Goal: Information Seeking & Learning: Learn about a topic

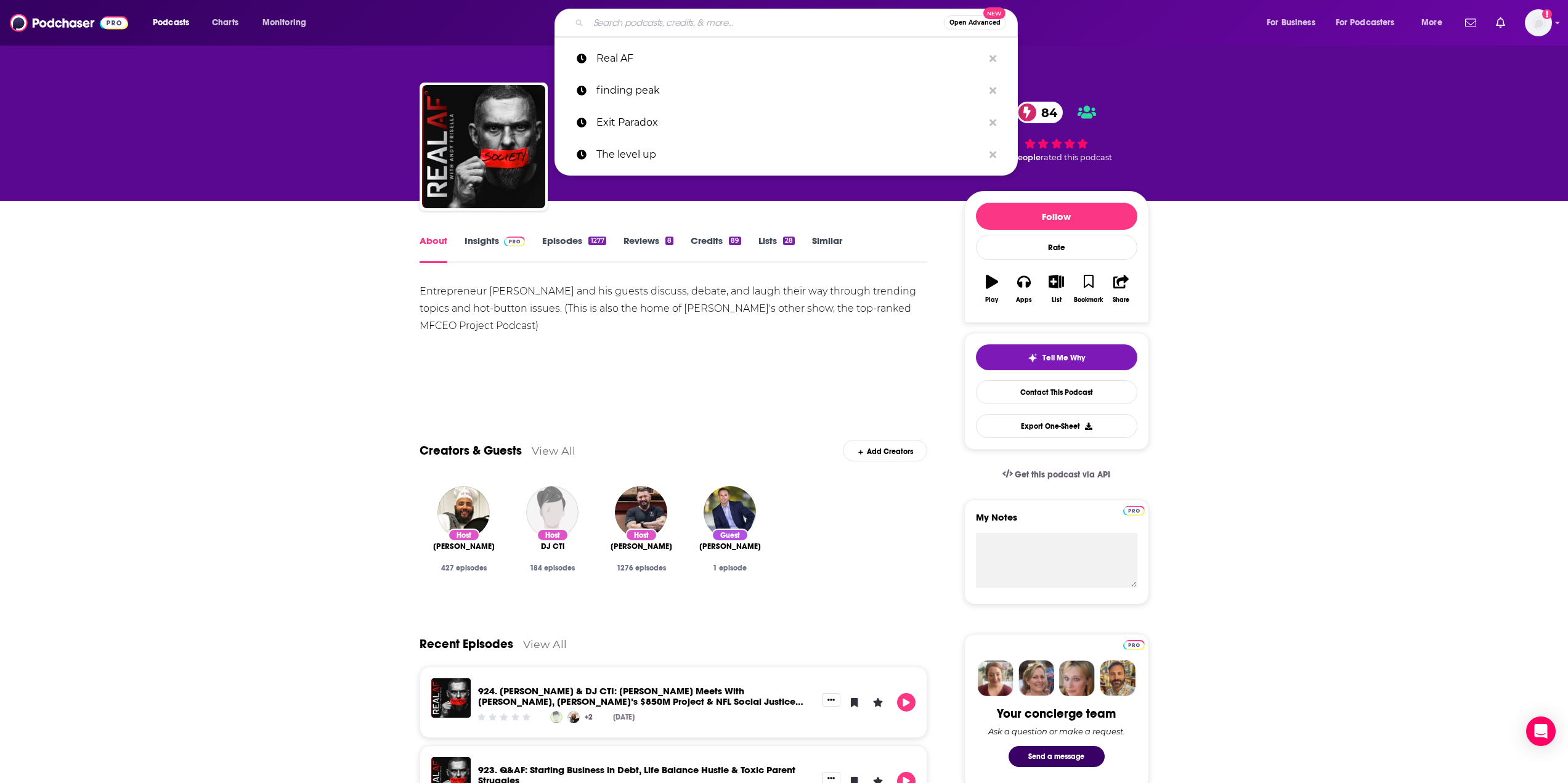
click at [630, 21] on input "Search podcasts, credits, & more..." at bounding box center [766, 22] width 356 height 20
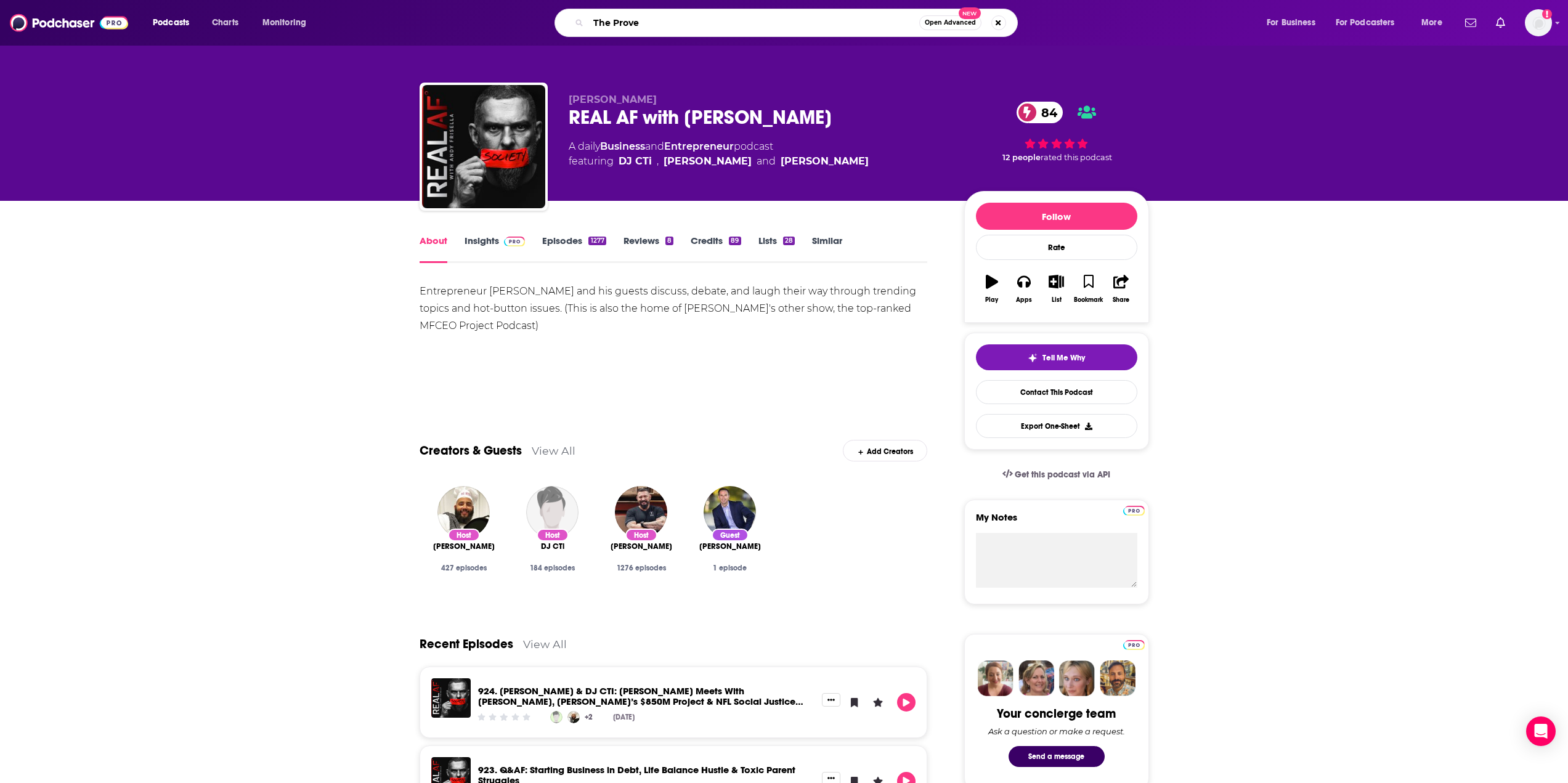
type input "The Proven"
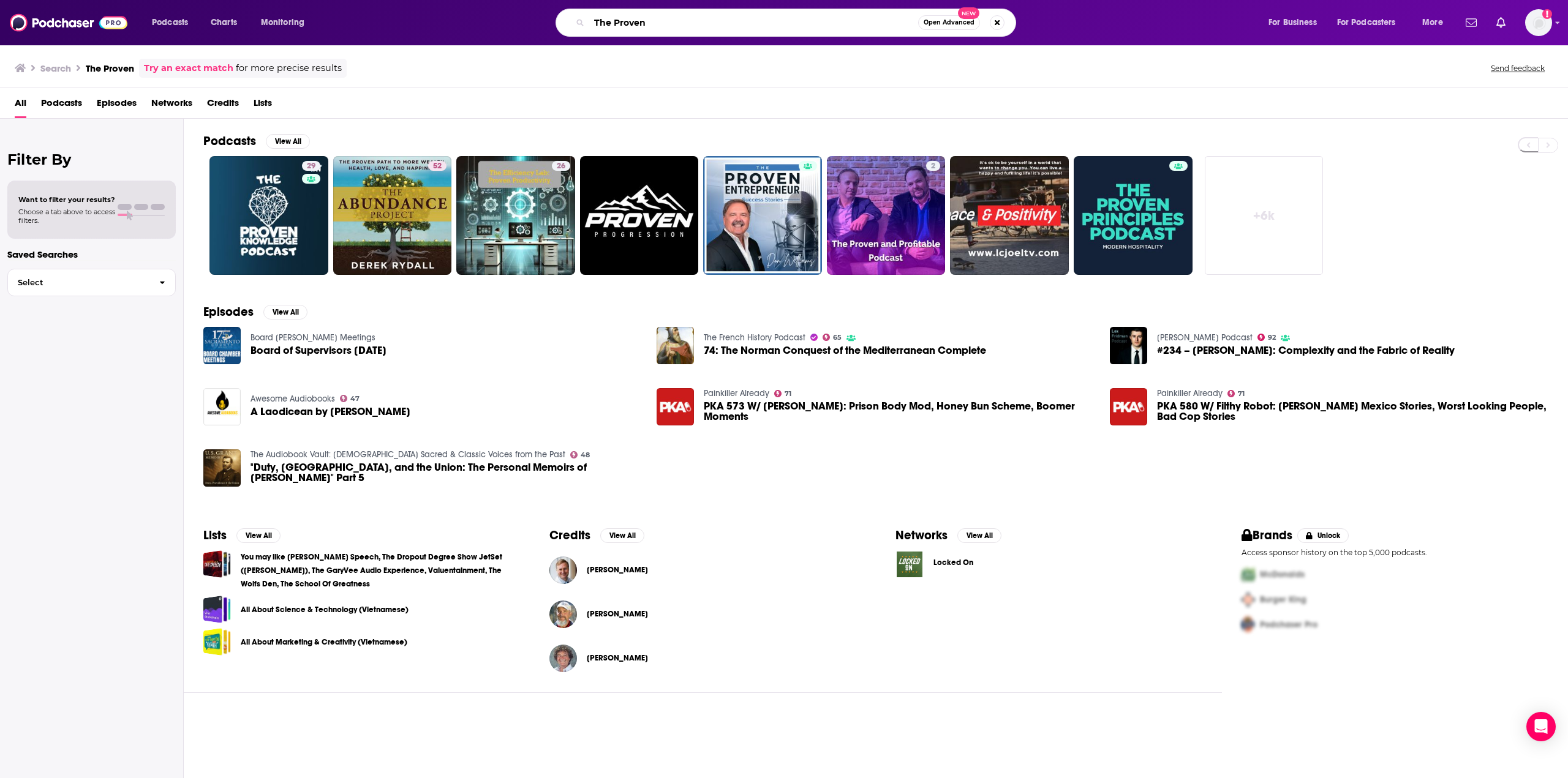
drag, startPoint x: 655, startPoint y: 27, endPoint x: 581, endPoint y: 22, distance: 74.2
click at [581, 22] on div "The Proven Open Advanced New" at bounding box center [786, 23] width 461 height 28
type input "real af"
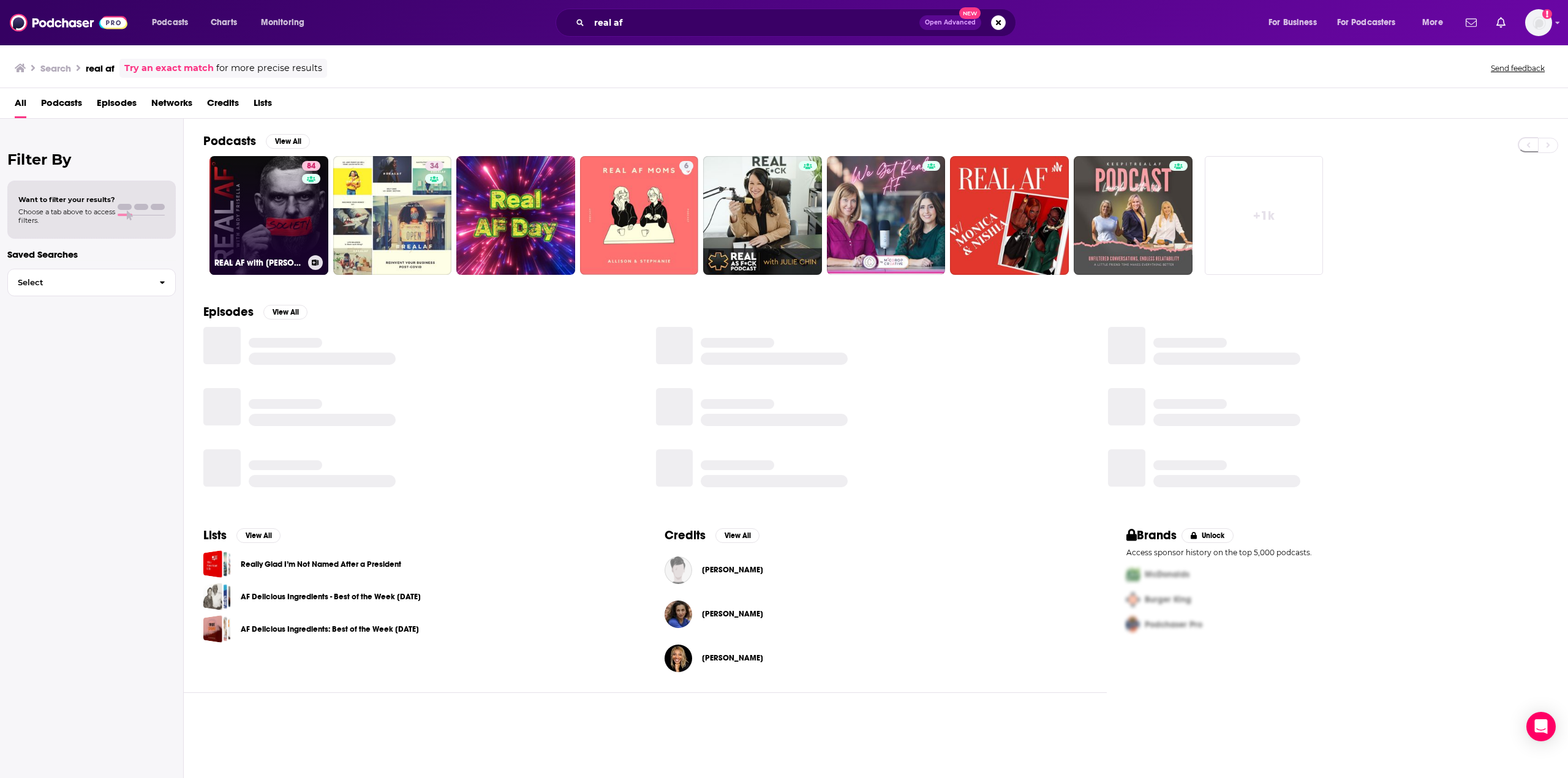
click at [274, 239] on link "84 REAL AF with [PERSON_NAME]" at bounding box center [269, 215] width 119 height 119
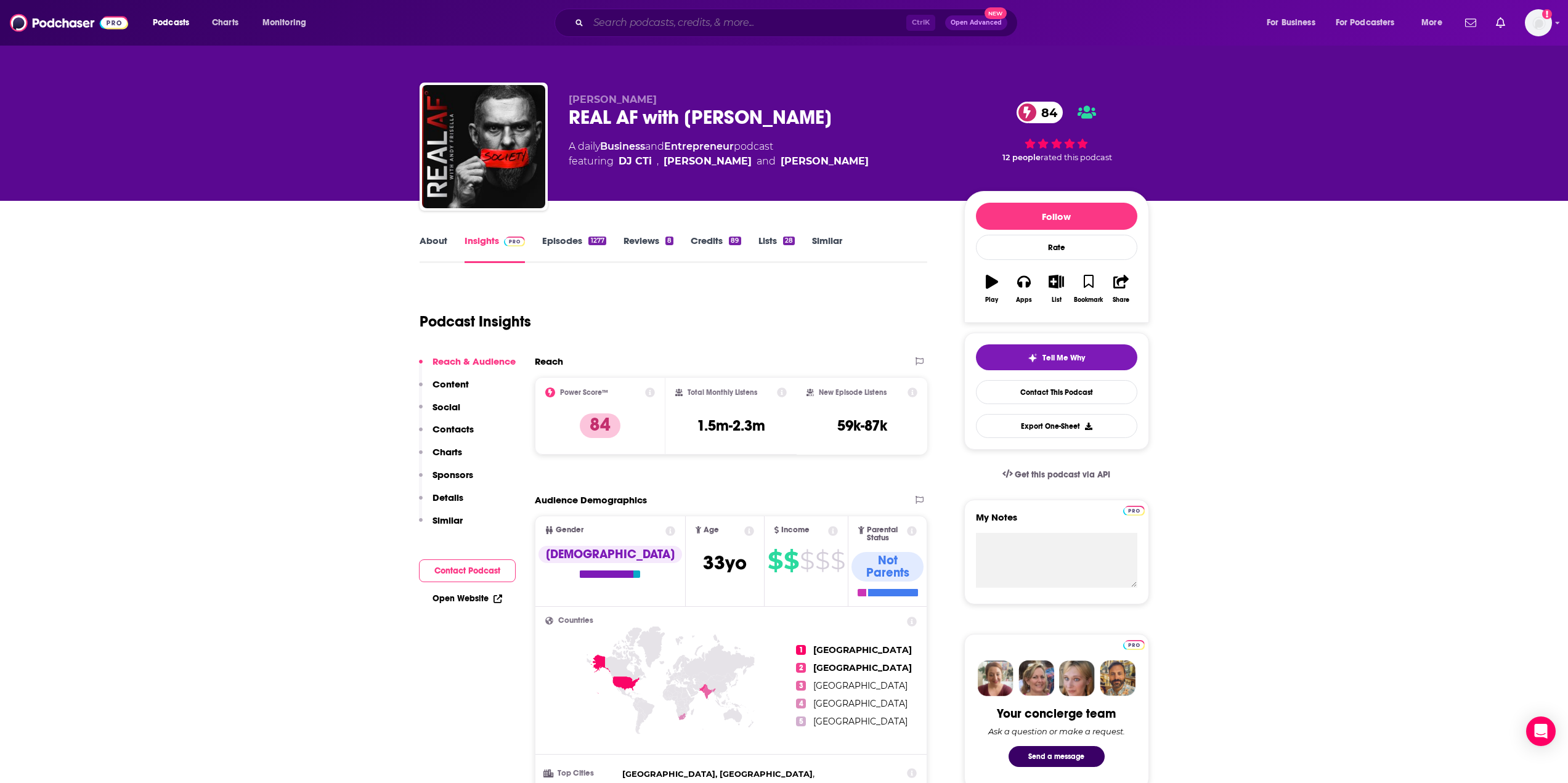
click at [757, 24] on input "Search podcasts, credits, & more..." at bounding box center [747, 22] width 318 height 20
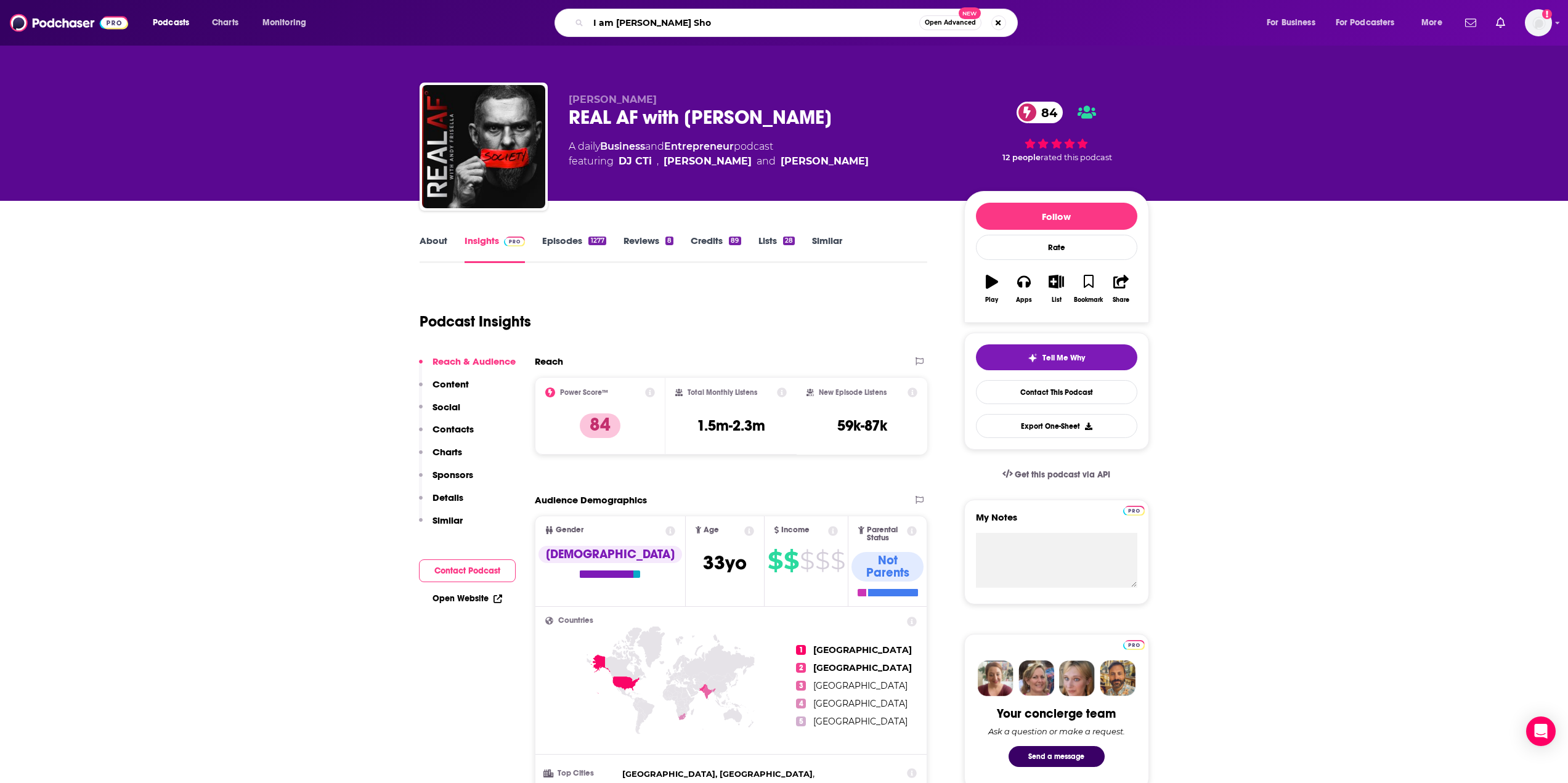
type input "I am [PERSON_NAME] Show"
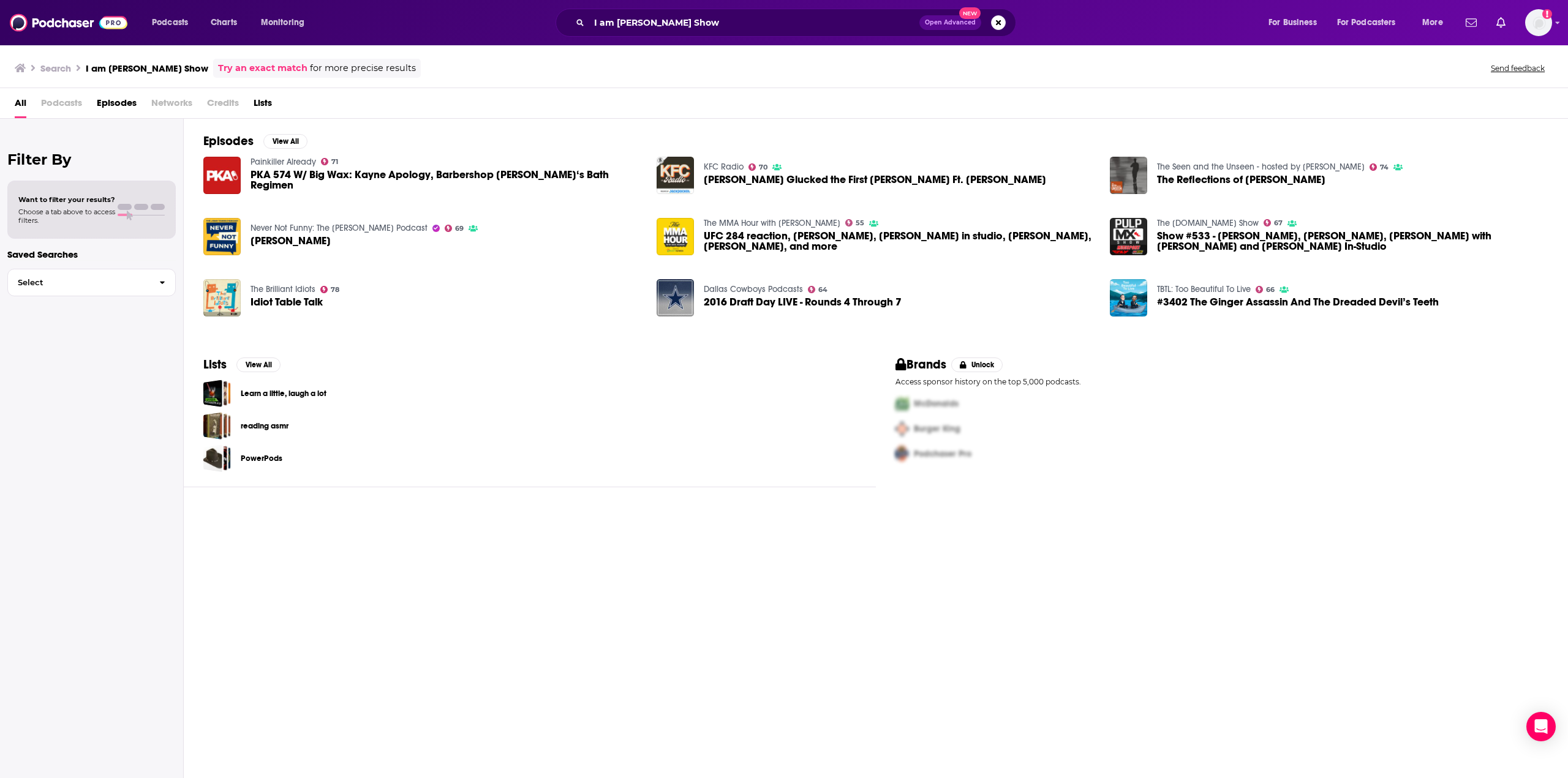
click at [675, 35] on div "I am [PERSON_NAME] Show Open Advanced New" at bounding box center [786, 23] width 461 height 28
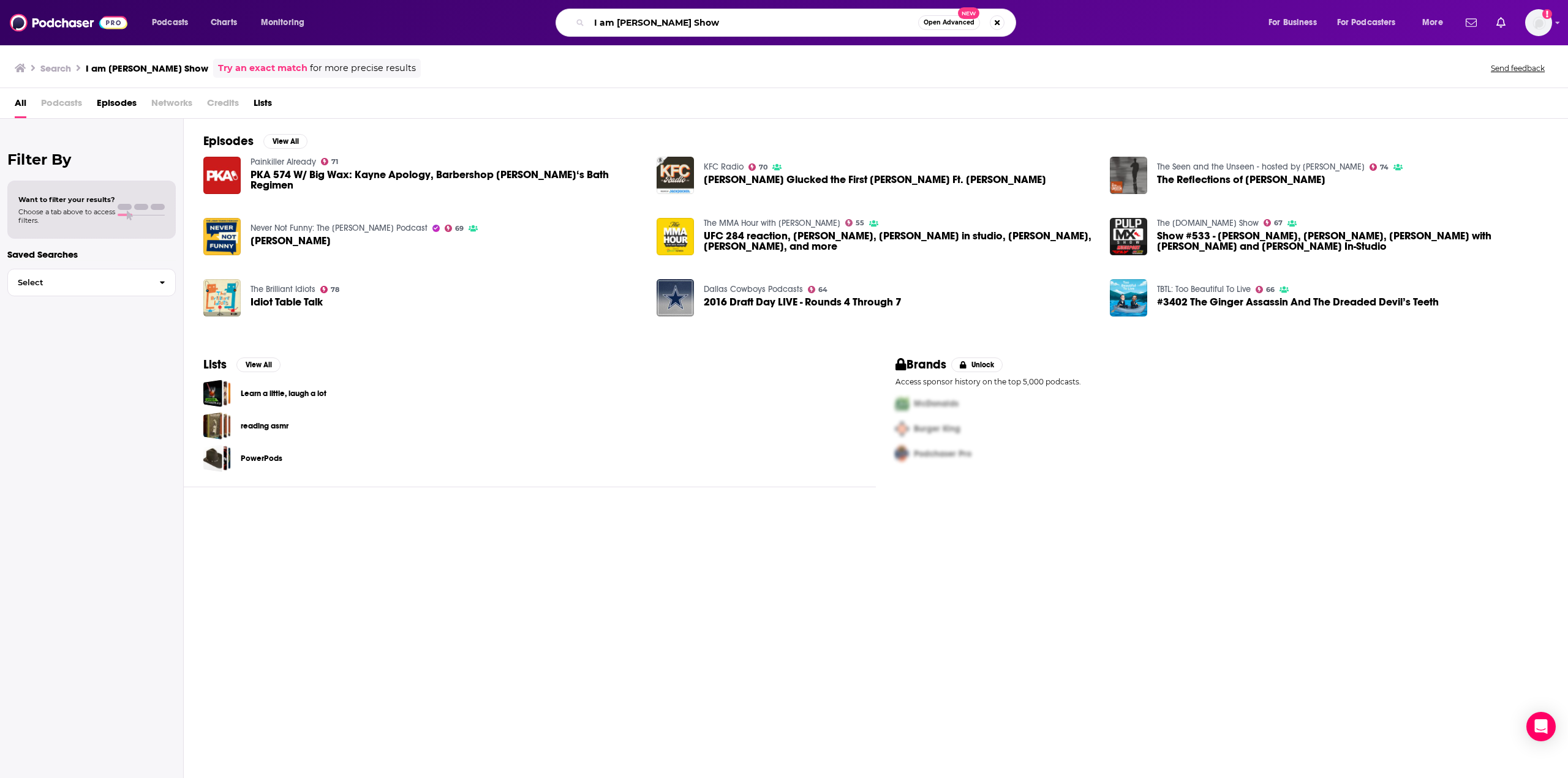
drag, startPoint x: 764, startPoint y: 25, endPoint x: 585, endPoint y: 26, distance: 179.0
click at [585, 26] on div "I am [PERSON_NAME] Show Open Advanced New" at bounding box center [786, 23] width 461 height 28
type input "Proven"
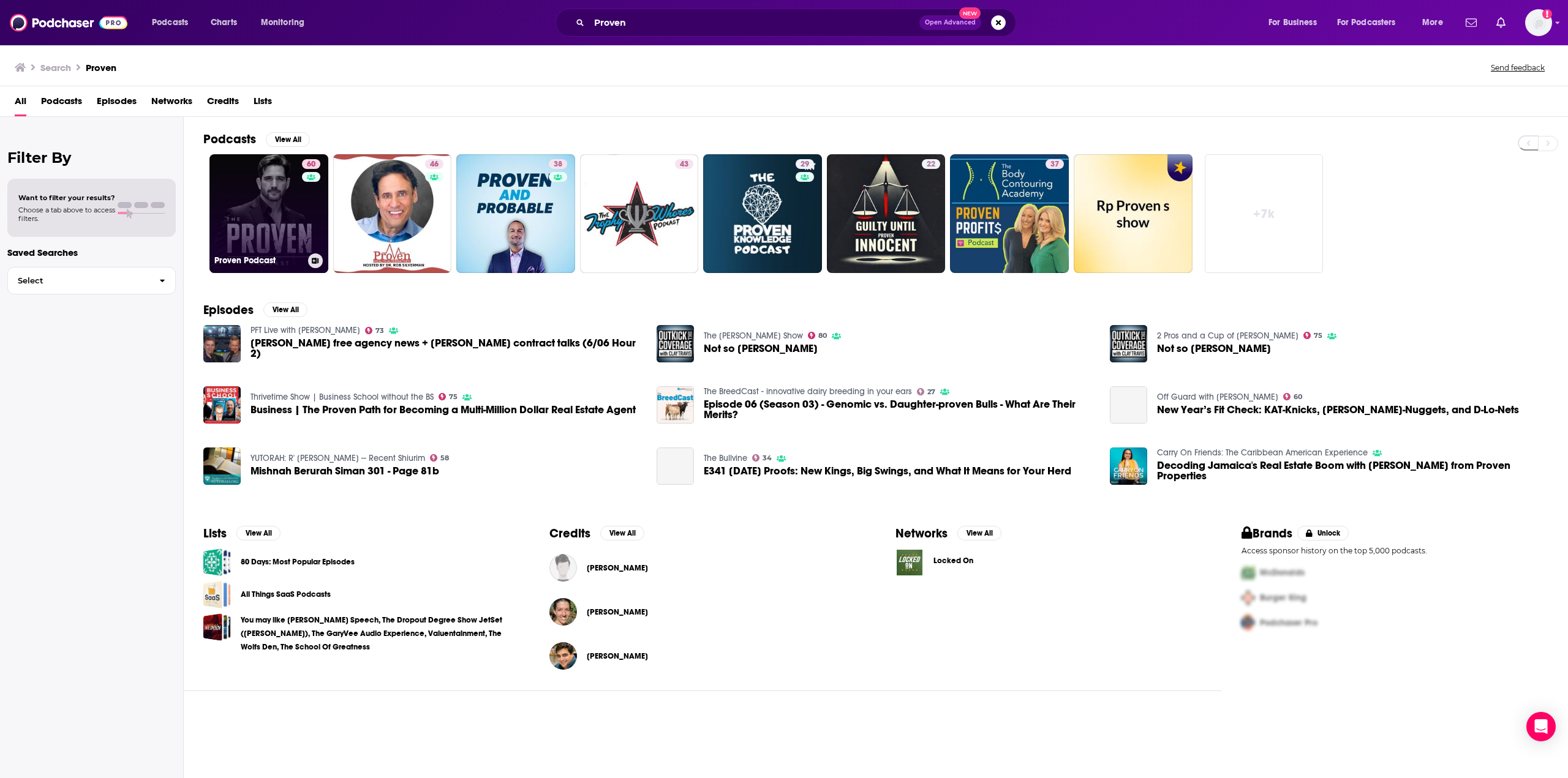
click at [257, 216] on link "60 Proven Podcast" at bounding box center [269, 213] width 119 height 119
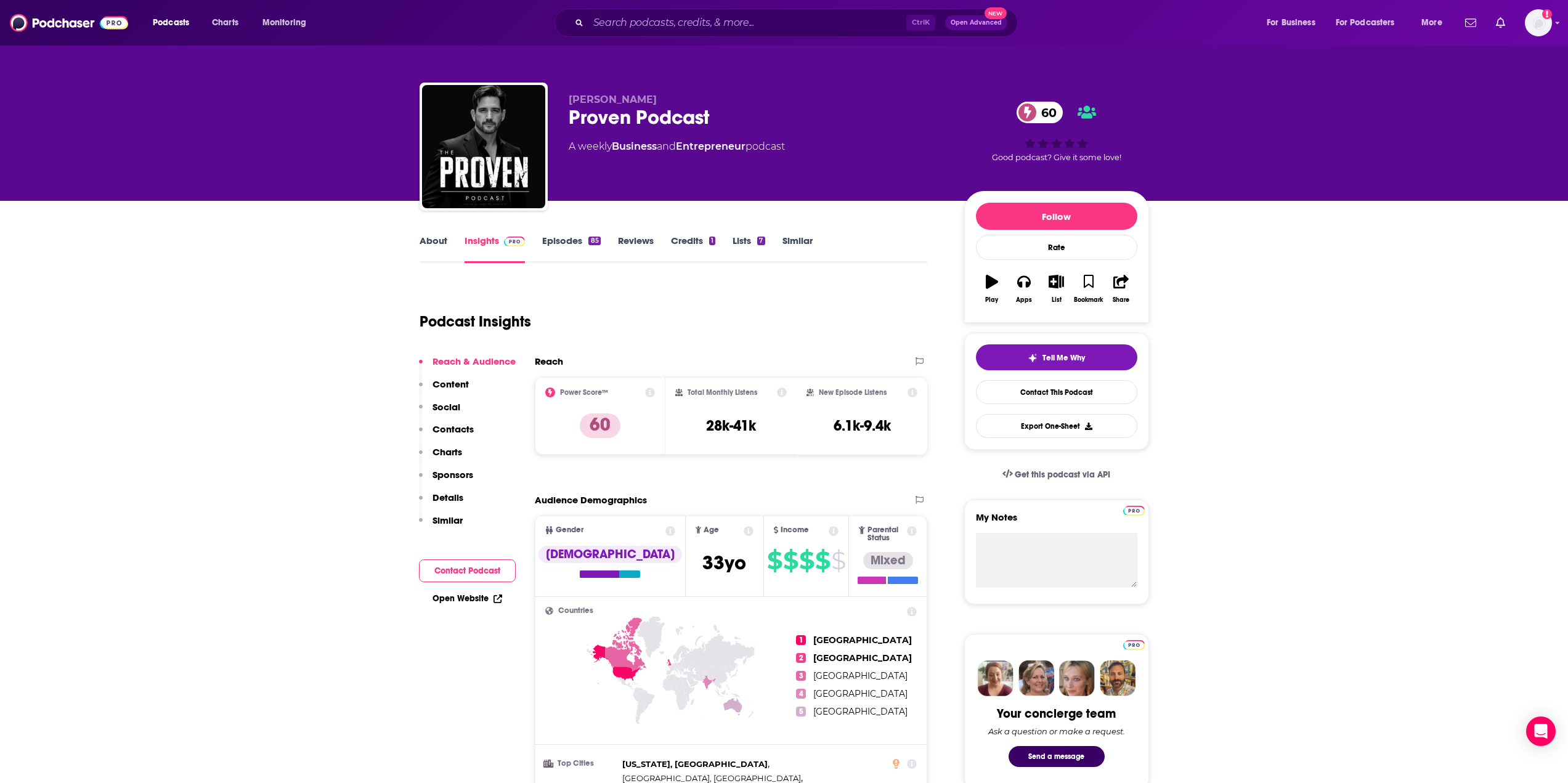
click at [433, 241] on link "About" at bounding box center [433, 249] width 27 height 28
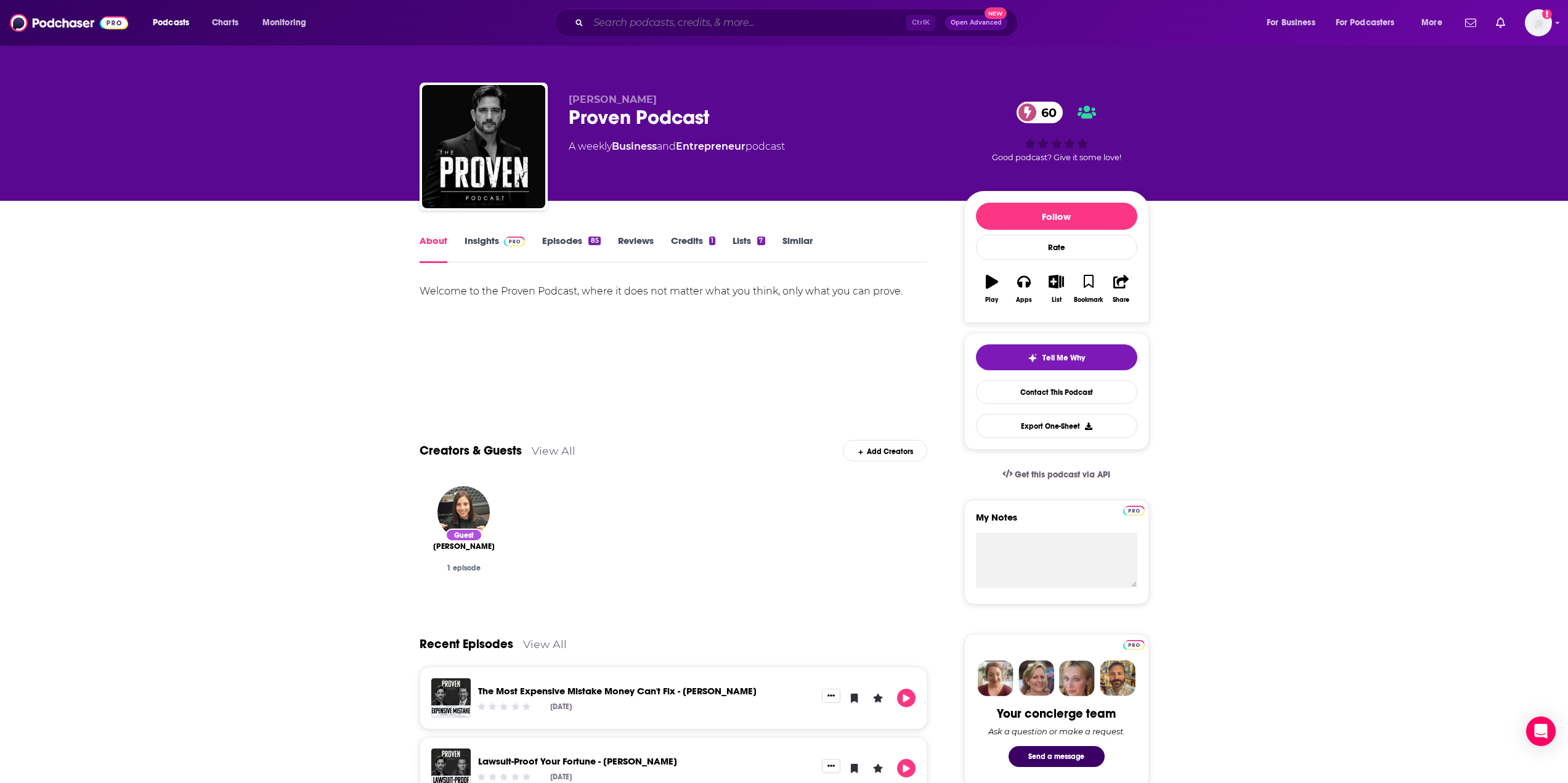
click at [747, 24] on input "Search podcasts, credits, & more..." at bounding box center [747, 22] width 318 height 20
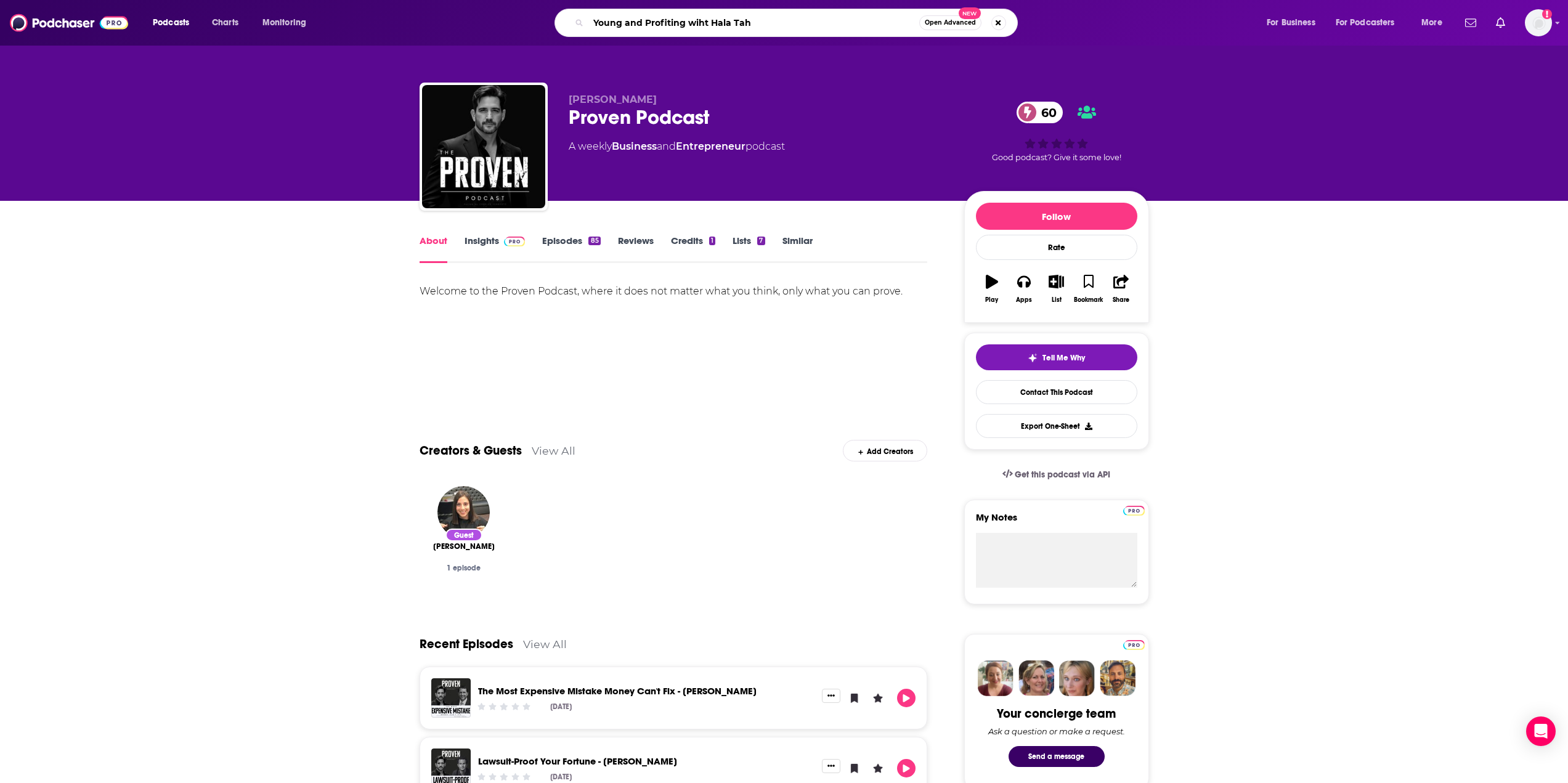
type input "Young and Profiting wiht [PERSON_NAME]"
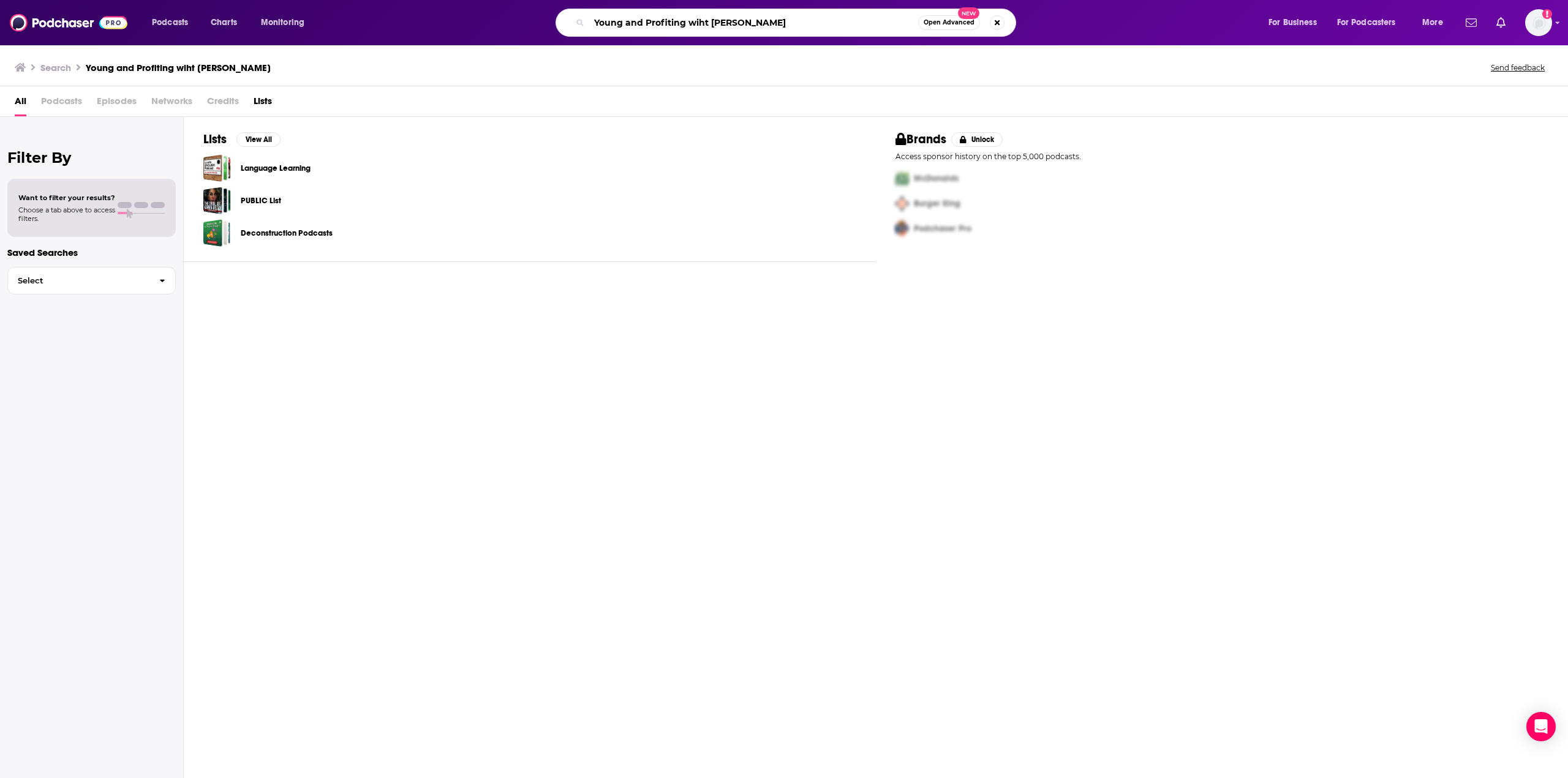
drag, startPoint x: 763, startPoint y: 20, endPoint x: 691, endPoint y: 27, distance: 72.3
click at [691, 27] on input "Young and Profiting wiht [PERSON_NAME]" at bounding box center [753, 22] width 329 height 20
type input "Young and Profiting"
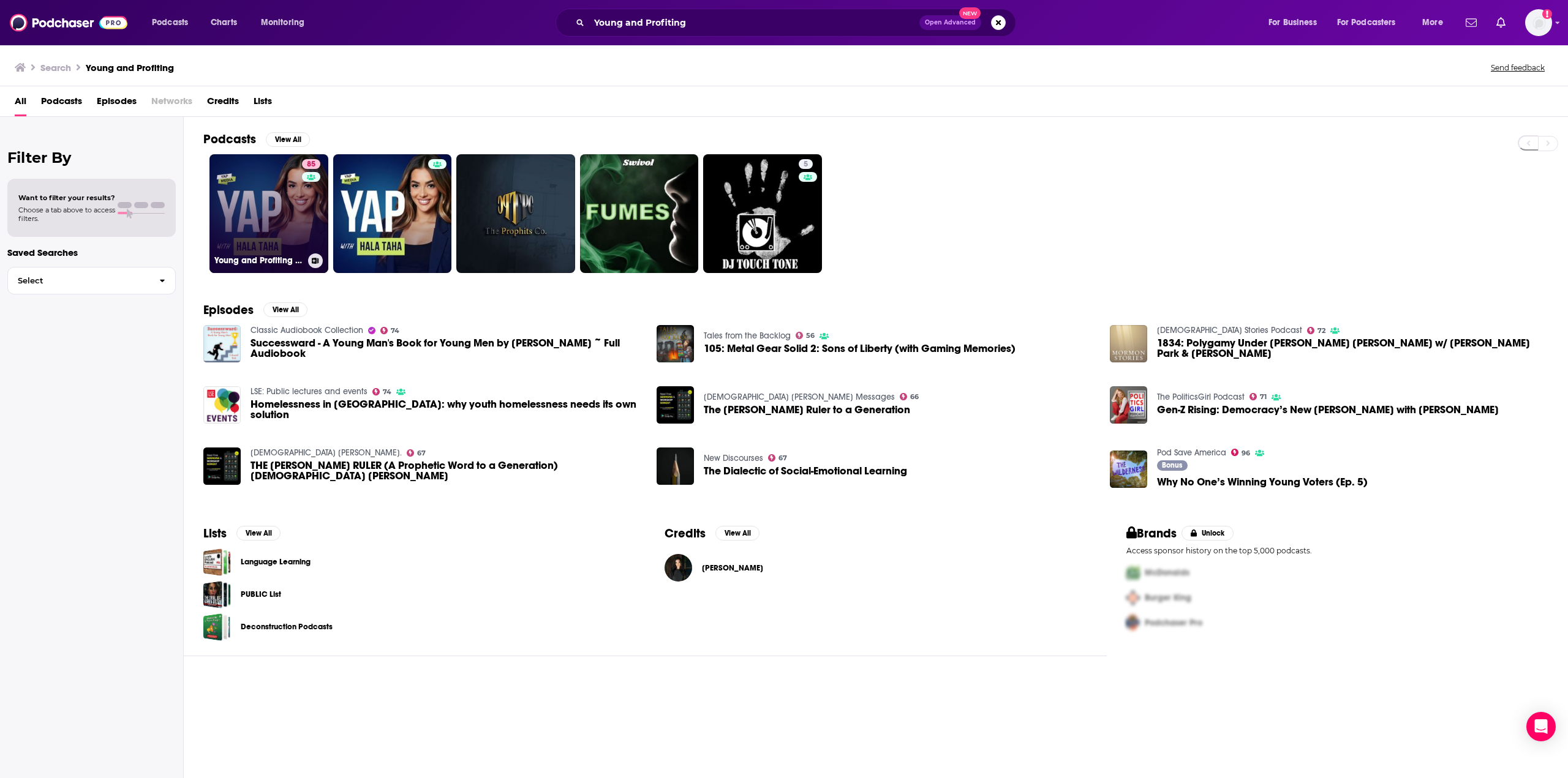
click at [264, 195] on link "85 Young and Profiting with [PERSON_NAME] (Entrepreneurship, Sales, Marketing)" at bounding box center [269, 213] width 119 height 119
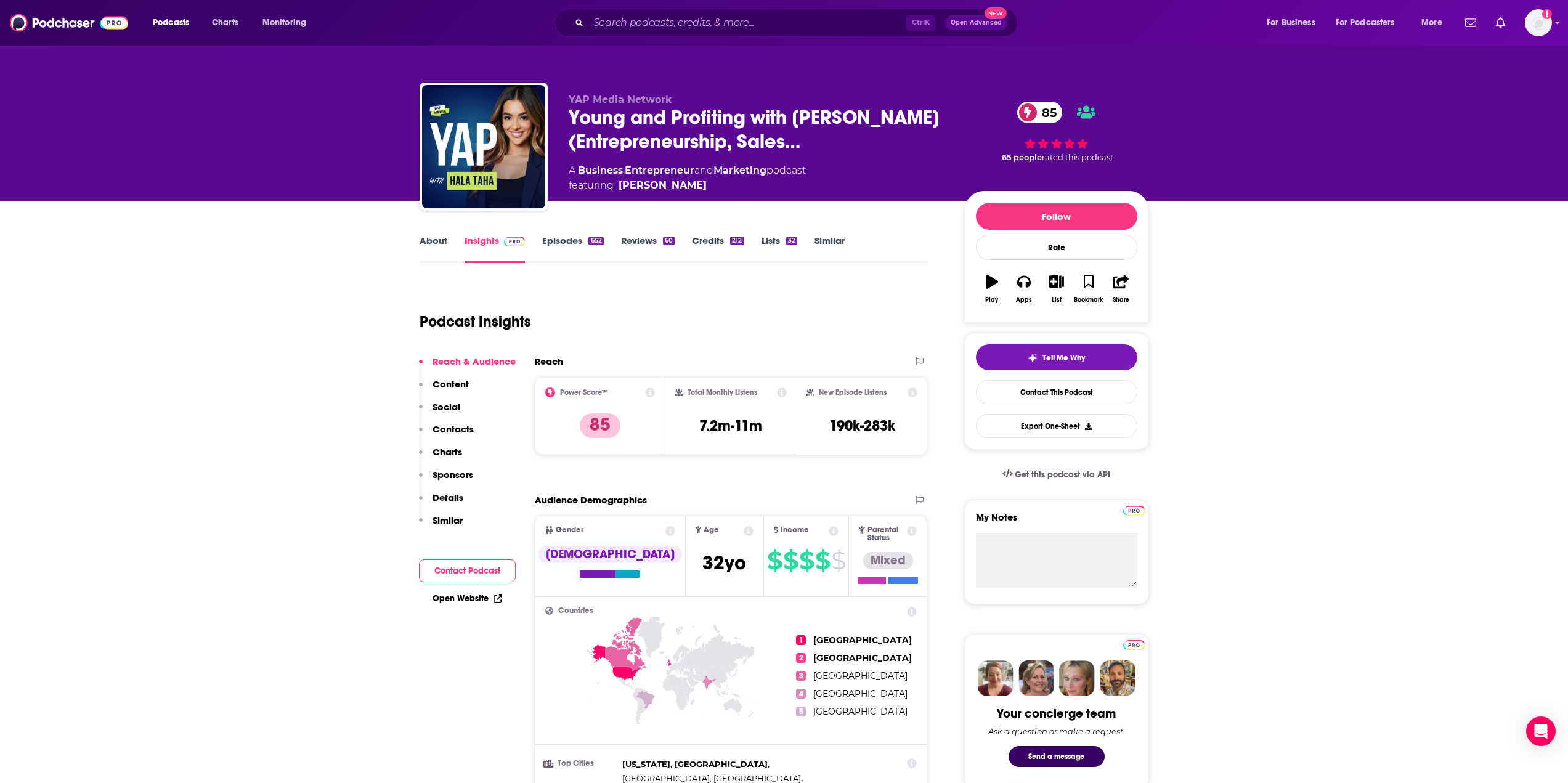
click at [428, 240] on link "About" at bounding box center [433, 249] width 27 height 28
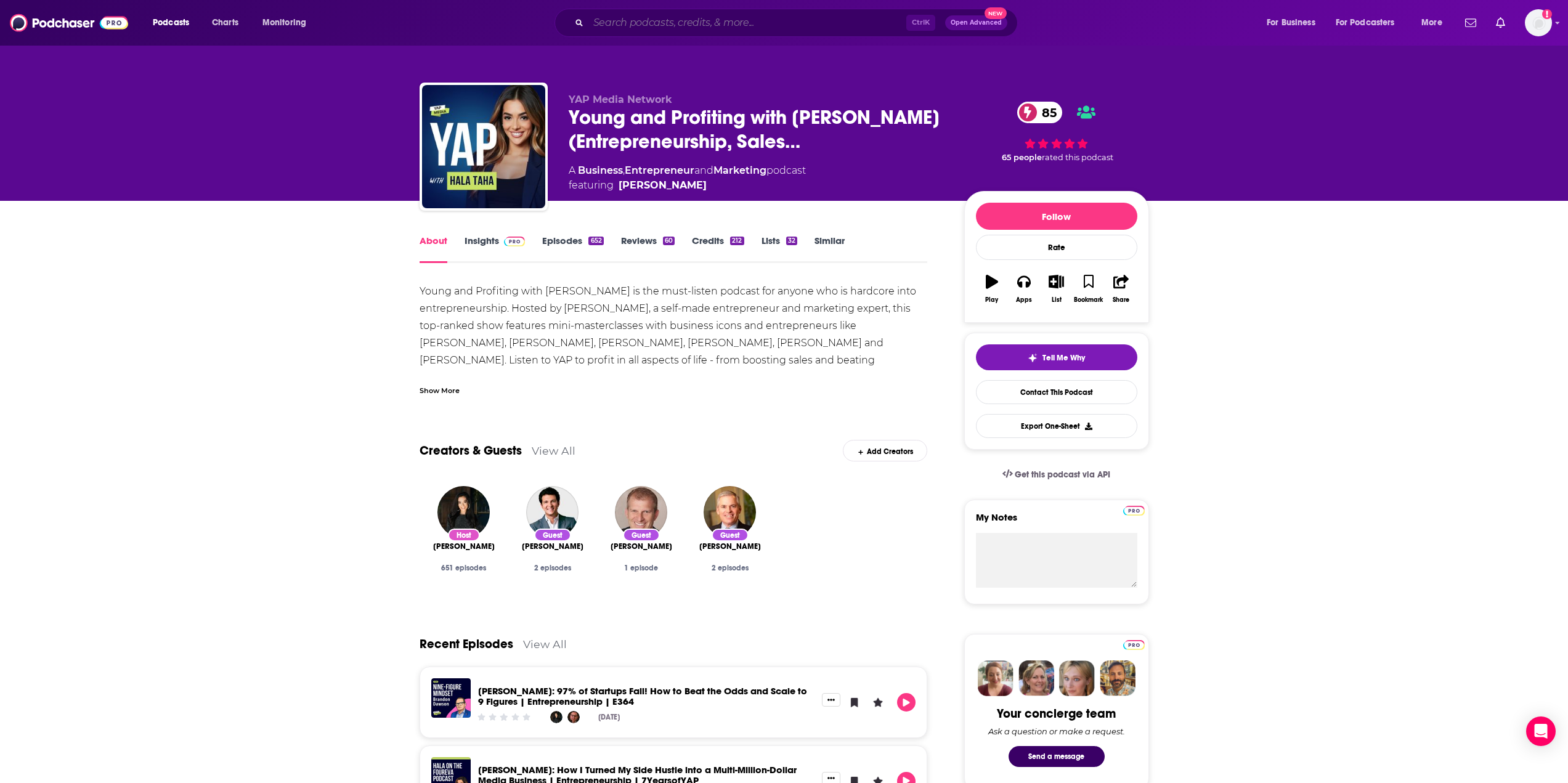
click at [609, 16] on input "Search podcasts, credits, & more..." at bounding box center [747, 22] width 318 height 20
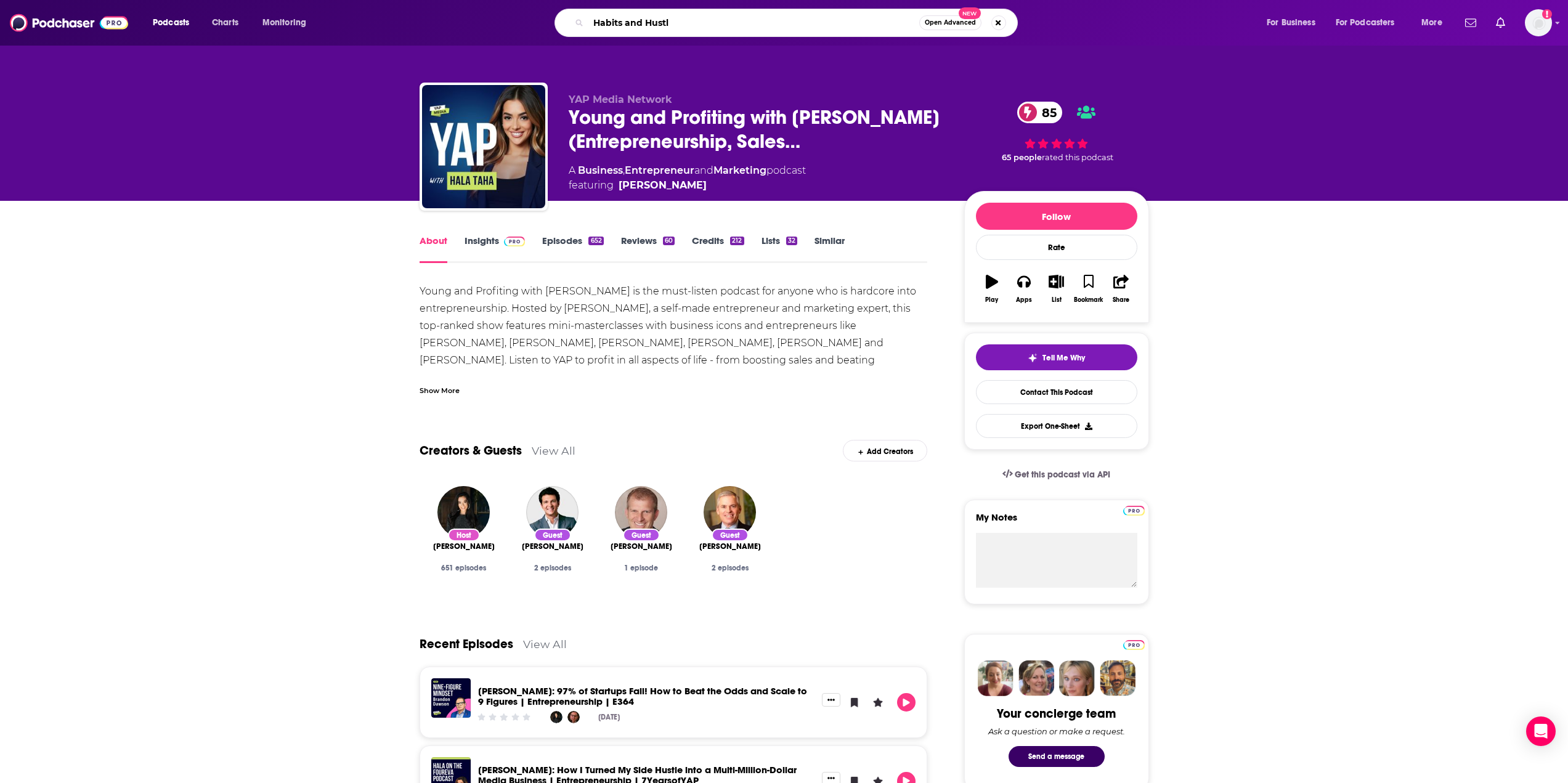
type input "Habits and Hustle"
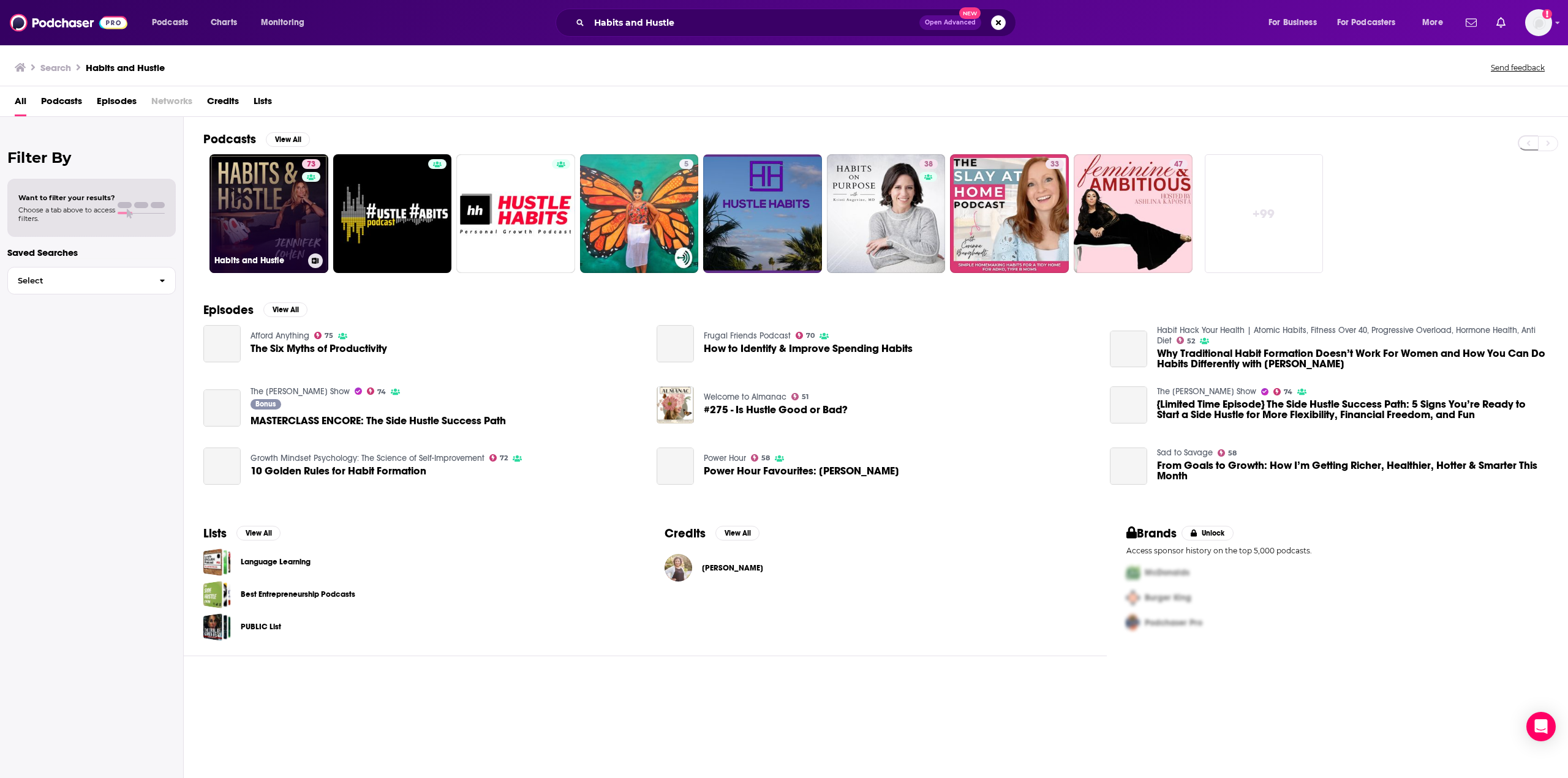
click at [260, 197] on link "73 Habits and Hustle" at bounding box center [269, 213] width 119 height 119
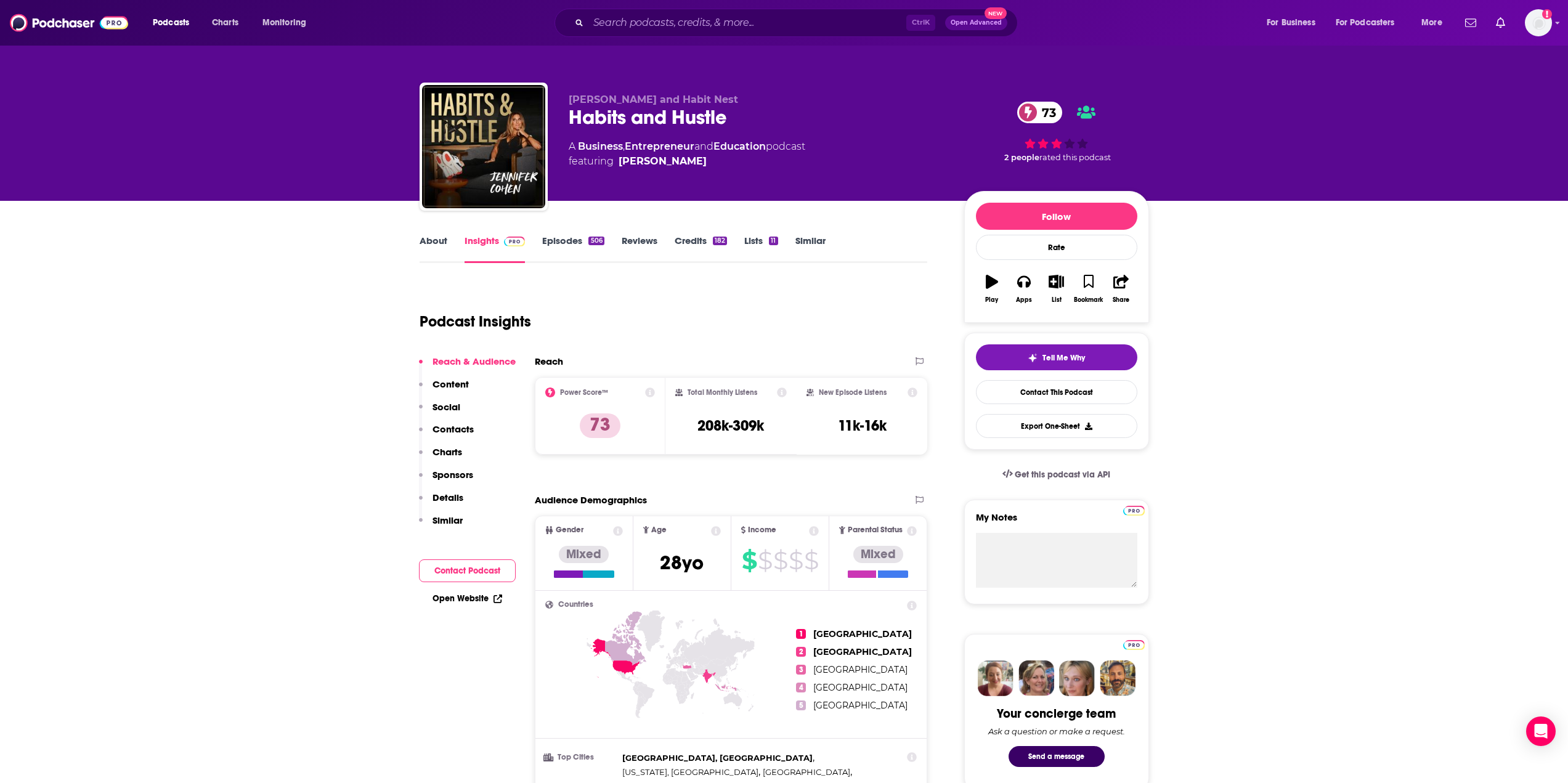
click at [424, 244] on link "About" at bounding box center [433, 249] width 27 height 28
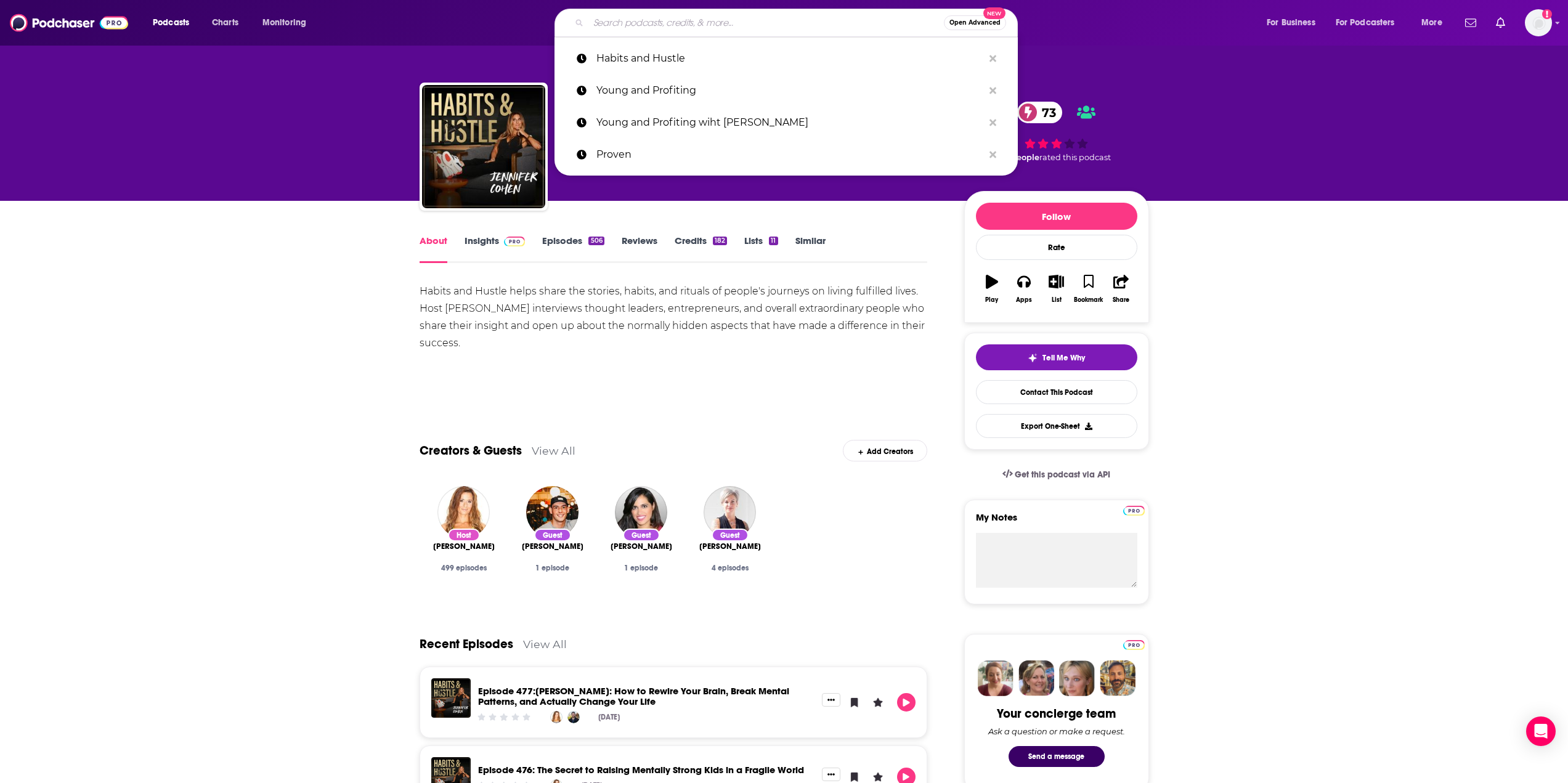
click at [654, 19] on input "Search podcasts, credits, & more..." at bounding box center [766, 22] width 356 height 20
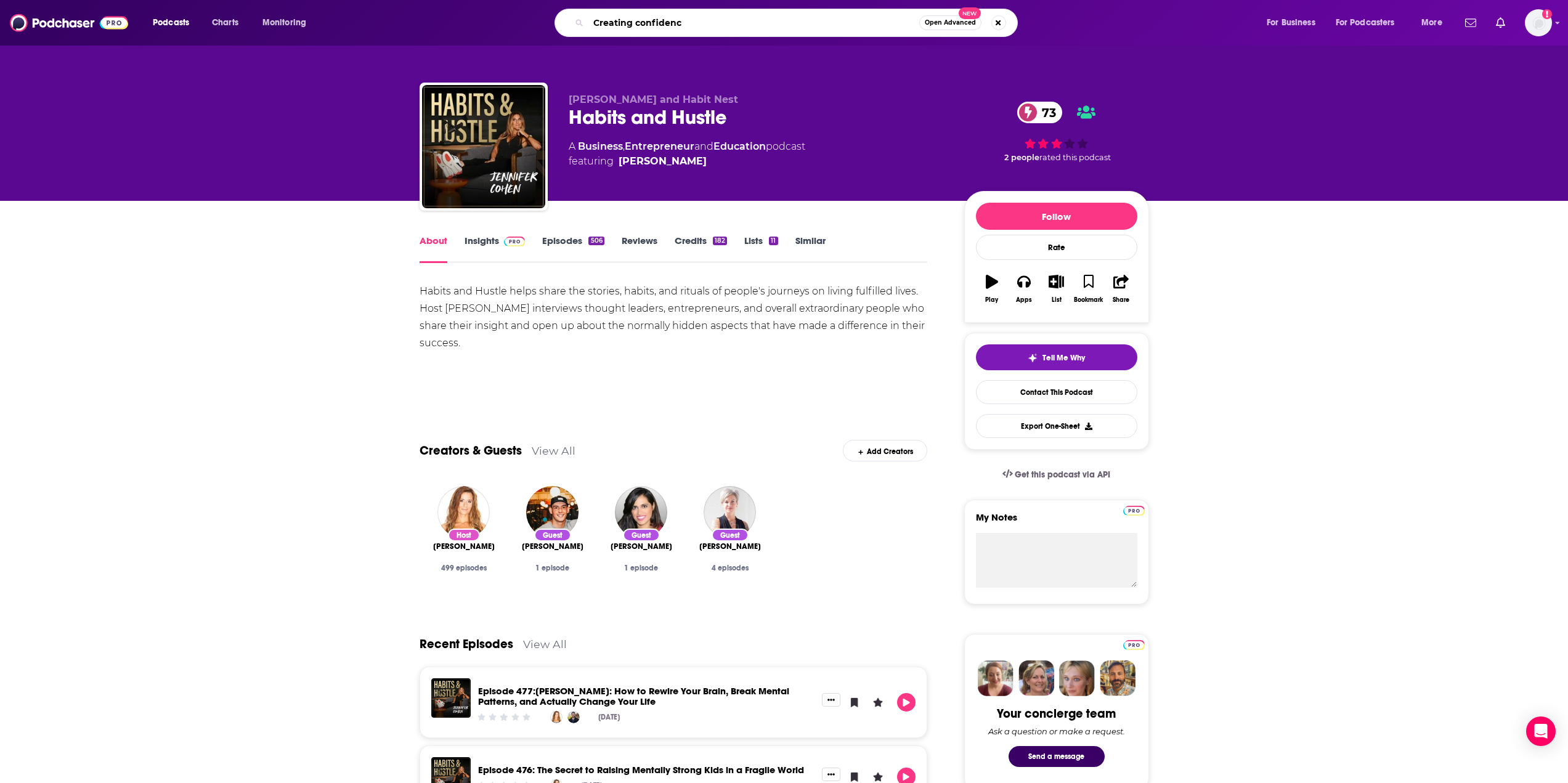
type input "Creating confidence"
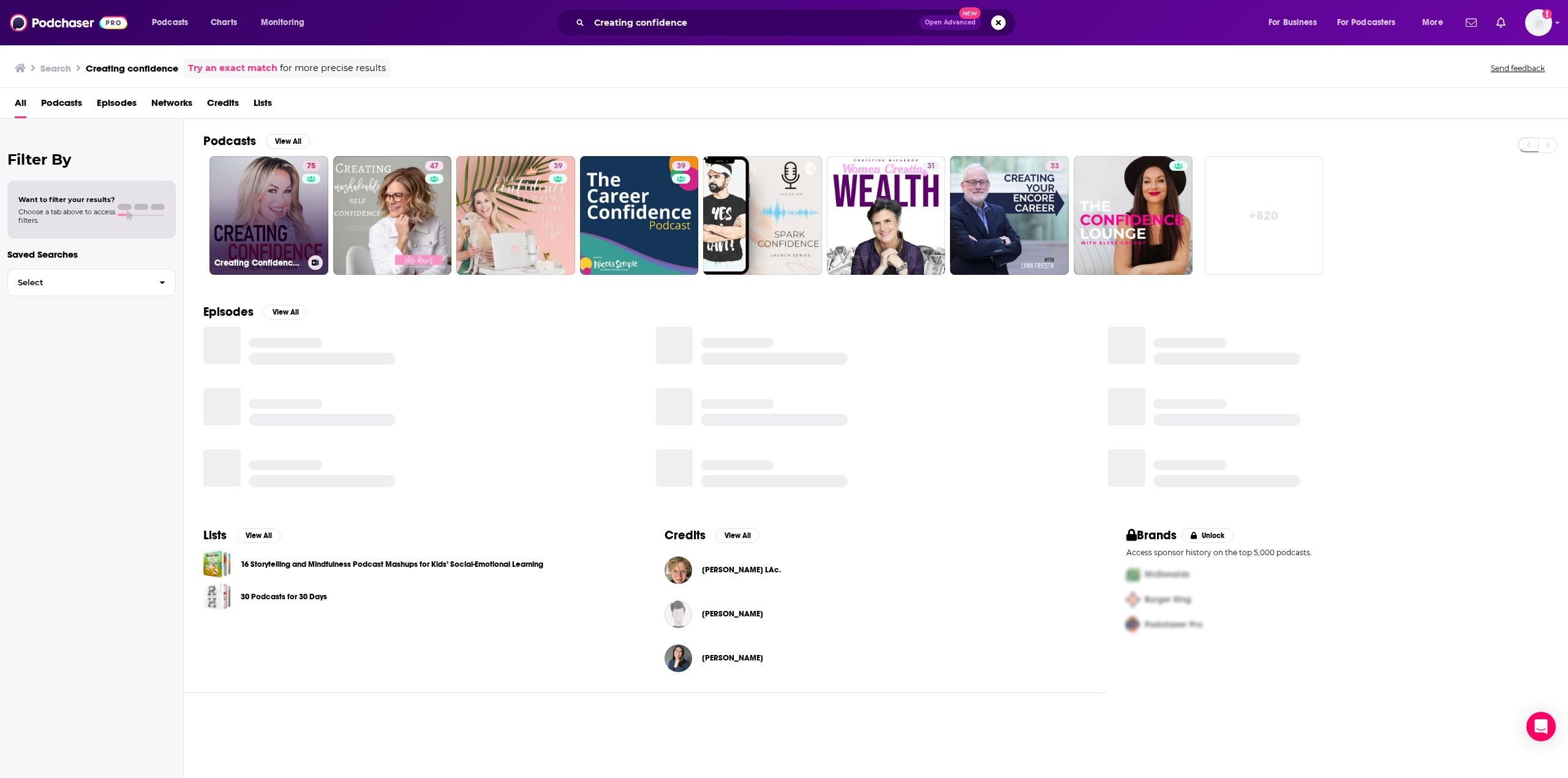
click at [278, 225] on link "75 Creating Confidence with [PERSON_NAME]" at bounding box center [269, 215] width 119 height 119
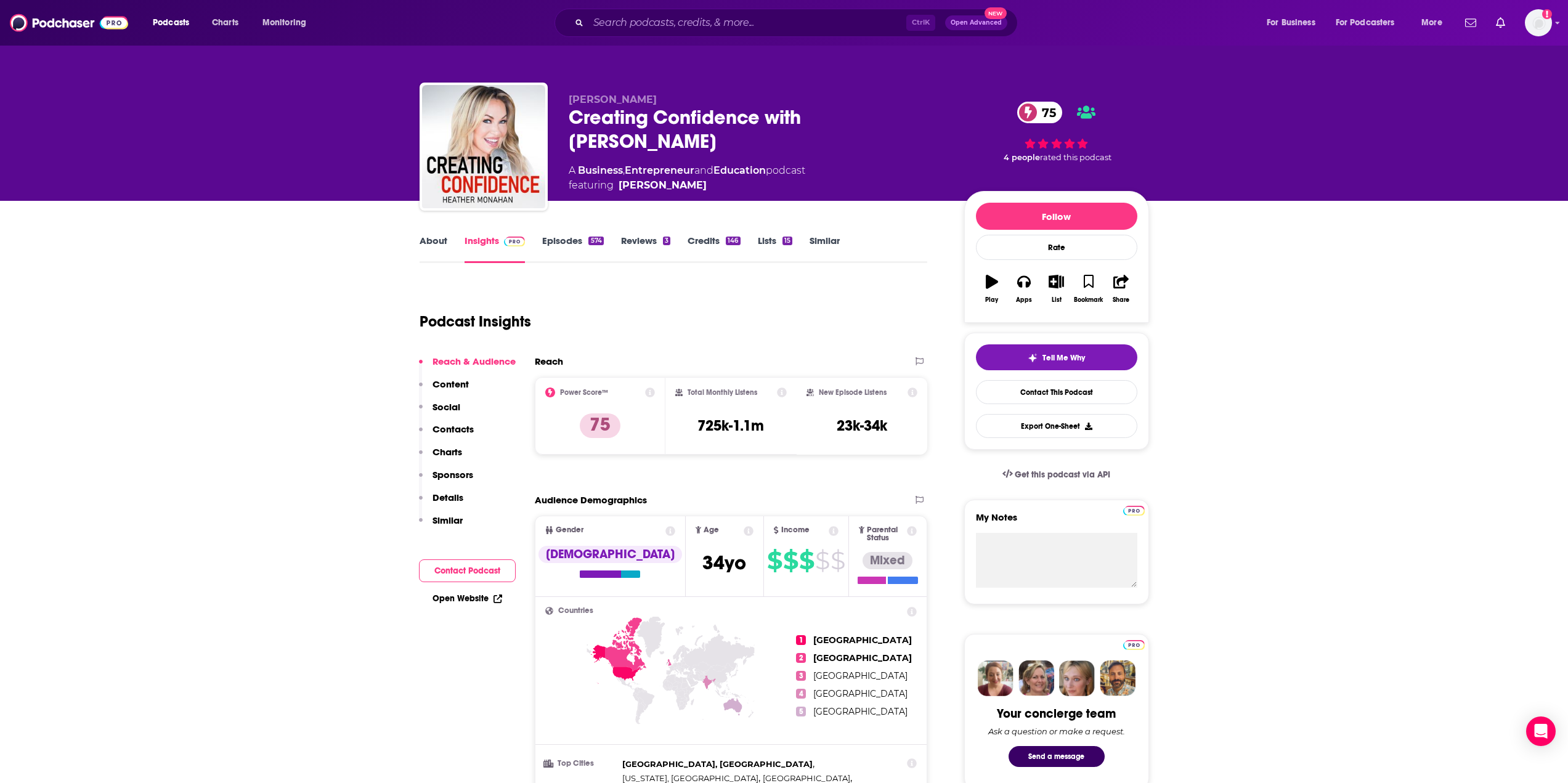
click at [428, 247] on link "About" at bounding box center [433, 249] width 27 height 28
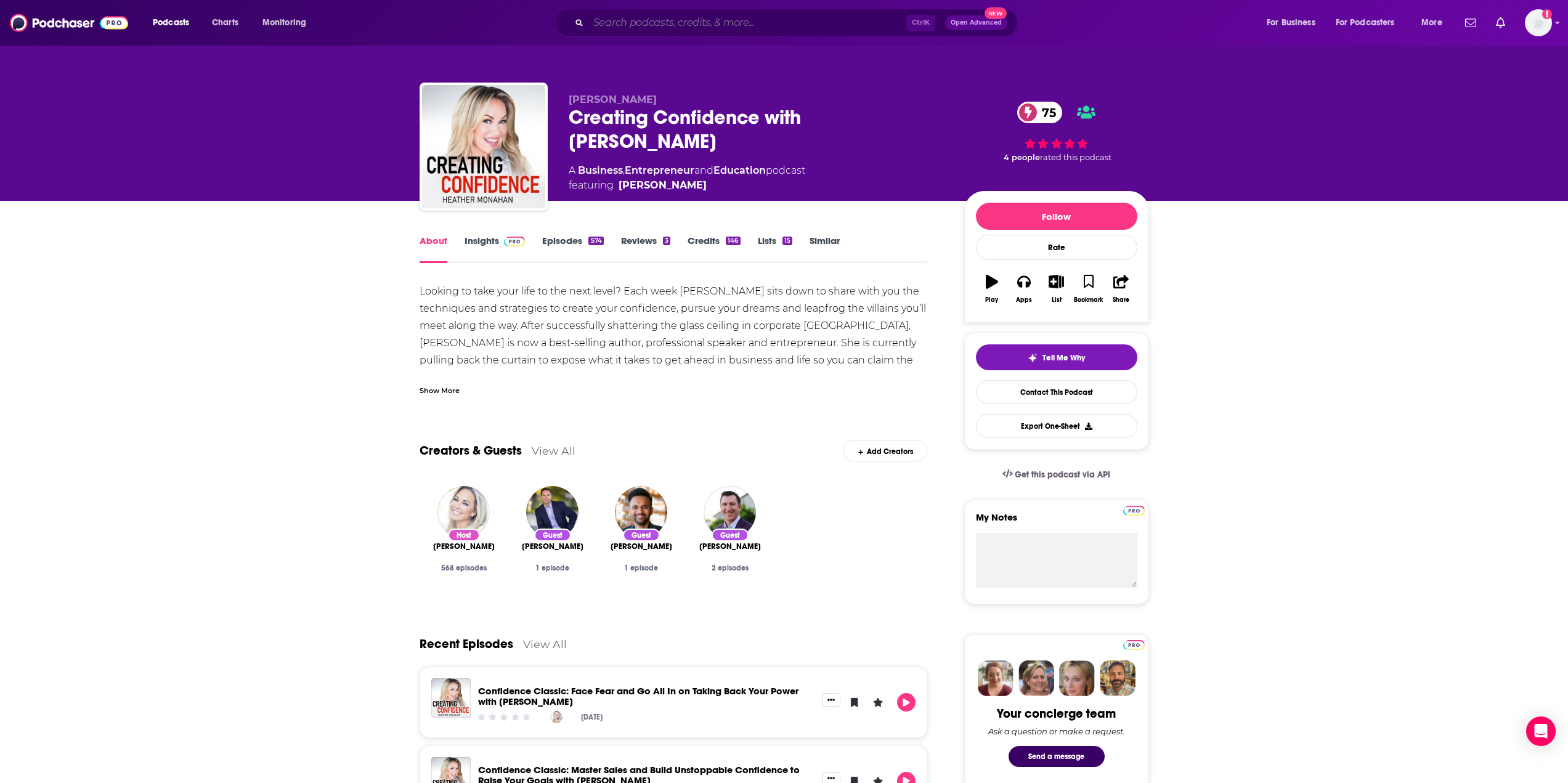
click at [669, 27] on input "Search podcasts, credits, & more..." at bounding box center [747, 22] width 318 height 20
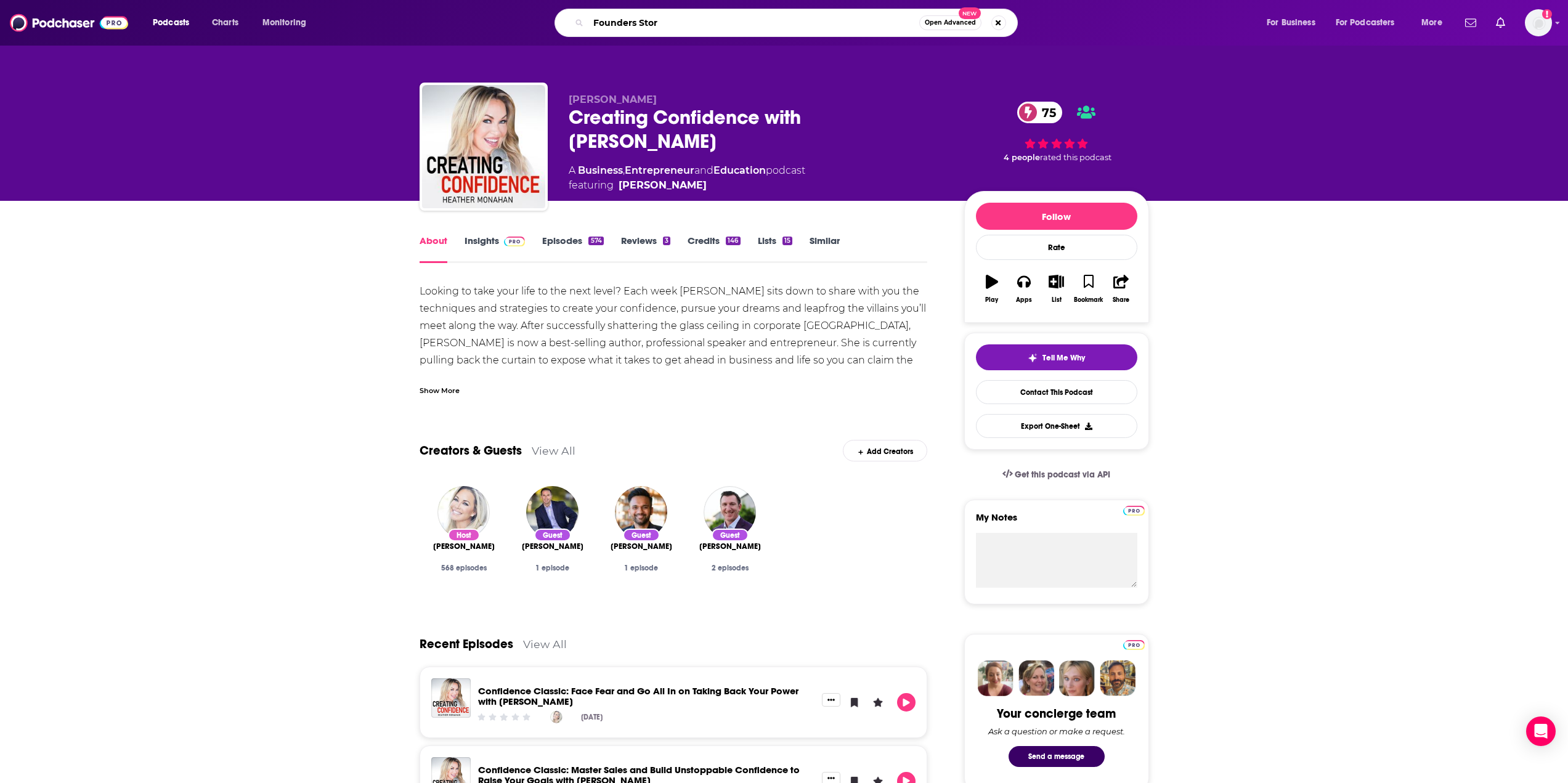
type input "Founders Story"
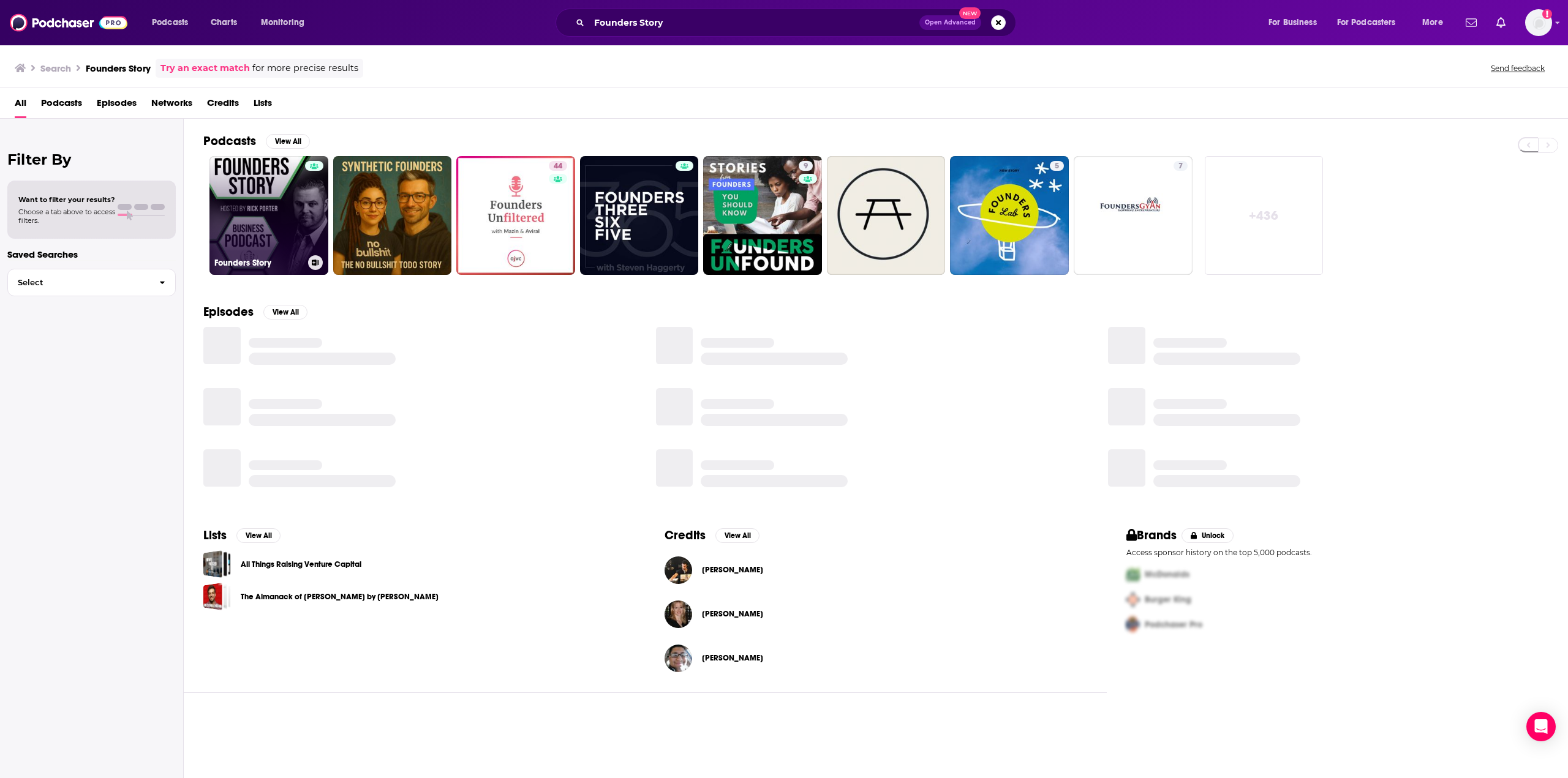
click at [258, 191] on link "Founders Story" at bounding box center [269, 215] width 119 height 119
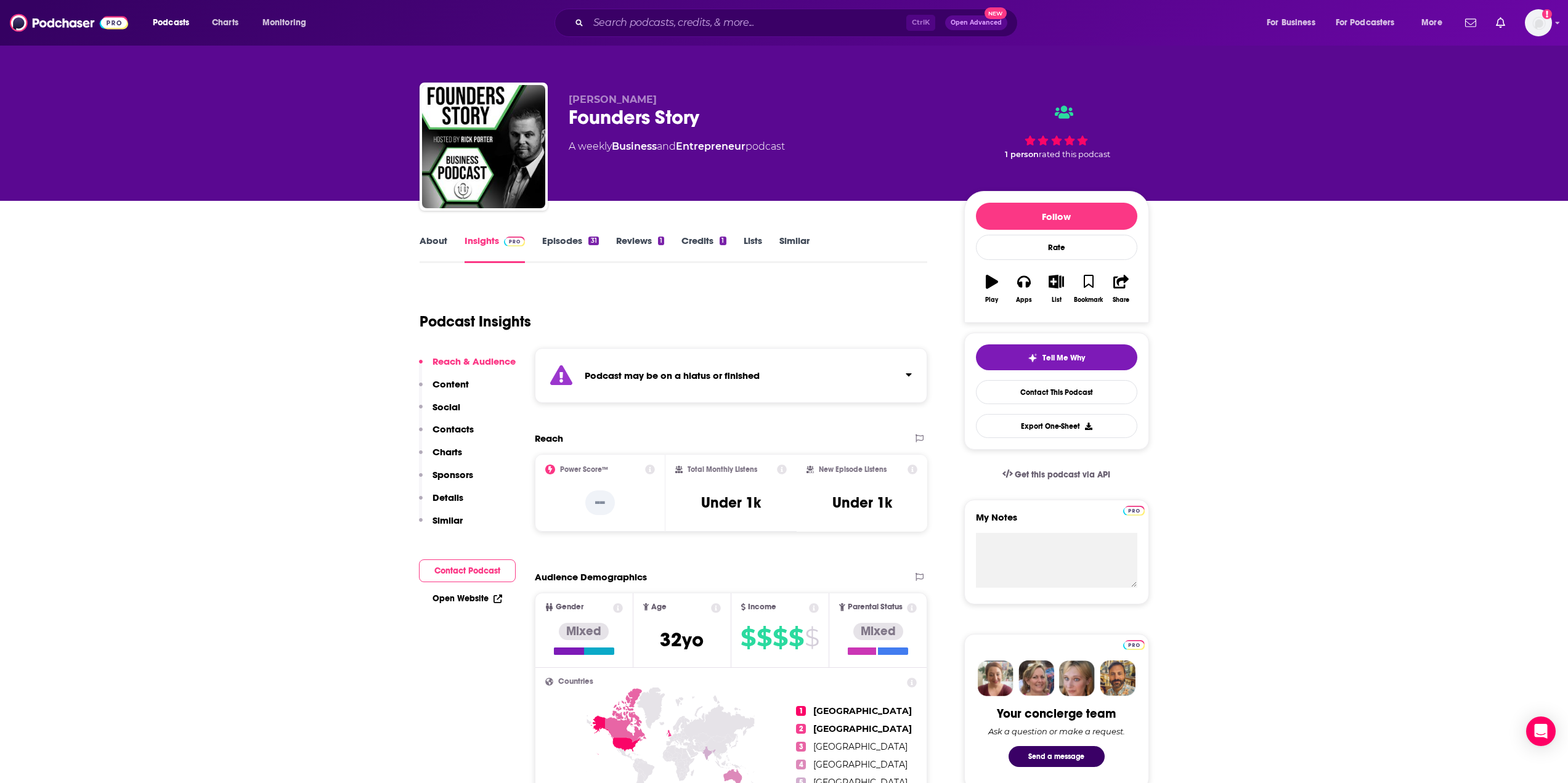
click at [437, 239] on link "About" at bounding box center [433, 249] width 27 height 28
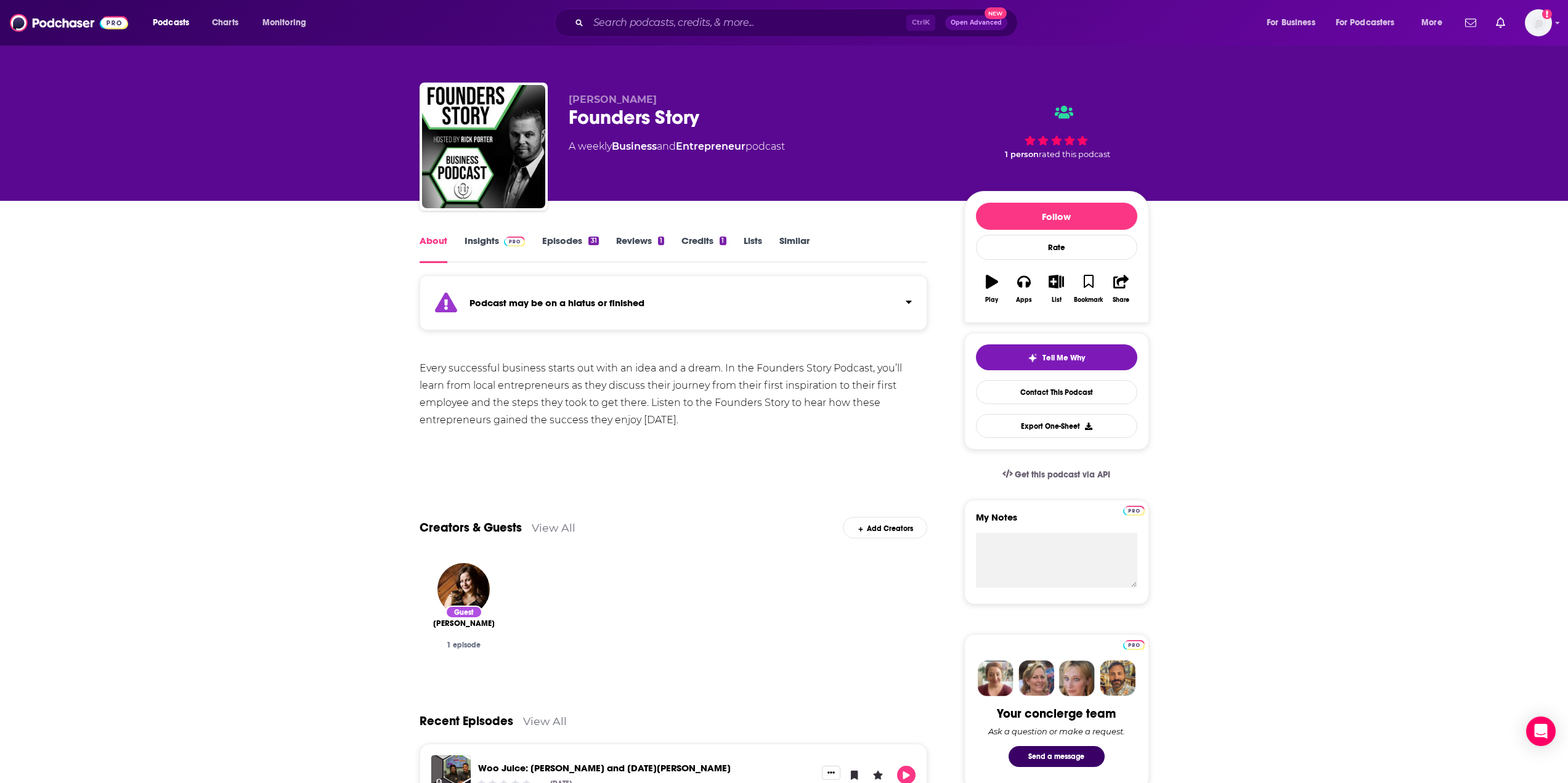
click at [481, 241] on link "Insights" at bounding box center [495, 249] width 61 height 28
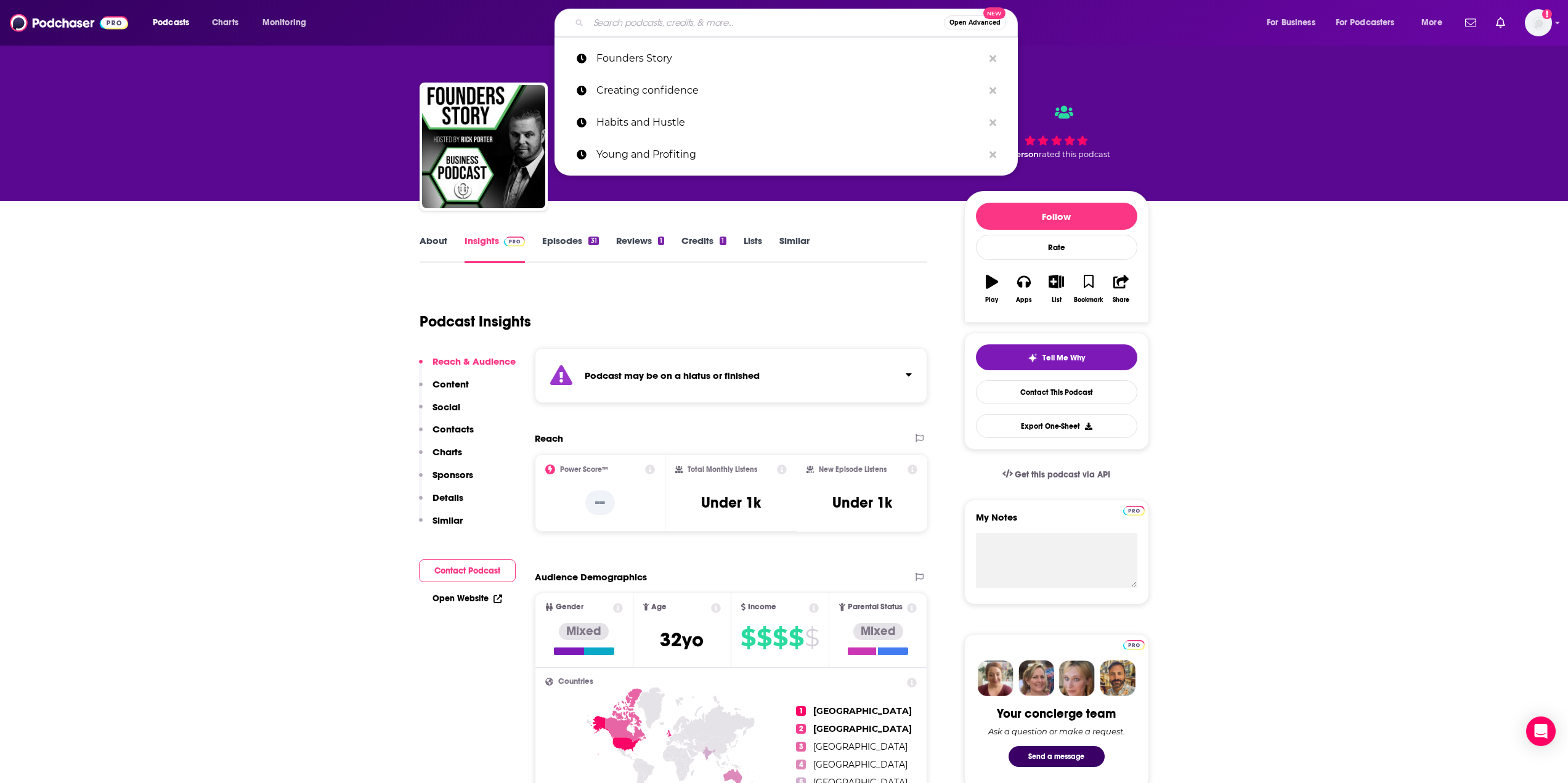
click at [753, 21] on input "Search podcasts, credits, & more..." at bounding box center [766, 22] width 356 height 20
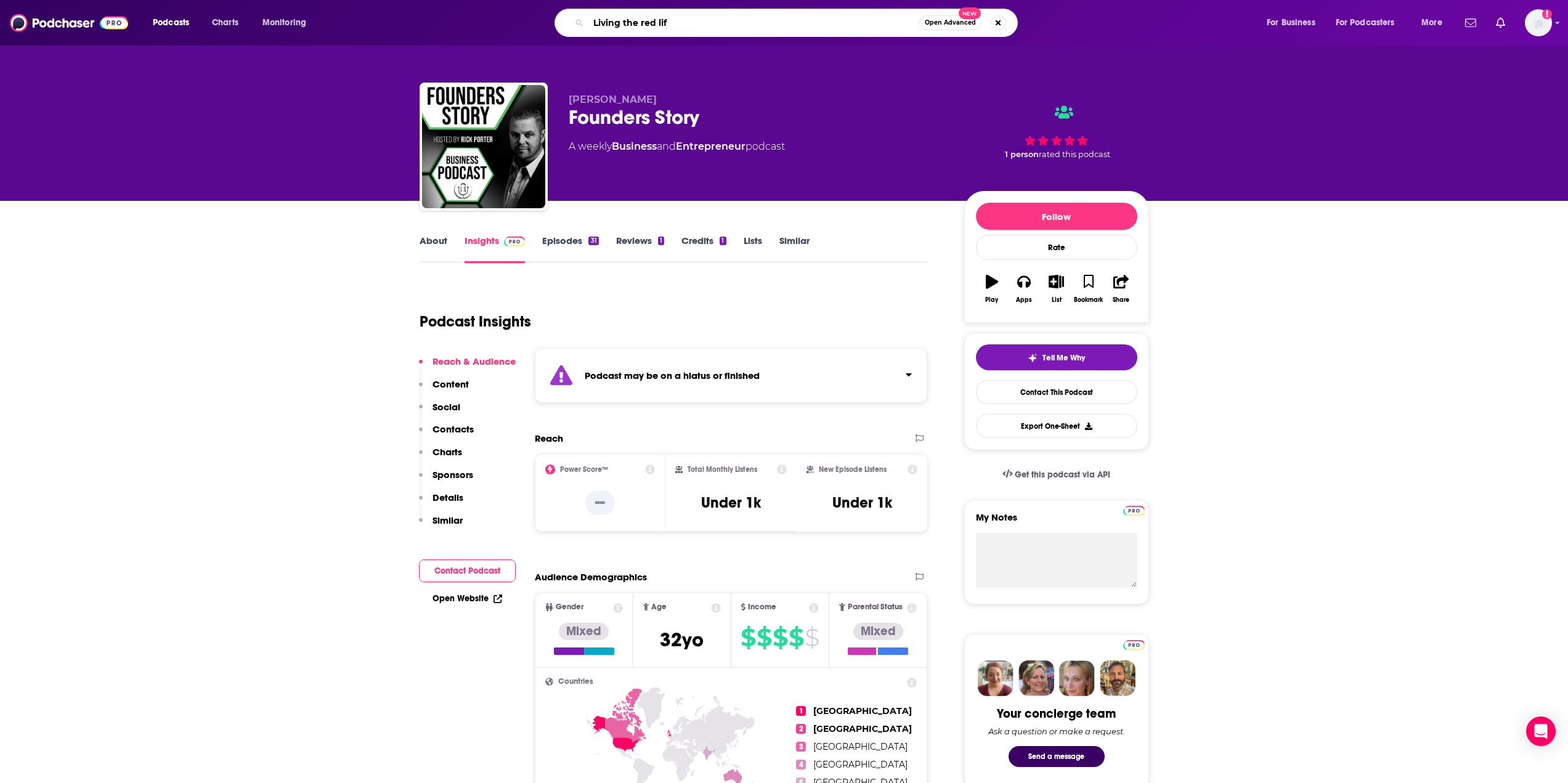
type input "Living the red life"
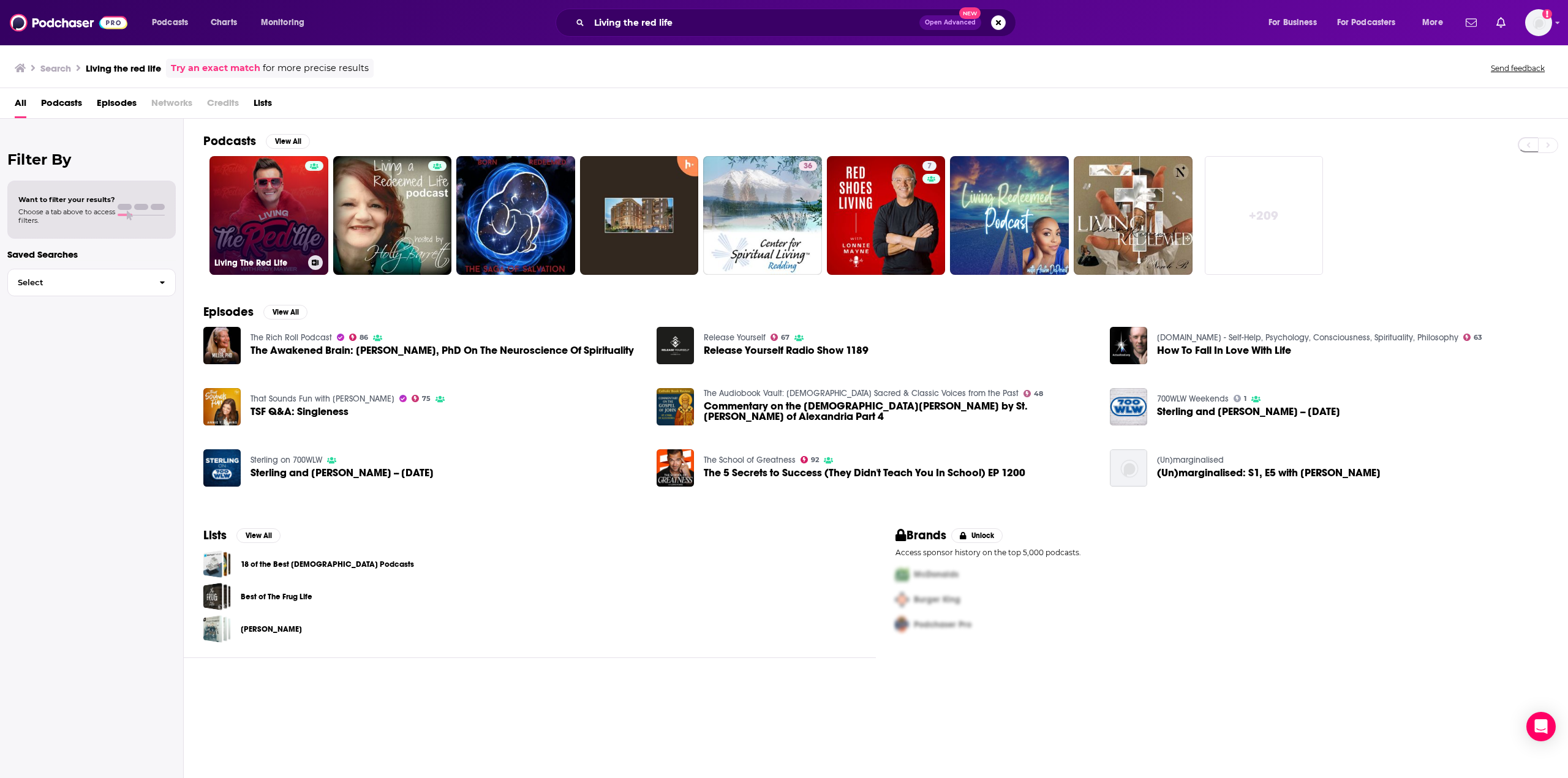
click at [252, 224] on link "Living The Red Life" at bounding box center [269, 215] width 119 height 119
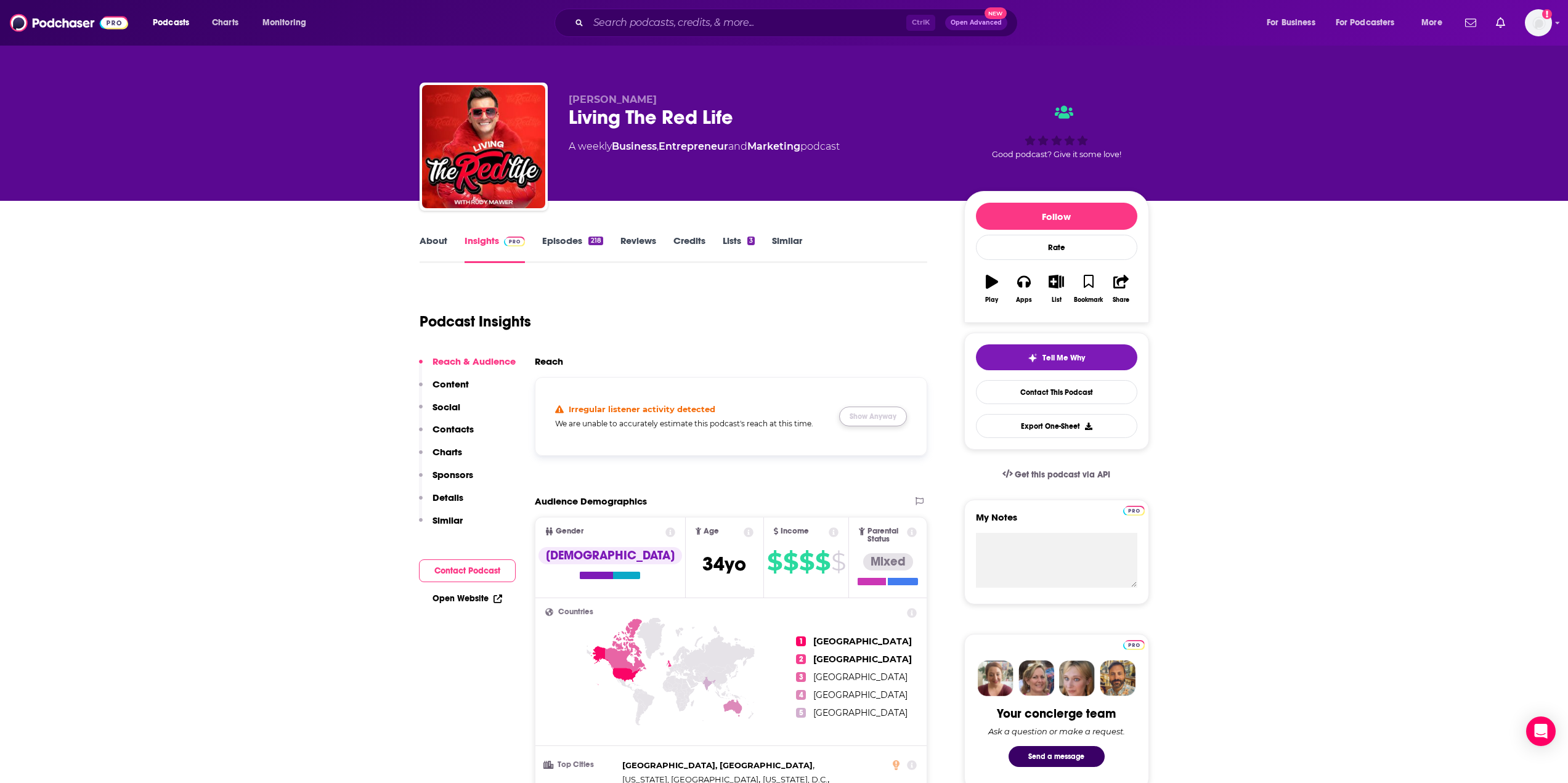
click at [881, 416] on button "Show Anyway" at bounding box center [873, 416] width 68 height 20
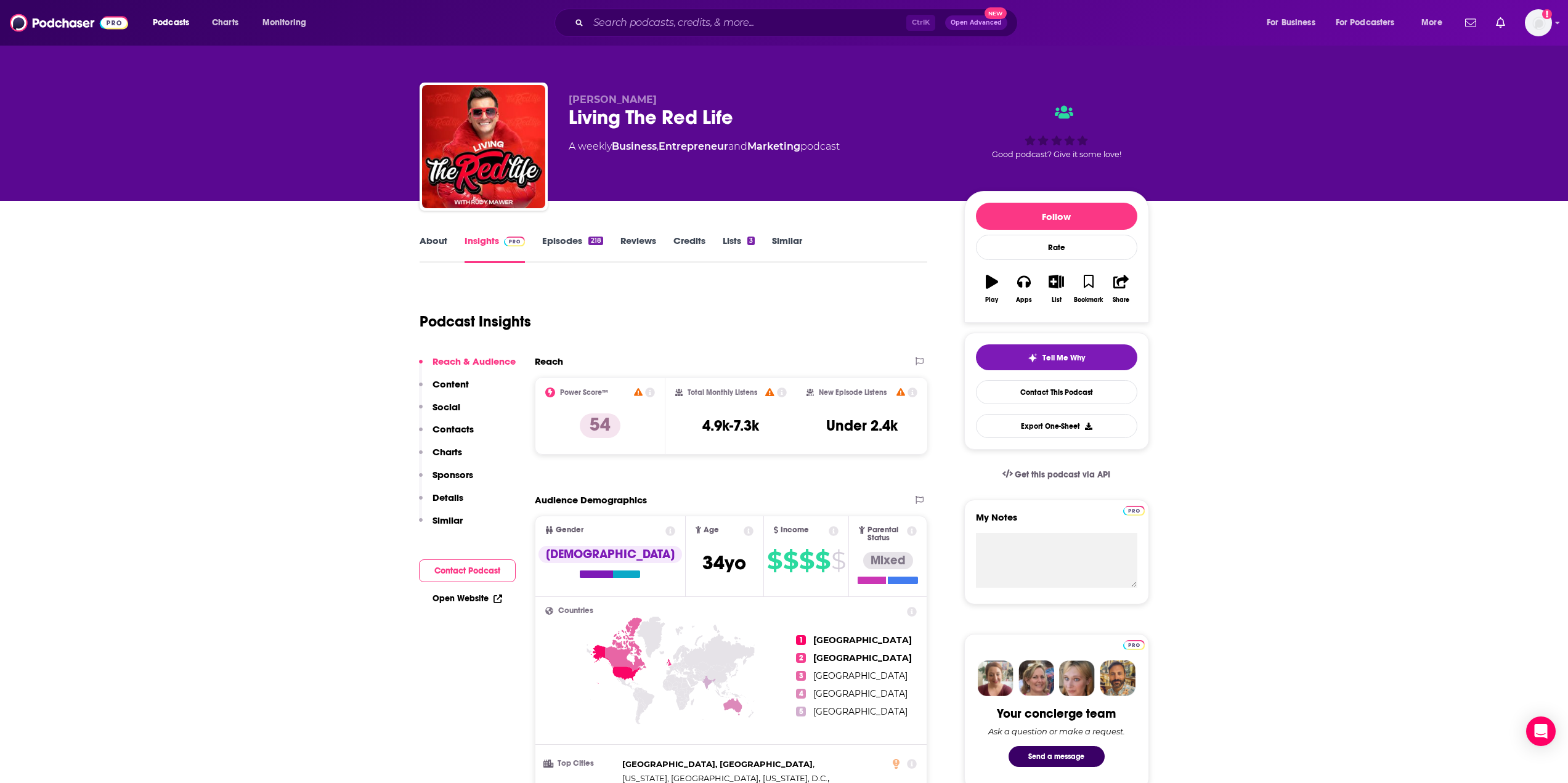
drag, startPoint x: 840, startPoint y: 53, endPoint x: 770, endPoint y: 46, distance: 70.3
click at [840, 52] on div "[PERSON_NAME] Living The Red Life A weekly Business , Entrepreneur and Marketin…" at bounding box center [784, 100] width 789 height 201
click at [431, 240] on link "About" at bounding box center [433, 249] width 27 height 28
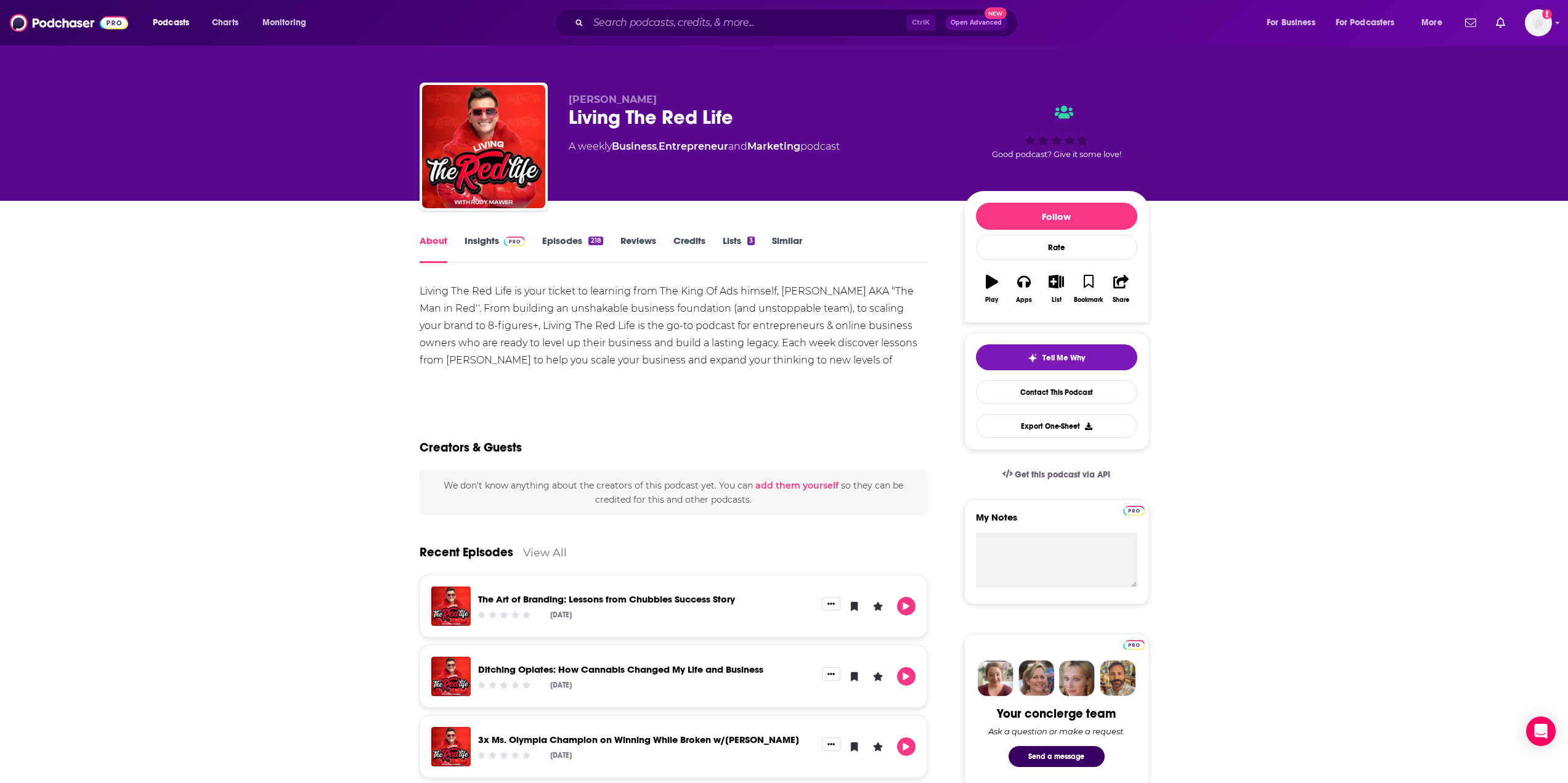
click at [486, 240] on link "Insights" at bounding box center [495, 249] width 61 height 28
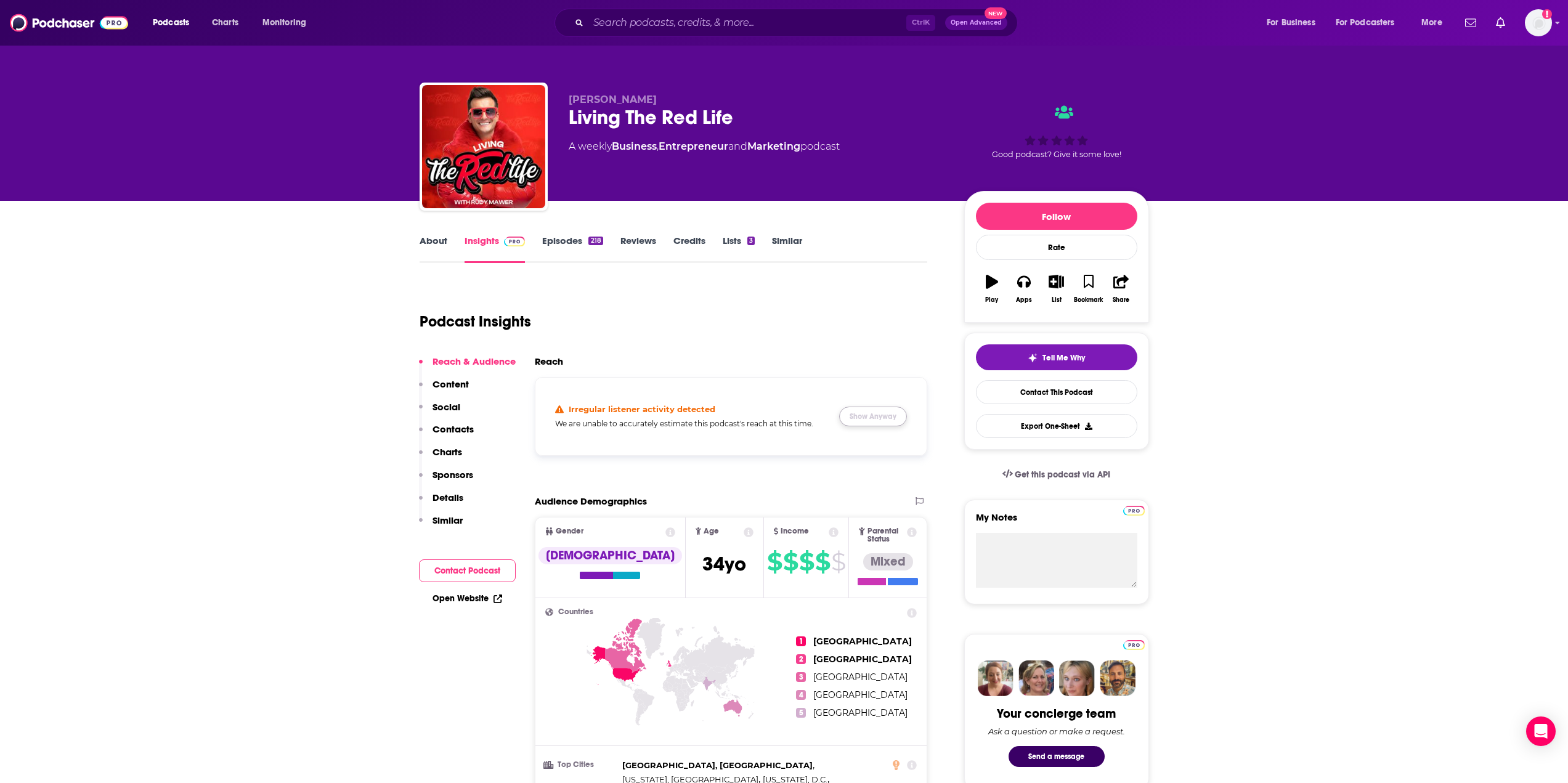
click at [881, 416] on button "Show Anyway" at bounding box center [873, 416] width 68 height 20
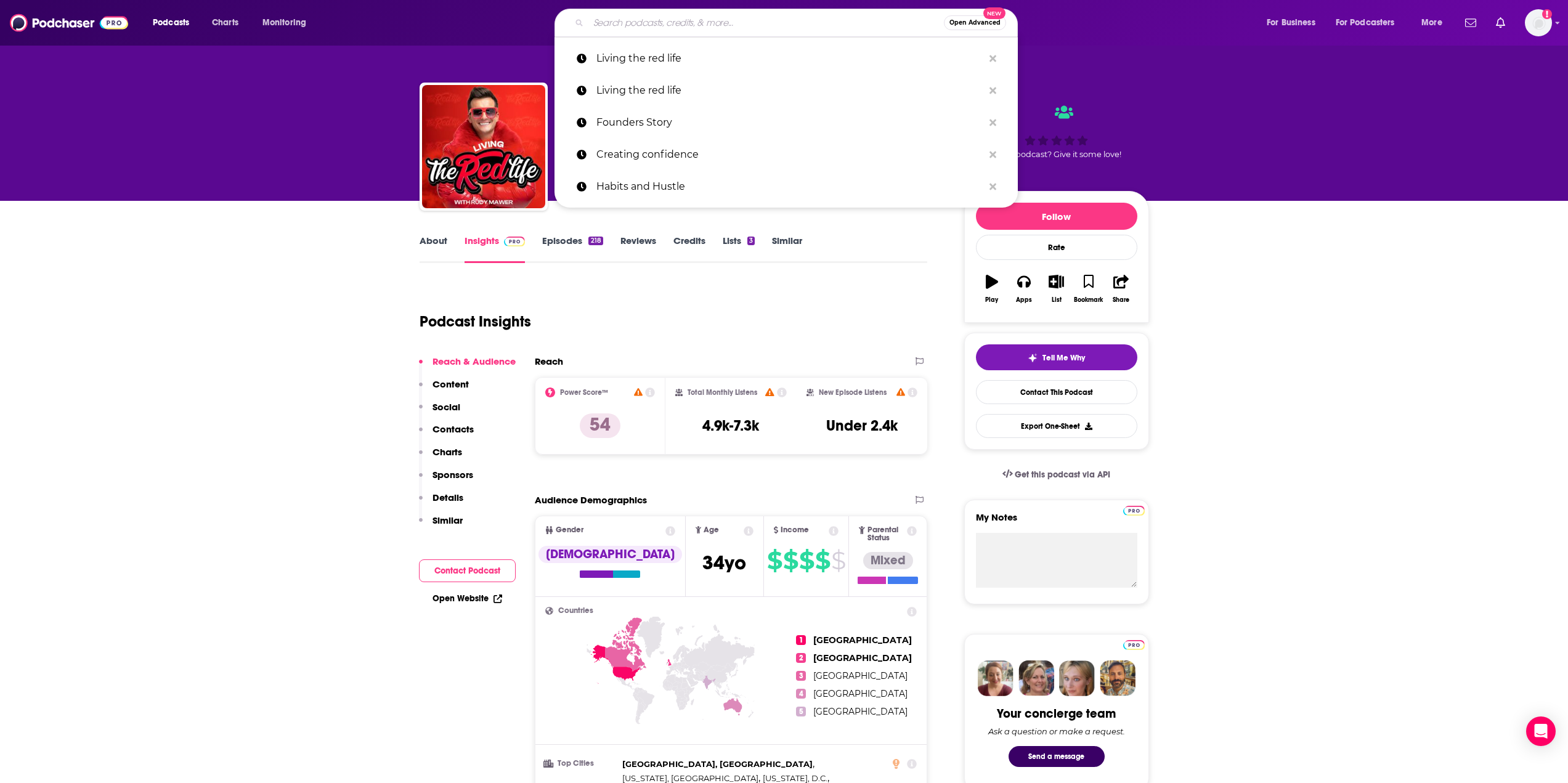
click at [624, 18] on input "Search podcasts, credits, & more..." at bounding box center [766, 22] width 356 height 20
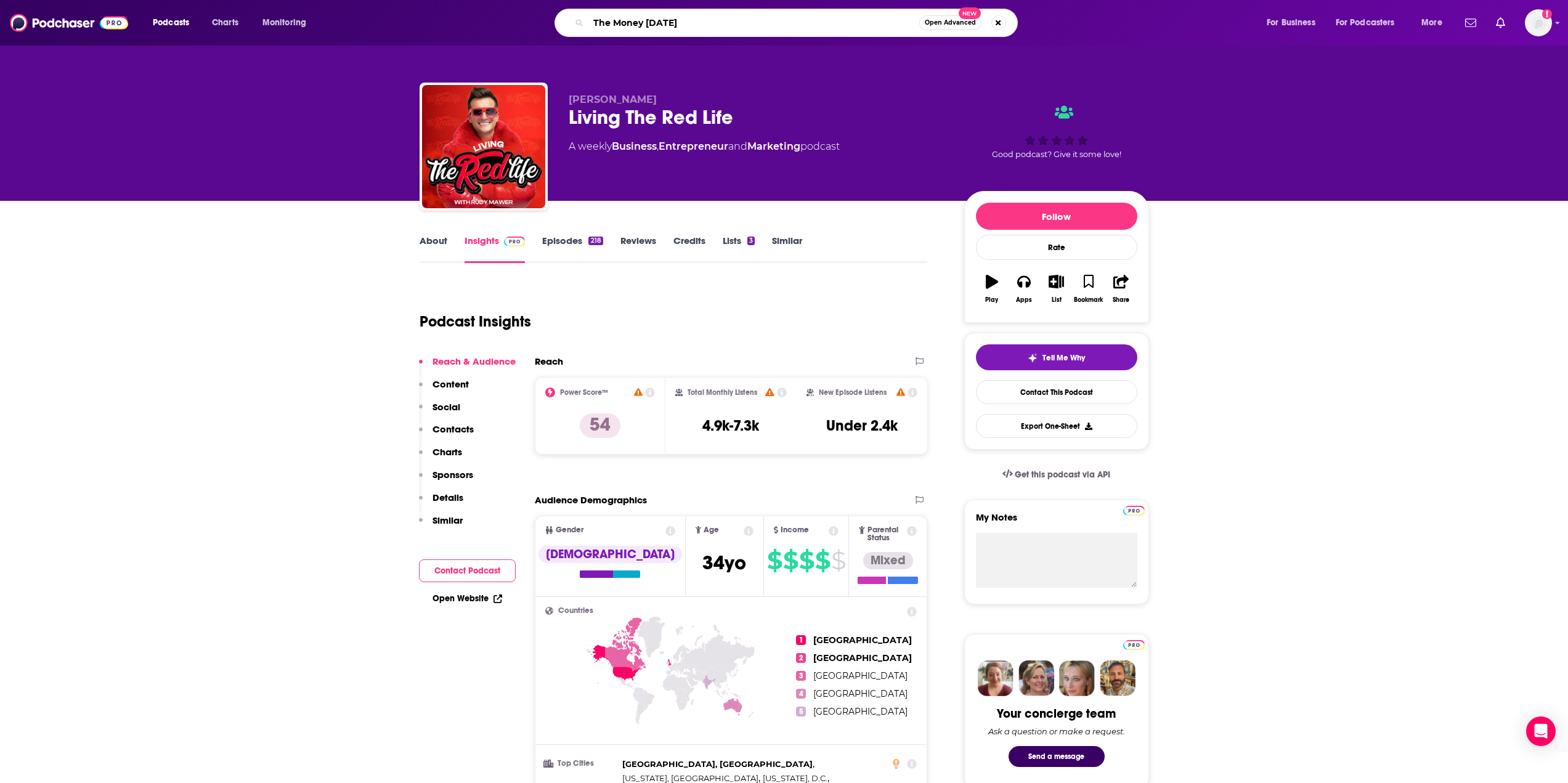
type input "The Money Mondays"
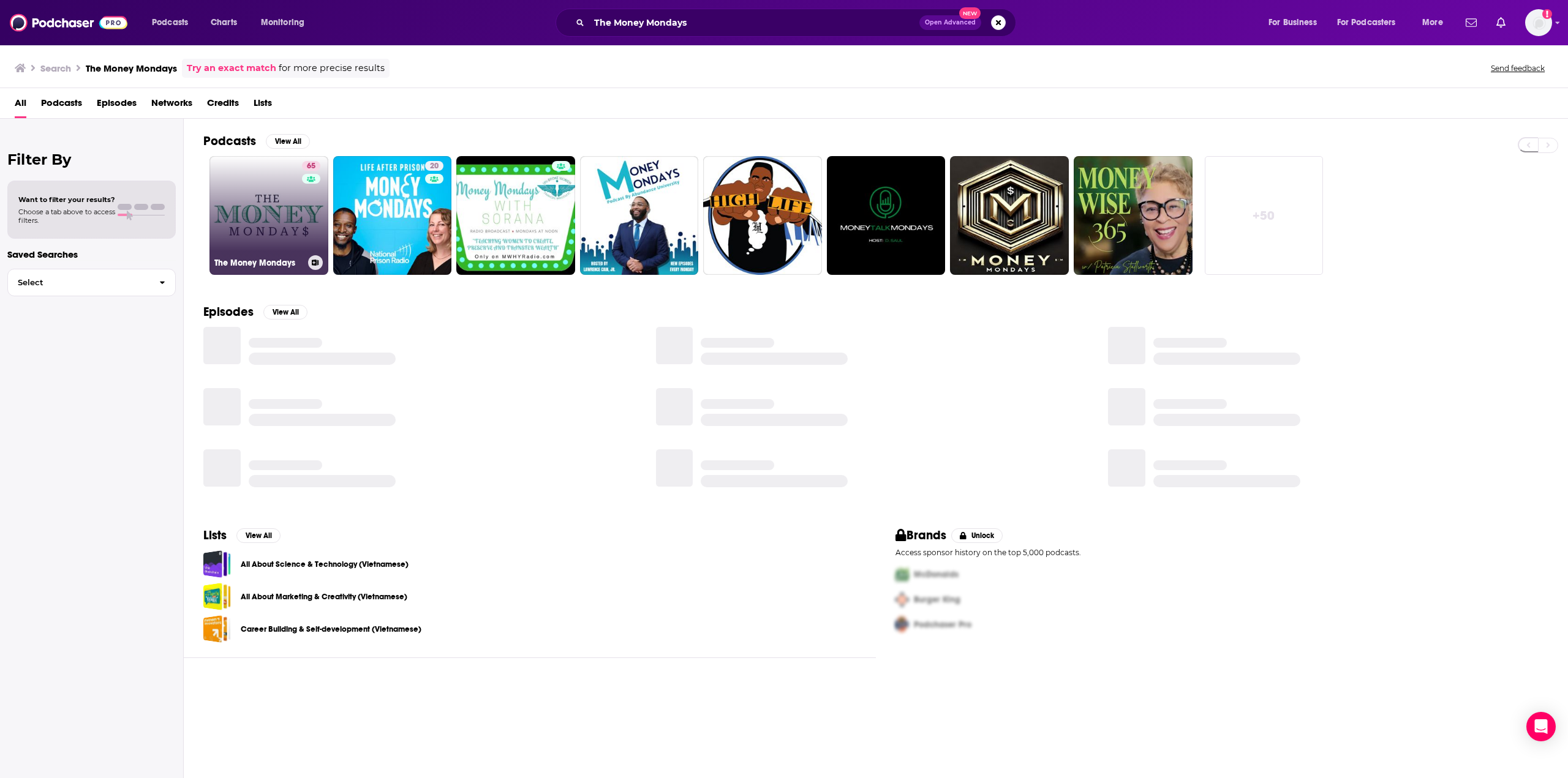
click at [258, 210] on link "65 The Money Mondays" at bounding box center [269, 215] width 119 height 119
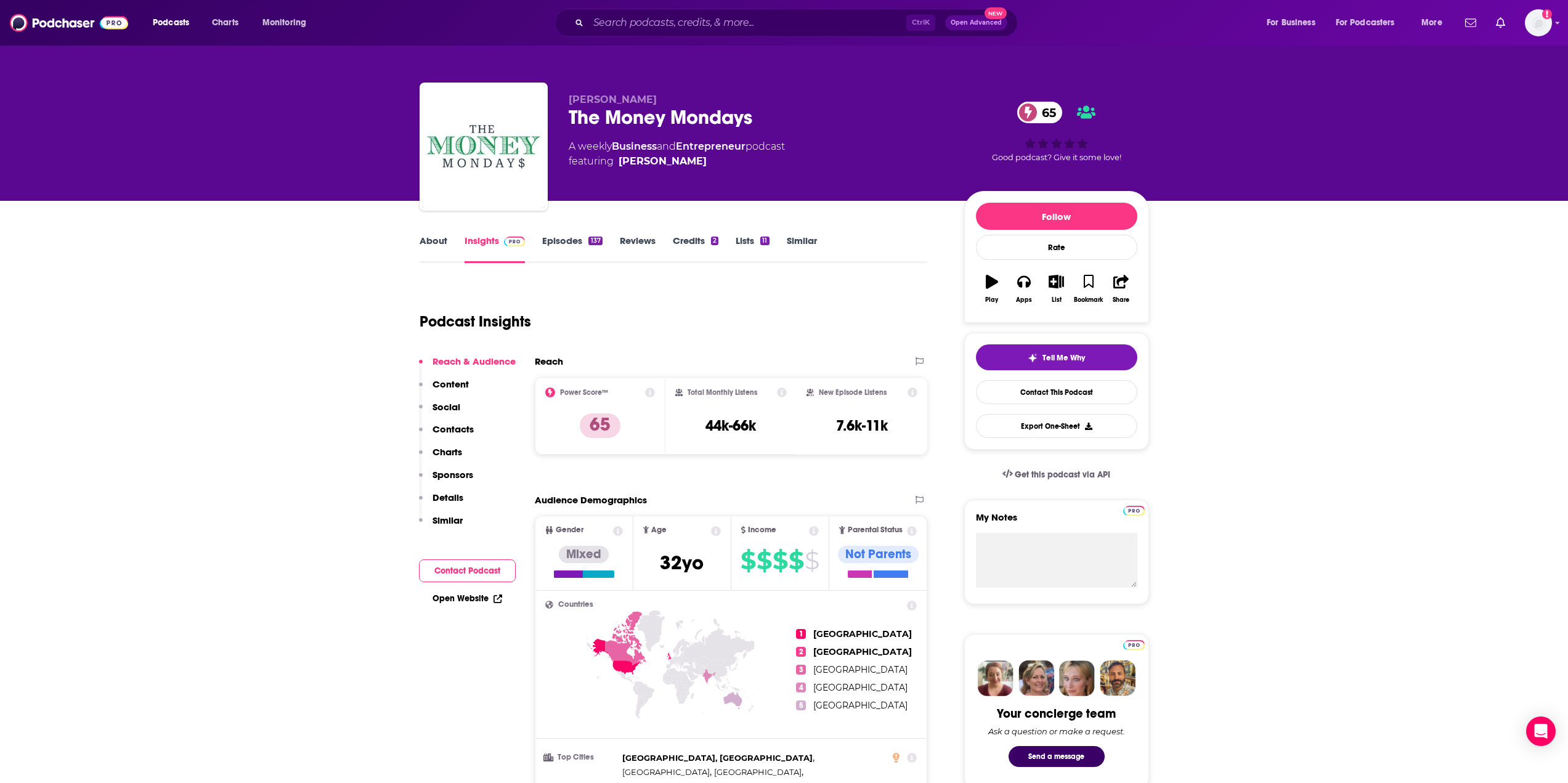
click at [431, 233] on div "About Insights Episodes 137 Reviews Credits 2 Lists 11 Similar" at bounding box center [674, 247] width 508 height 30
click at [431, 243] on link "About" at bounding box center [433, 249] width 27 height 28
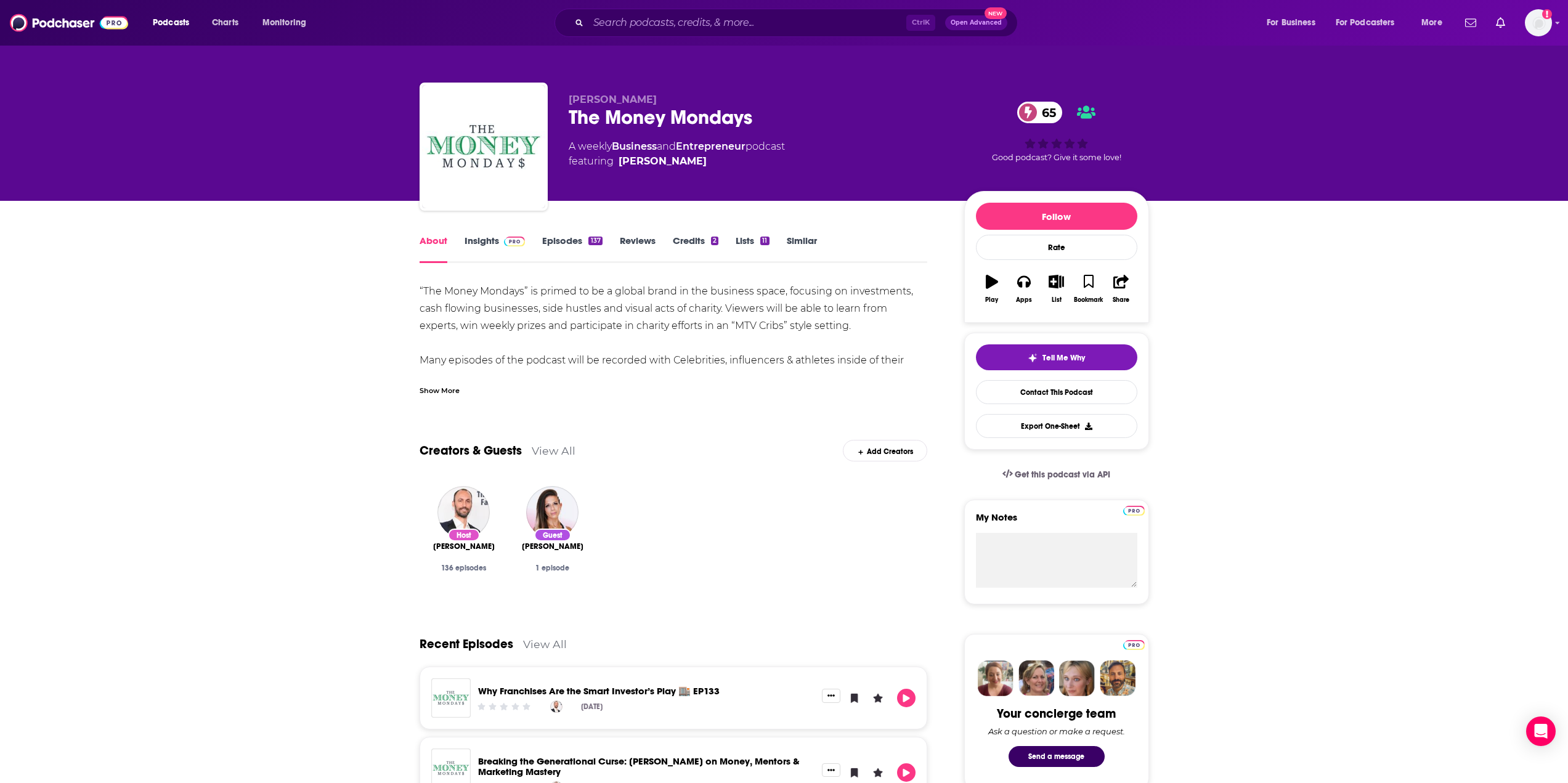
click at [473, 236] on link "Insights" at bounding box center [495, 249] width 61 height 28
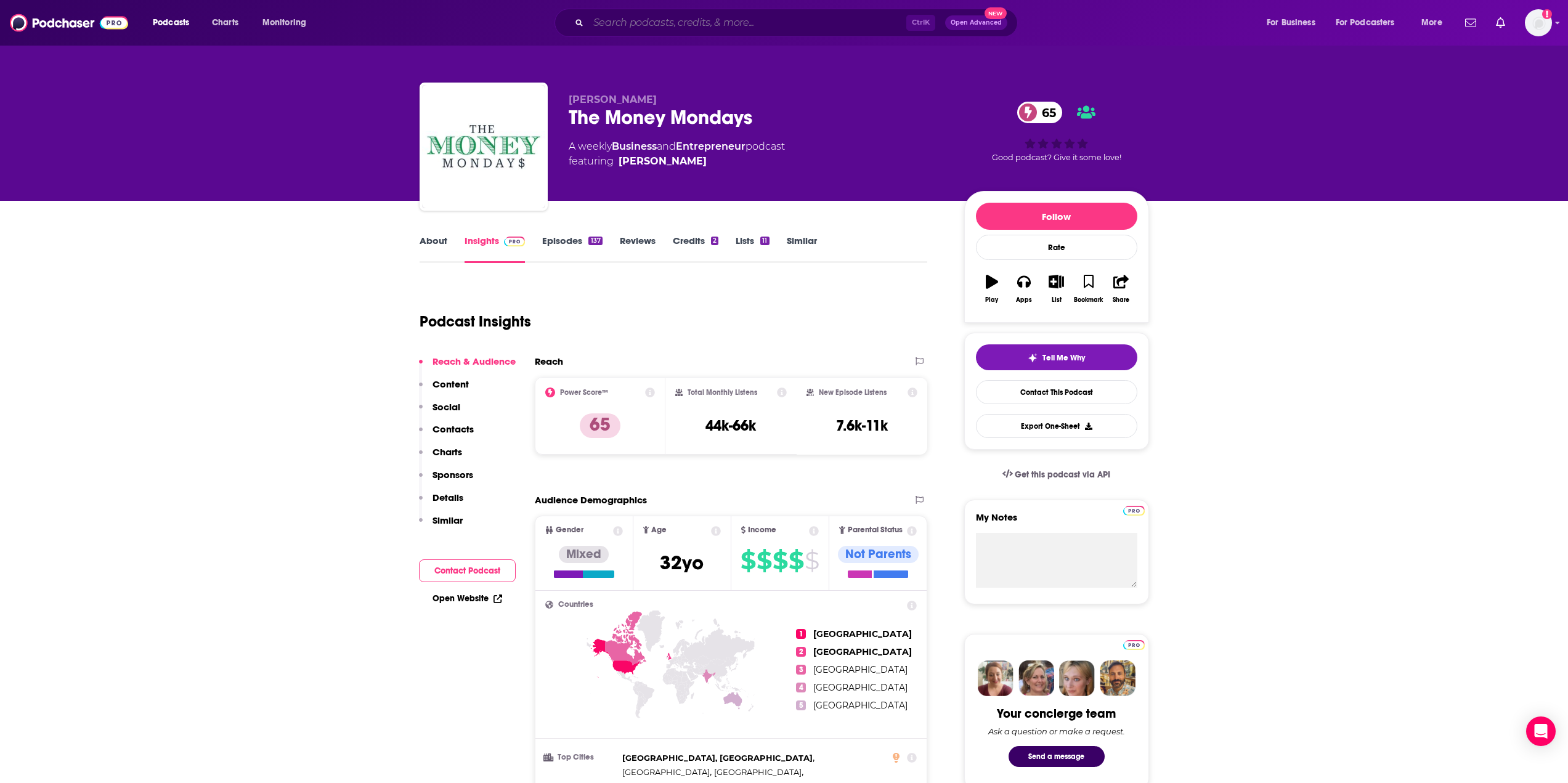
click at [668, 20] on input "Search podcasts, credits, & more..." at bounding box center [747, 22] width 318 height 20
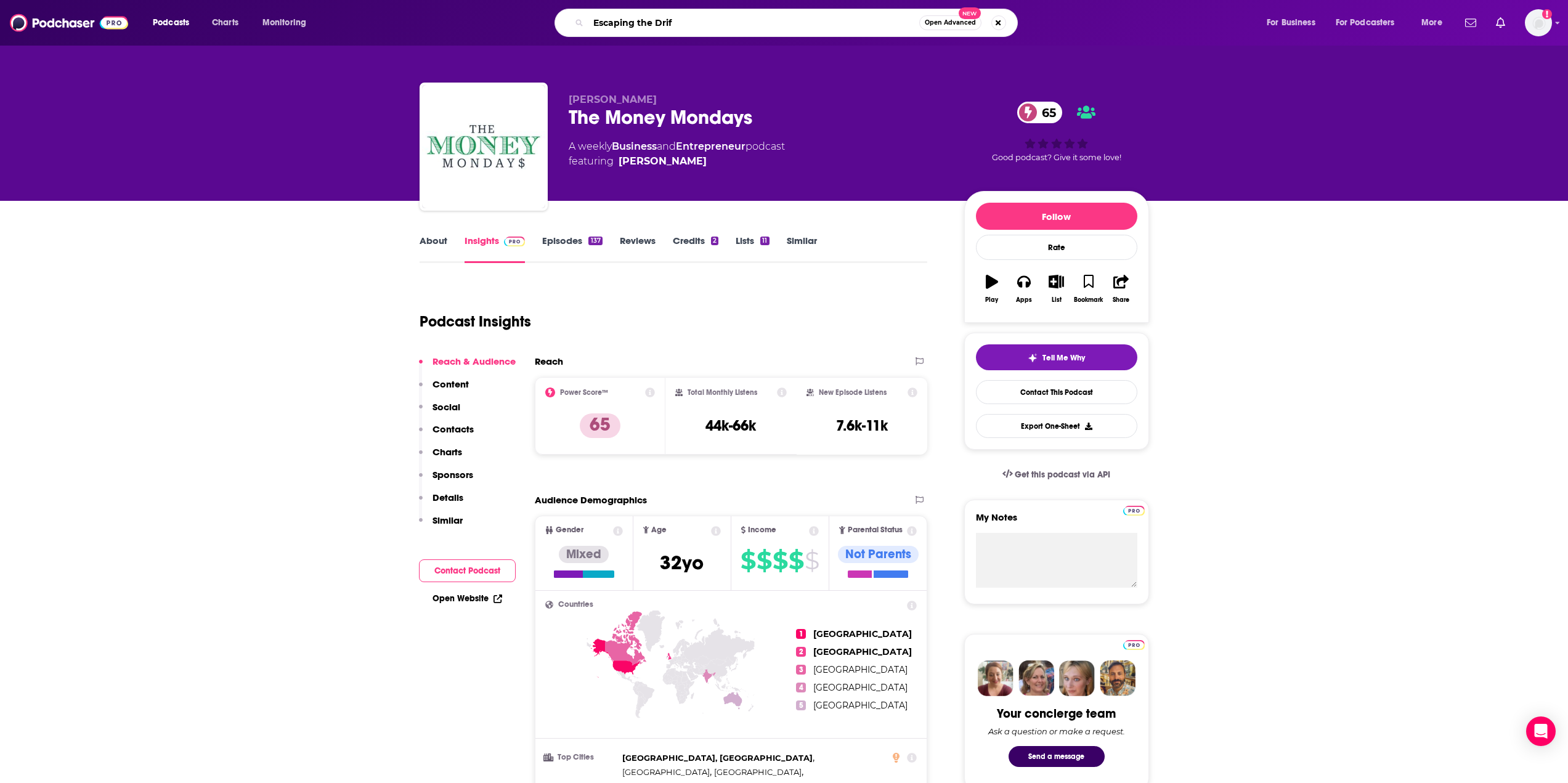
type input "Escaping the Drift"
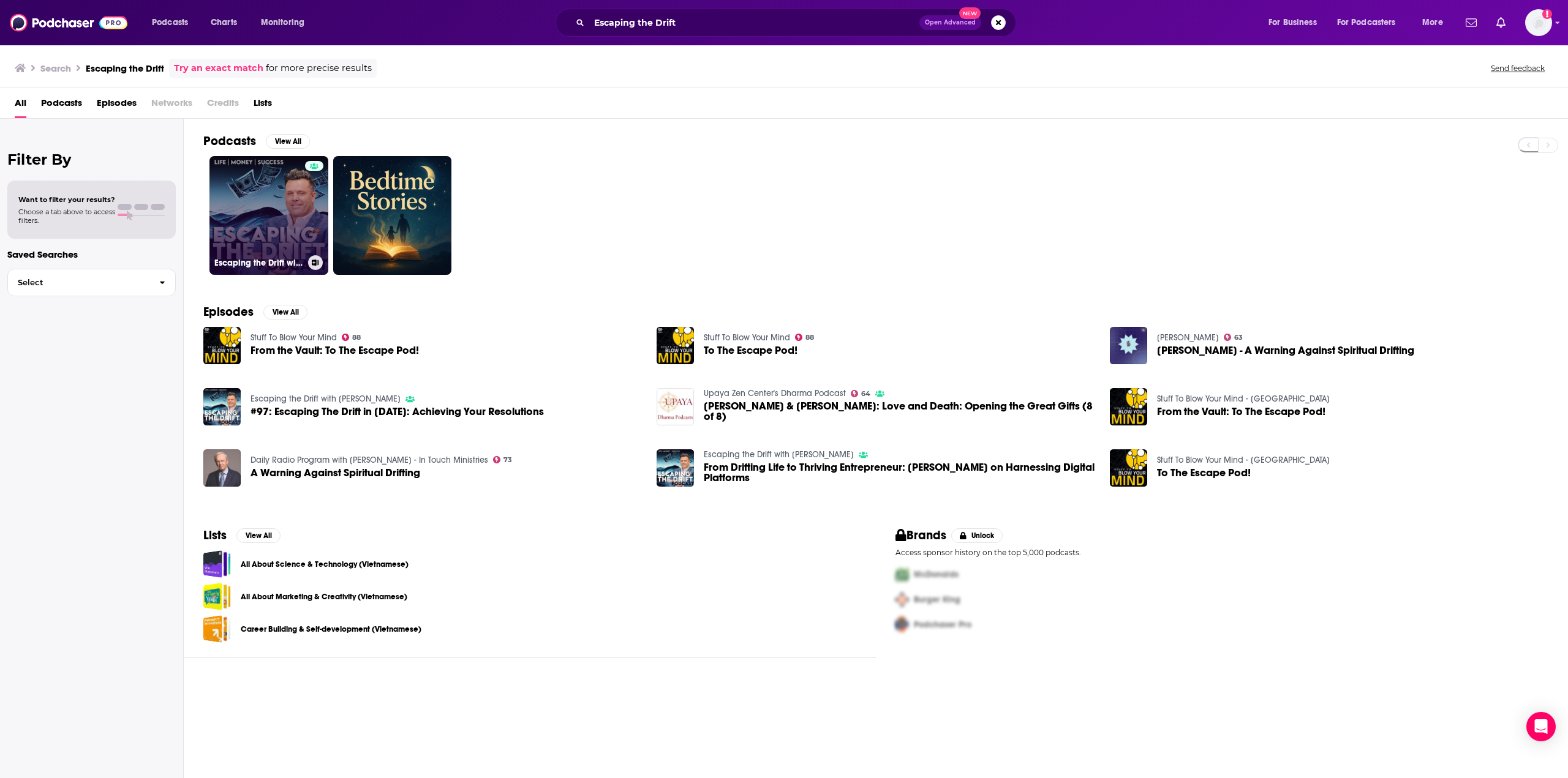
click at [253, 221] on link "Escaping the Drift with [PERSON_NAME]" at bounding box center [269, 215] width 119 height 119
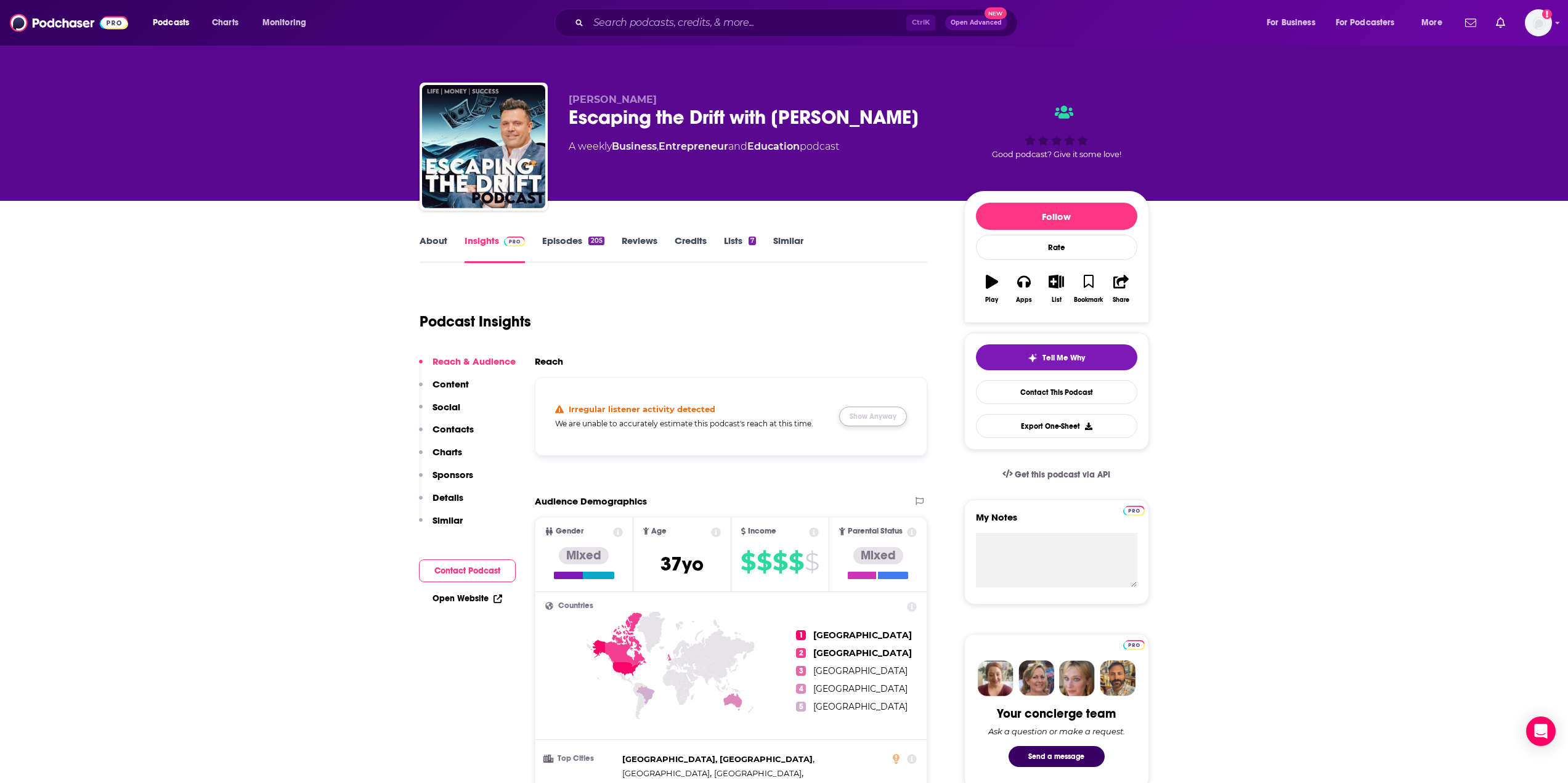
click at [864, 416] on button "Show Anyway" at bounding box center [873, 416] width 68 height 20
click at [432, 241] on link "About" at bounding box center [433, 249] width 27 height 28
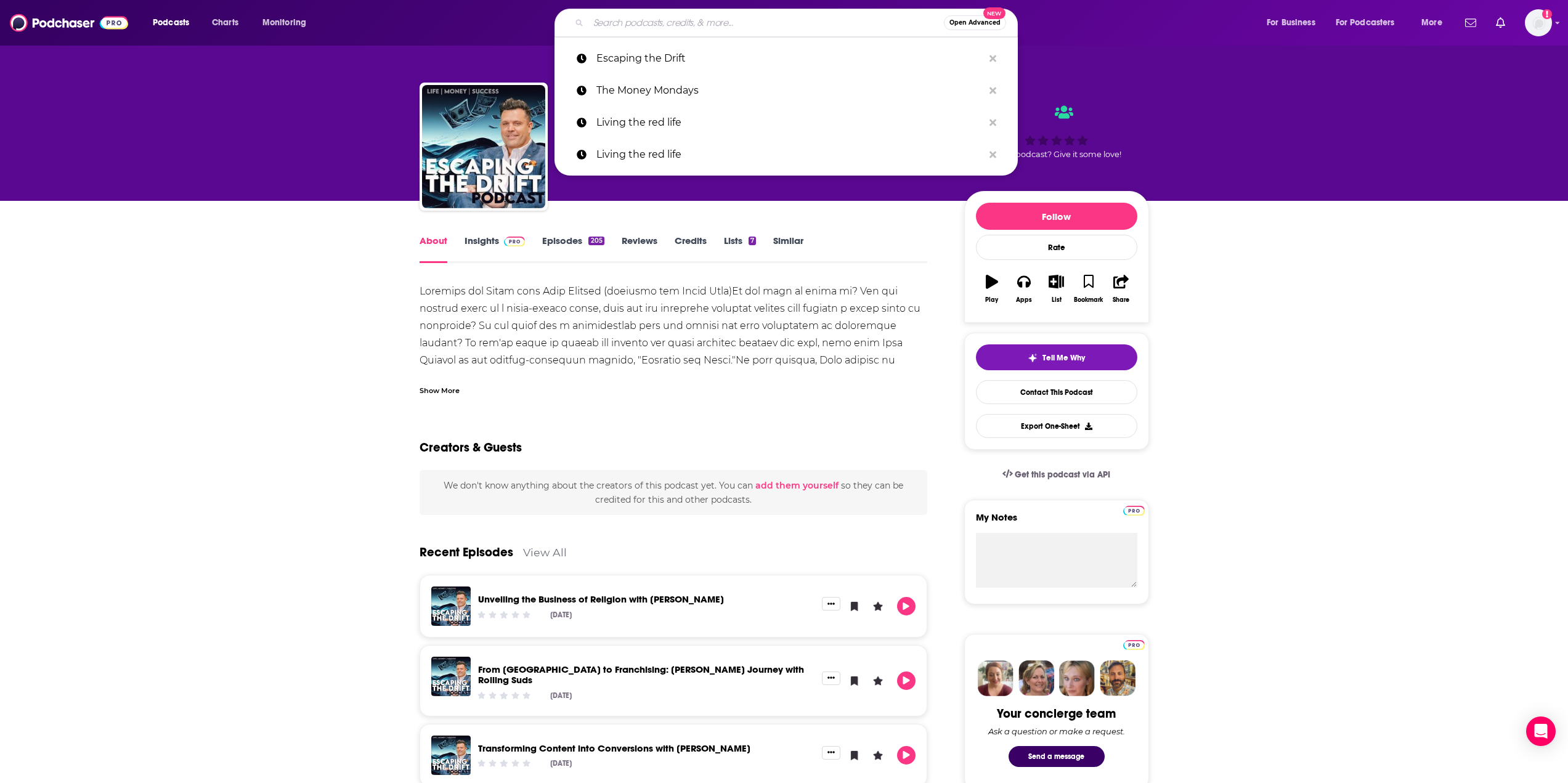
click at [636, 16] on input "Search podcasts, credits, & more..." at bounding box center [766, 22] width 356 height 20
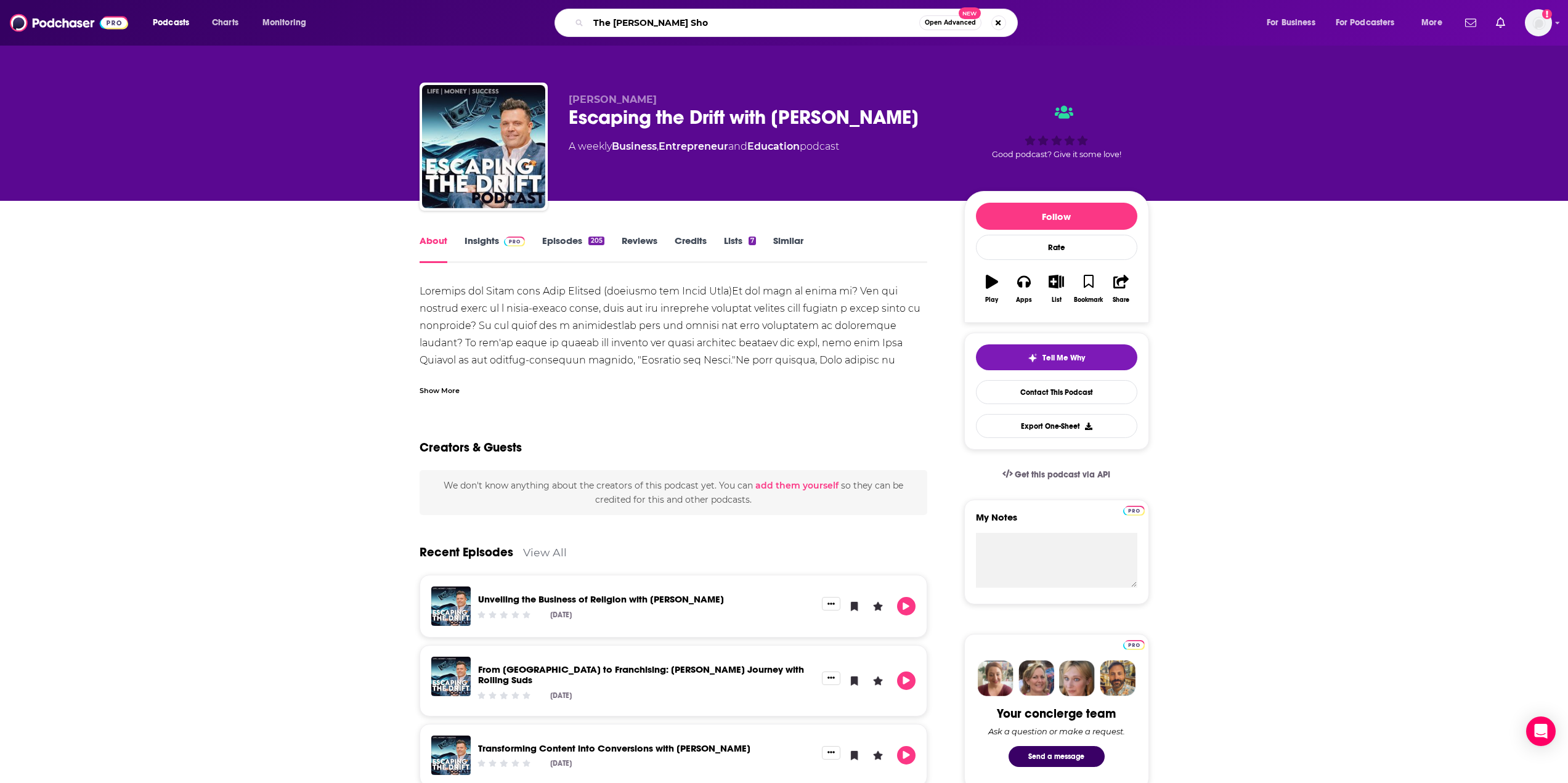
type input "The [PERSON_NAME] Show"
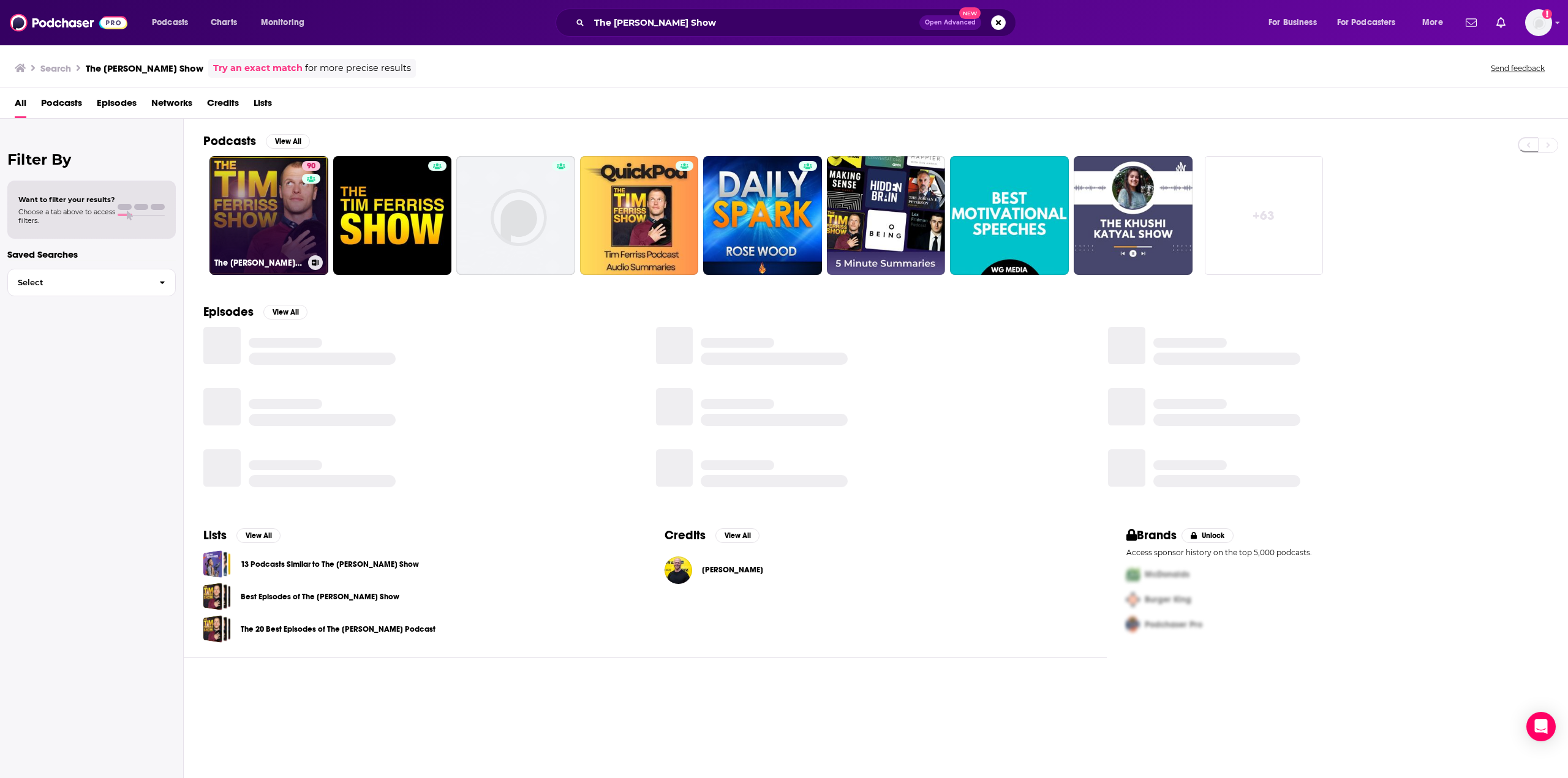
click at [235, 202] on link "90 The [PERSON_NAME] Show" at bounding box center [269, 215] width 119 height 119
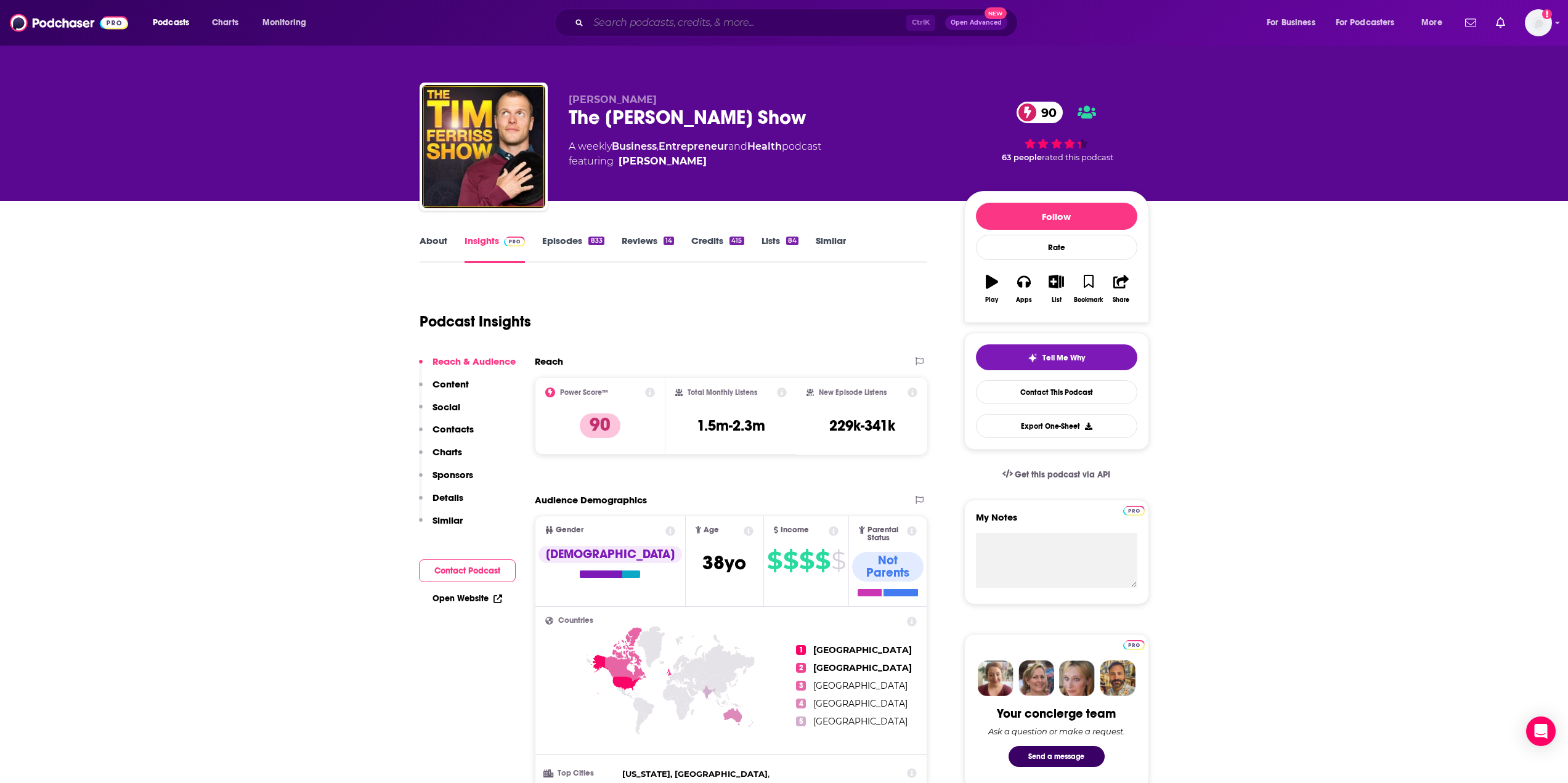
click at [658, 15] on input "Search podcasts, credits, & more..." at bounding box center [747, 22] width 318 height 20
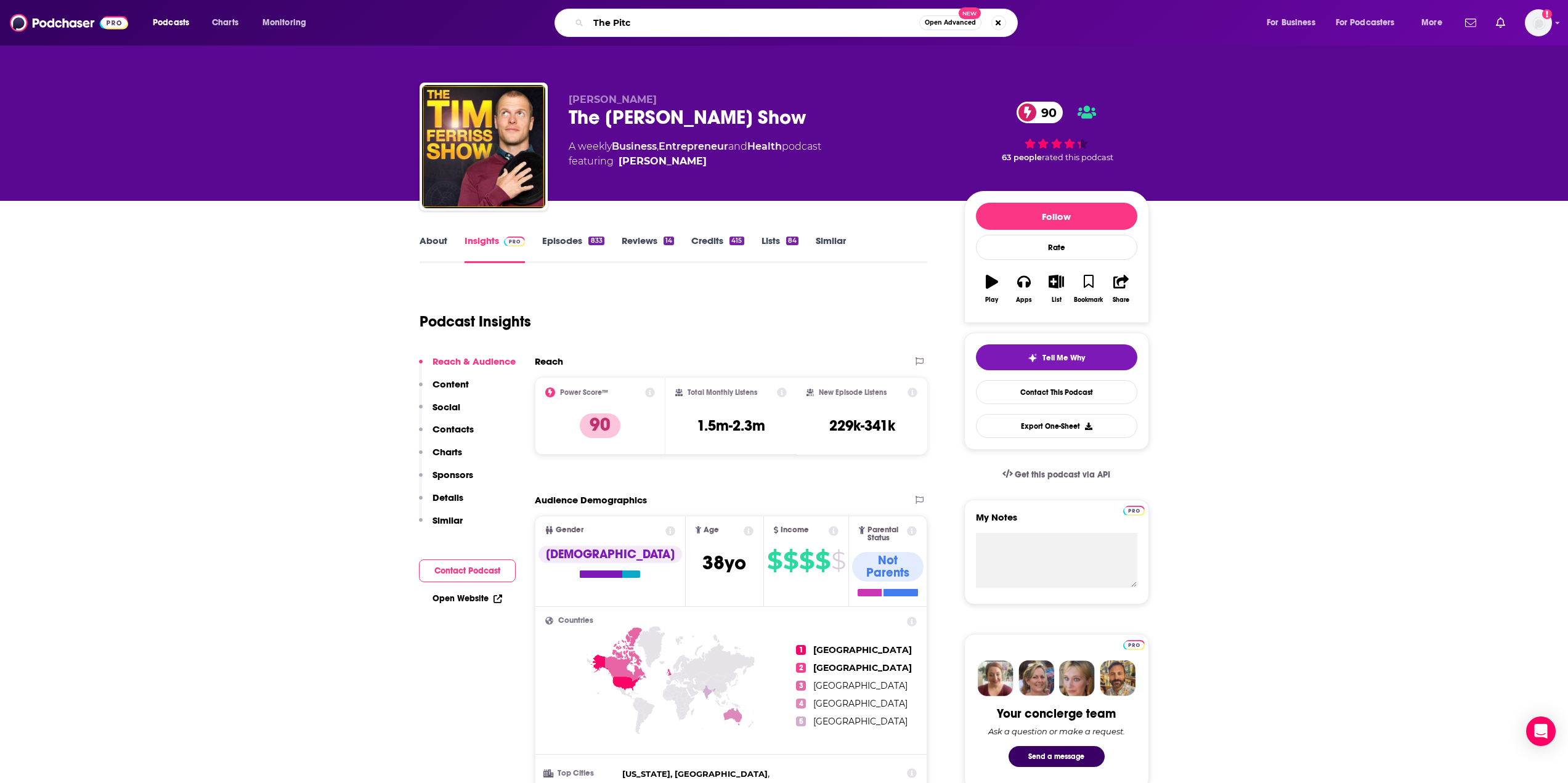
type input "The Pitch"
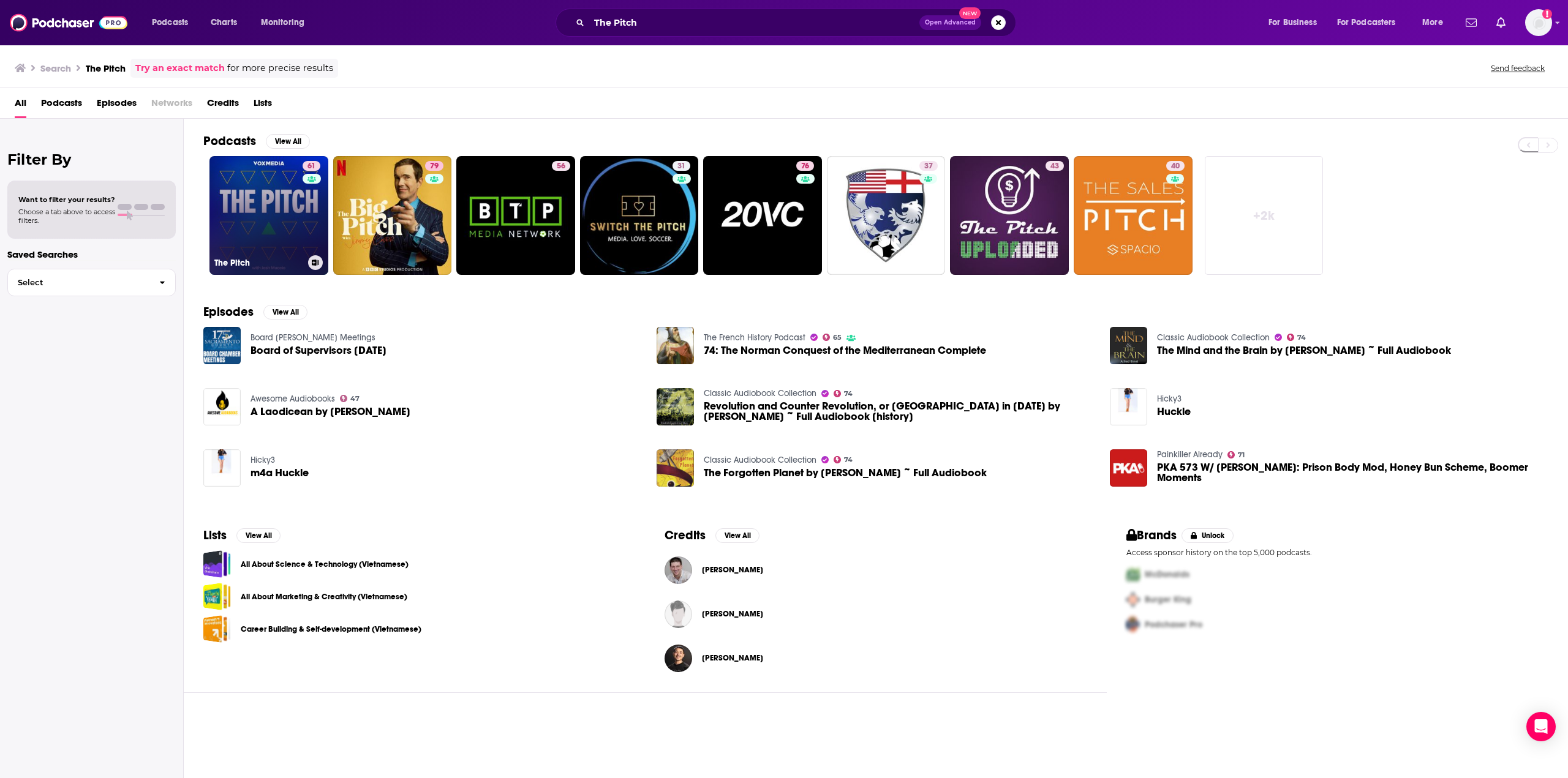
click at [258, 215] on link "61 The Pitch" at bounding box center [269, 215] width 119 height 119
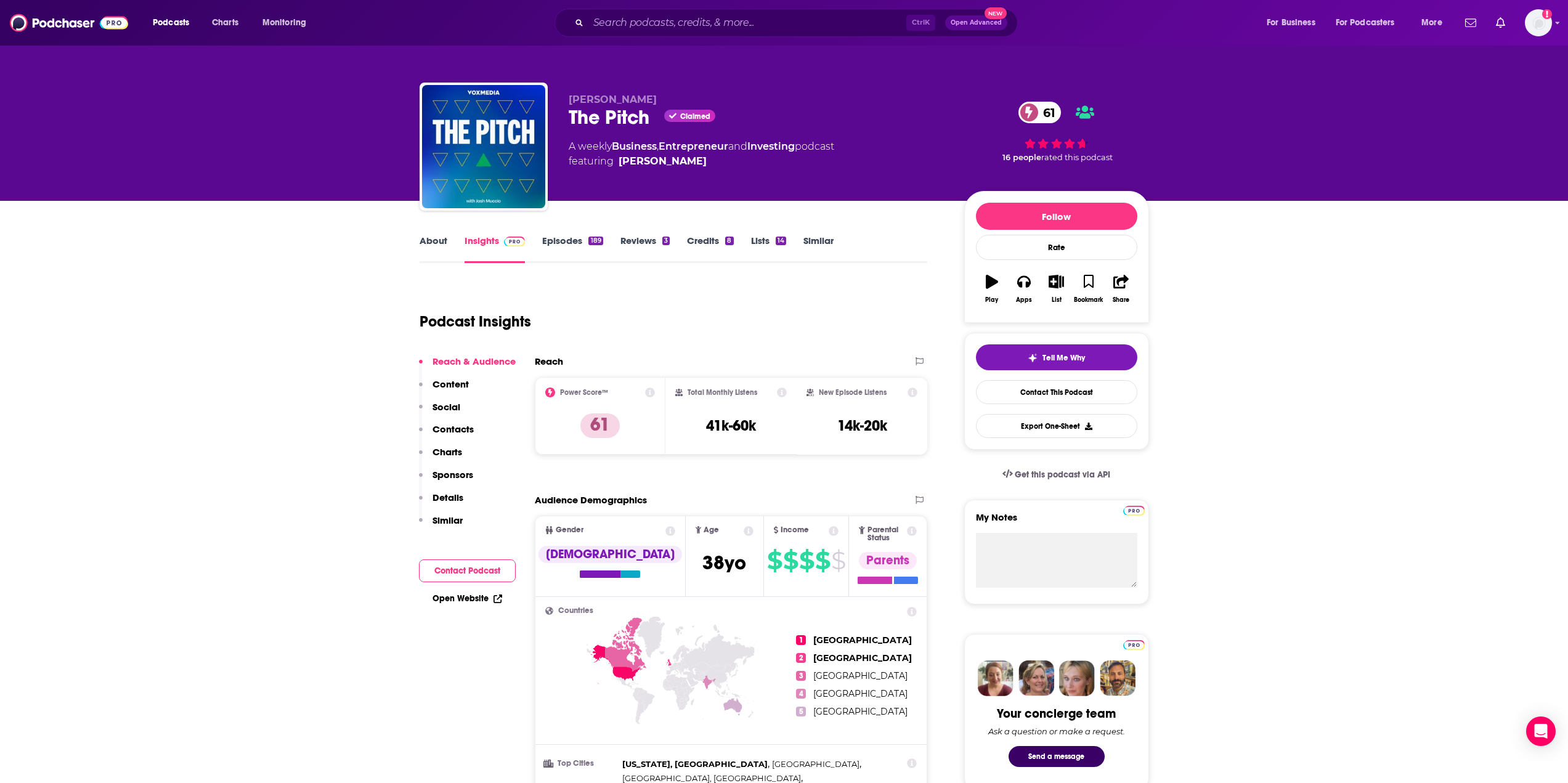
click at [430, 241] on link "About" at bounding box center [433, 249] width 27 height 28
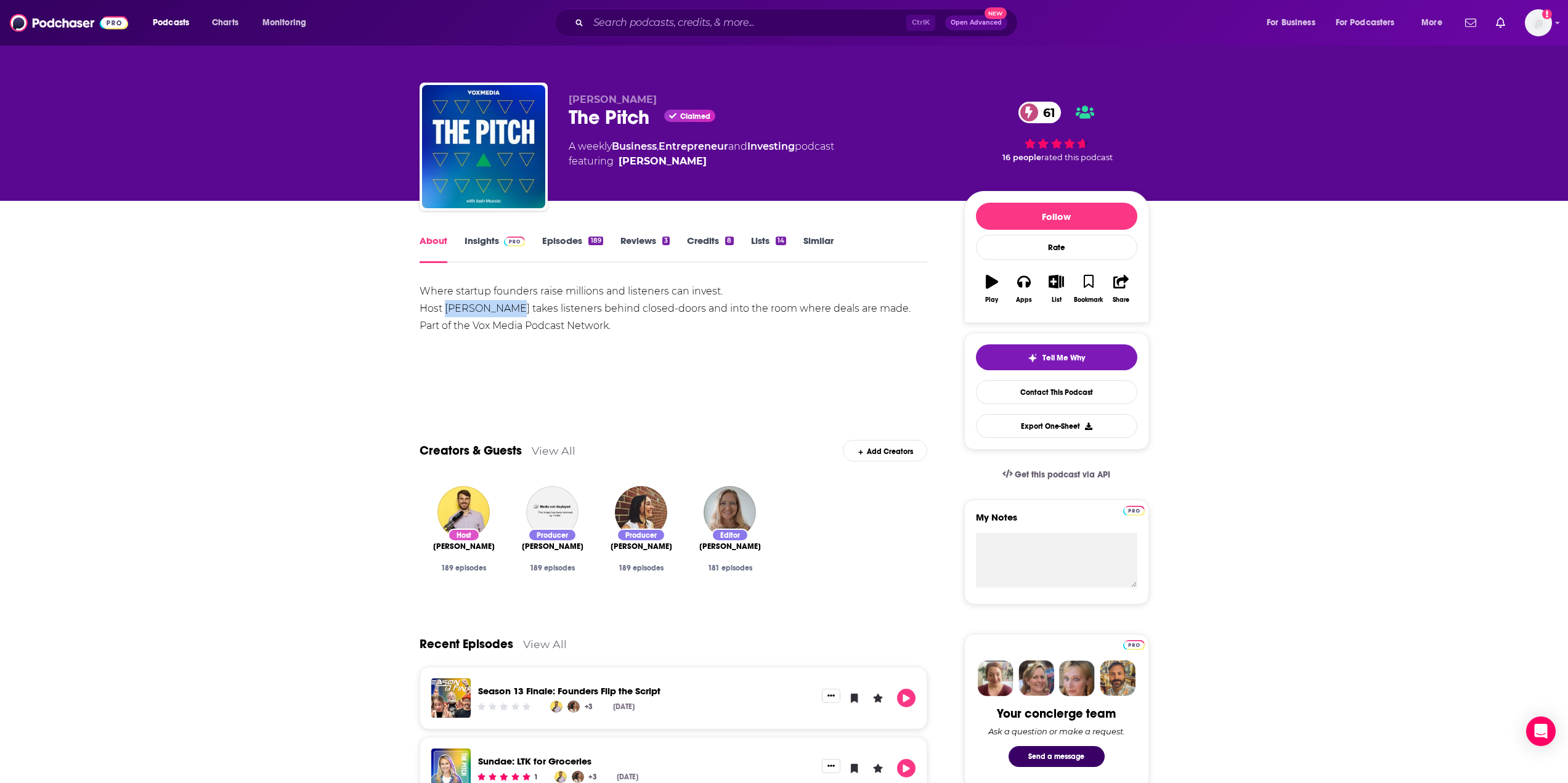
drag, startPoint x: 507, startPoint y: 307, endPoint x: 446, endPoint y: 310, distance: 61.1
click at [446, 310] on div "Where startup founders raise millions and listeners can invest. Host [PERSON_NA…" at bounding box center [674, 309] width 508 height 52
copy div "[PERSON_NAME]"
click at [484, 240] on link "Insights" at bounding box center [495, 249] width 61 height 28
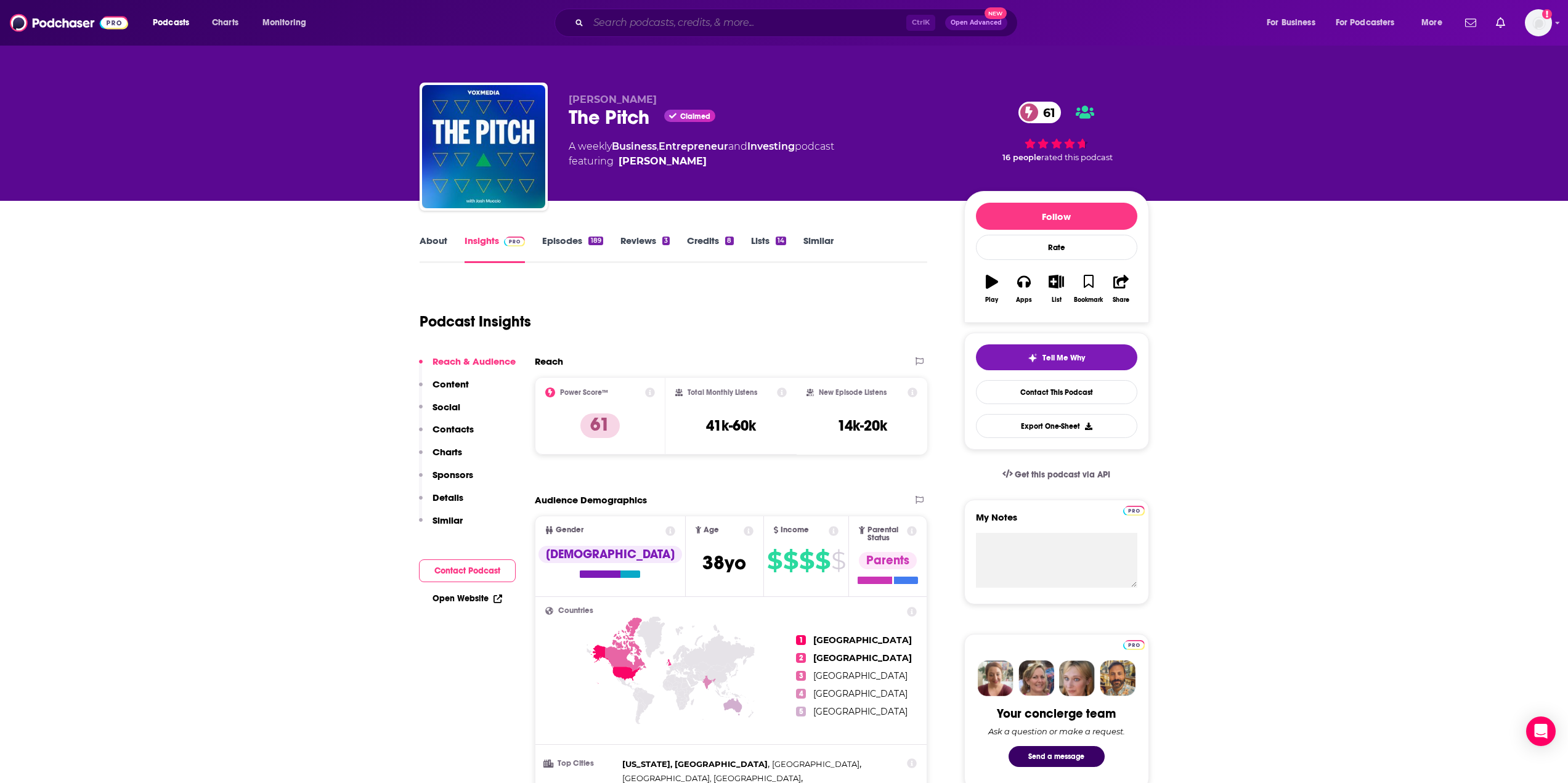
click at [641, 24] on input "Search podcasts, credits, & more..." at bounding box center [747, 22] width 318 height 20
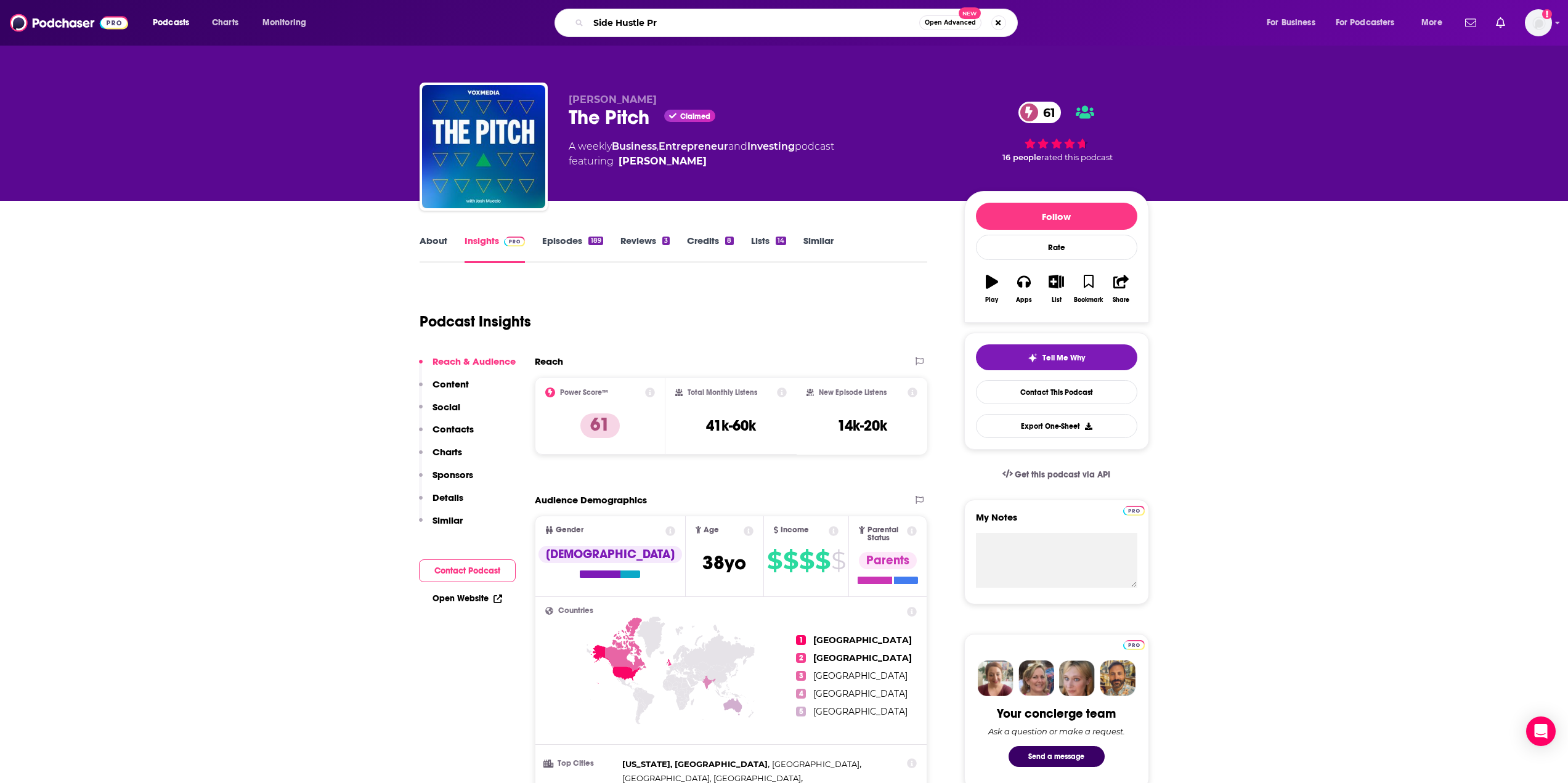
type input "Side Hustle Pro"
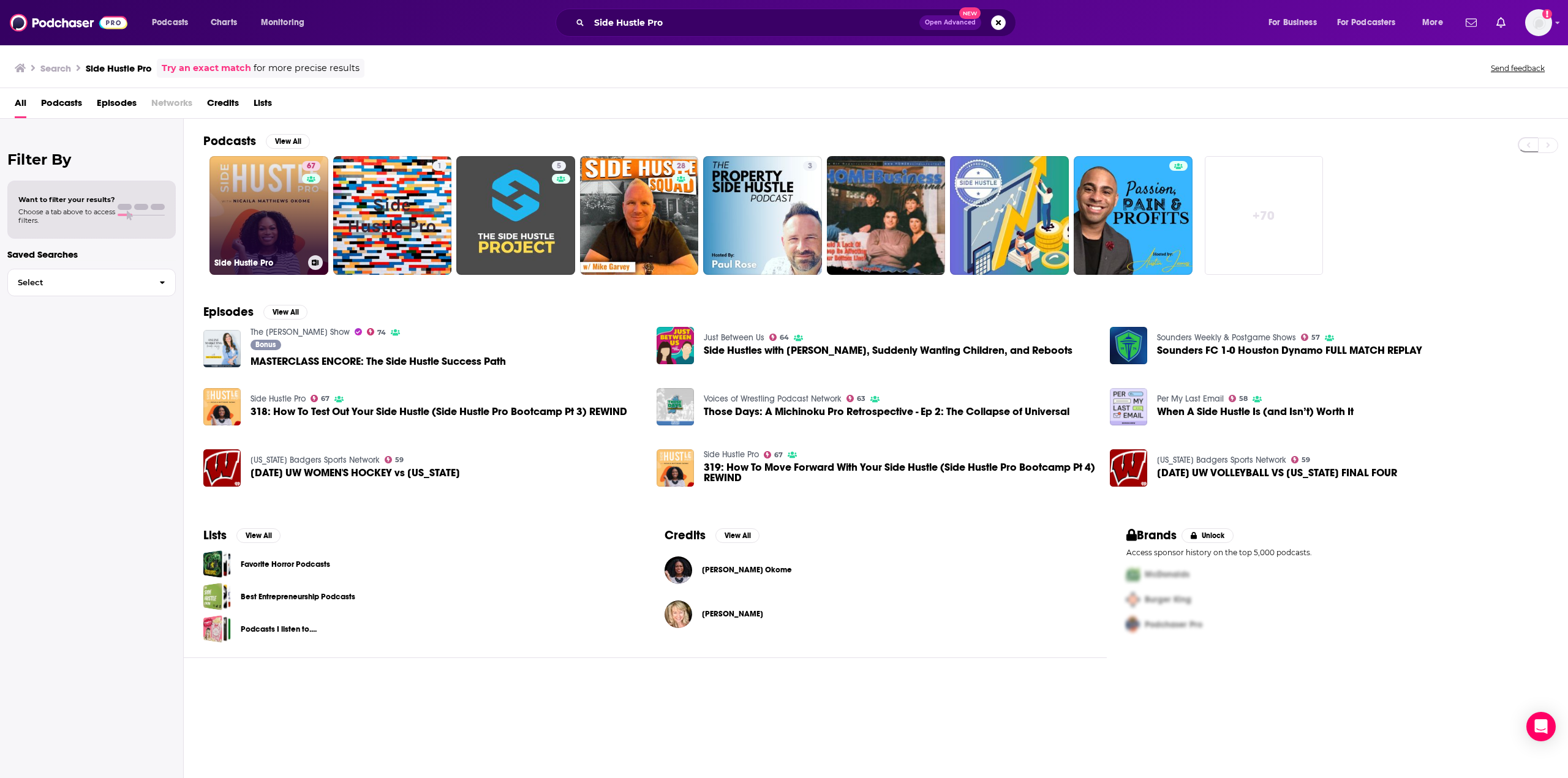
click at [264, 190] on link "67 Side Hustle Pro" at bounding box center [269, 215] width 119 height 119
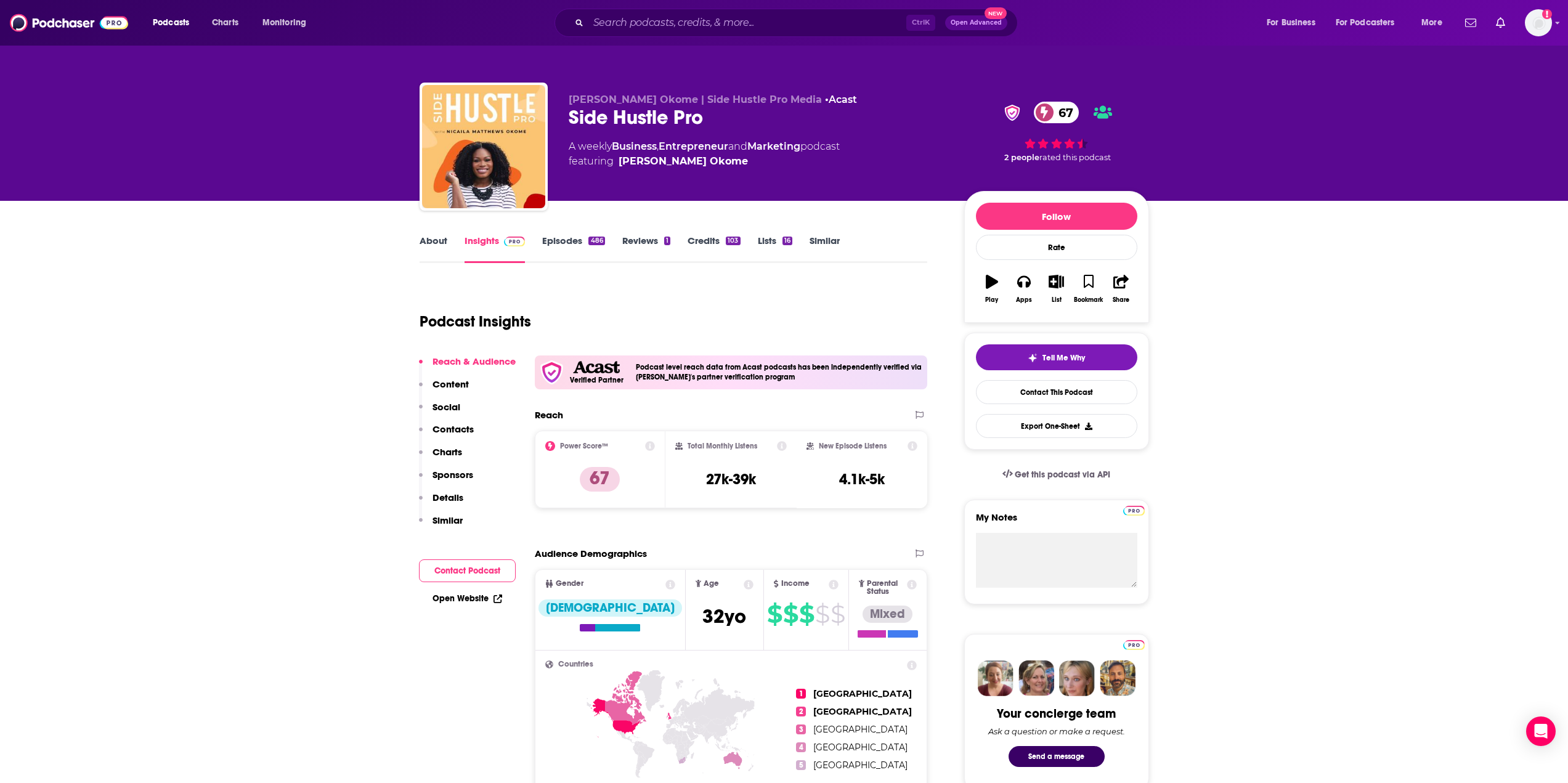
click at [424, 237] on link "About" at bounding box center [433, 249] width 27 height 28
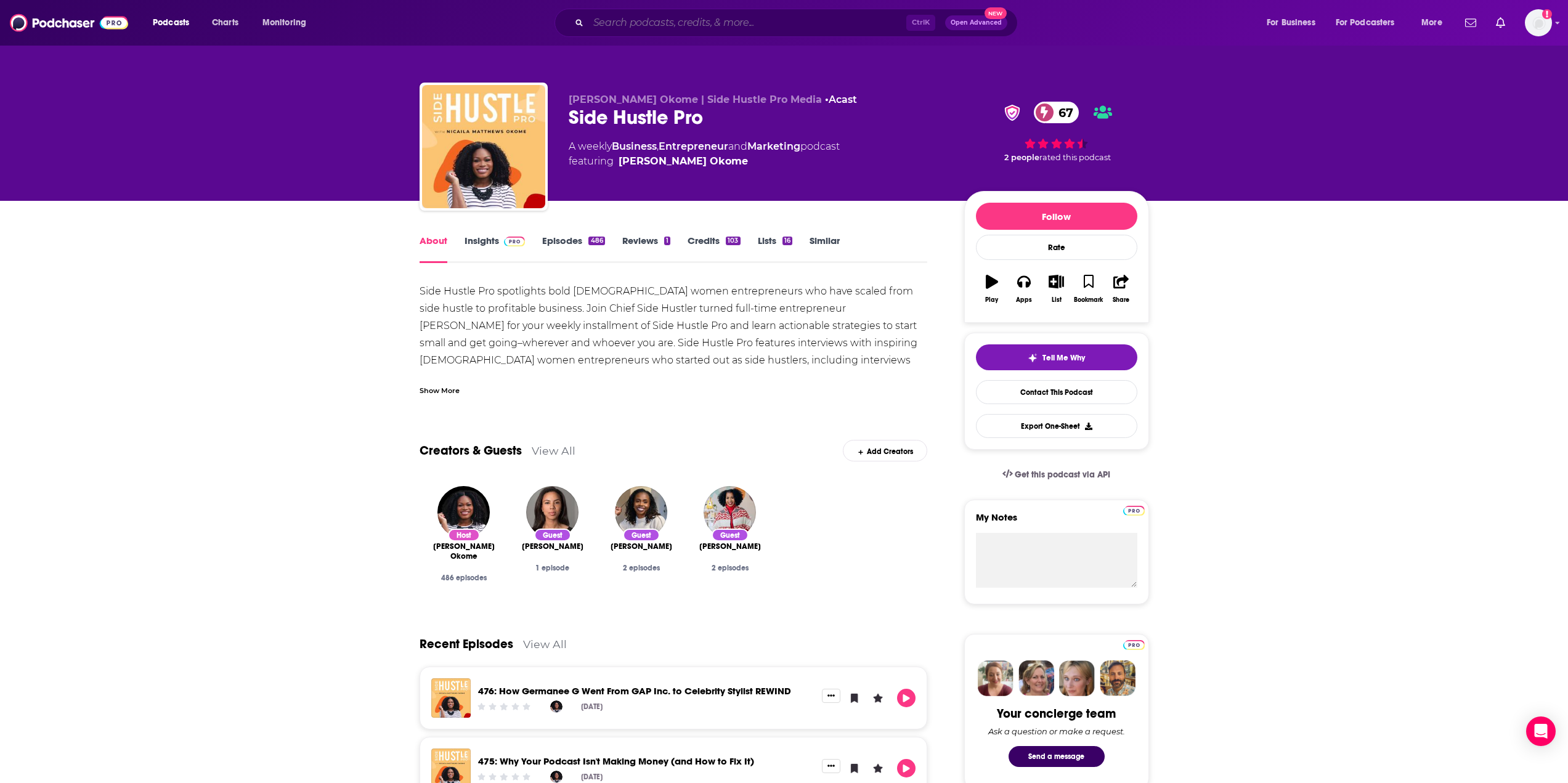
click at [629, 16] on input "Search podcasts, credits, & more..." at bounding box center [747, 22] width 318 height 20
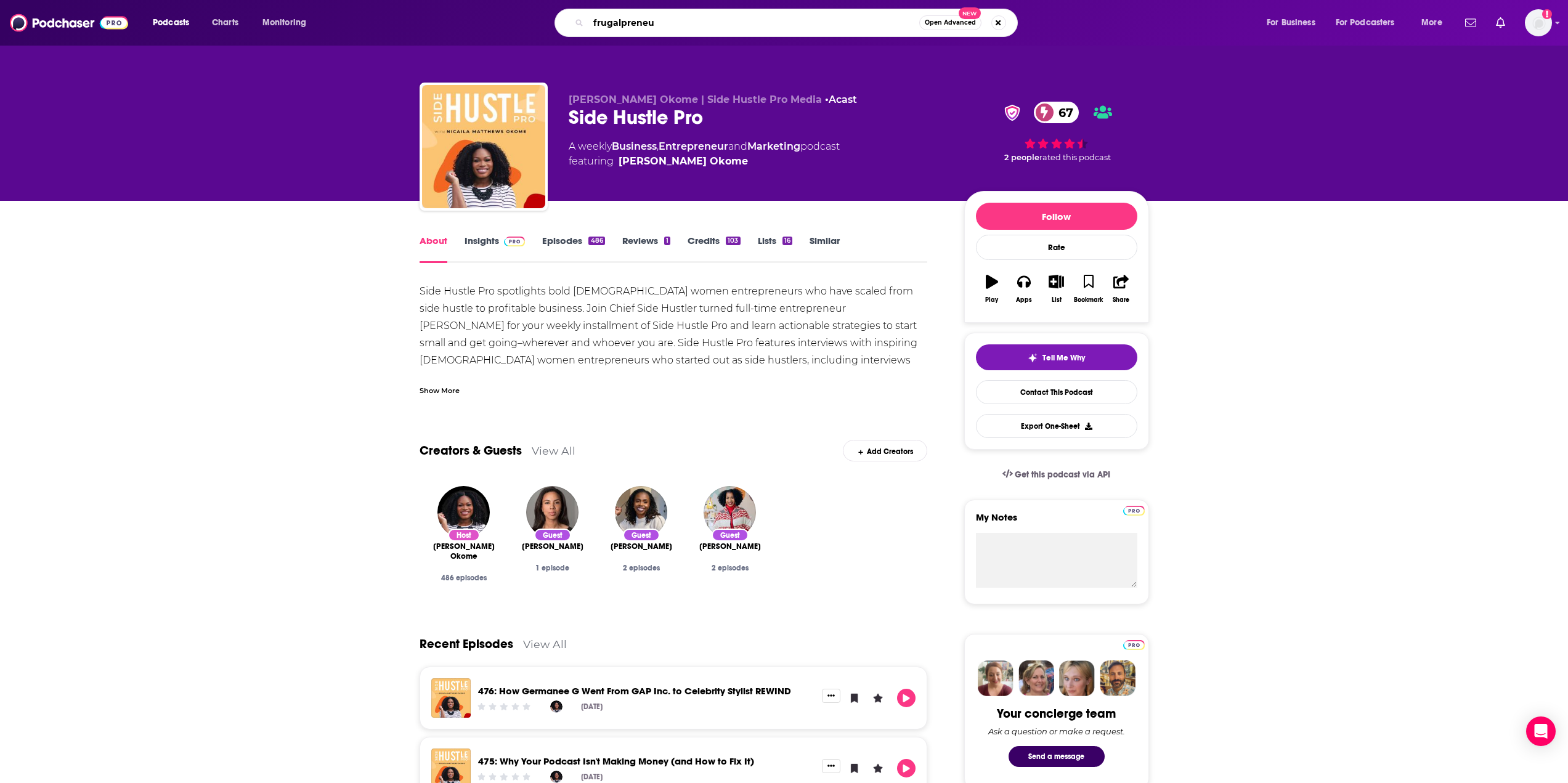
type input "frugalpreneur"
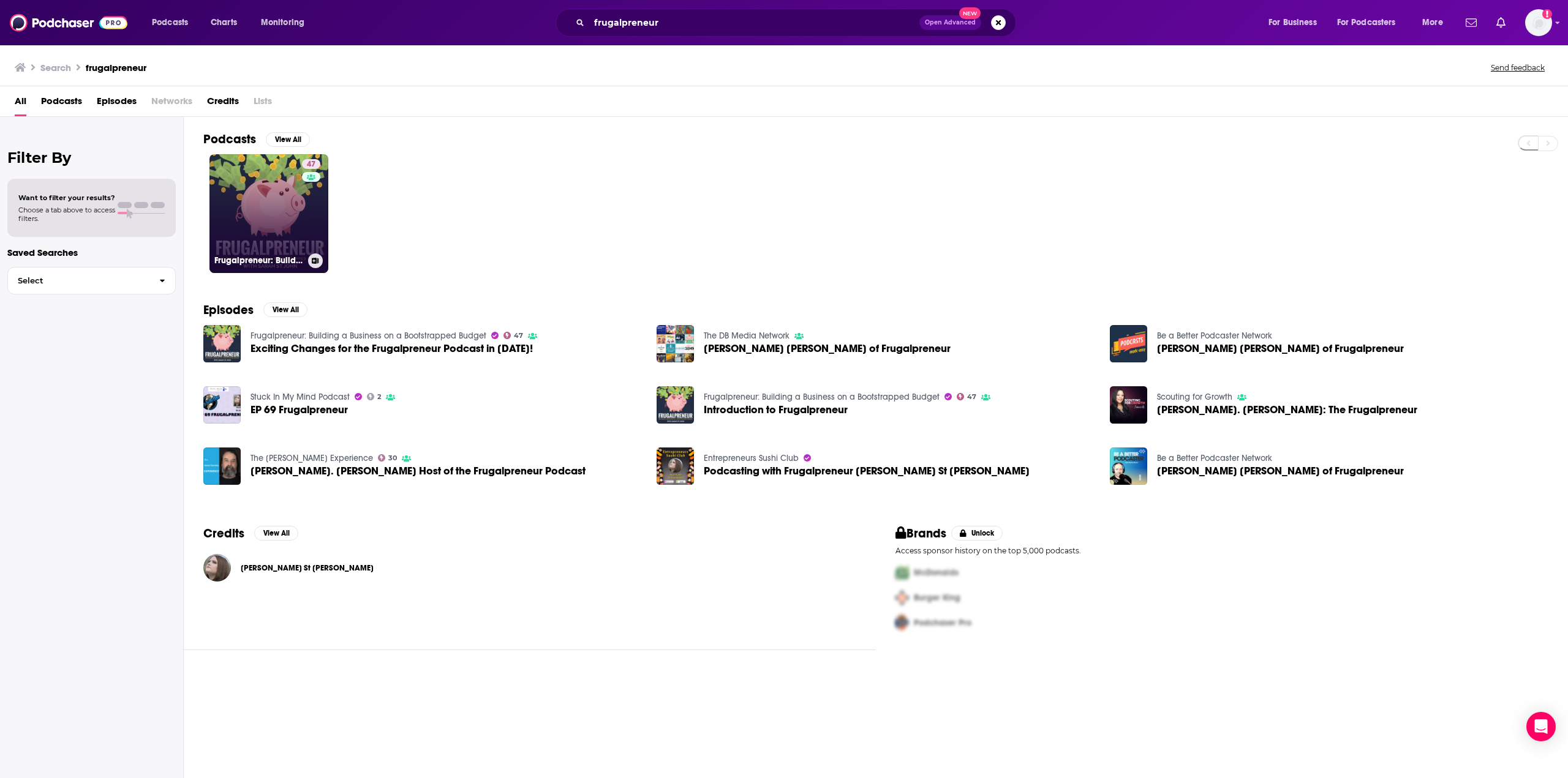
click at [285, 208] on link "47 Frugalpreneur: Building a Business on a Bootstrapped Budget" at bounding box center [269, 213] width 119 height 119
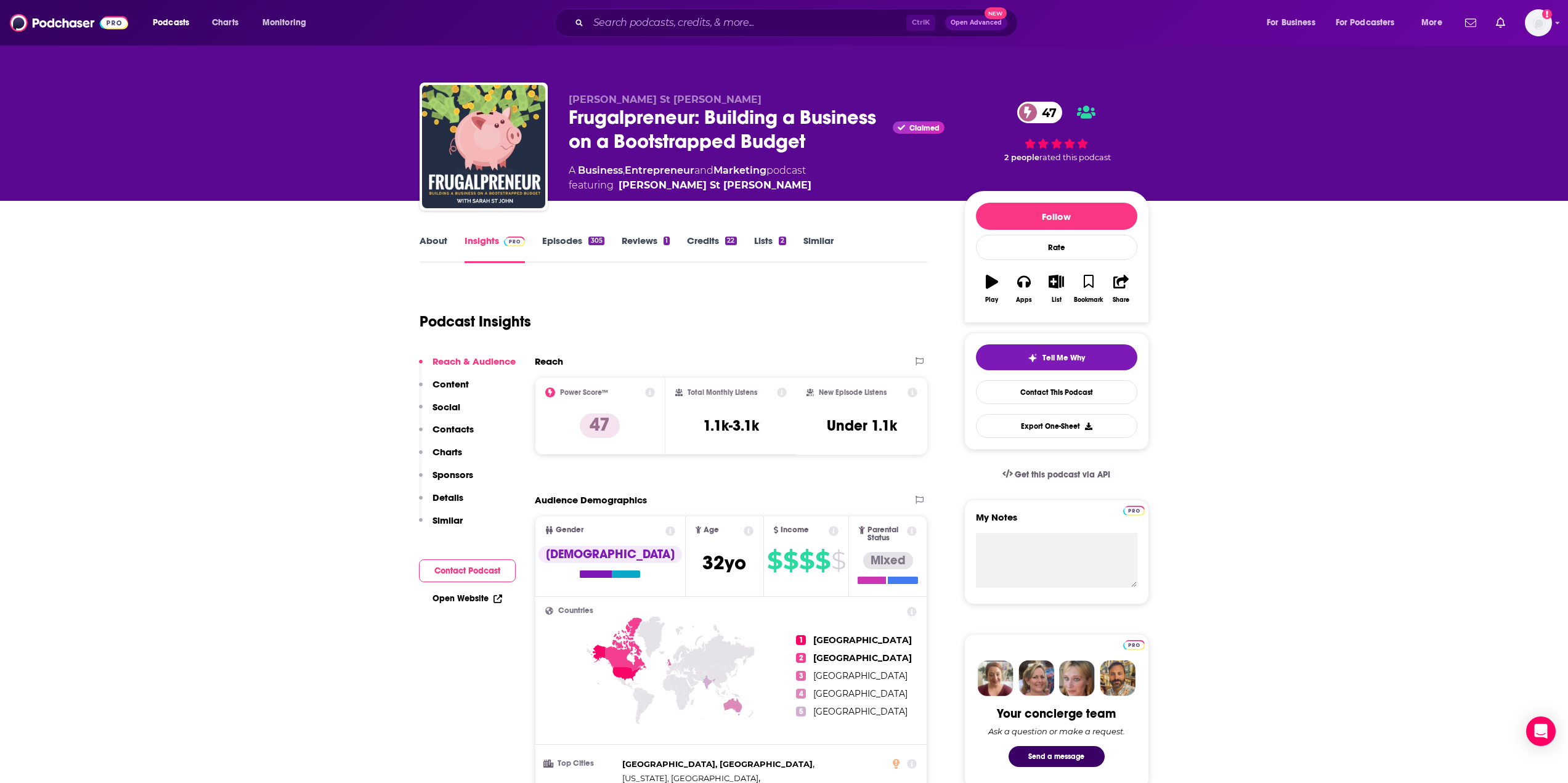
click at [433, 243] on link "About" at bounding box center [433, 249] width 27 height 28
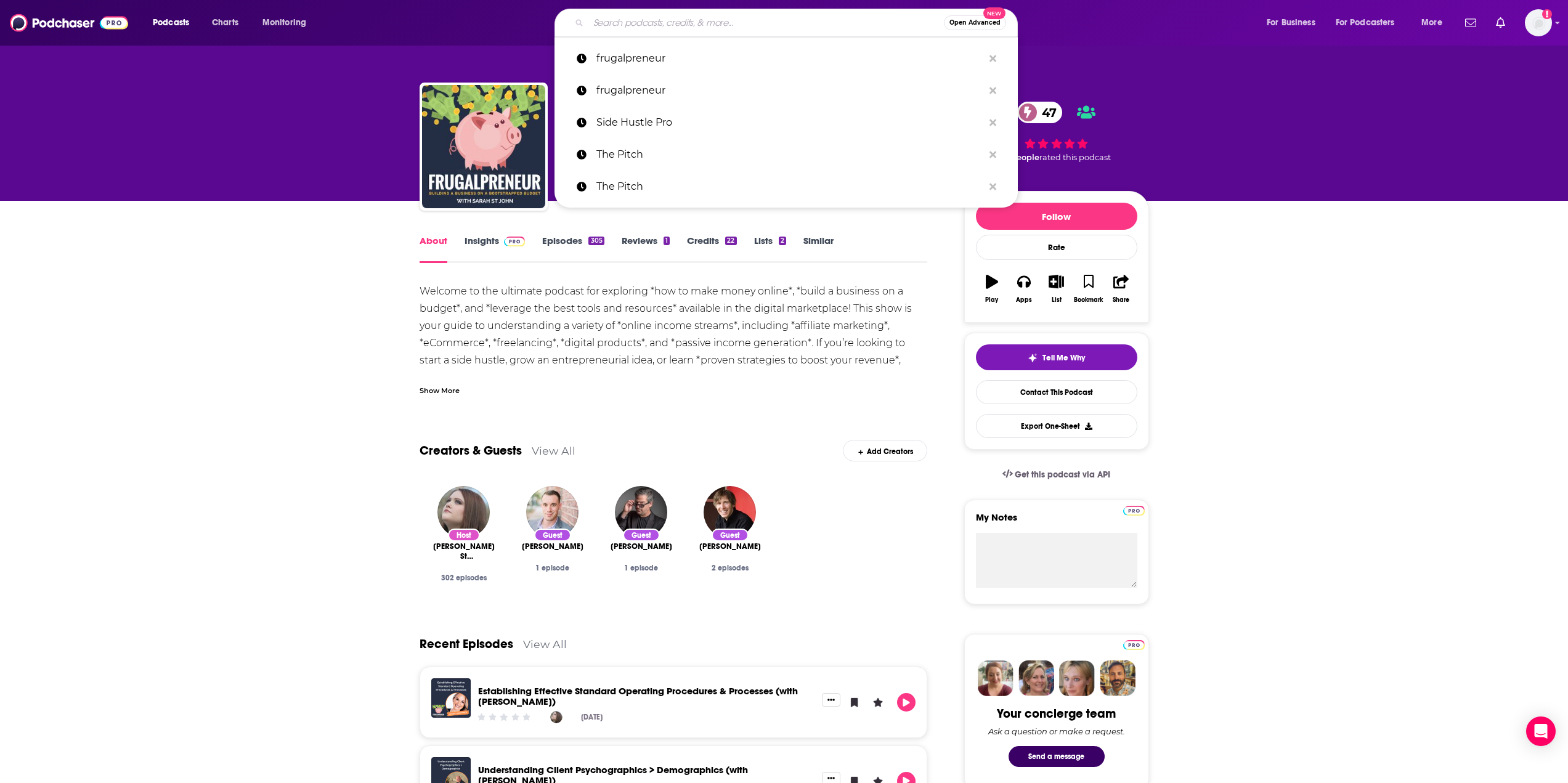
click at [761, 23] on input "Search podcasts, credits, & more..." at bounding box center [766, 22] width 356 height 20
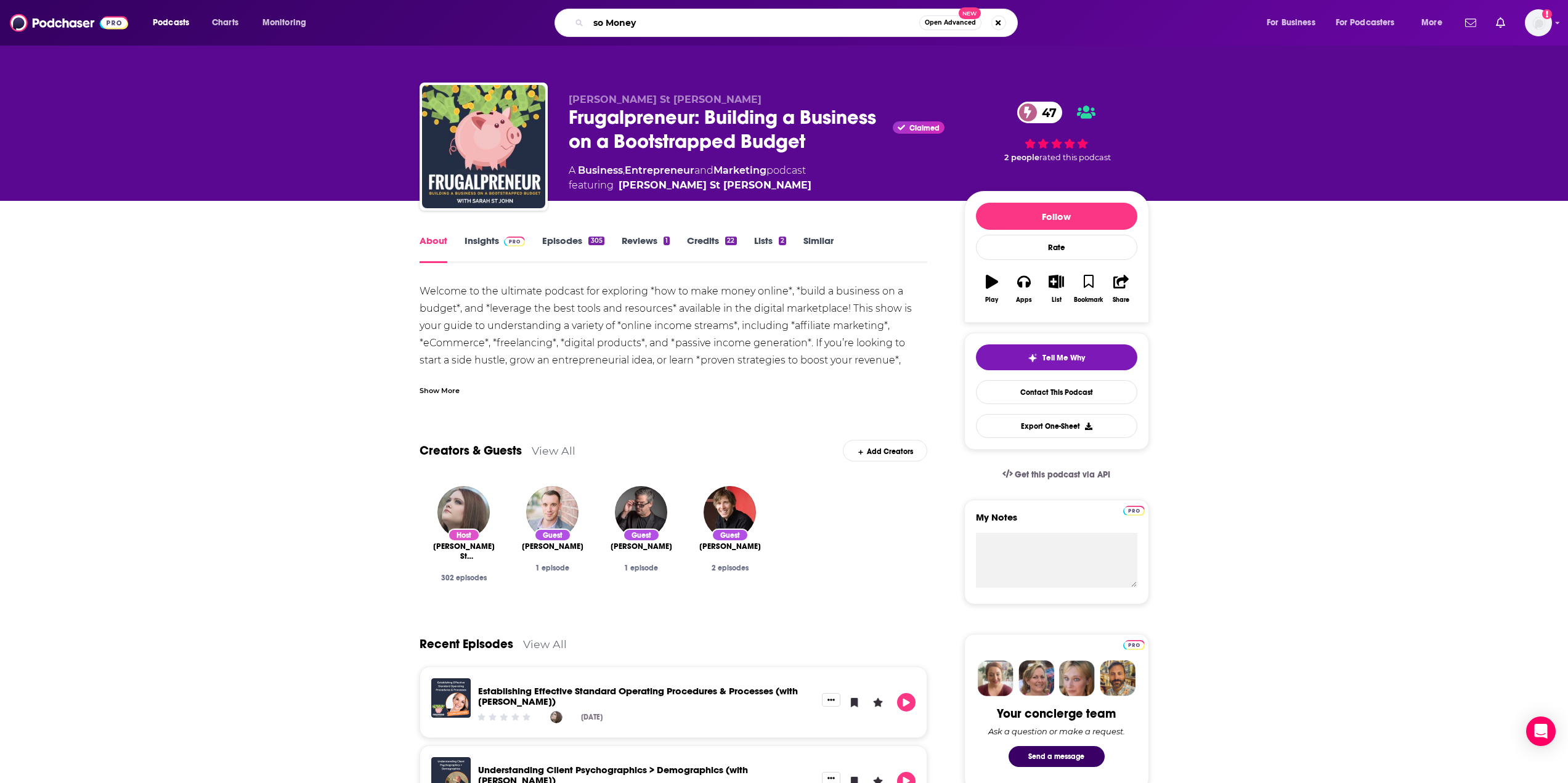
type input "so Money"
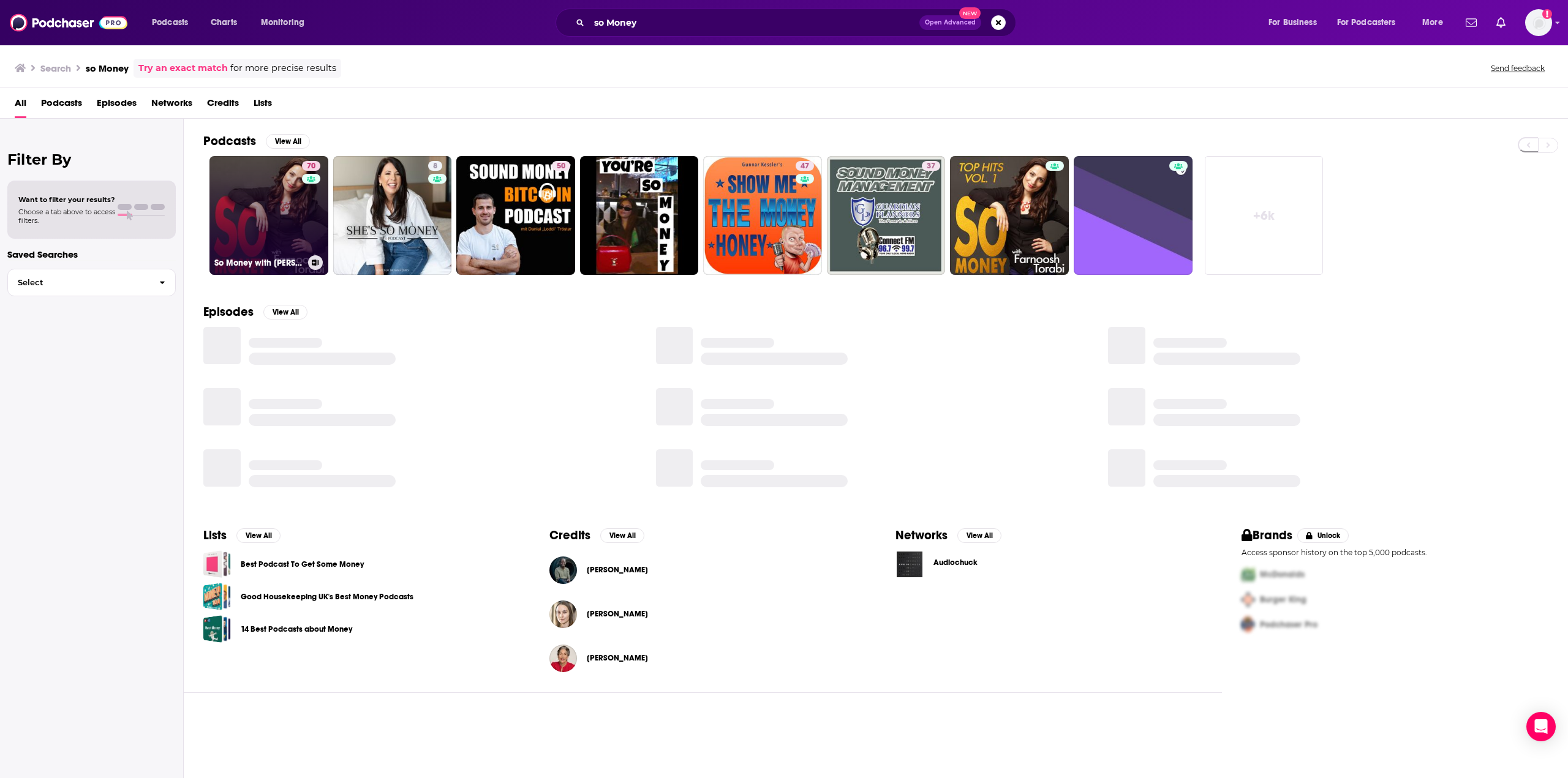
click at [275, 242] on link "70 So Money with [PERSON_NAME]" at bounding box center [269, 215] width 119 height 119
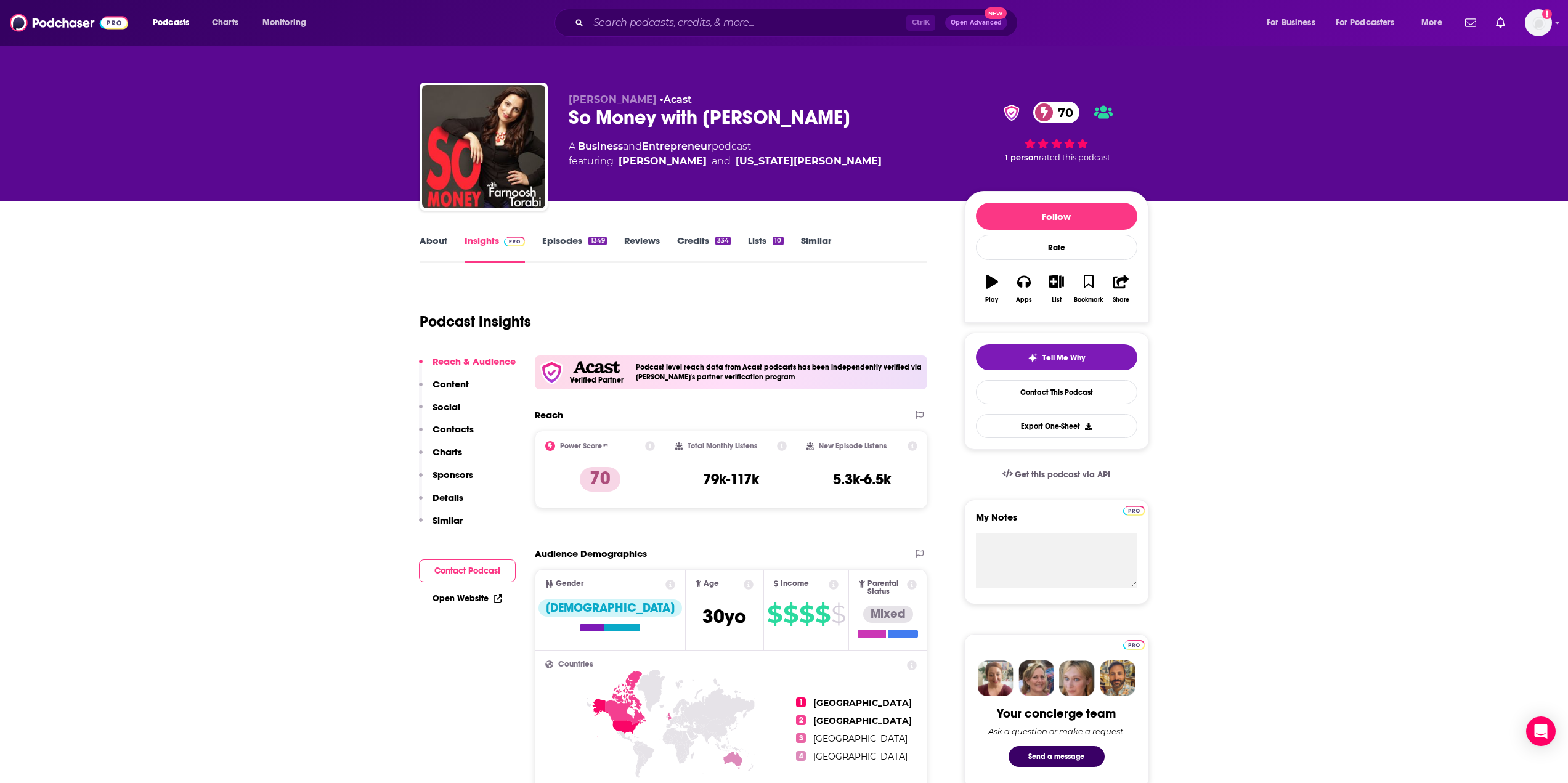
click at [433, 243] on link "About" at bounding box center [433, 249] width 27 height 28
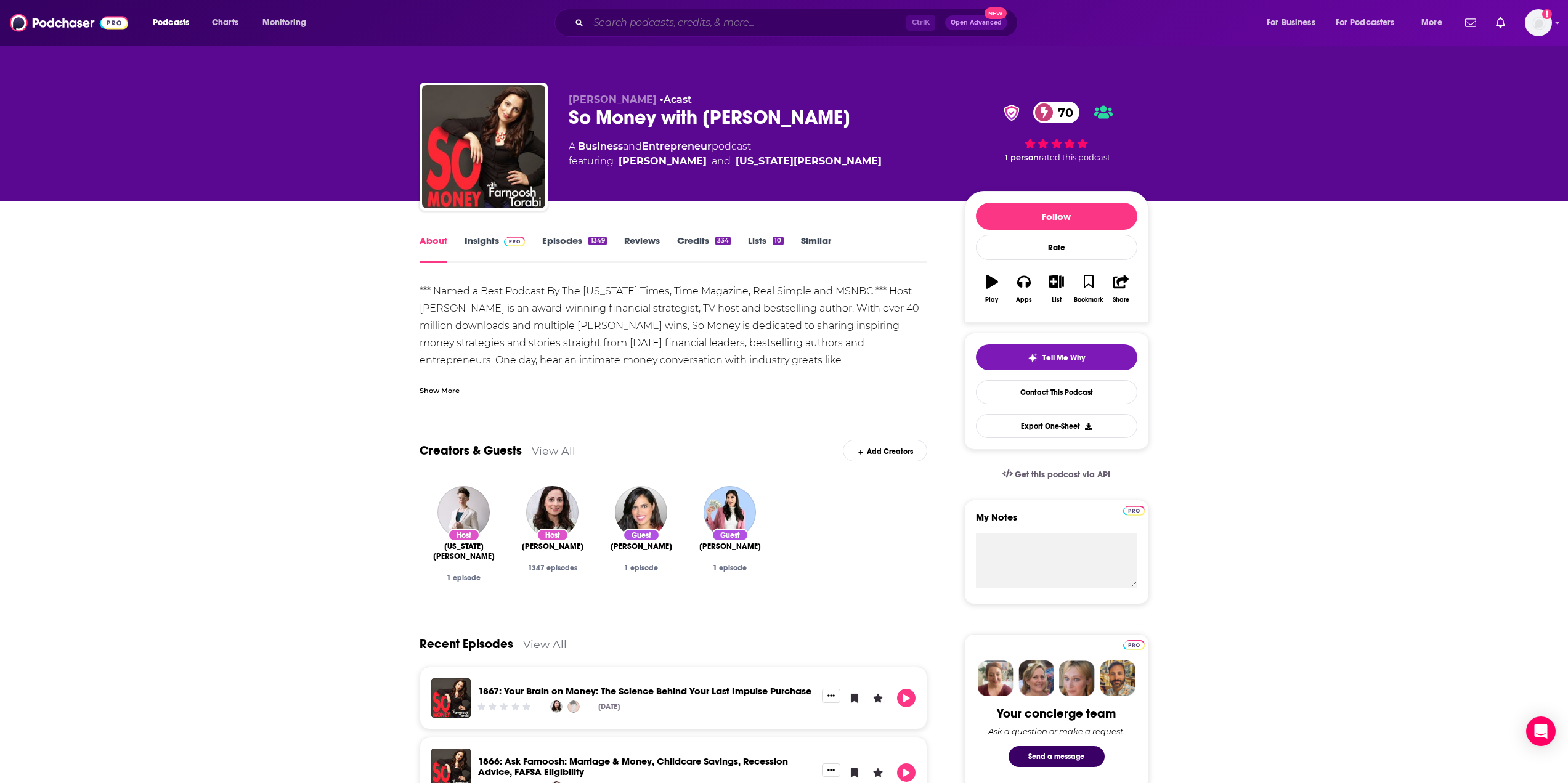
click at [747, 27] on input "Search podcasts, credits, & more..." at bounding box center [747, 22] width 318 height 20
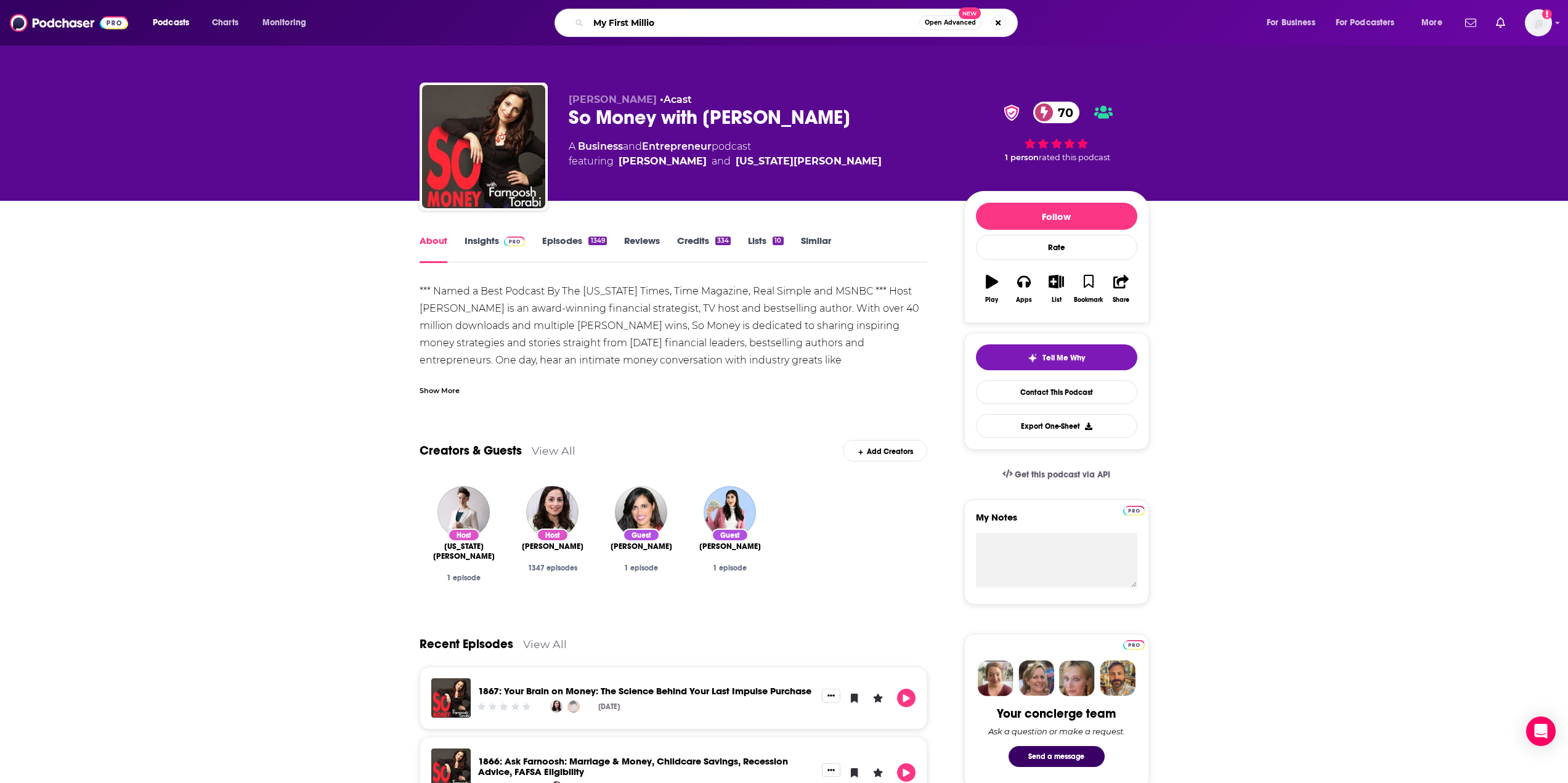
type input "My First Million"
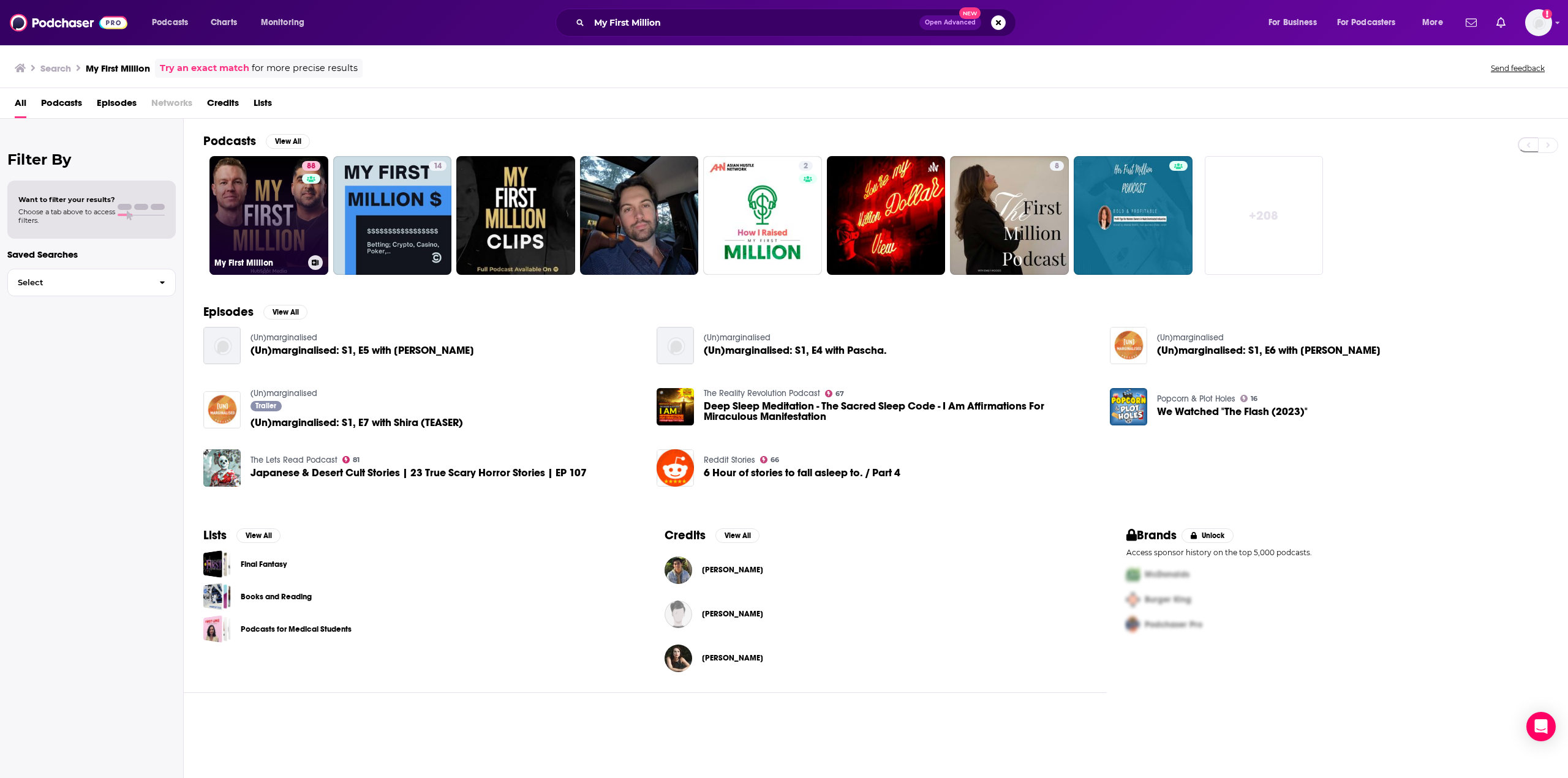
click at [258, 222] on link "88 My First Million" at bounding box center [269, 215] width 119 height 119
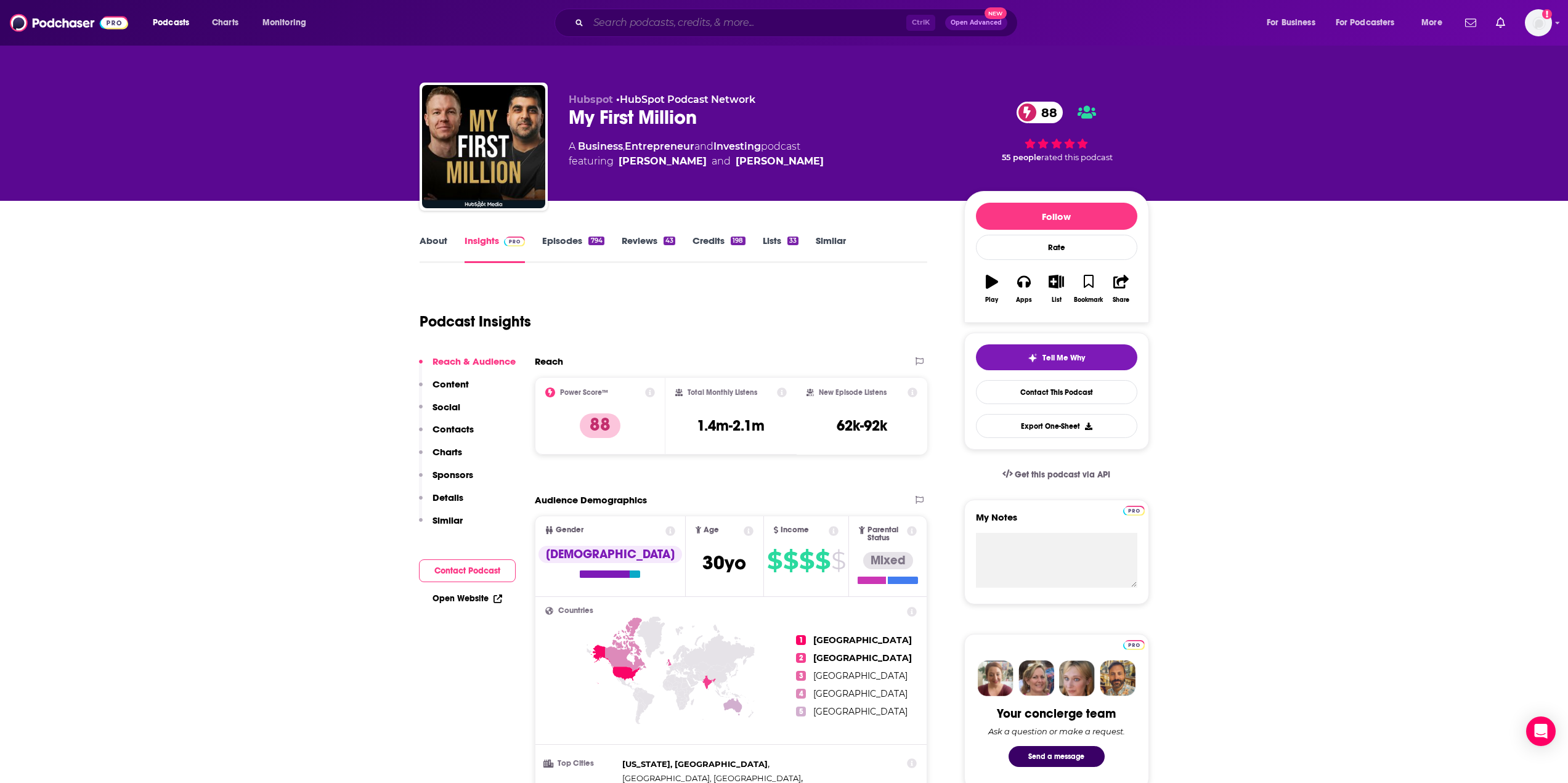
click at [647, 21] on input "Search podcasts, credits, & more..." at bounding box center [747, 22] width 318 height 20
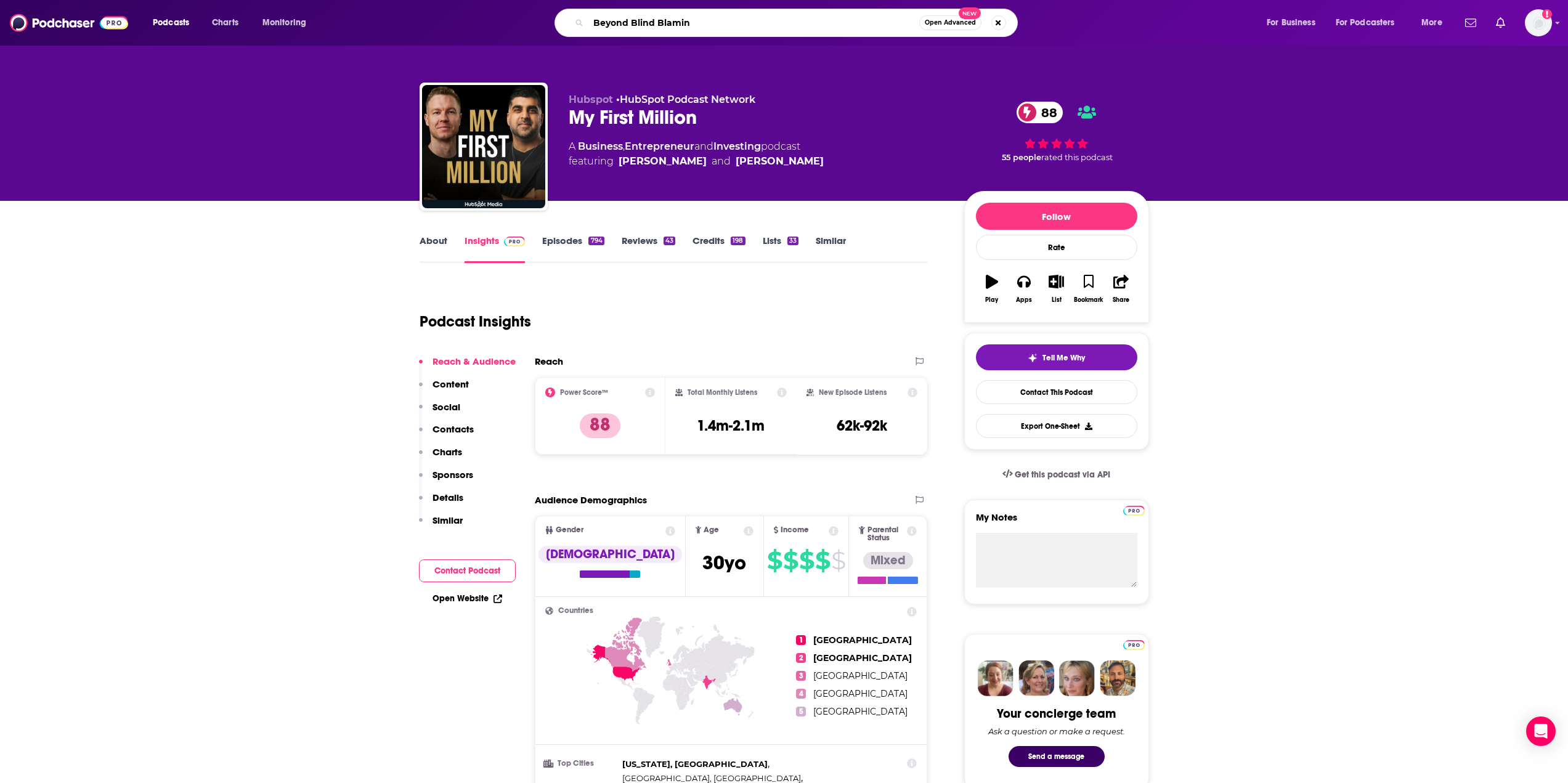
type input "Beyond Blind Blaming"
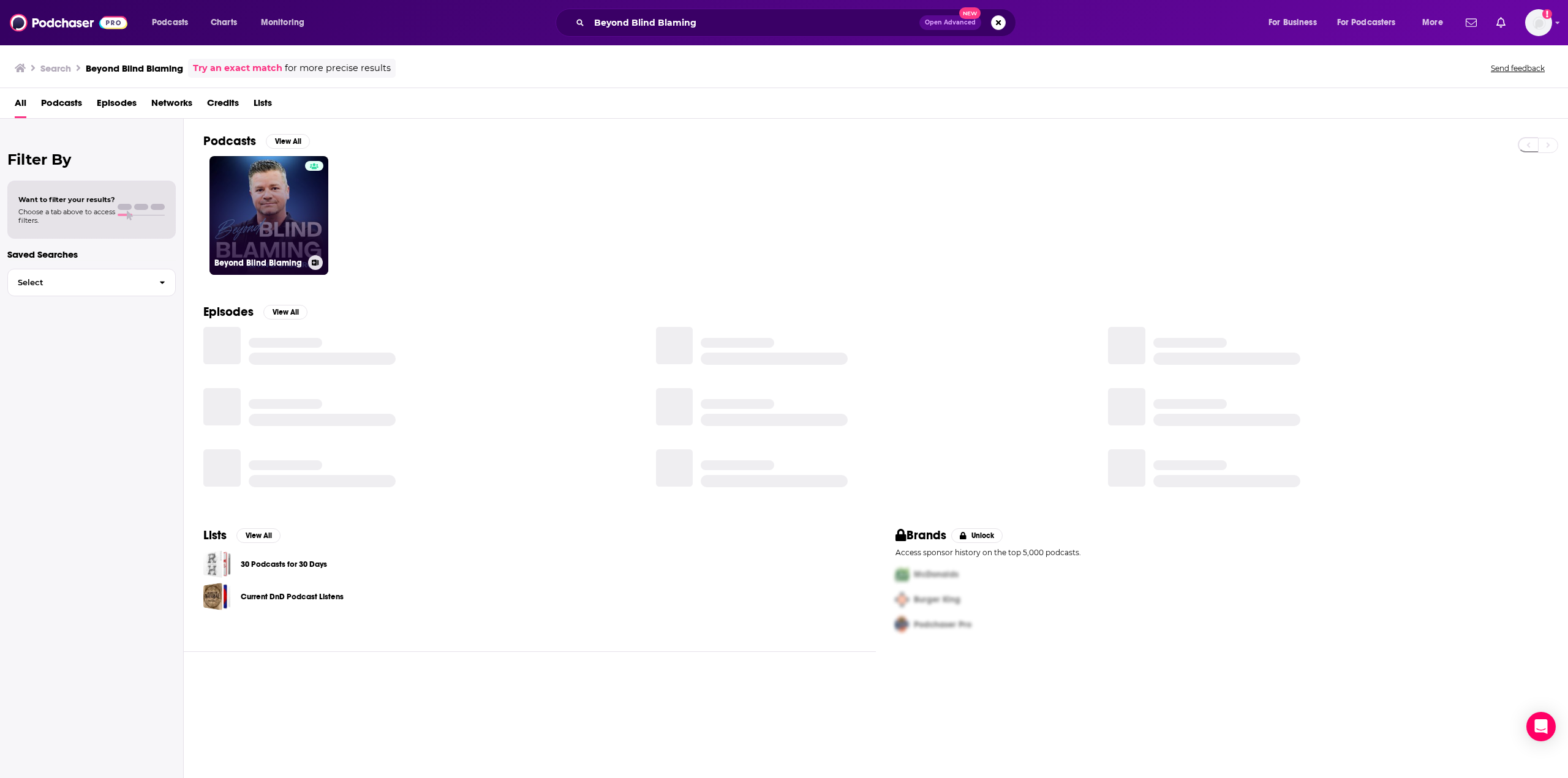
click at [284, 212] on link "Beyond Blind Blaming" at bounding box center [269, 215] width 119 height 119
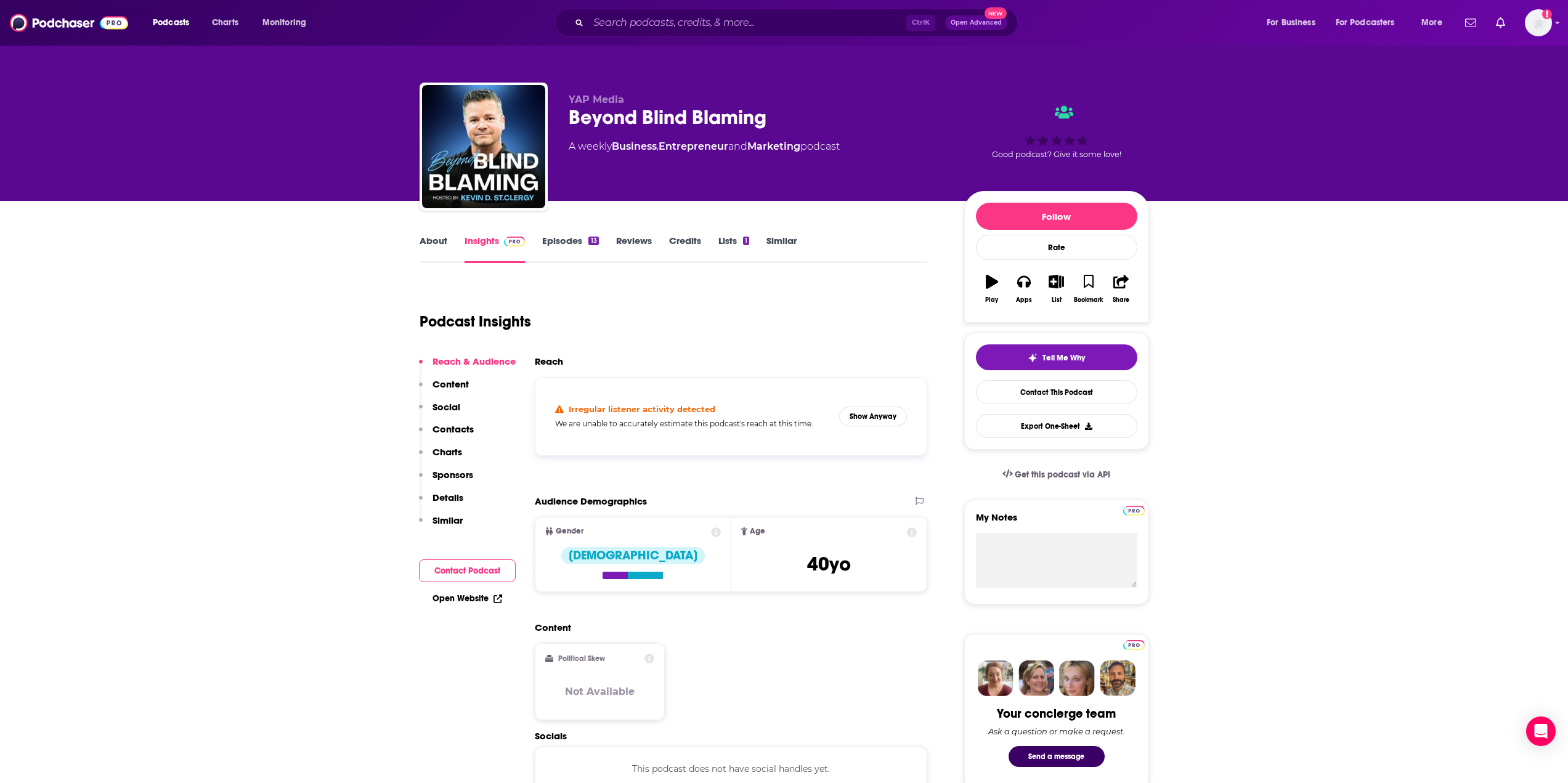
click at [441, 241] on link "About" at bounding box center [433, 249] width 27 height 28
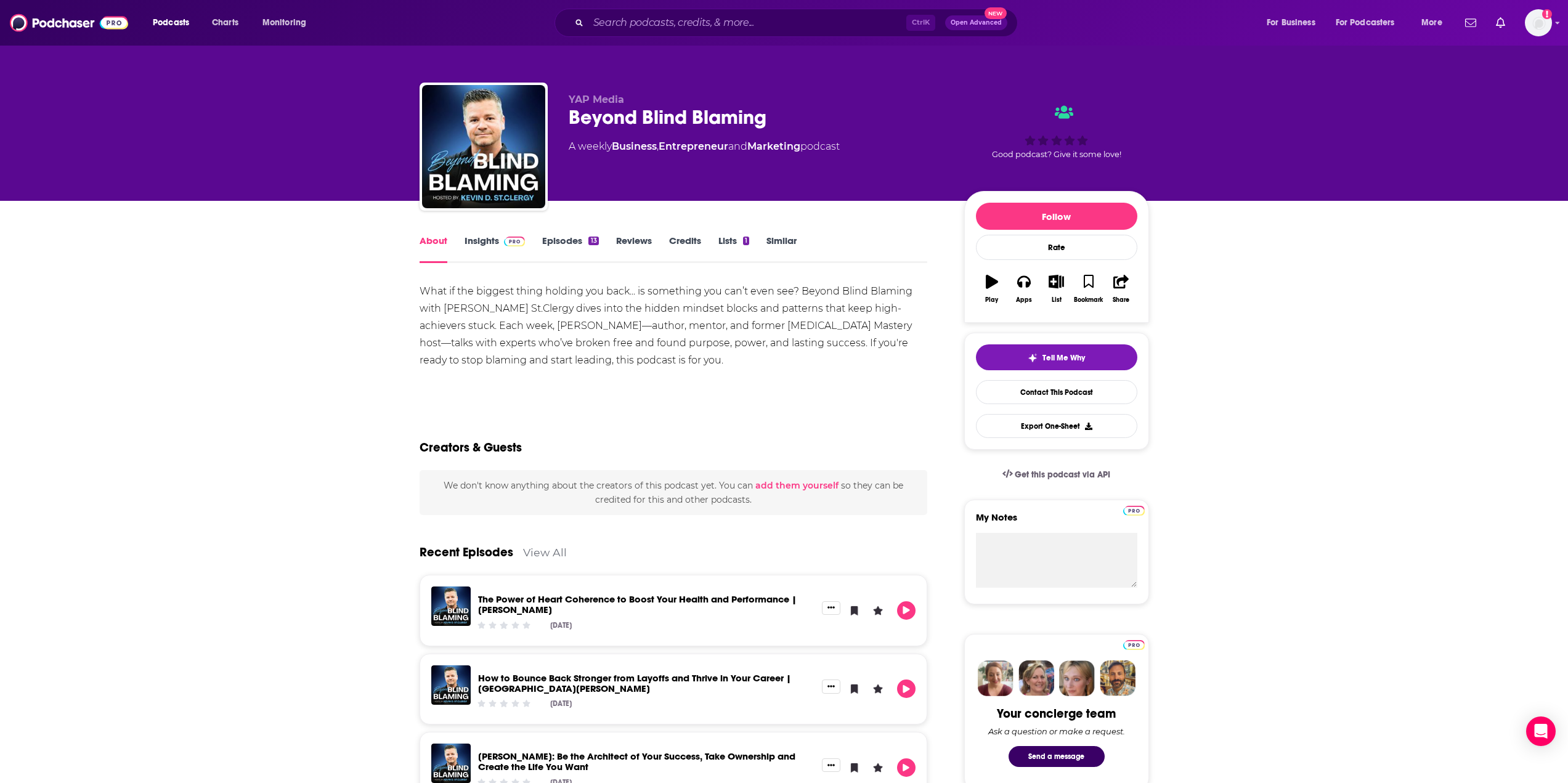
click at [469, 244] on link "Insights" at bounding box center [495, 249] width 61 height 28
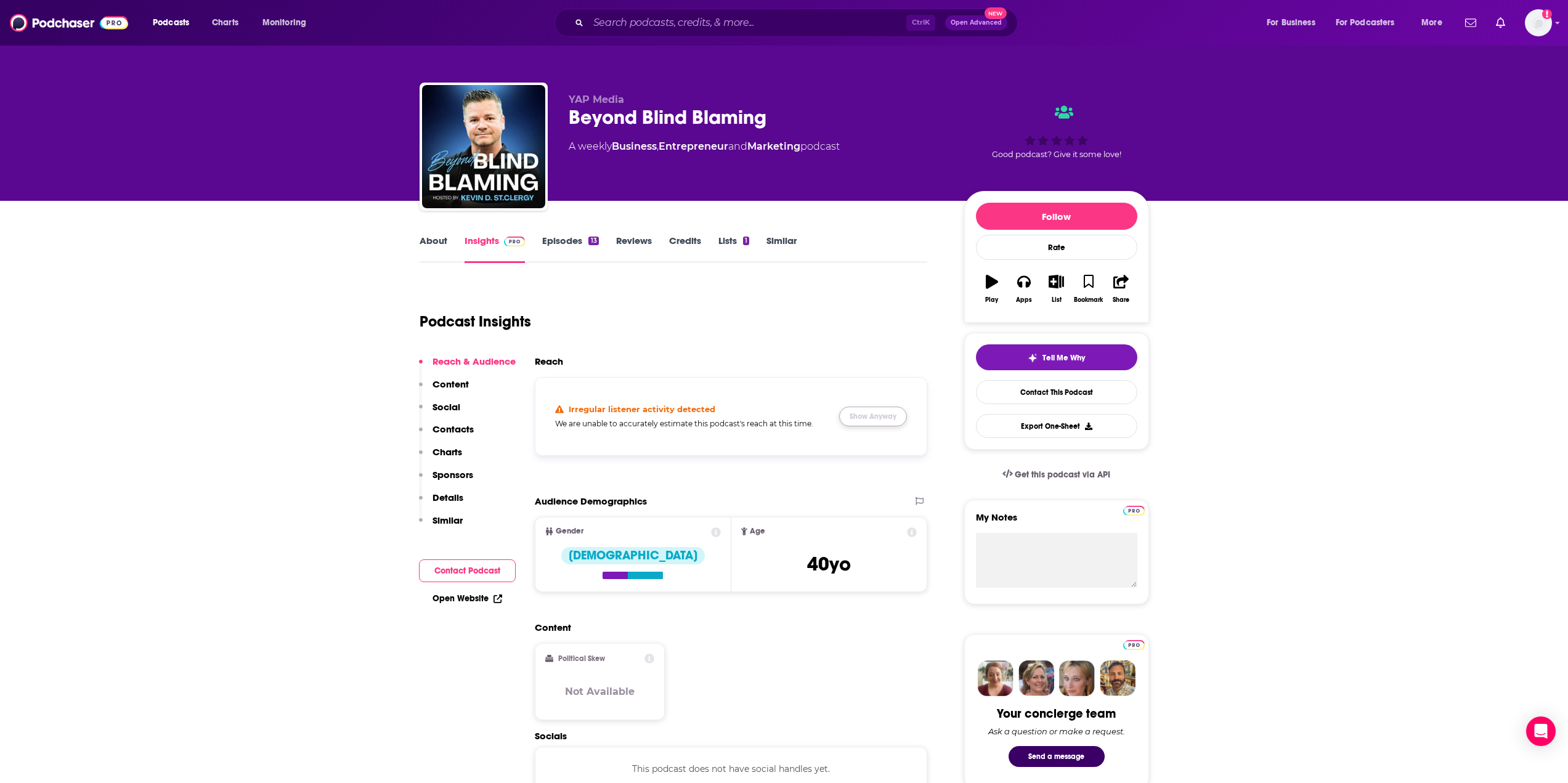
click at [864, 418] on button "Show Anyway" at bounding box center [873, 416] width 68 height 20
click at [482, 237] on link "Insights" at bounding box center [495, 249] width 61 height 28
click at [654, 114] on div "Beyond Blind Blaming" at bounding box center [756, 117] width 376 height 24
click at [755, 23] on input "Search podcasts, credits, & more..." at bounding box center [747, 22] width 318 height 20
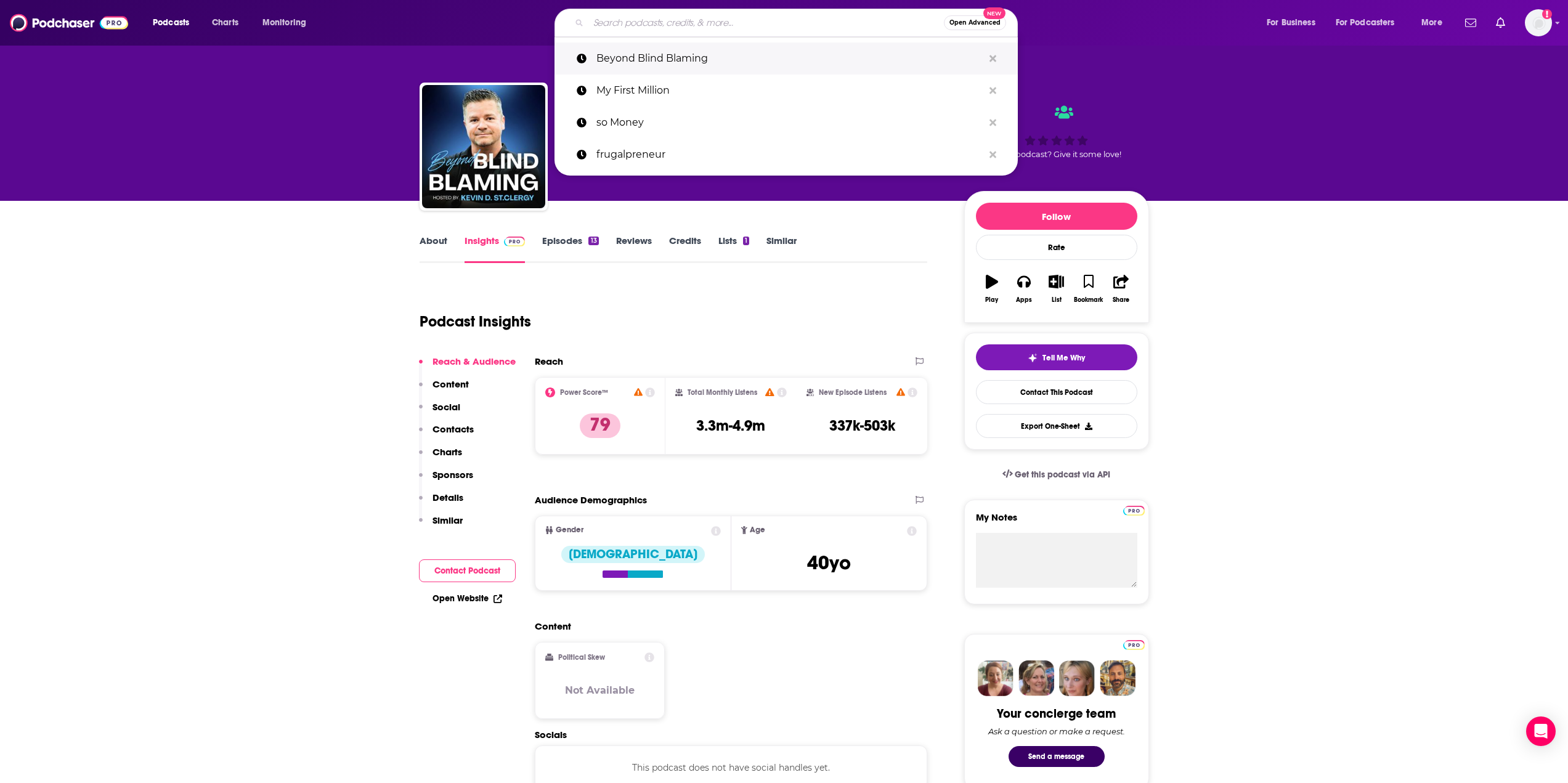
click at [684, 56] on p "Beyond Blind Blaming" at bounding box center [790, 58] width 387 height 32
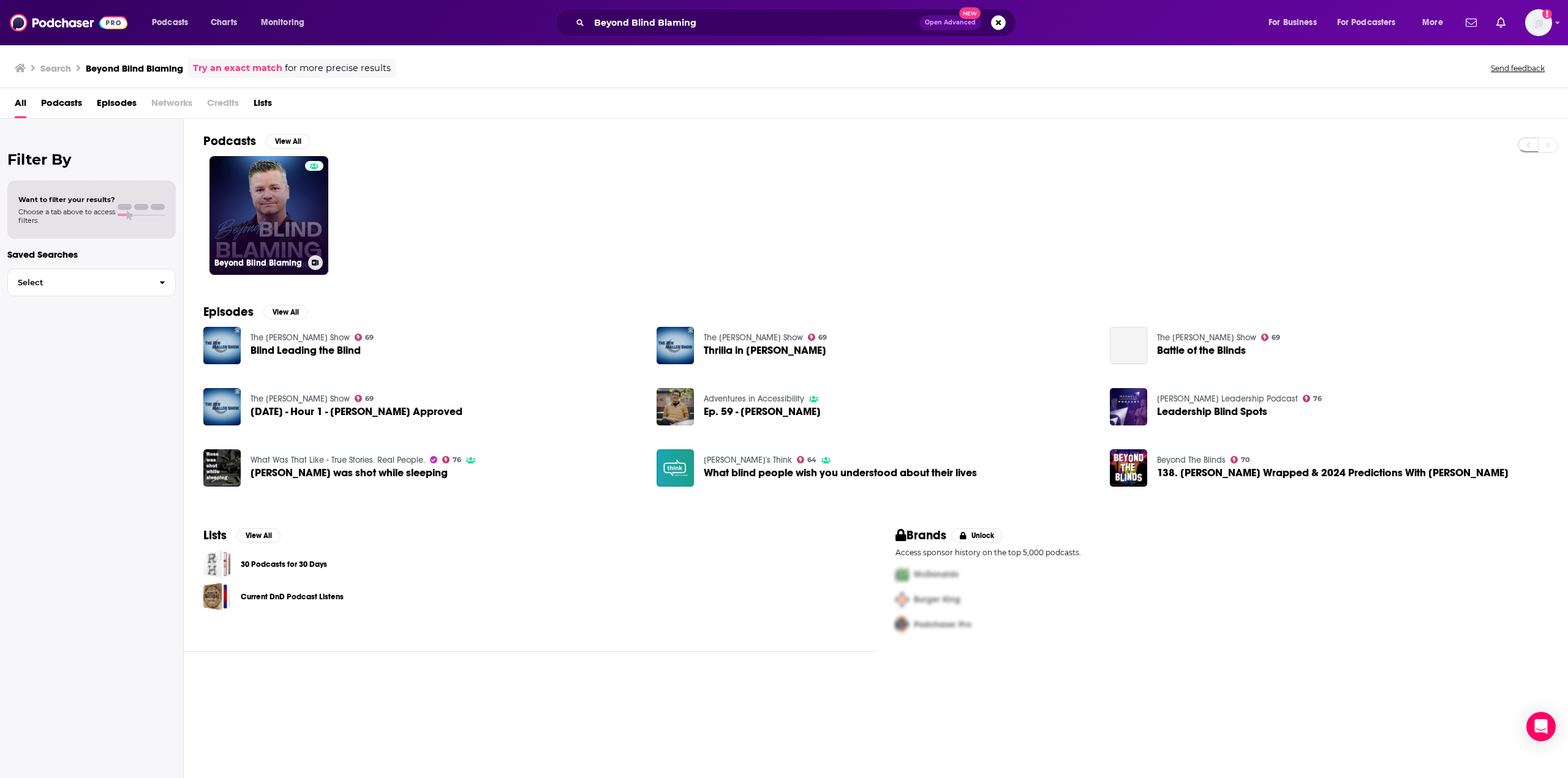
click at [280, 241] on link "Beyond Blind Blaming" at bounding box center [269, 215] width 119 height 119
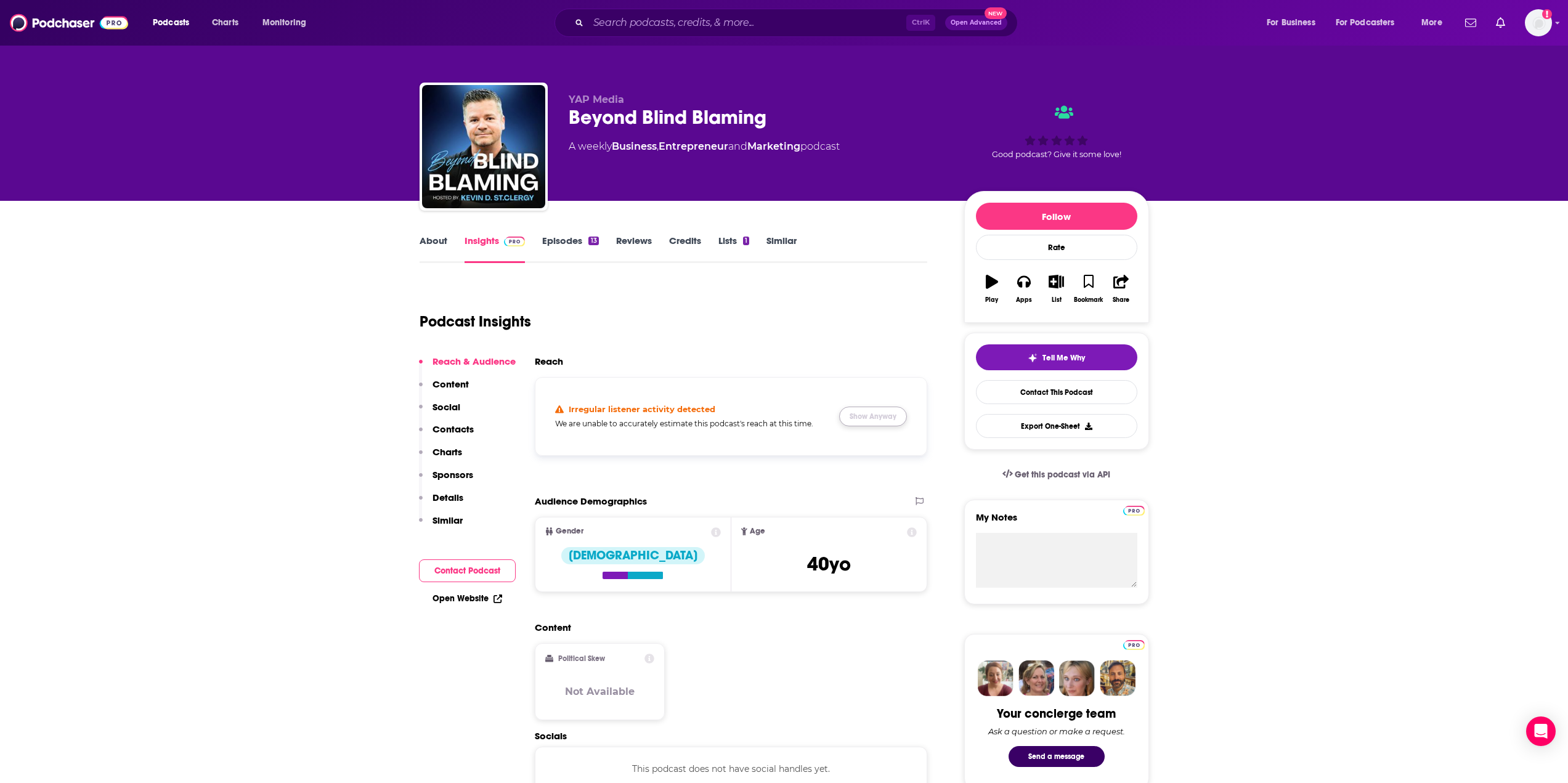
click at [867, 414] on button "Show Anyway" at bounding box center [873, 416] width 68 height 20
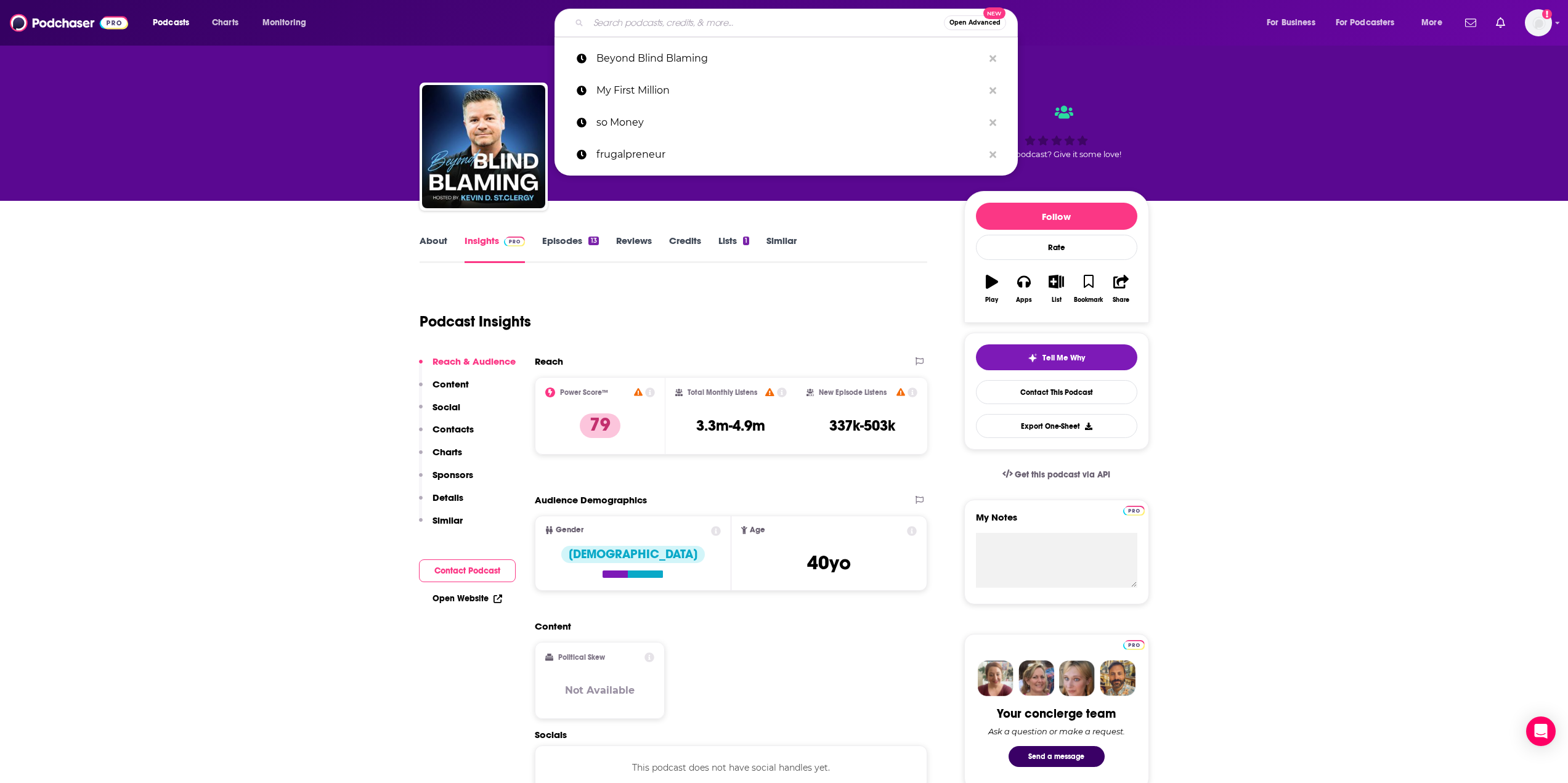
click at [752, 18] on input "Search podcasts, credits, & more..." at bounding box center [766, 22] width 356 height 20
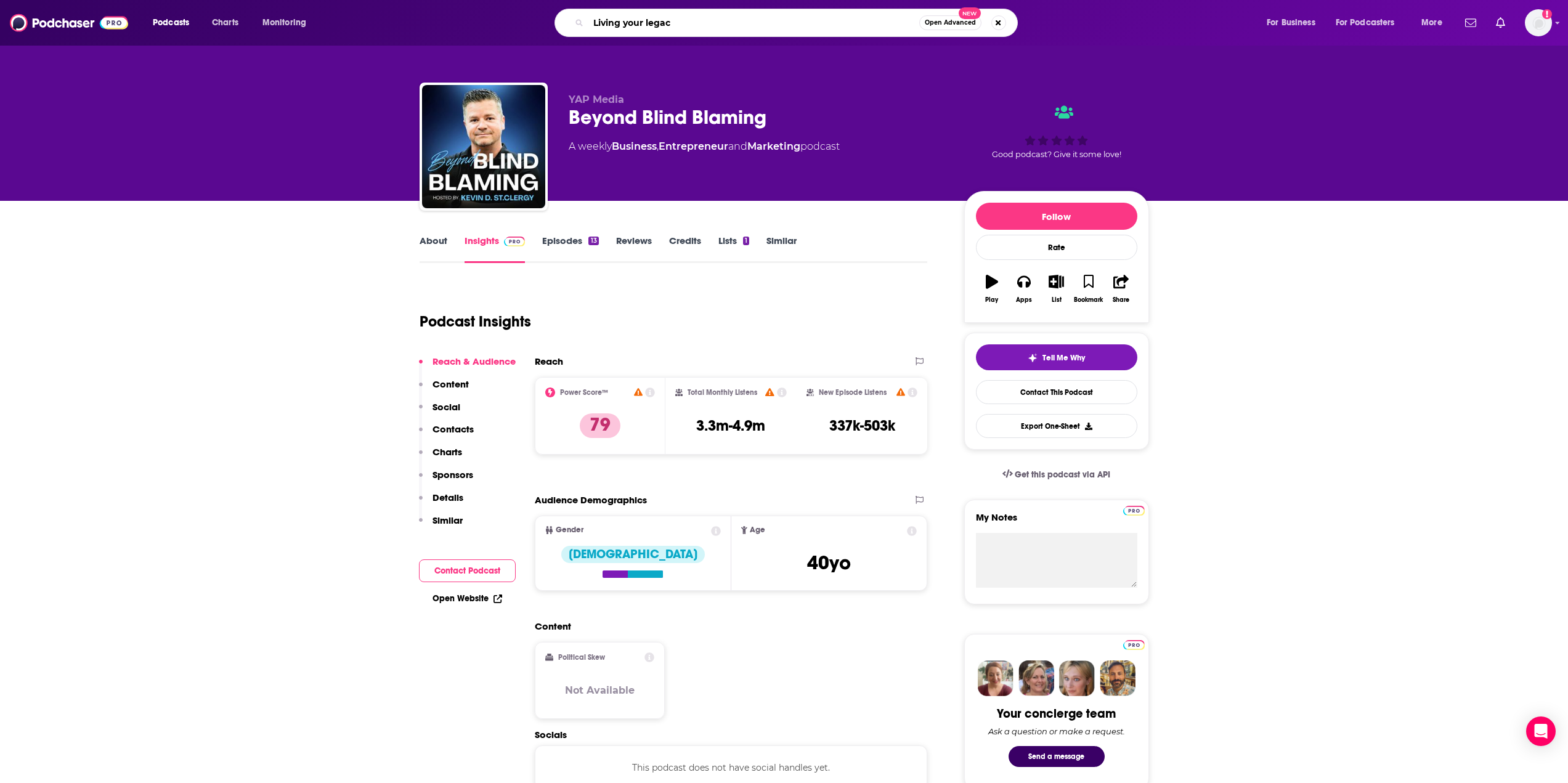
type input "Living your legacy"
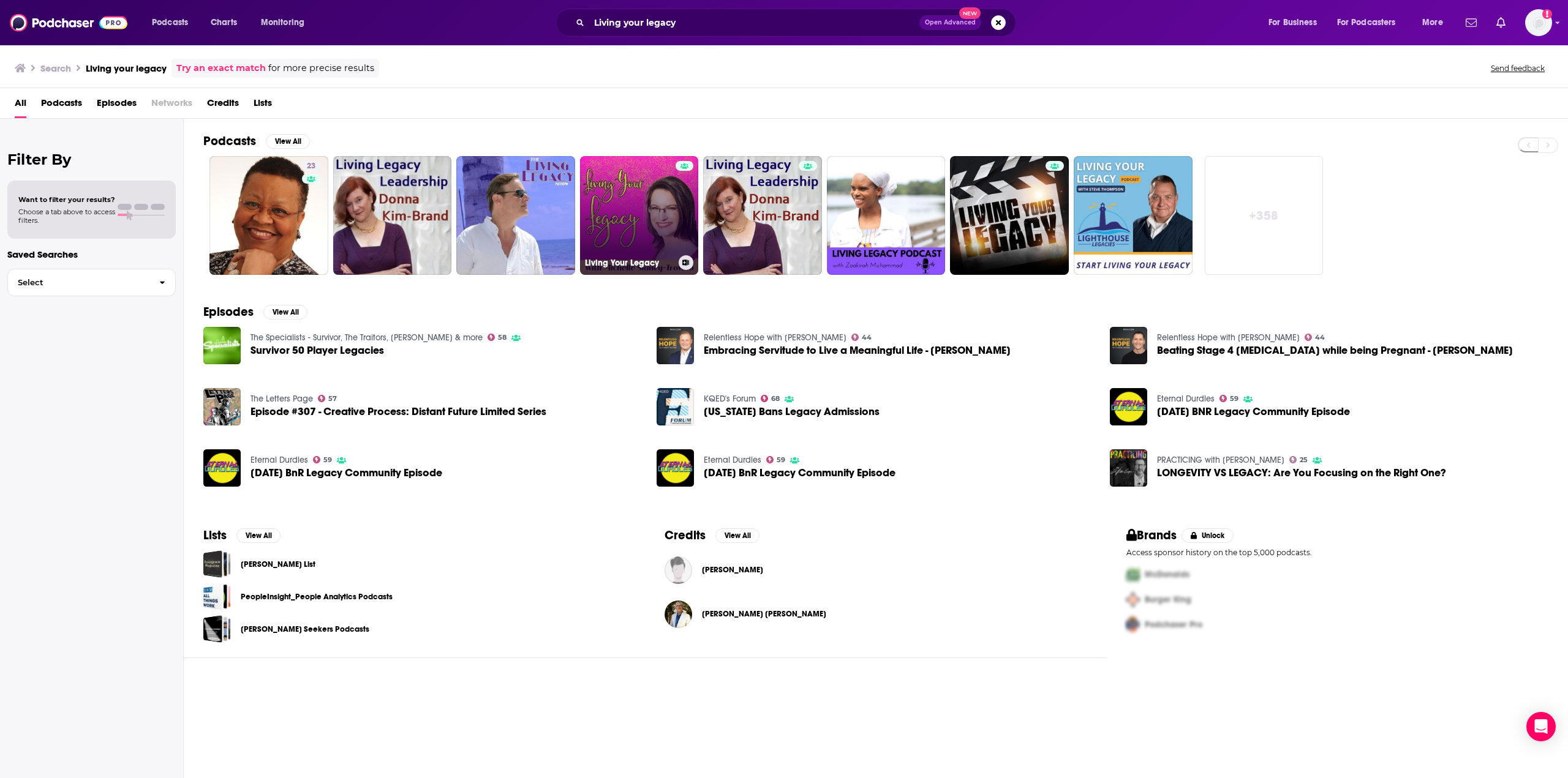
click at [625, 217] on link "Living Your Legacy" at bounding box center [639, 215] width 119 height 119
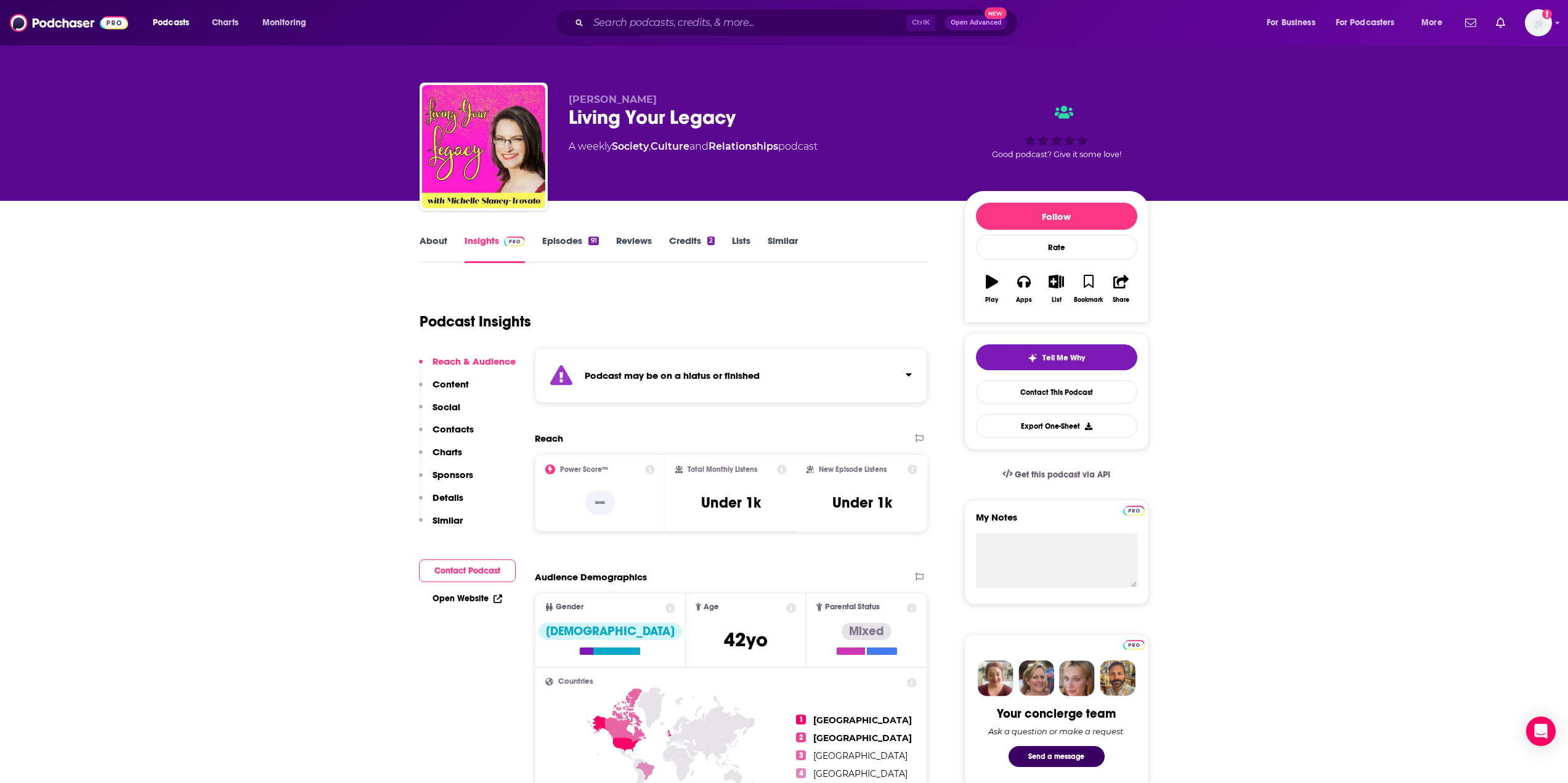
click at [486, 239] on link "Insights" at bounding box center [495, 249] width 61 height 28
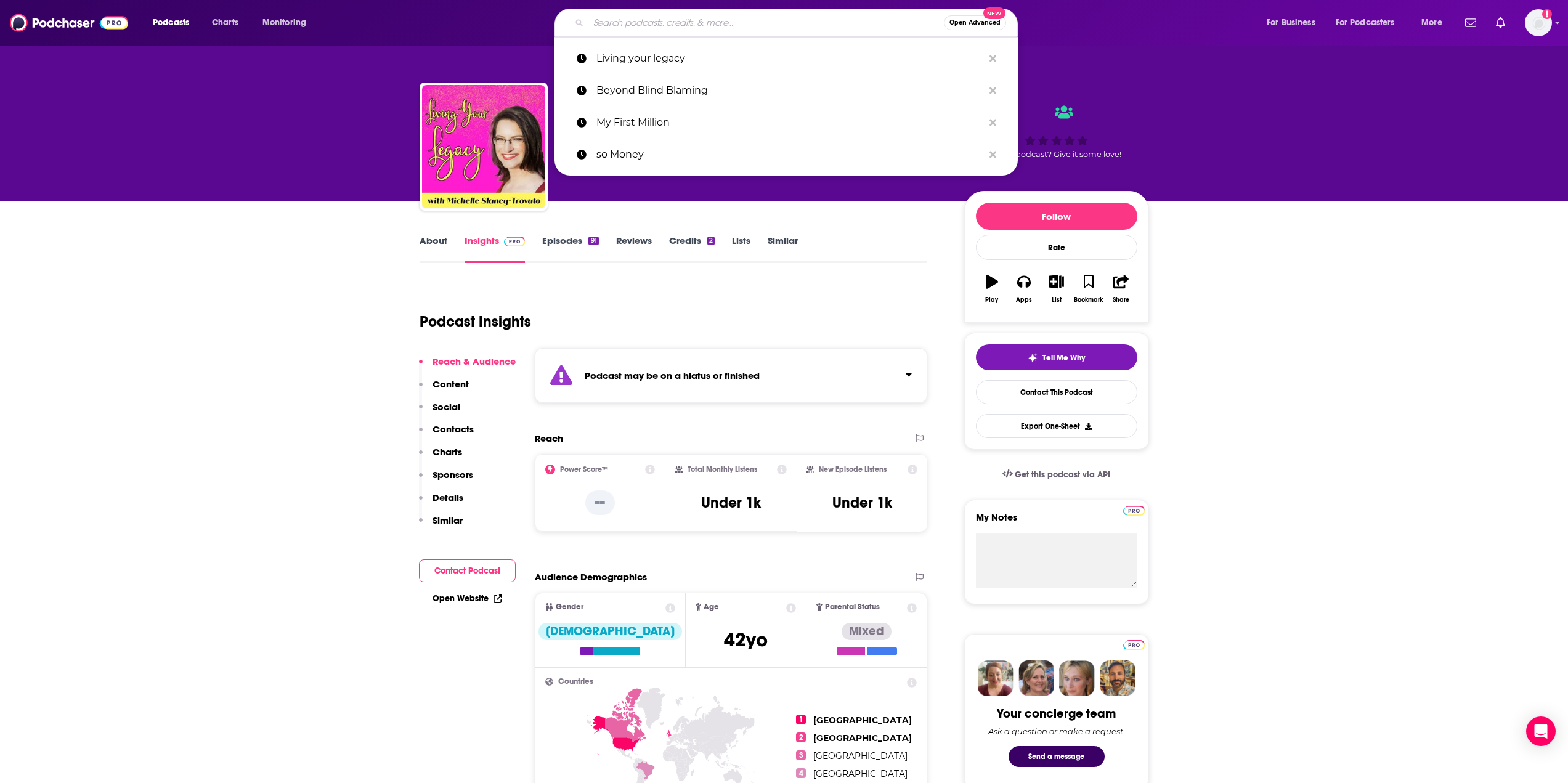
click at [752, 26] on input "Search podcasts, credits, & more..." at bounding box center [766, 22] width 356 height 20
click at [645, 119] on p "My First Million" at bounding box center [790, 122] width 387 height 32
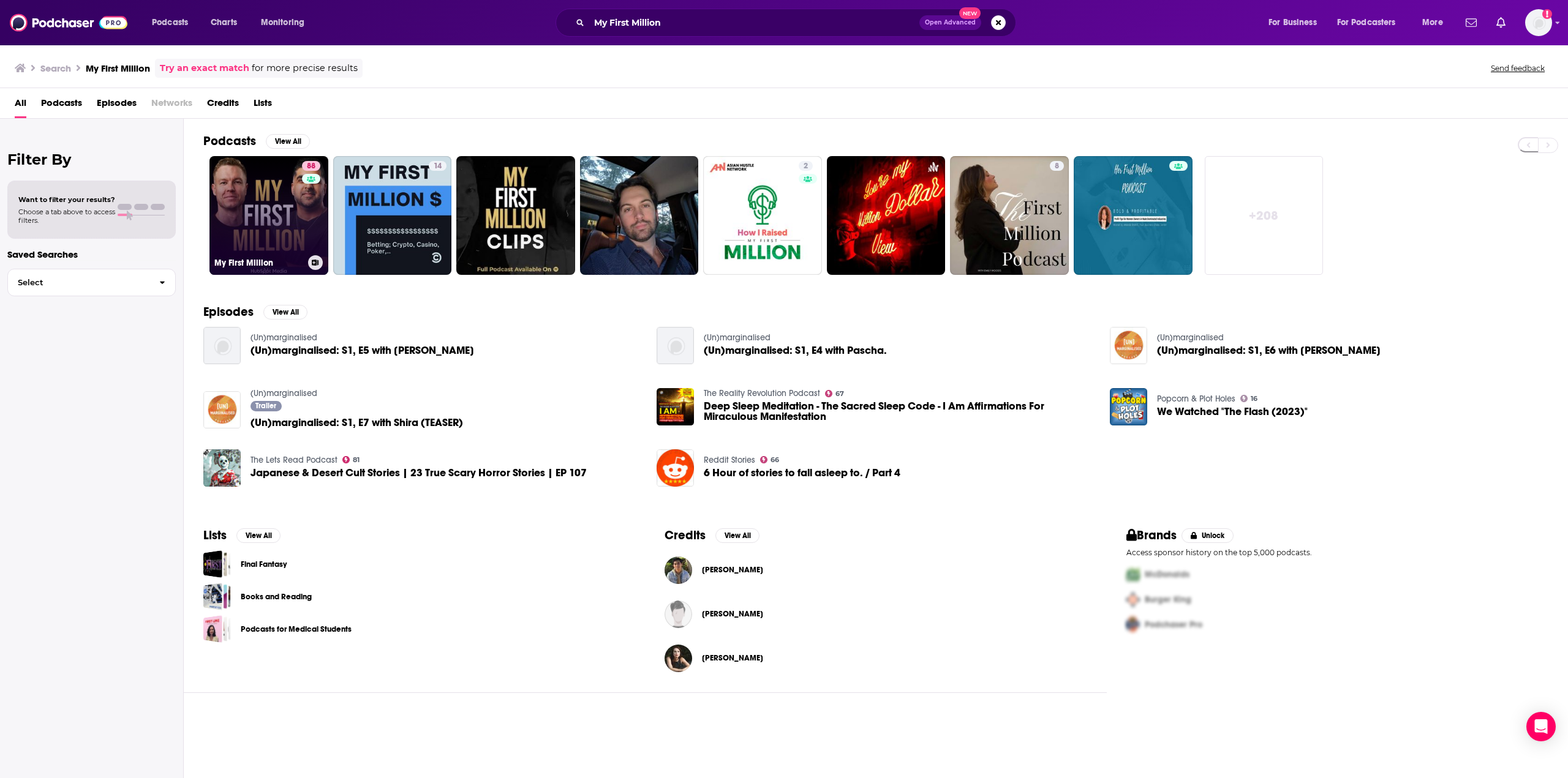
click at [258, 216] on link "88 My First Million" at bounding box center [269, 215] width 119 height 119
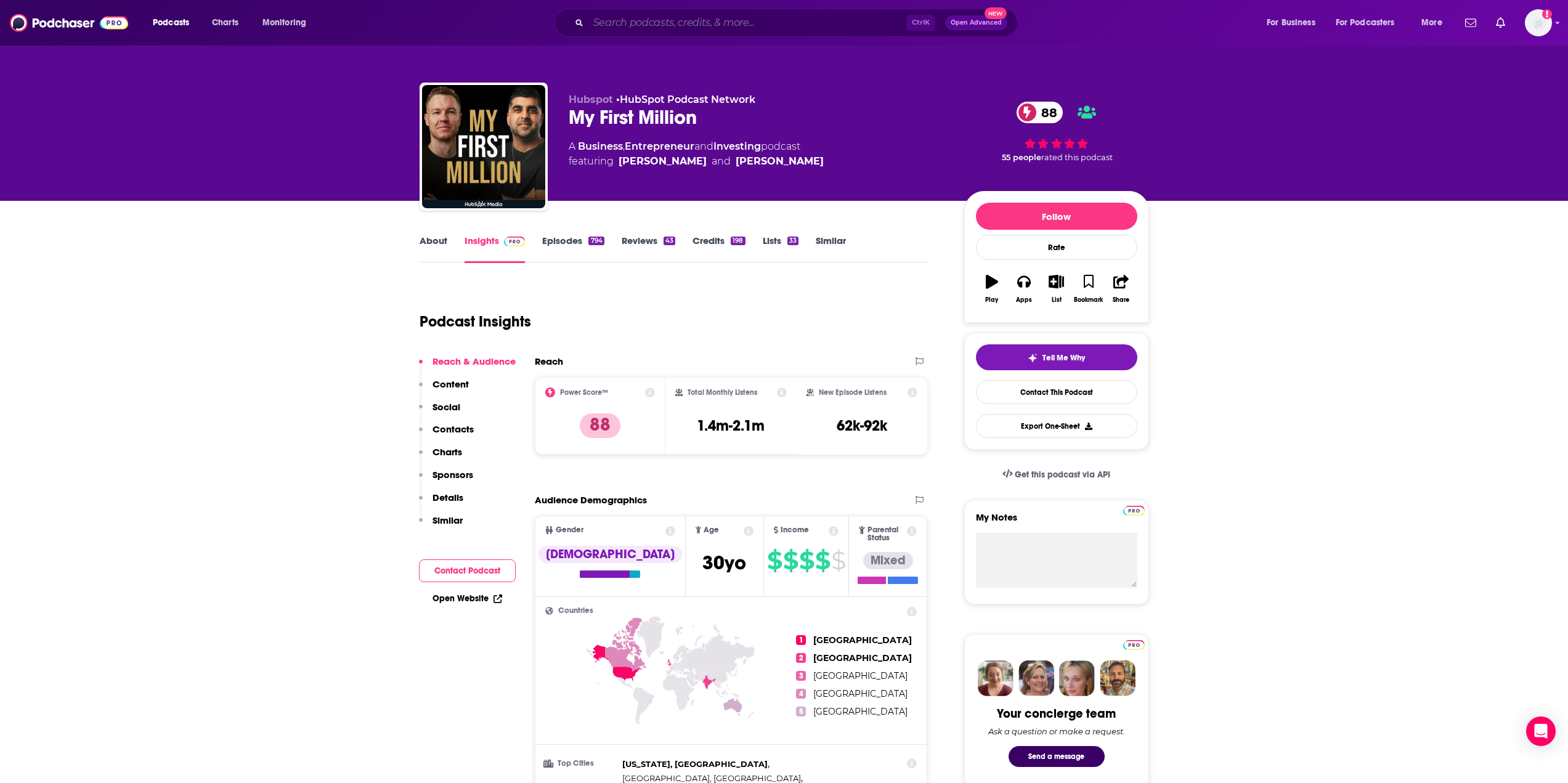
click at [671, 19] on input "Search podcasts, credits, & more..." at bounding box center [747, 22] width 318 height 20
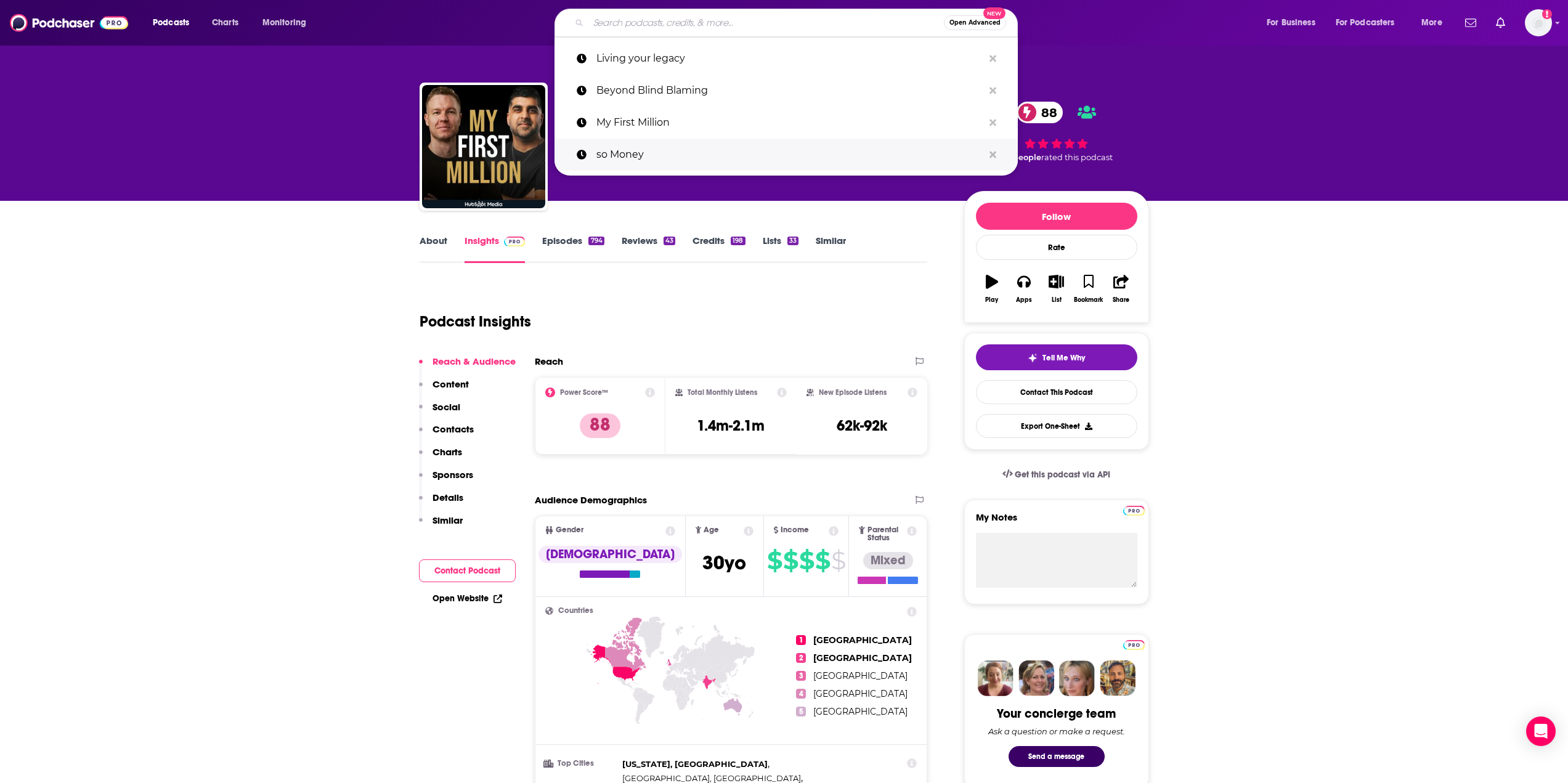
click at [631, 159] on p "so Money" at bounding box center [790, 154] width 387 height 32
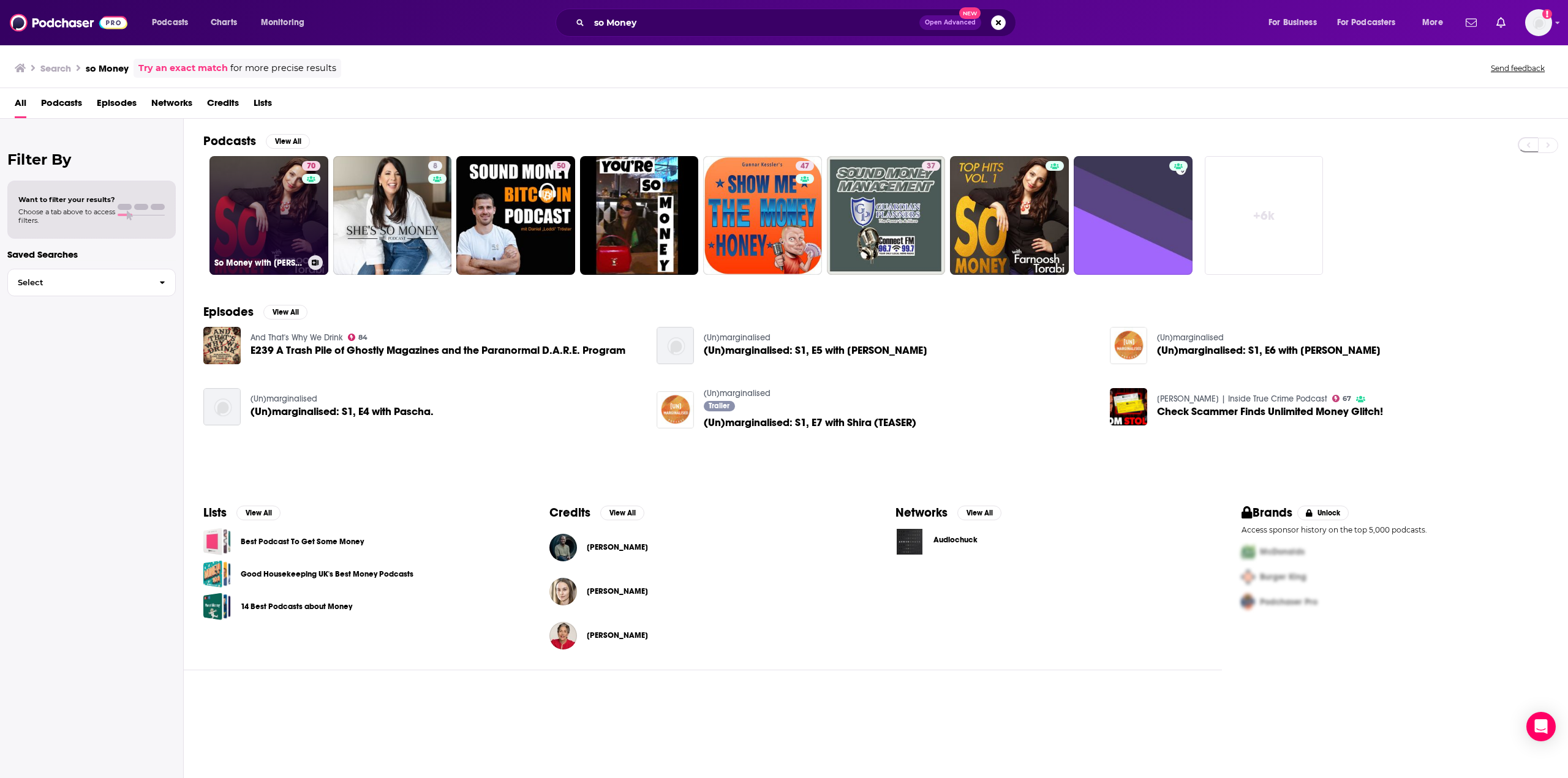
click at [264, 220] on link "70 So Money with [PERSON_NAME]" at bounding box center [269, 215] width 119 height 119
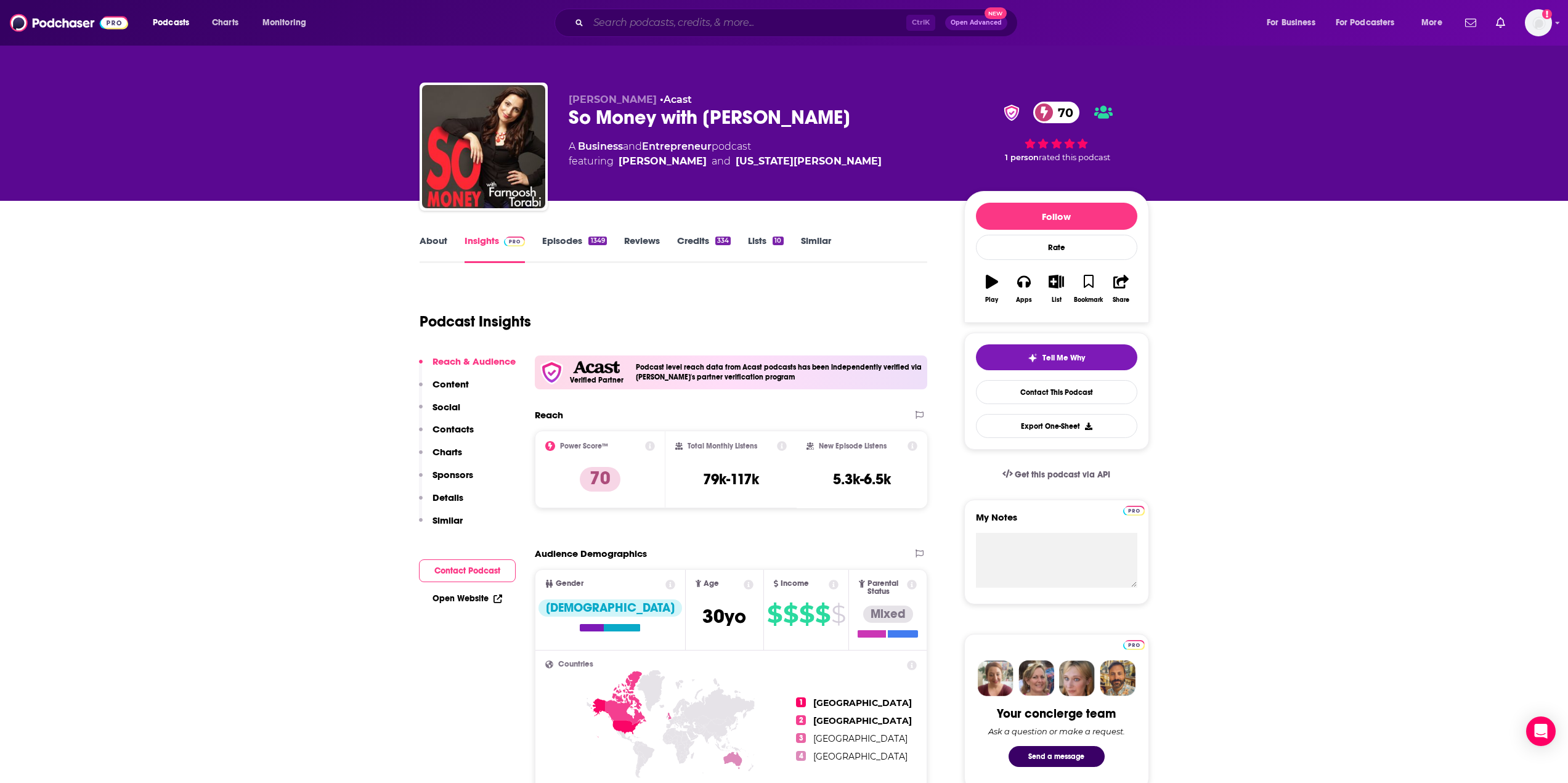
click at [693, 27] on input "Search podcasts, credits, & more..." at bounding box center [747, 22] width 318 height 20
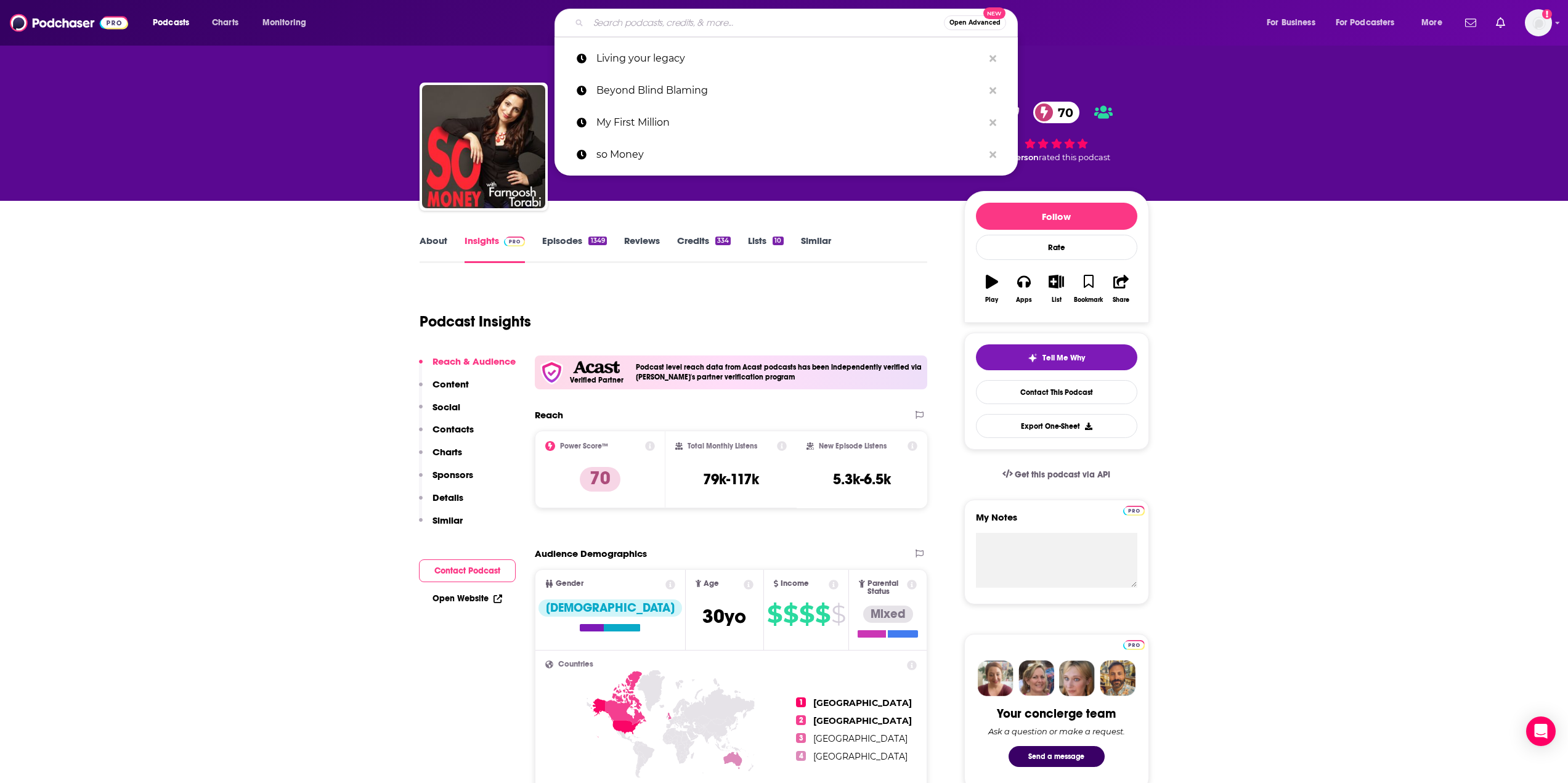
click at [657, 21] on input "Search podcasts, credits, & more..." at bounding box center [766, 22] width 356 height 20
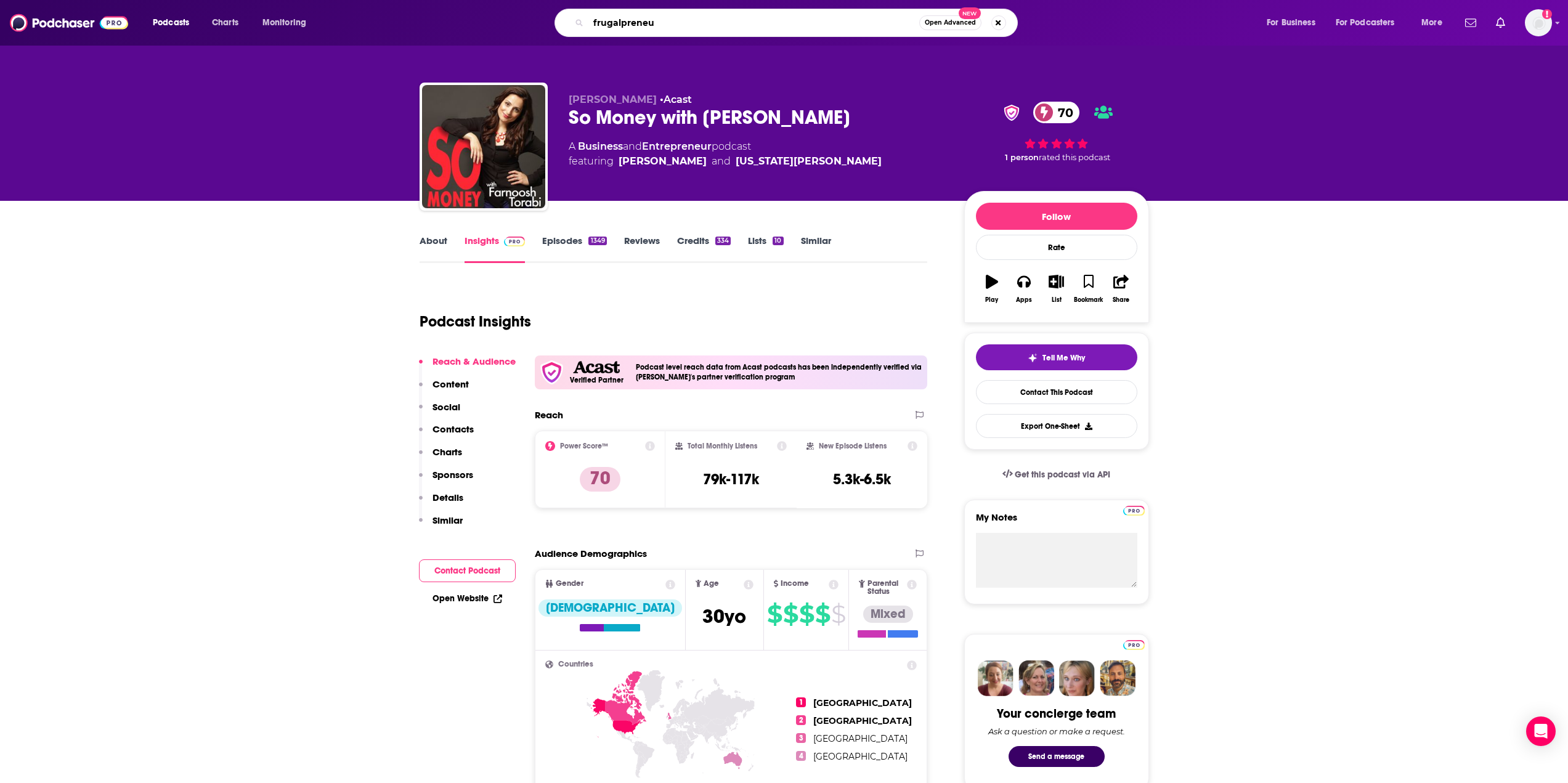
type input "frugalpreneur"
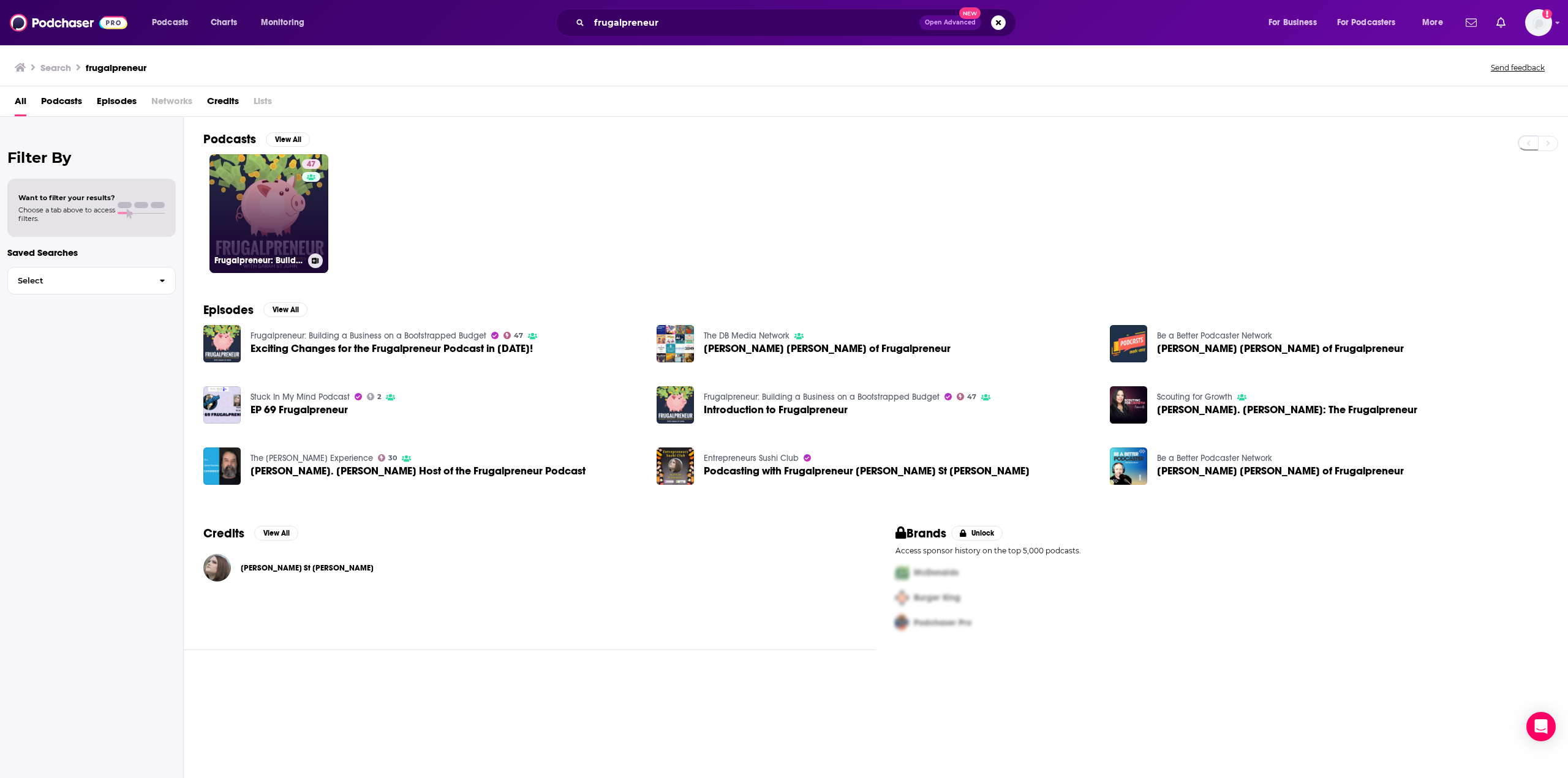
click at [296, 220] on link "47 Frugalpreneur: Building a Business on a Bootstrapped Budget" at bounding box center [269, 213] width 119 height 119
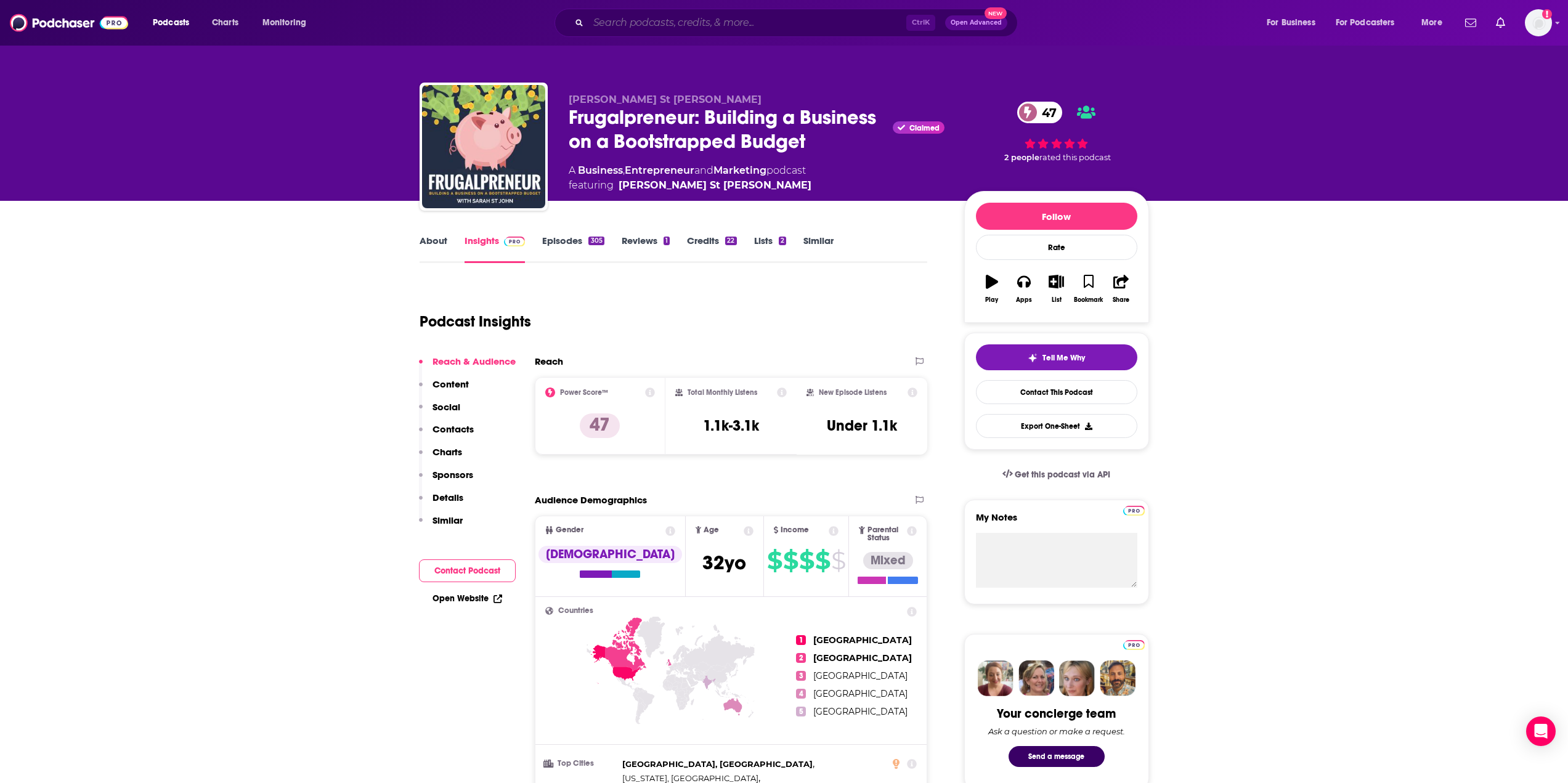
click at [601, 23] on input "Search podcasts, credits, & more..." at bounding box center [747, 22] width 318 height 20
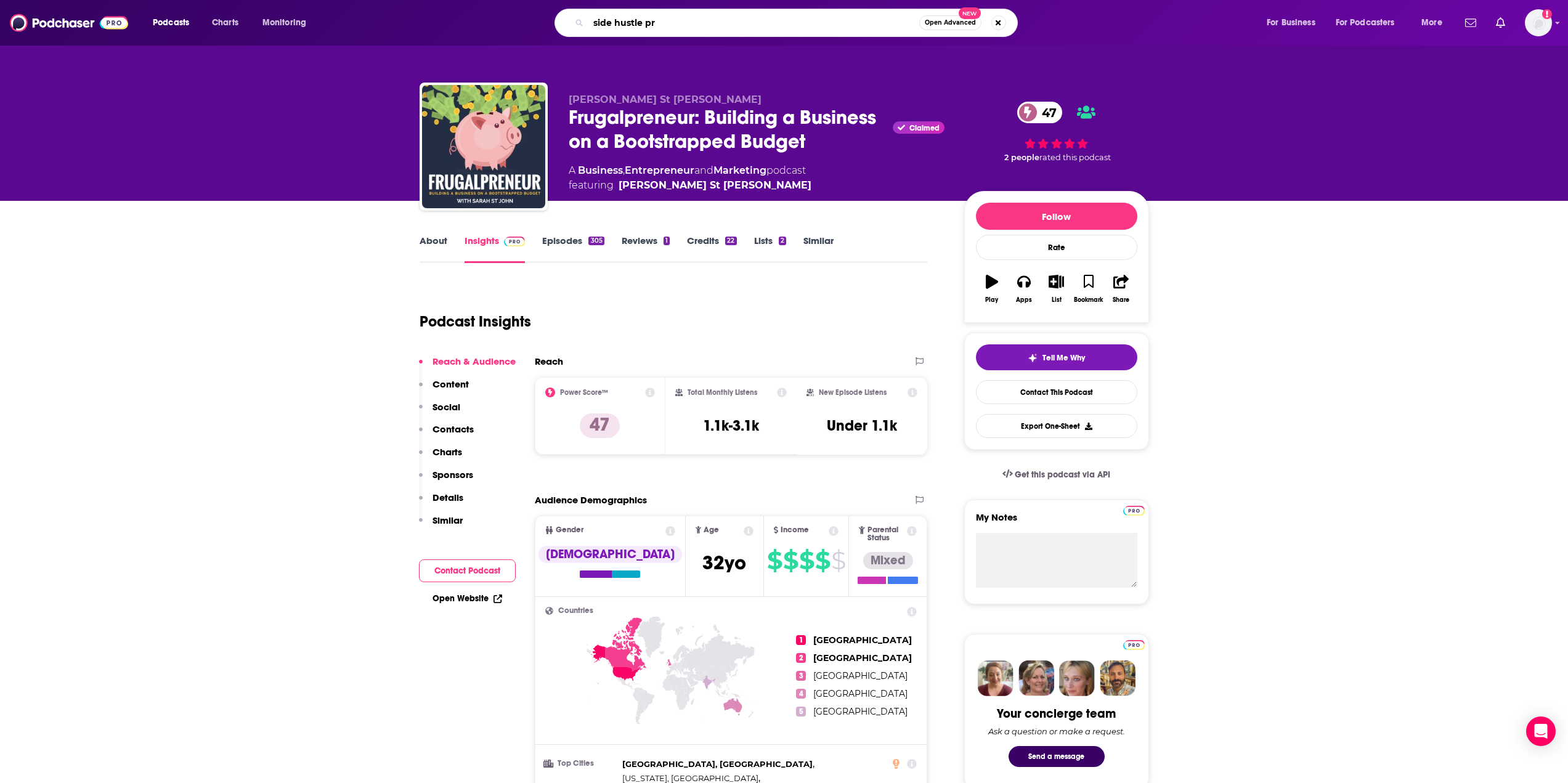
type input "side hustle pro"
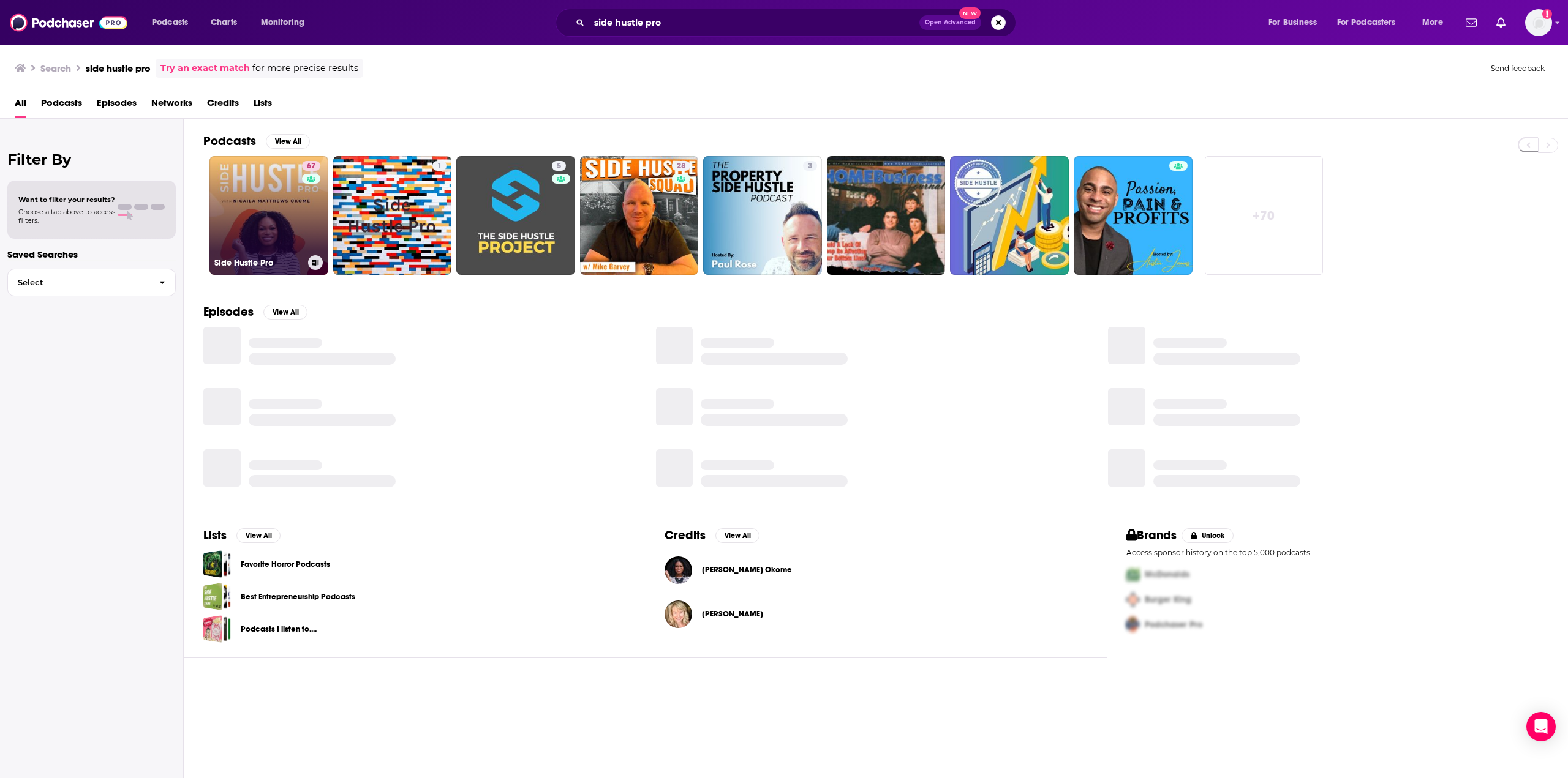
click at [272, 189] on link "67 Side Hustle Pro" at bounding box center [269, 215] width 119 height 119
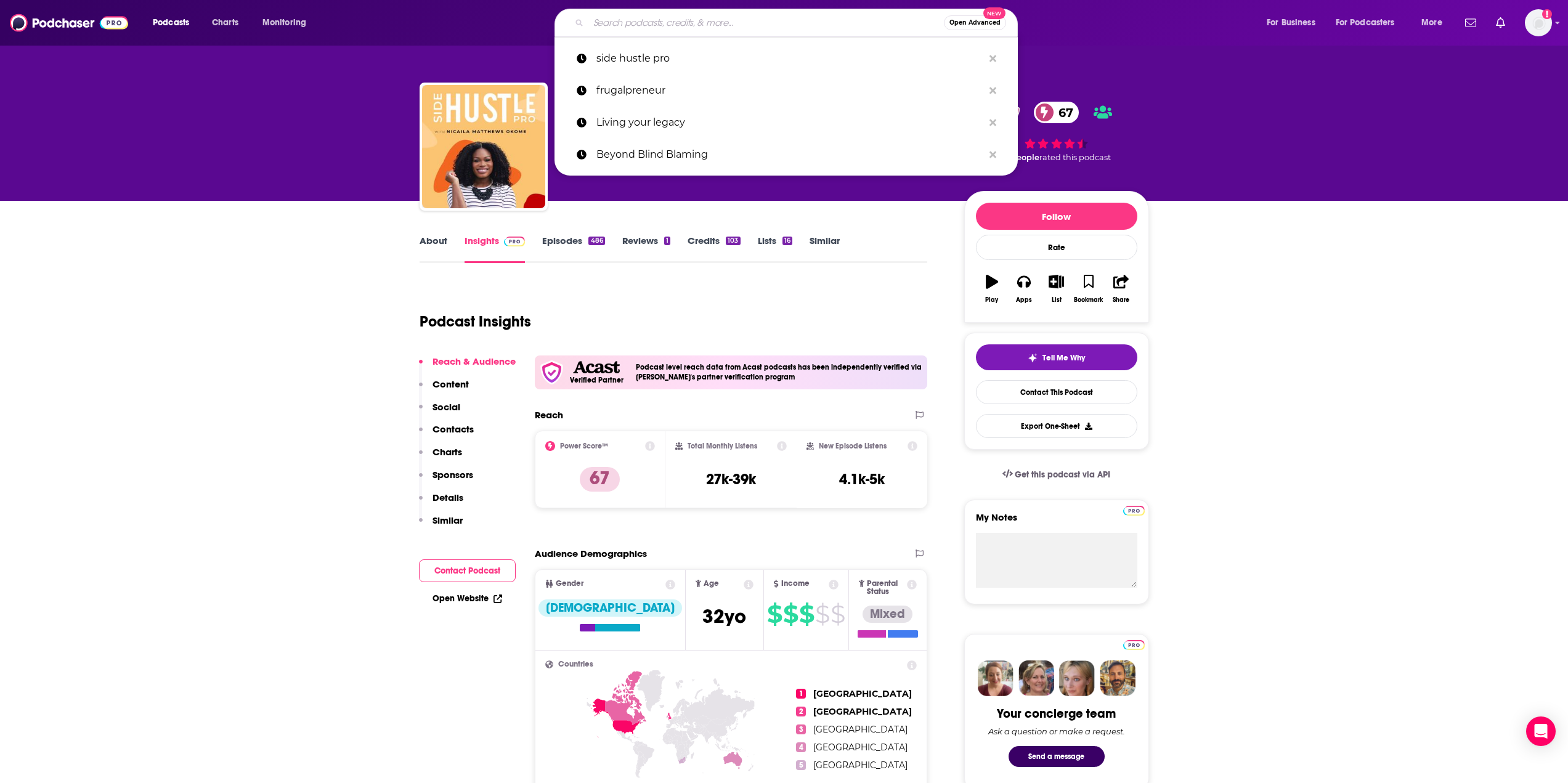
click at [681, 27] on input "Search podcasts, credits, & more..." at bounding box center [766, 22] width 356 height 20
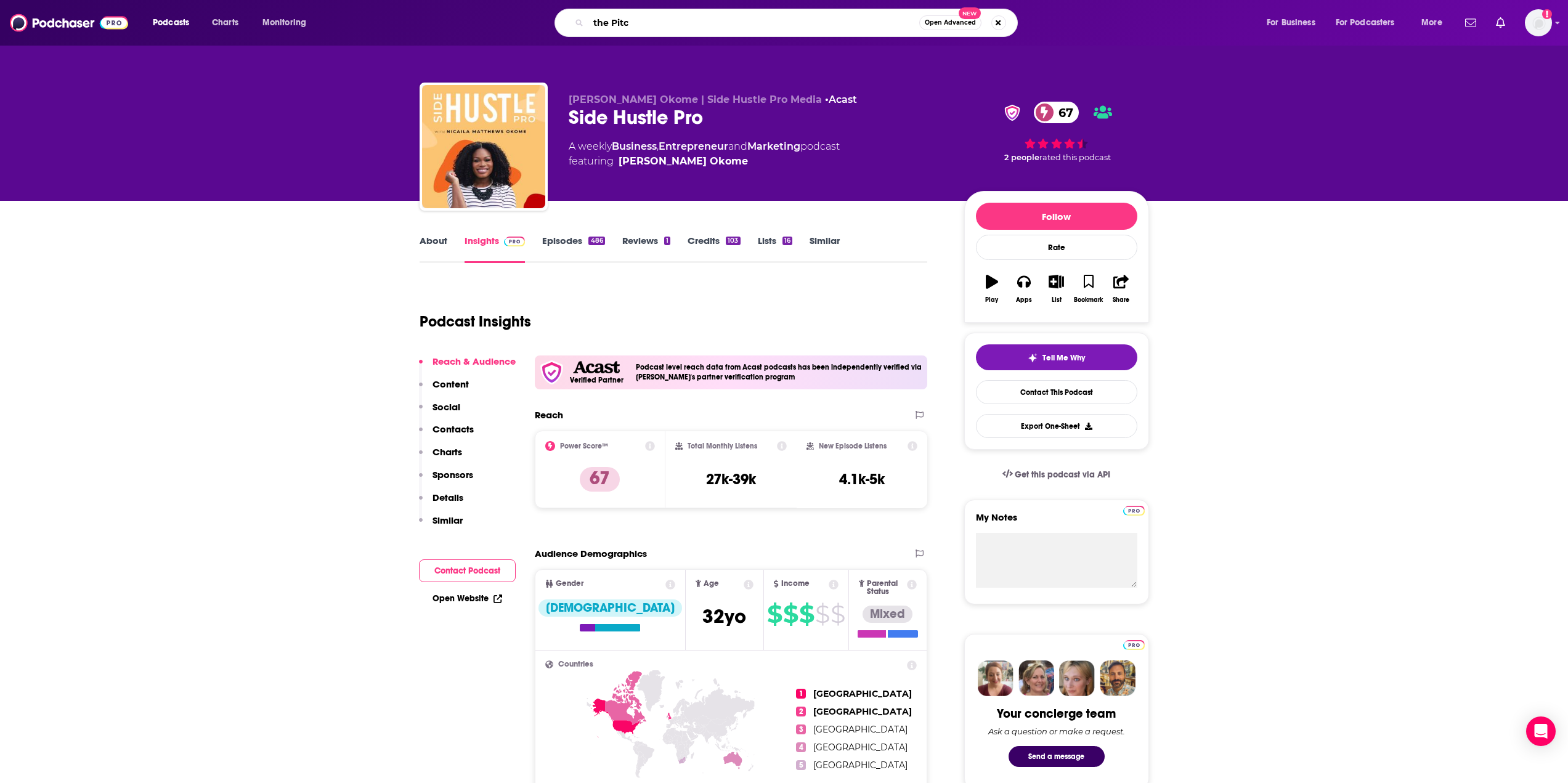
type input "the Pitch"
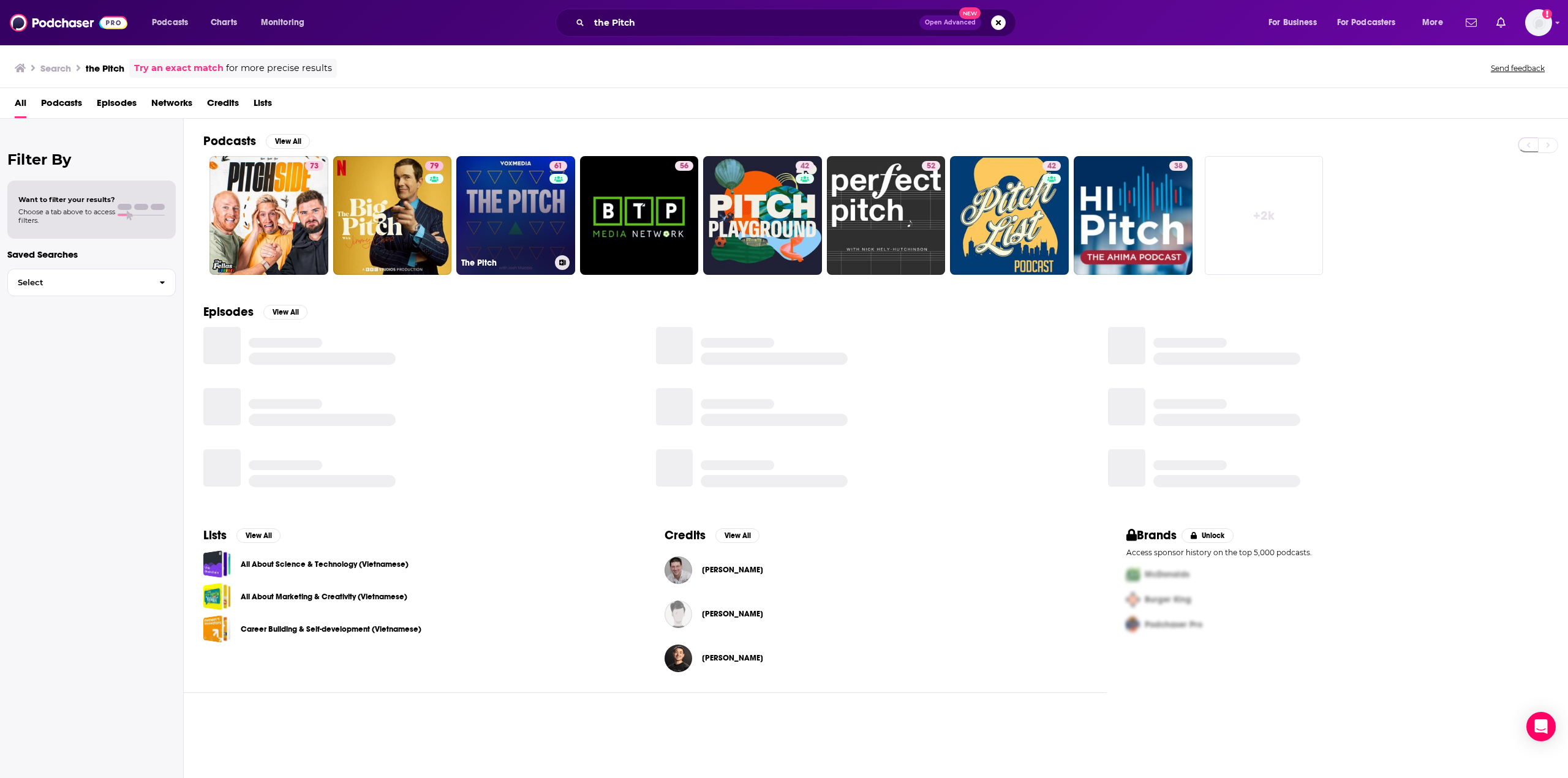
click at [512, 242] on link "61 The Pitch" at bounding box center [515, 215] width 119 height 119
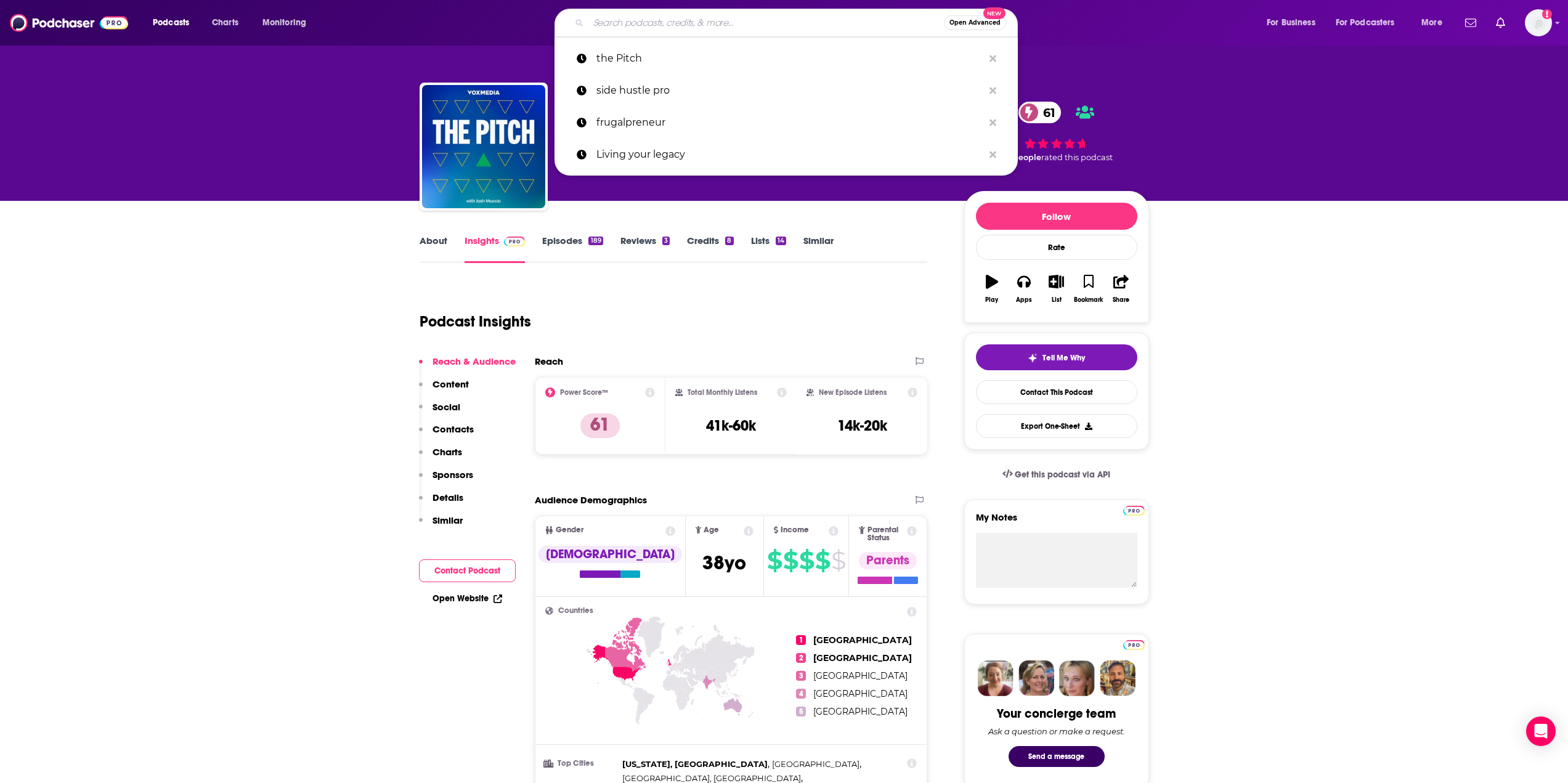
click at [593, 16] on input "Search podcasts, credits, & more..." at bounding box center [766, 22] width 356 height 20
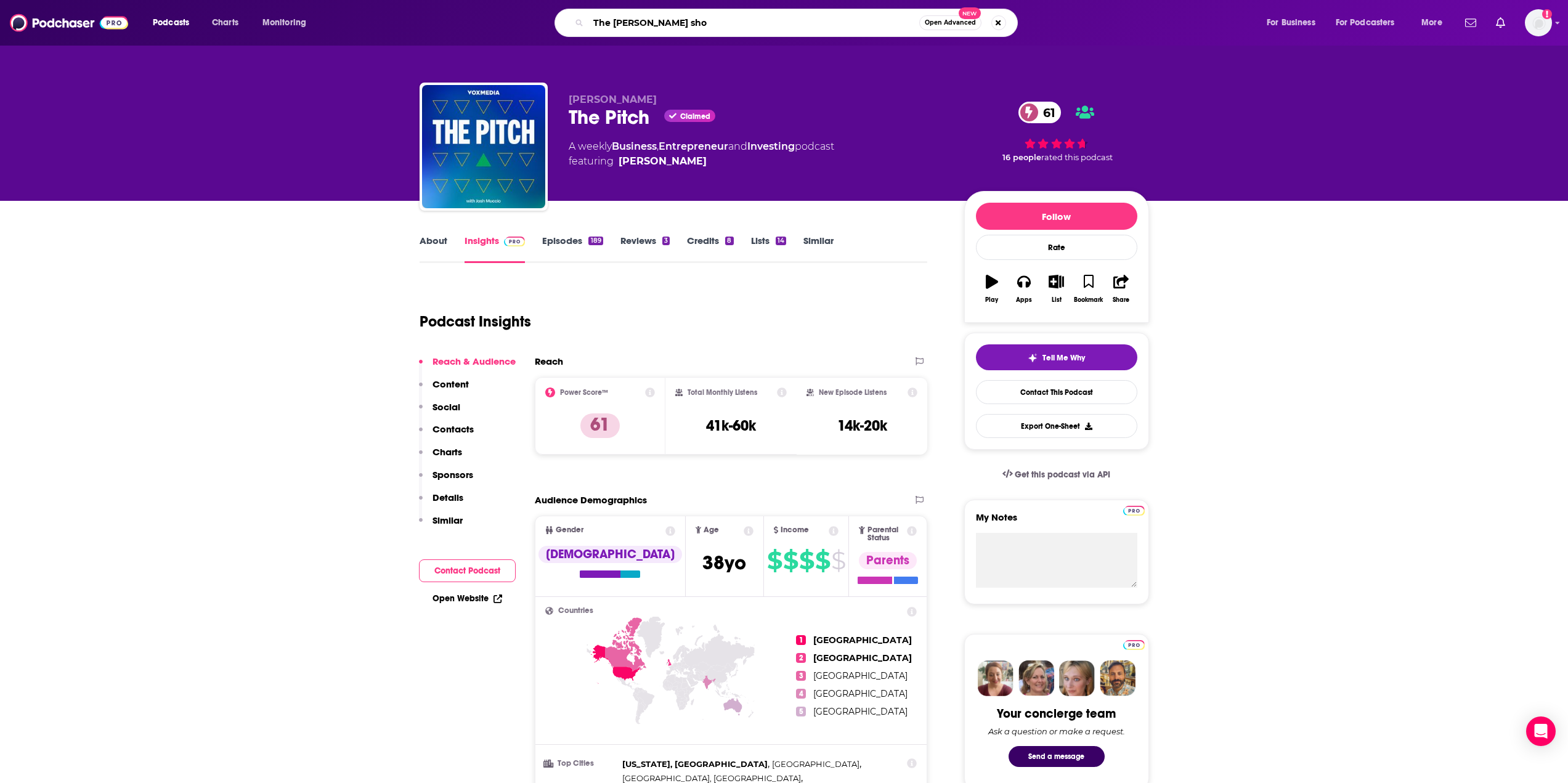
type input "The Tim Ferriss show"
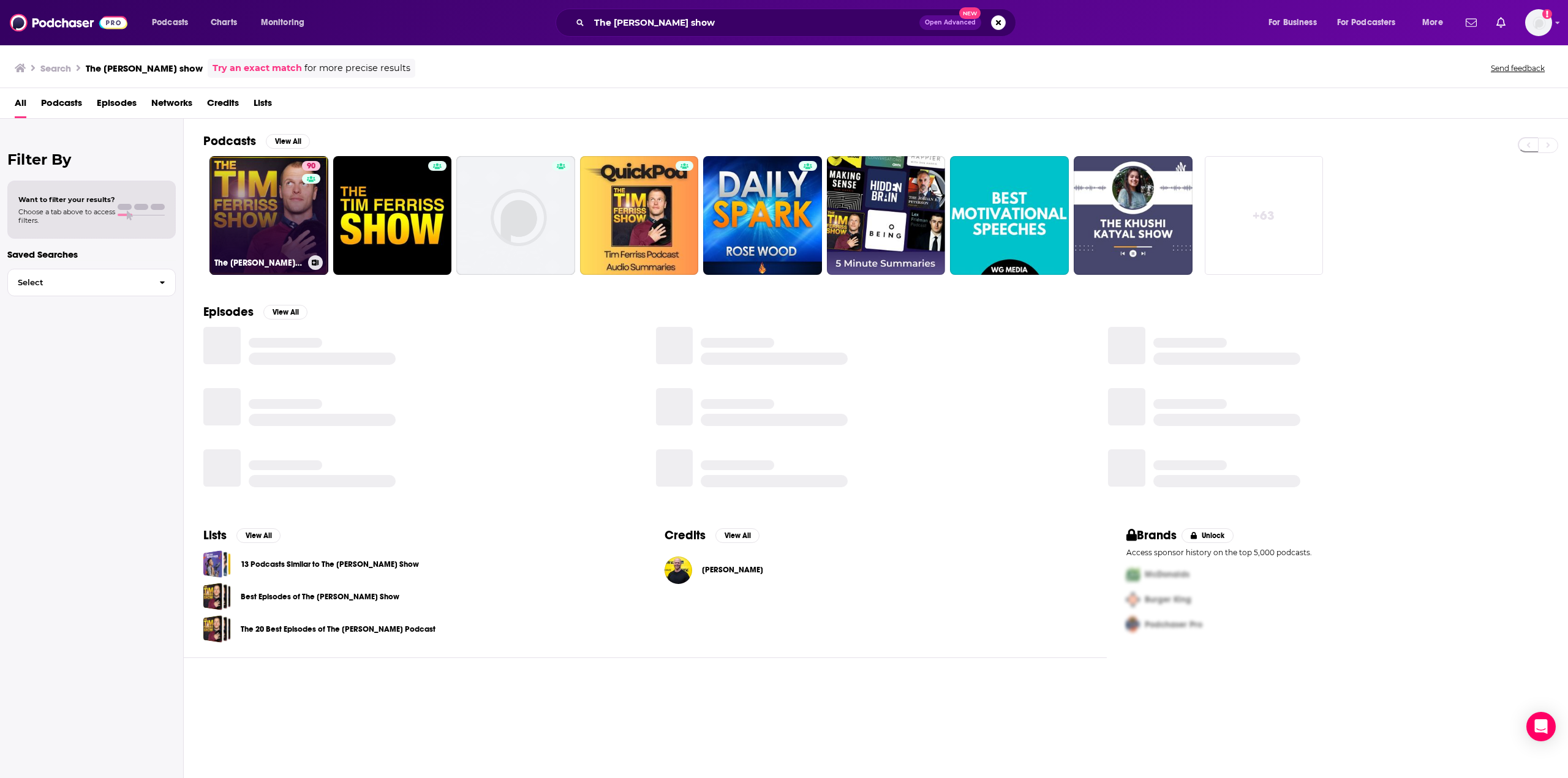
click at [255, 227] on link "90 The [PERSON_NAME] Show" at bounding box center [269, 215] width 119 height 119
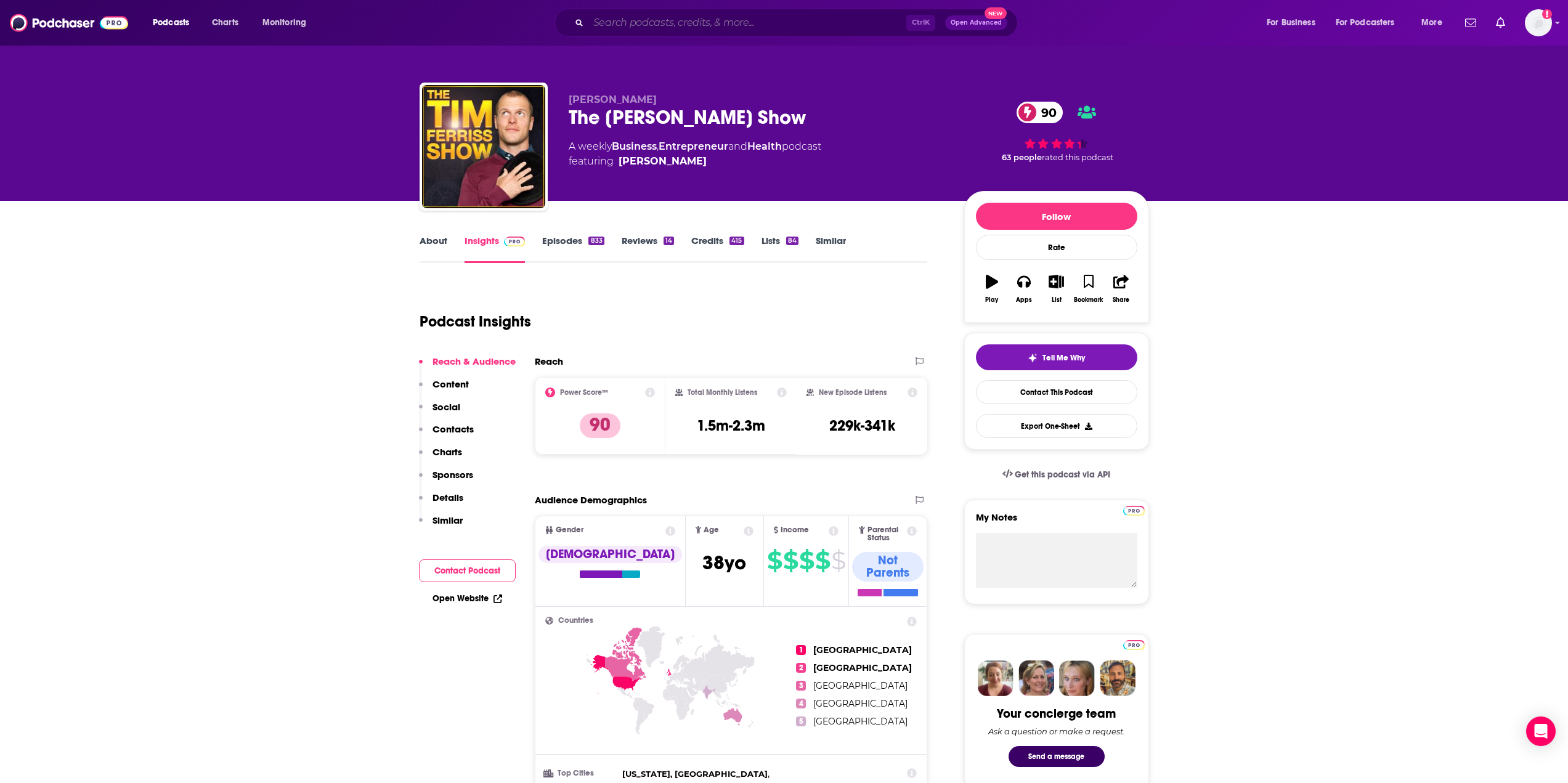
click at [673, 25] on input "Search podcasts, credits, & more..." at bounding box center [747, 22] width 318 height 20
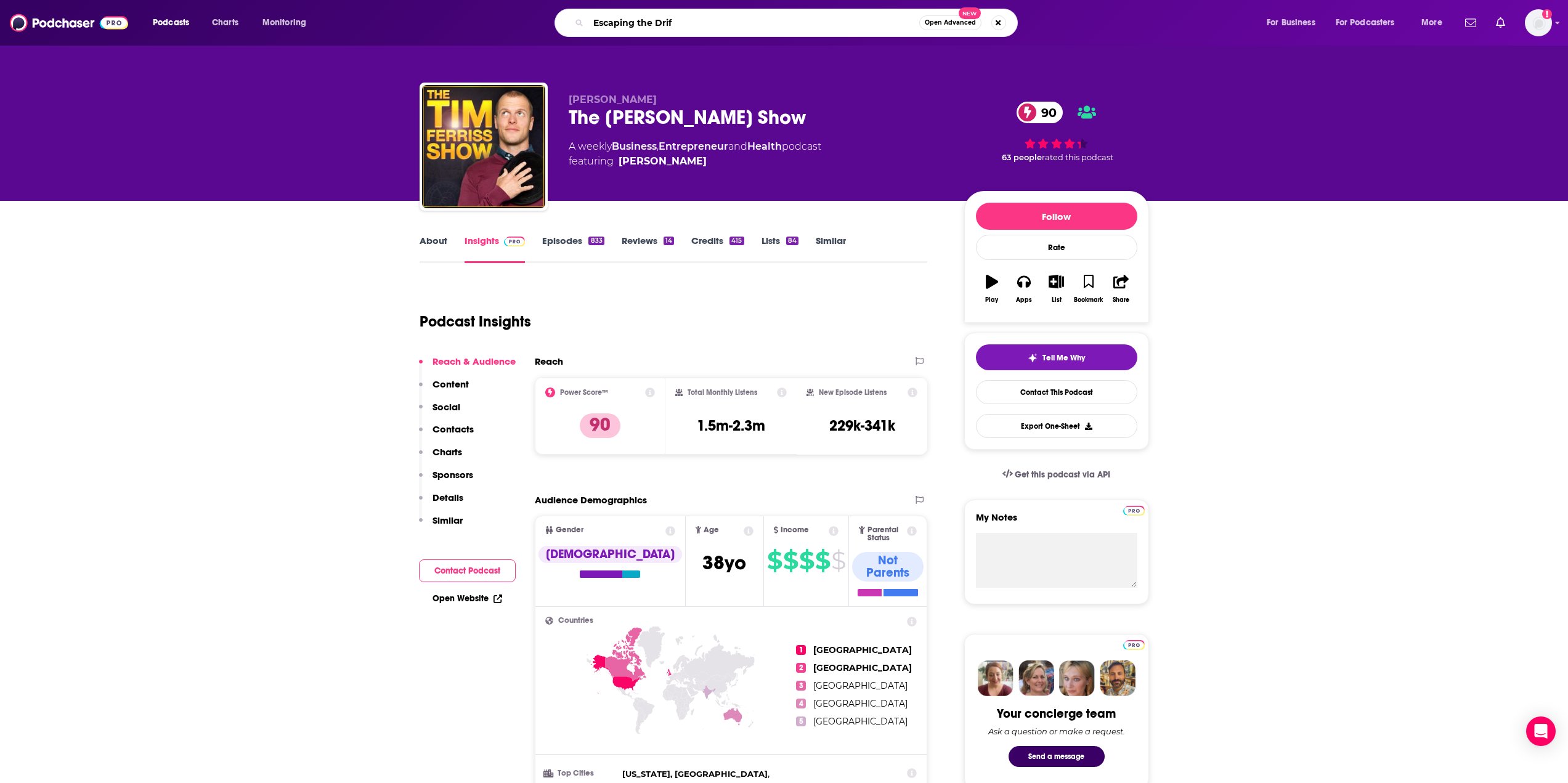
type input "Escaping the Drift"
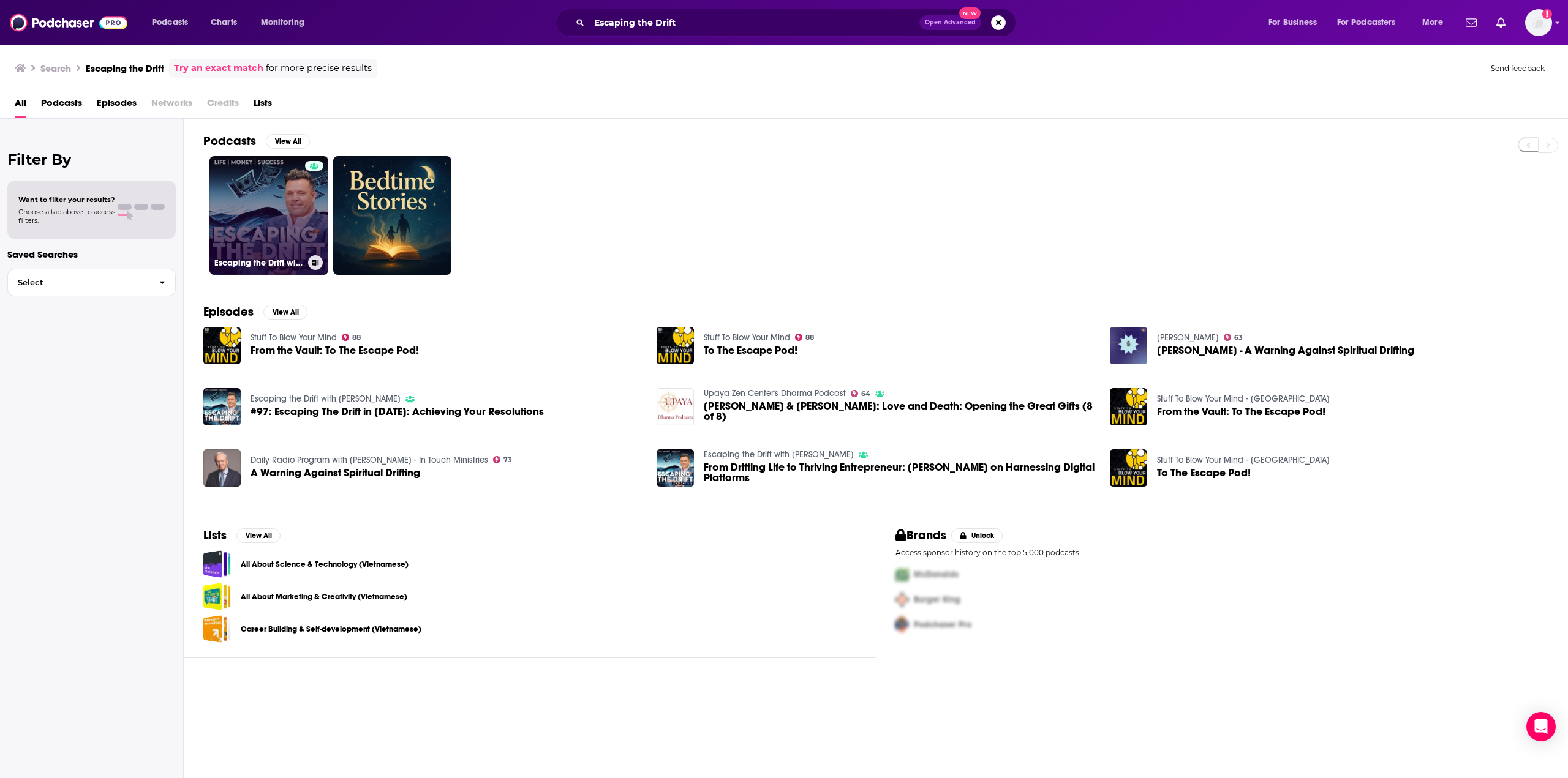
click at [275, 220] on link "Escaping the Drift with [PERSON_NAME]" at bounding box center [269, 215] width 119 height 119
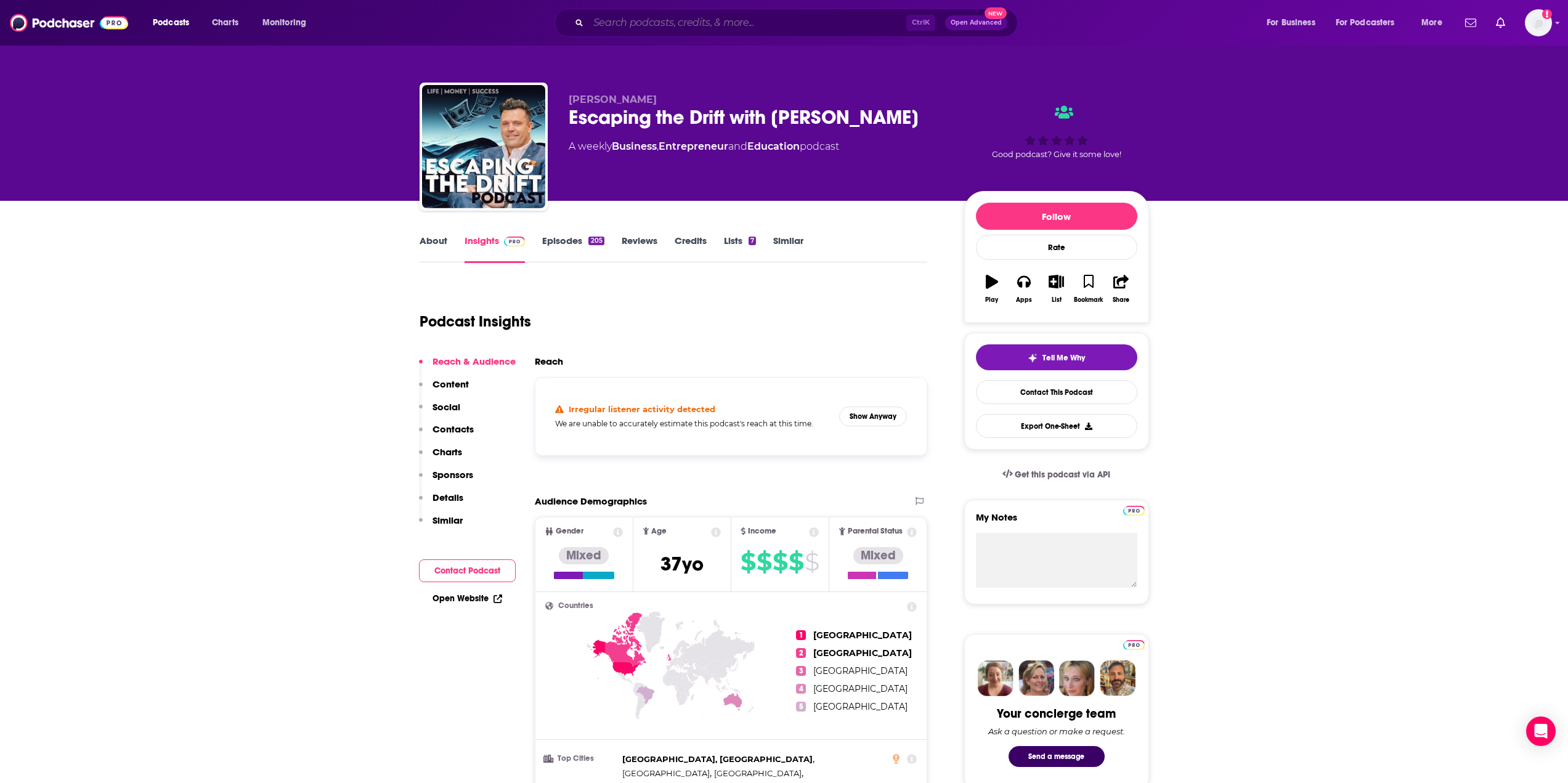
click at [660, 22] on input "Search podcasts, credits, & more..." at bounding box center [747, 22] width 318 height 20
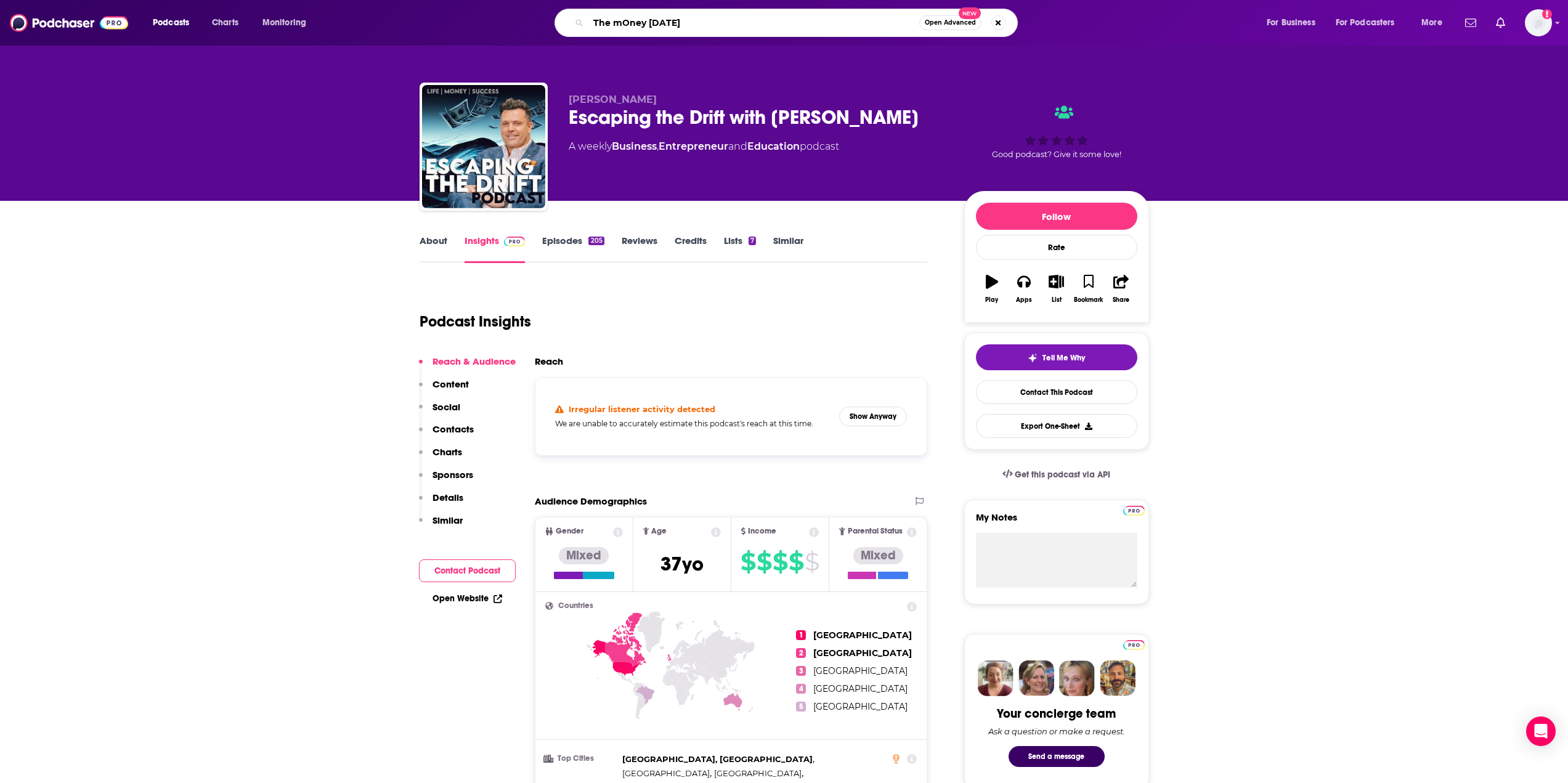
type input "The mOney Mondays"
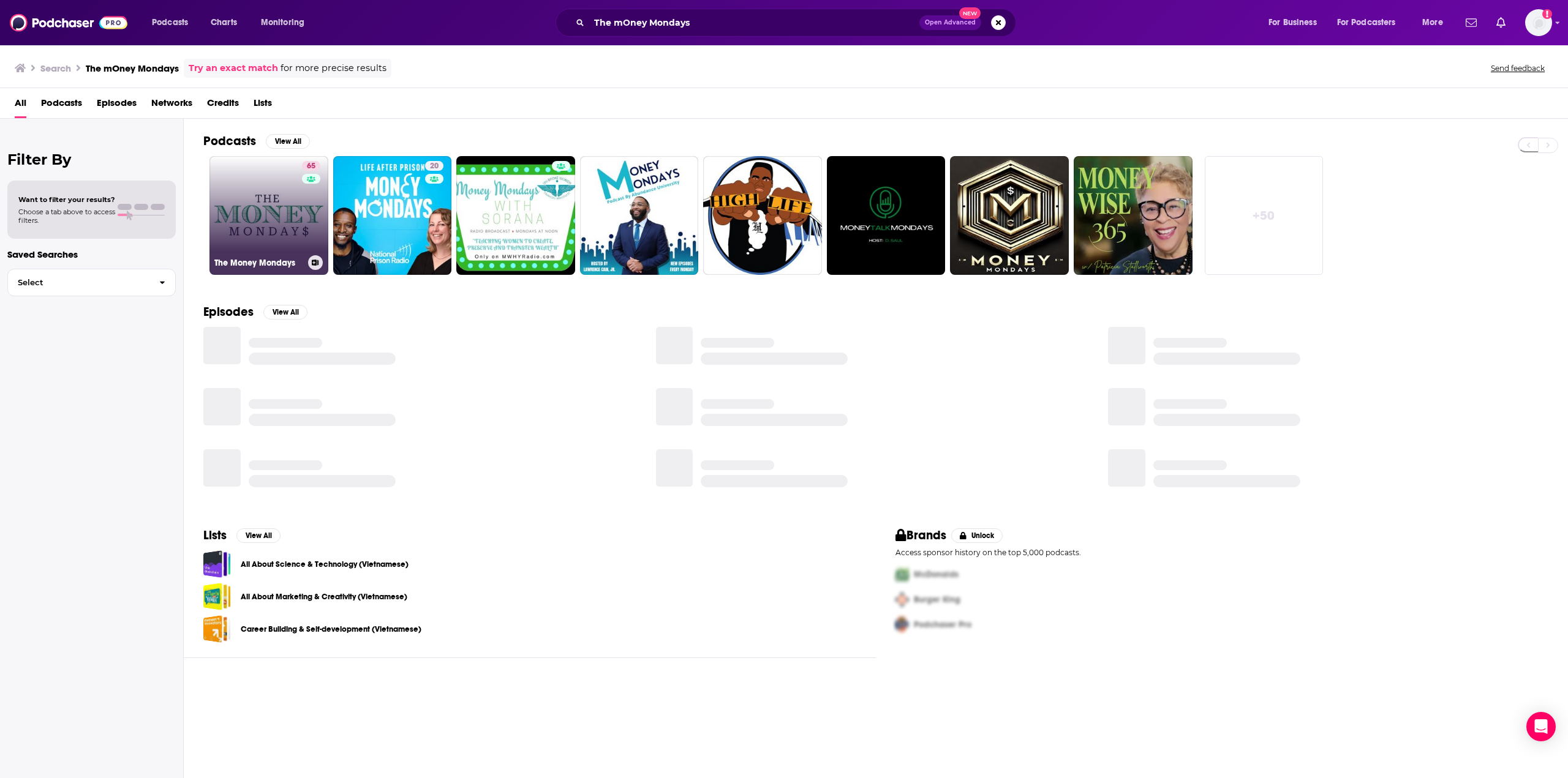
click at [288, 210] on link "65 The Money Mondays" at bounding box center [269, 215] width 119 height 119
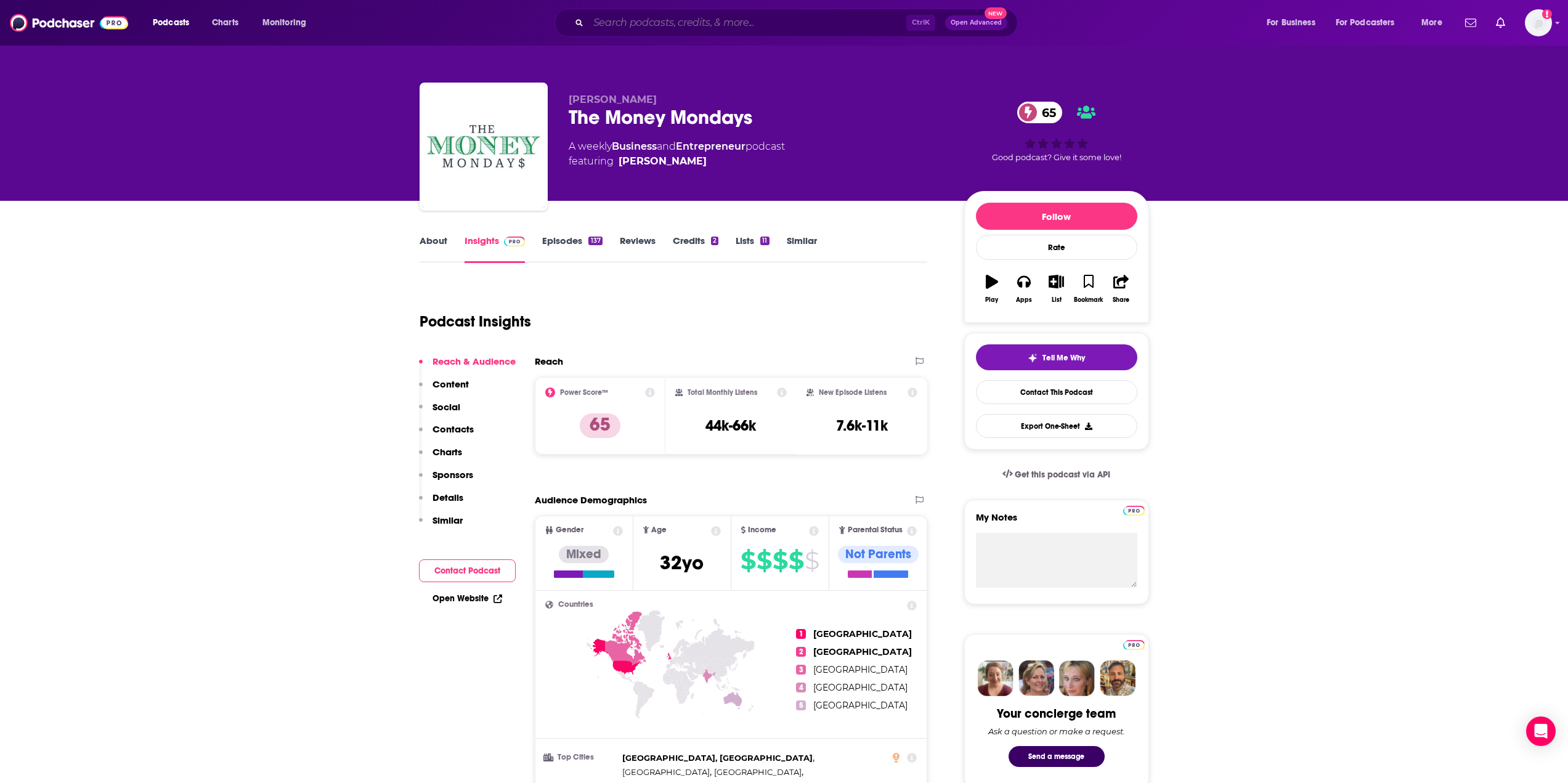
click at [695, 21] on input "Search podcasts, credits, & more..." at bounding box center [747, 22] width 318 height 20
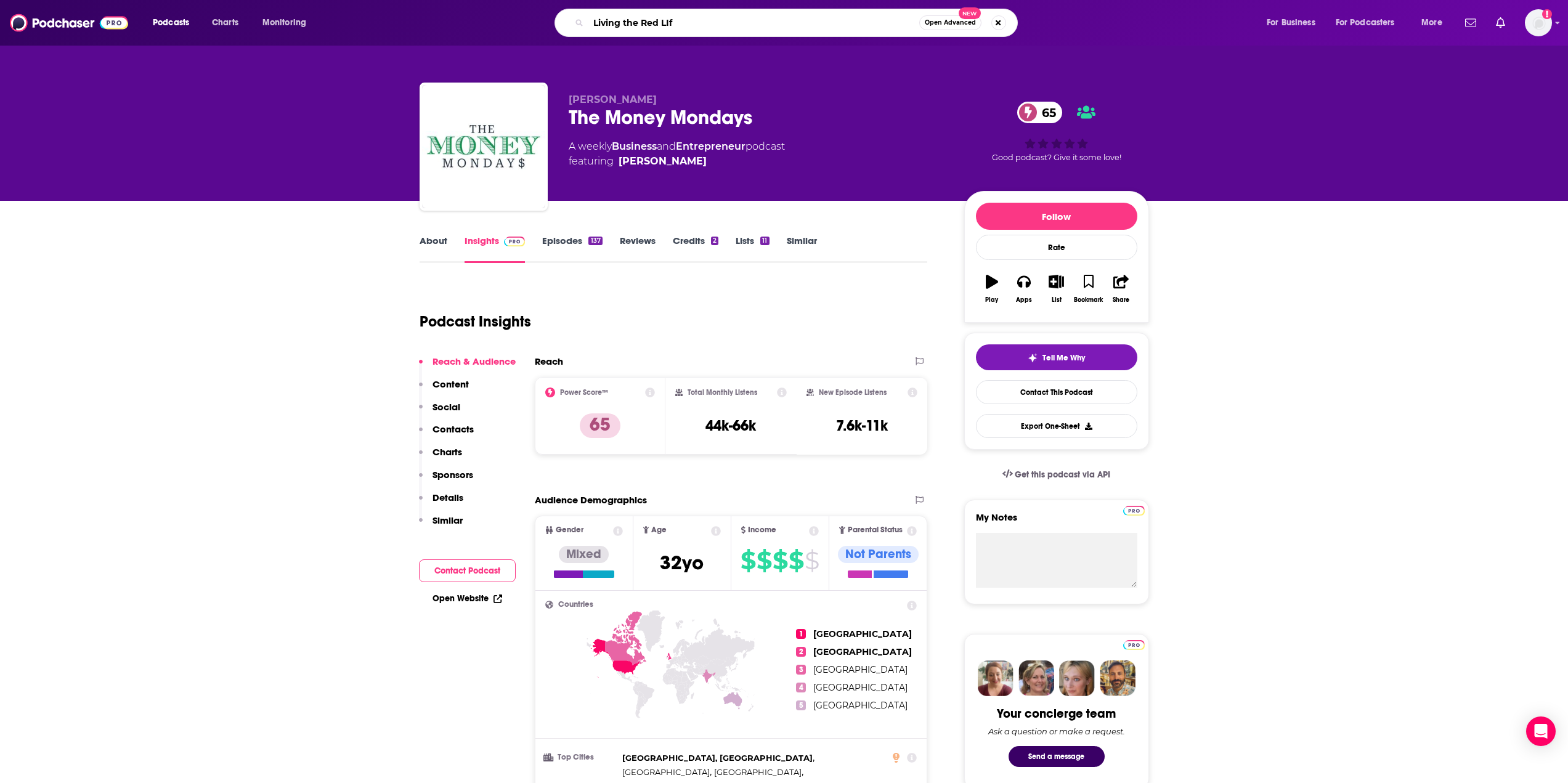
type input "Living the Red LIfe"
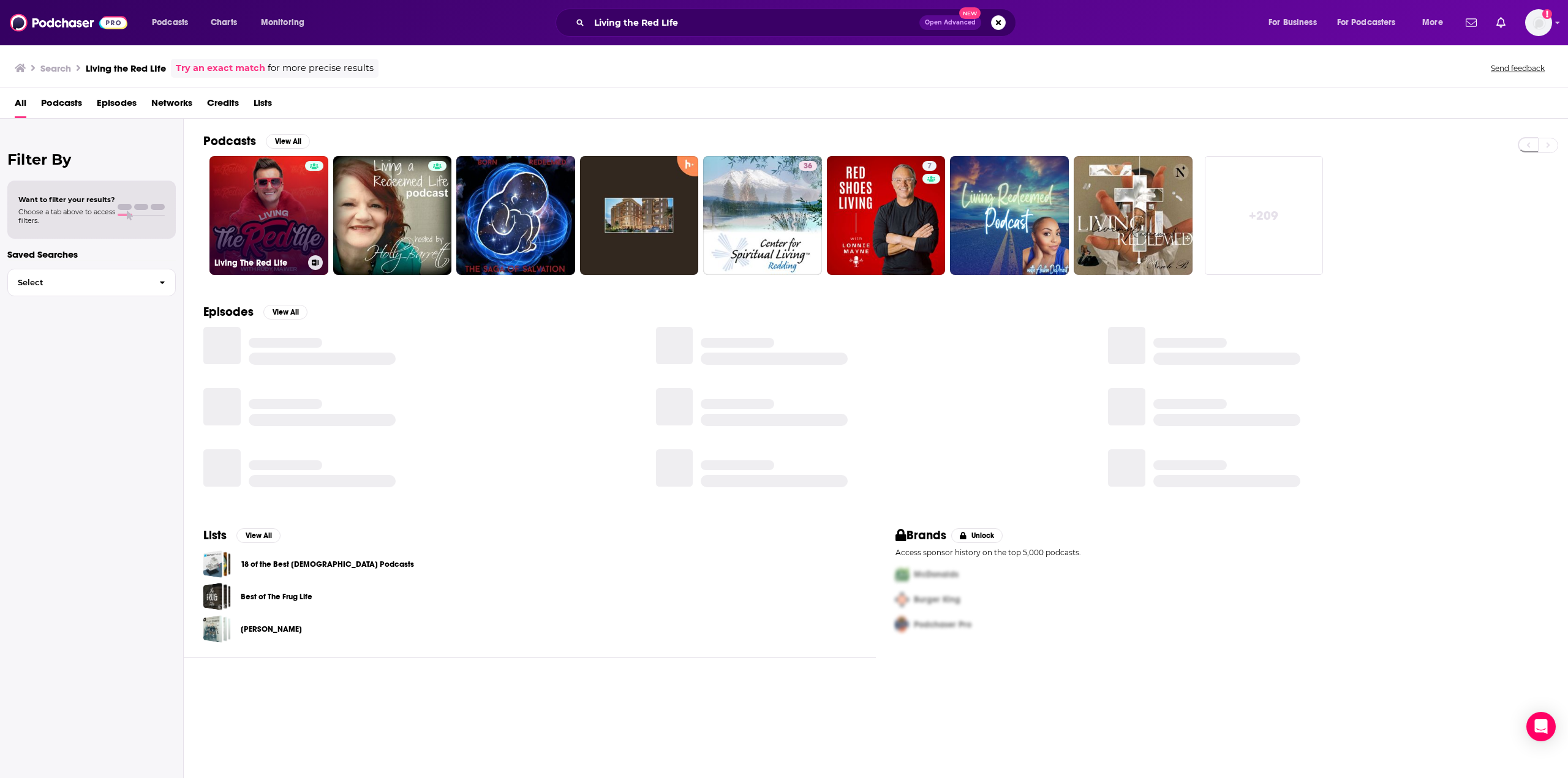
click at [302, 204] on link "Living The Red Life" at bounding box center [269, 215] width 119 height 119
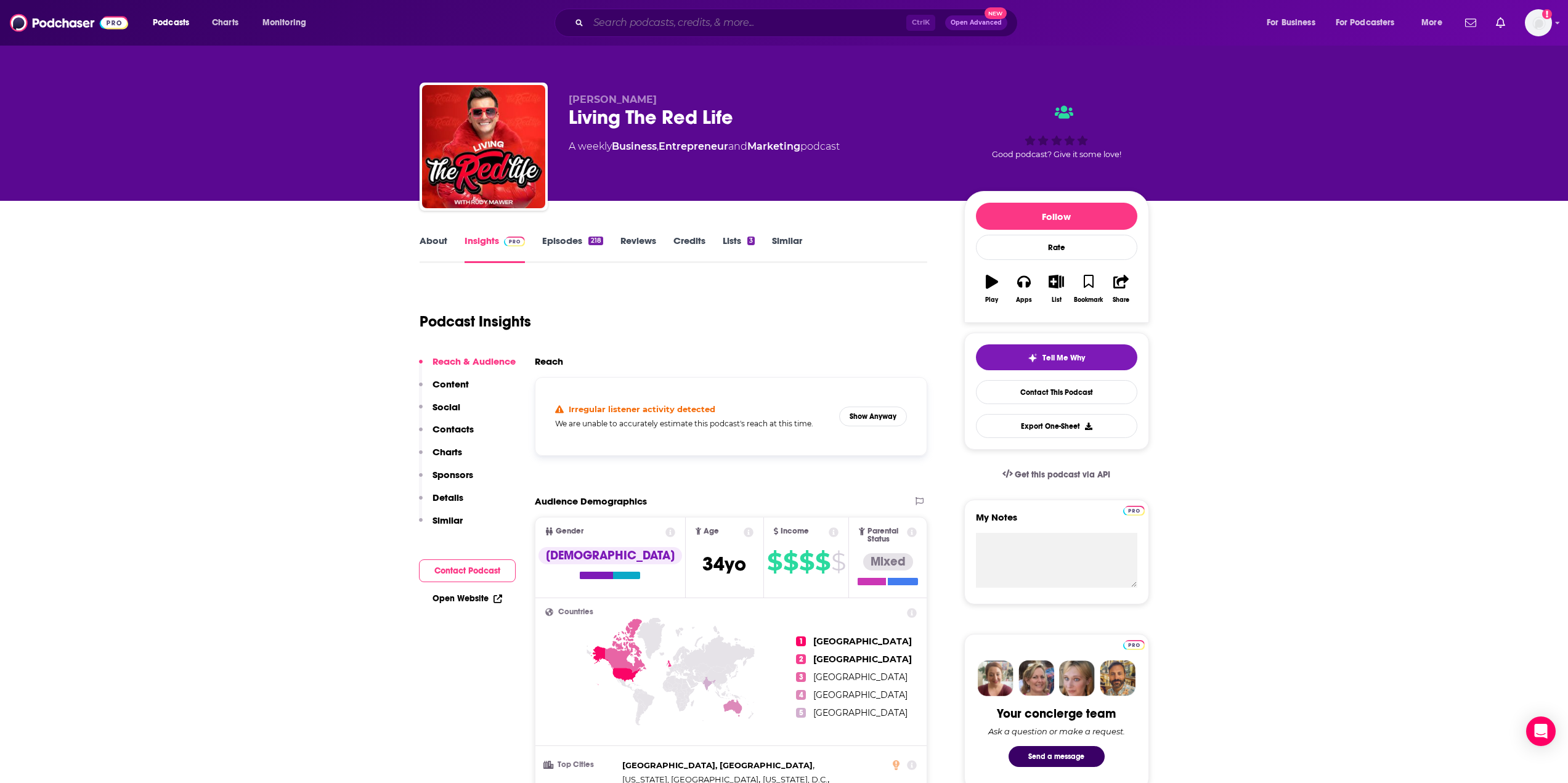
click at [661, 27] on input "Search podcasts, credits, & more..." at bounding box center [747, 22] width 318 height 20
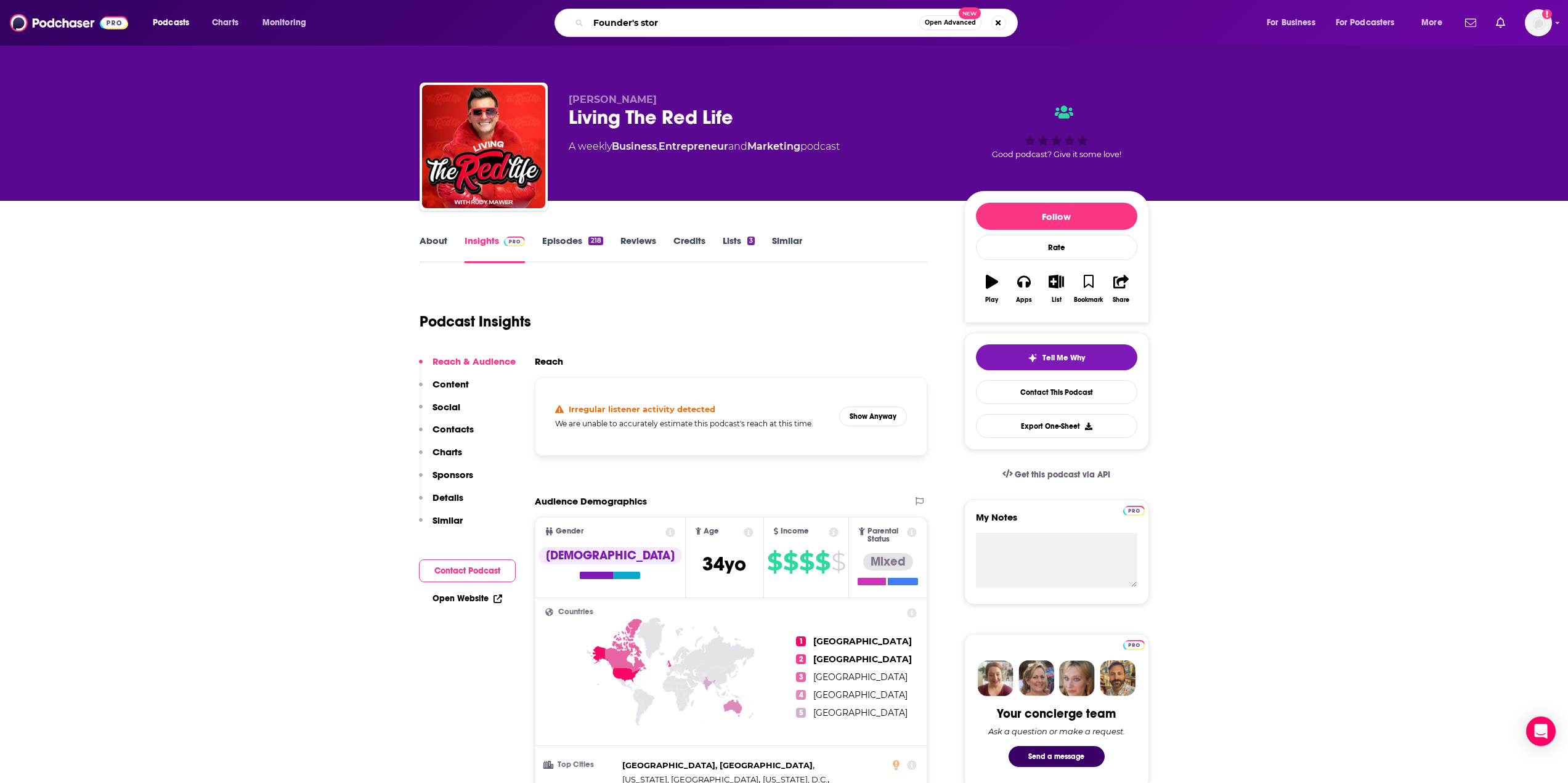
type input "Founder's story"
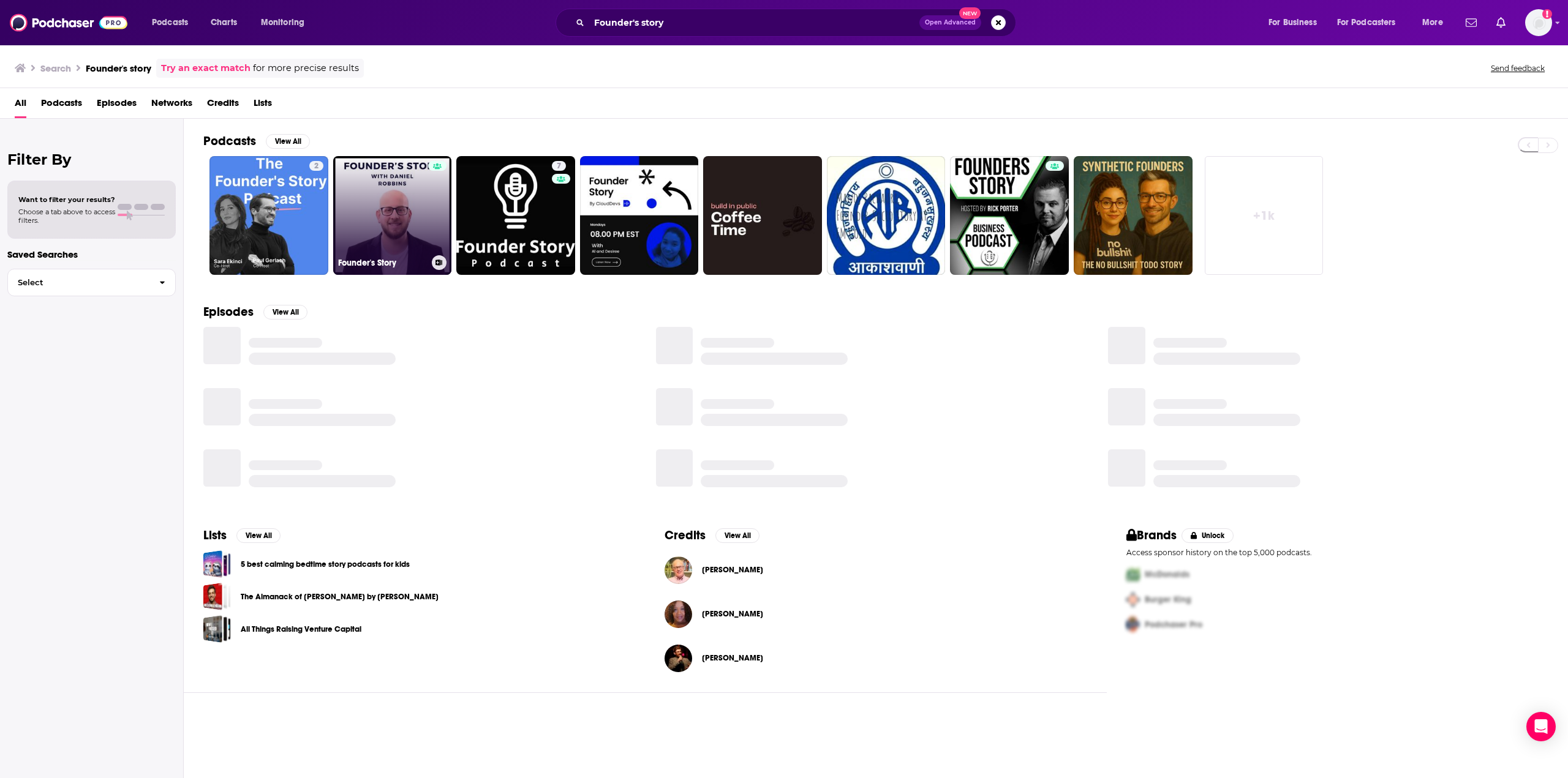
click at [419, 213] on link "Founder's Story" at bounding box center [392, 215] width 119 height 119
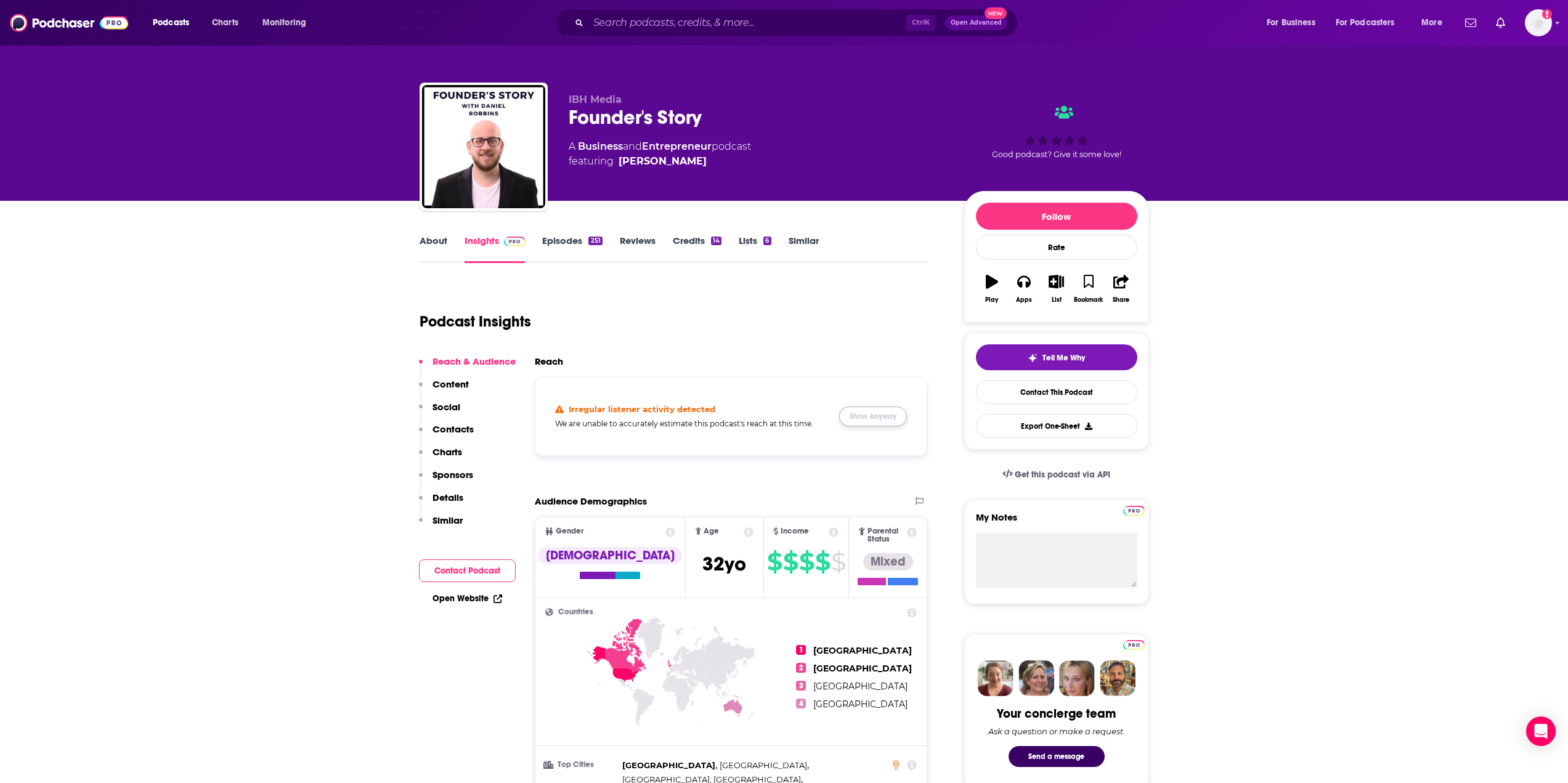
click at [878, 413] on button "Show Anyway" at bounding box center [873, 416] width 68 height 20
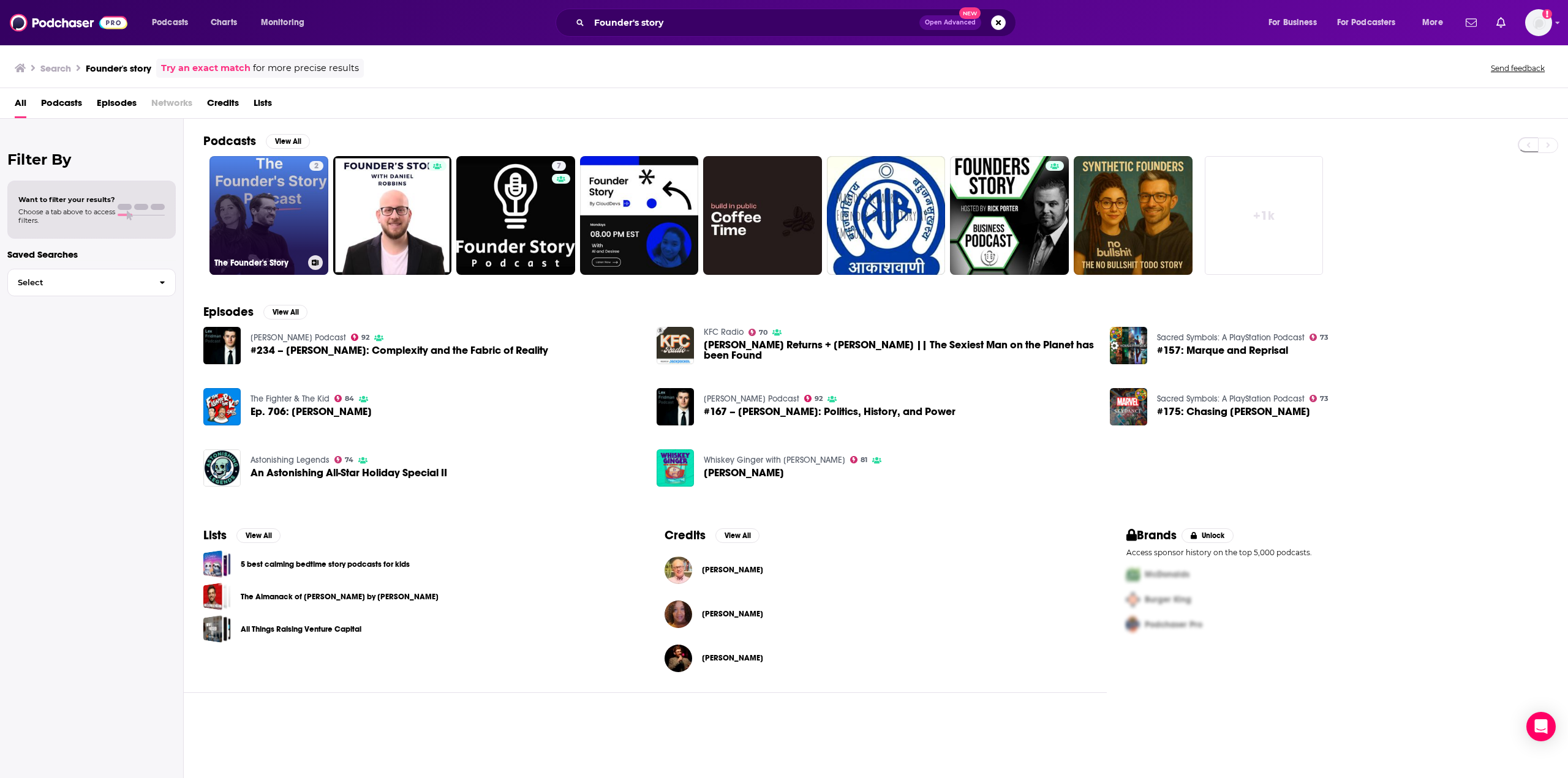
click at [266, 219] on link "2 The Founder's Story" at bounding box center [269, 215] width 119 height 119
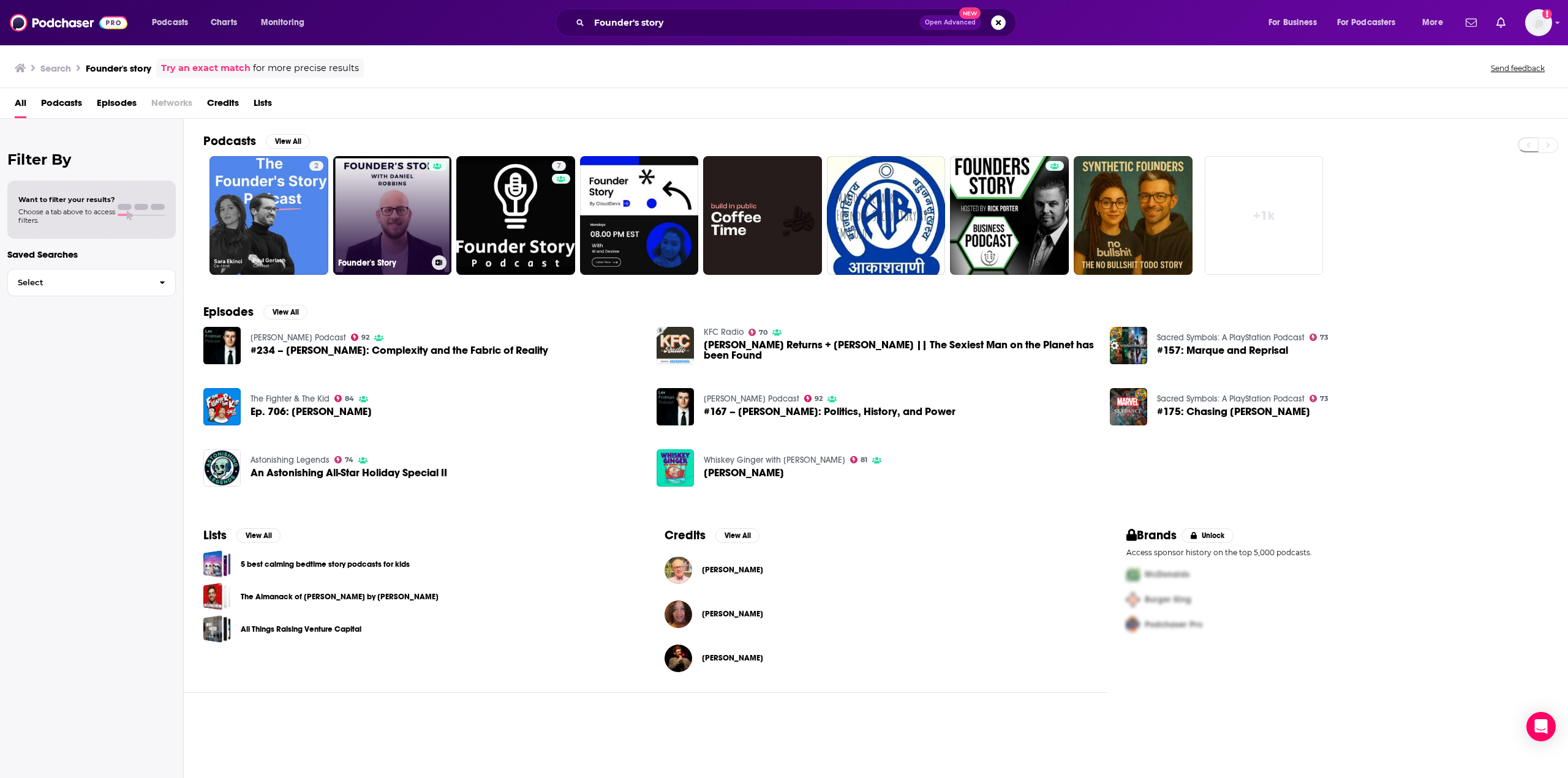
click at [385, 210] on link "Founder's Story" at bounding box center [392, 215] width 119 height 119
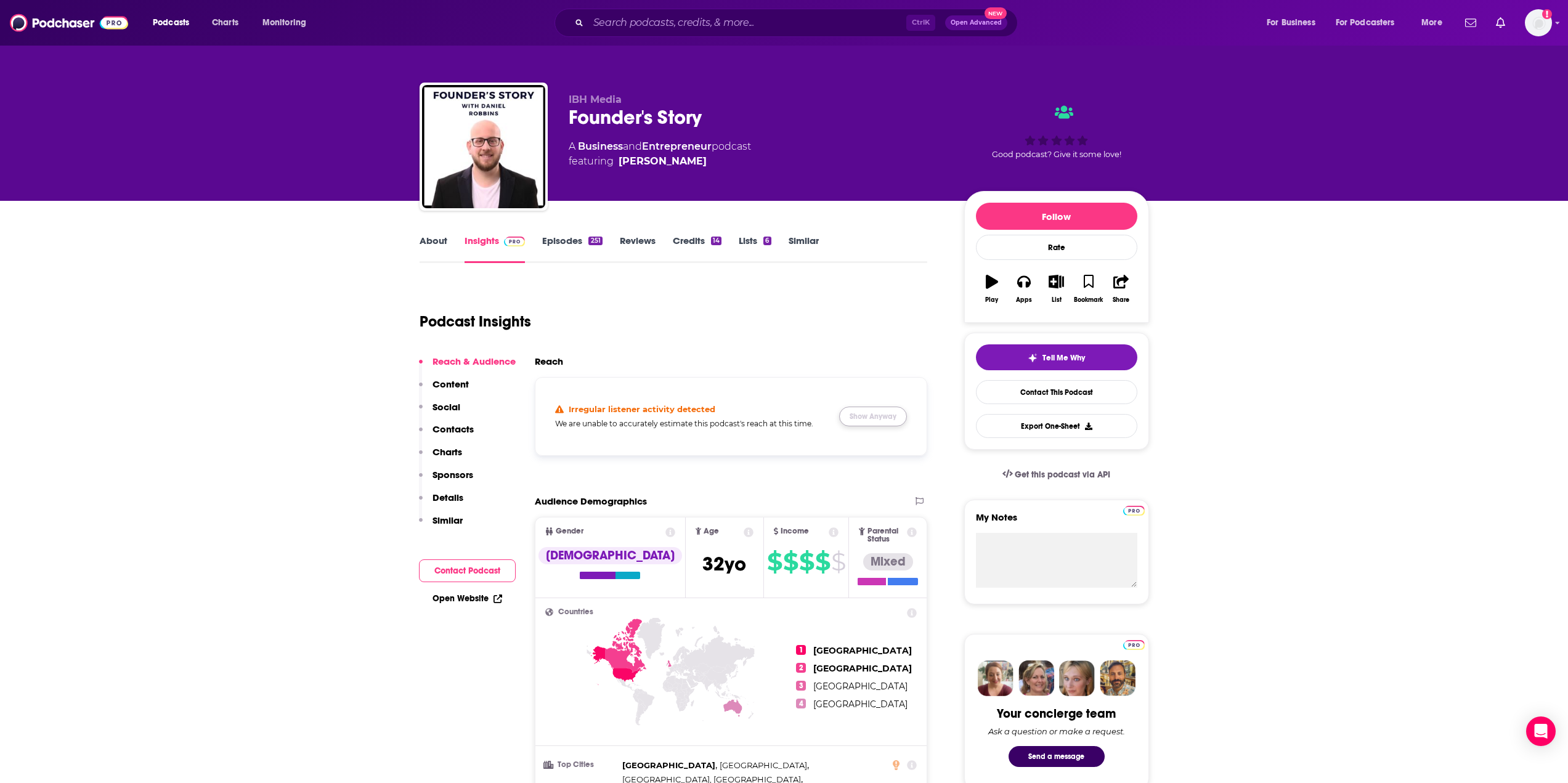
click at [889, 410] on button "Show Anyway" at bounding box center [873, 416] width 68 height 20
click at [438, 241] on link "About" at bounding box center [433, 249] width 27 height 28
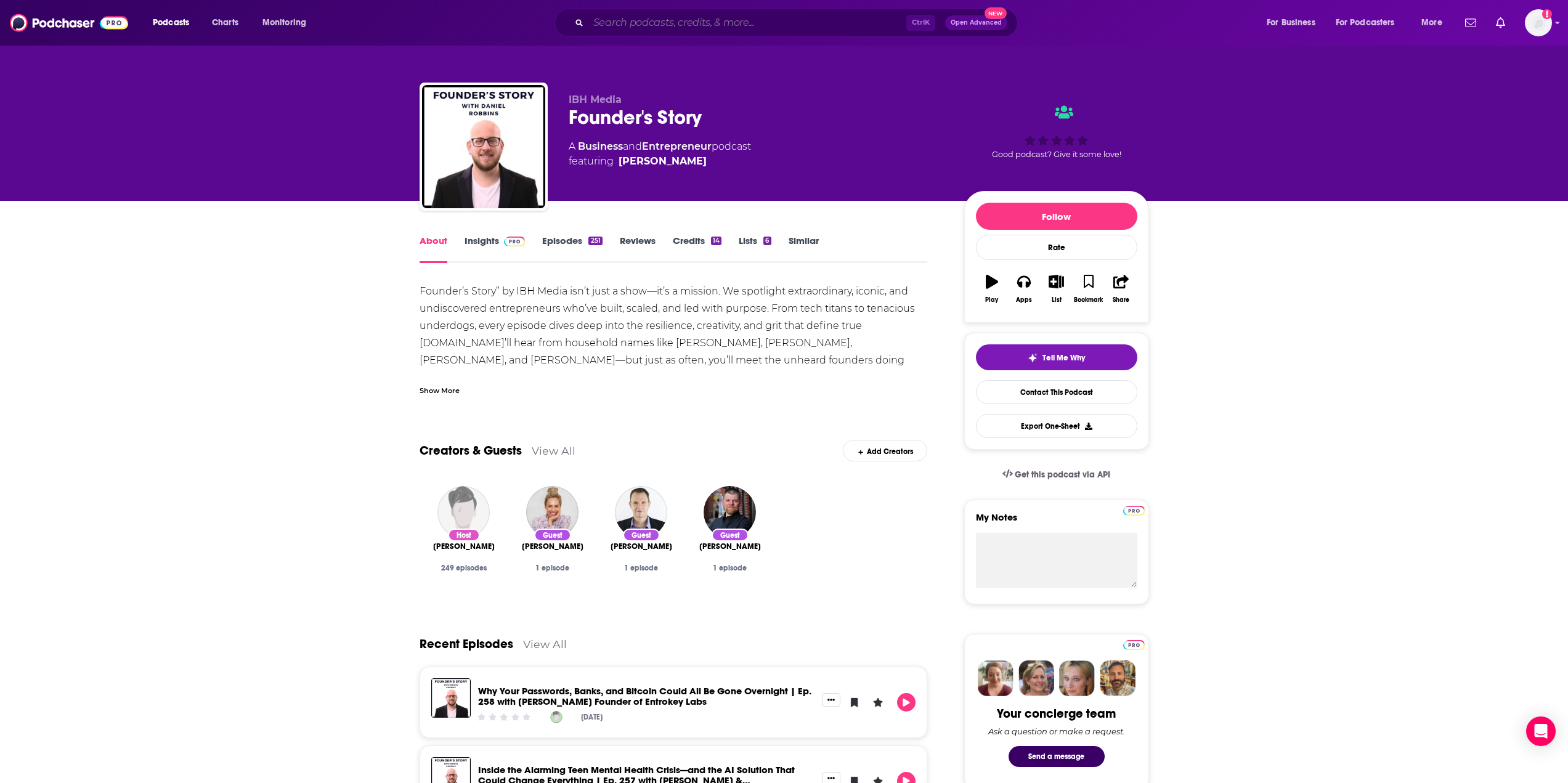
click at [698, 16] on input "Search podcasts, credits, & more..." at bounding box center [747, 22] width 318 height 20
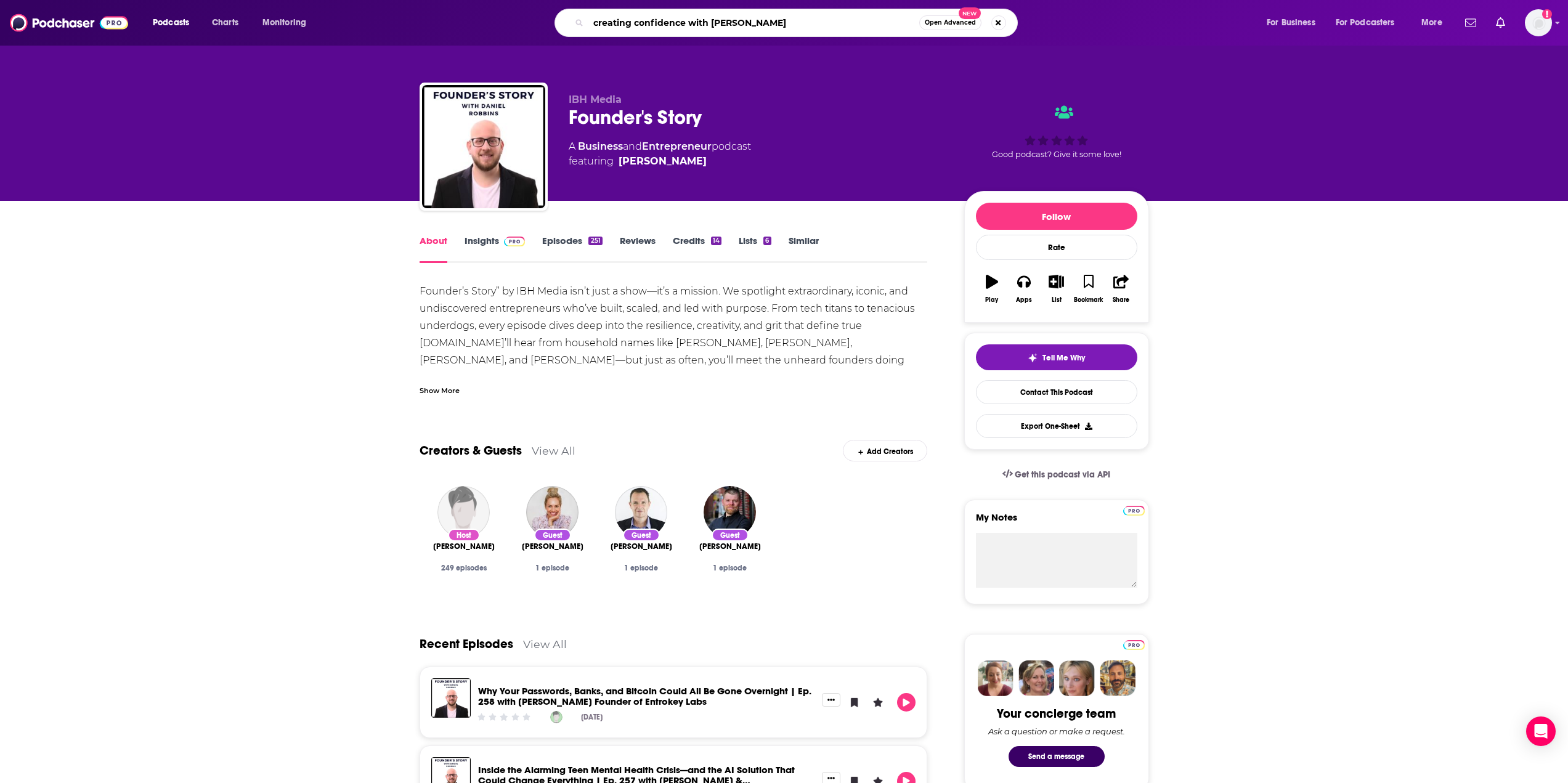
type input "creating confidence with heather monahan"
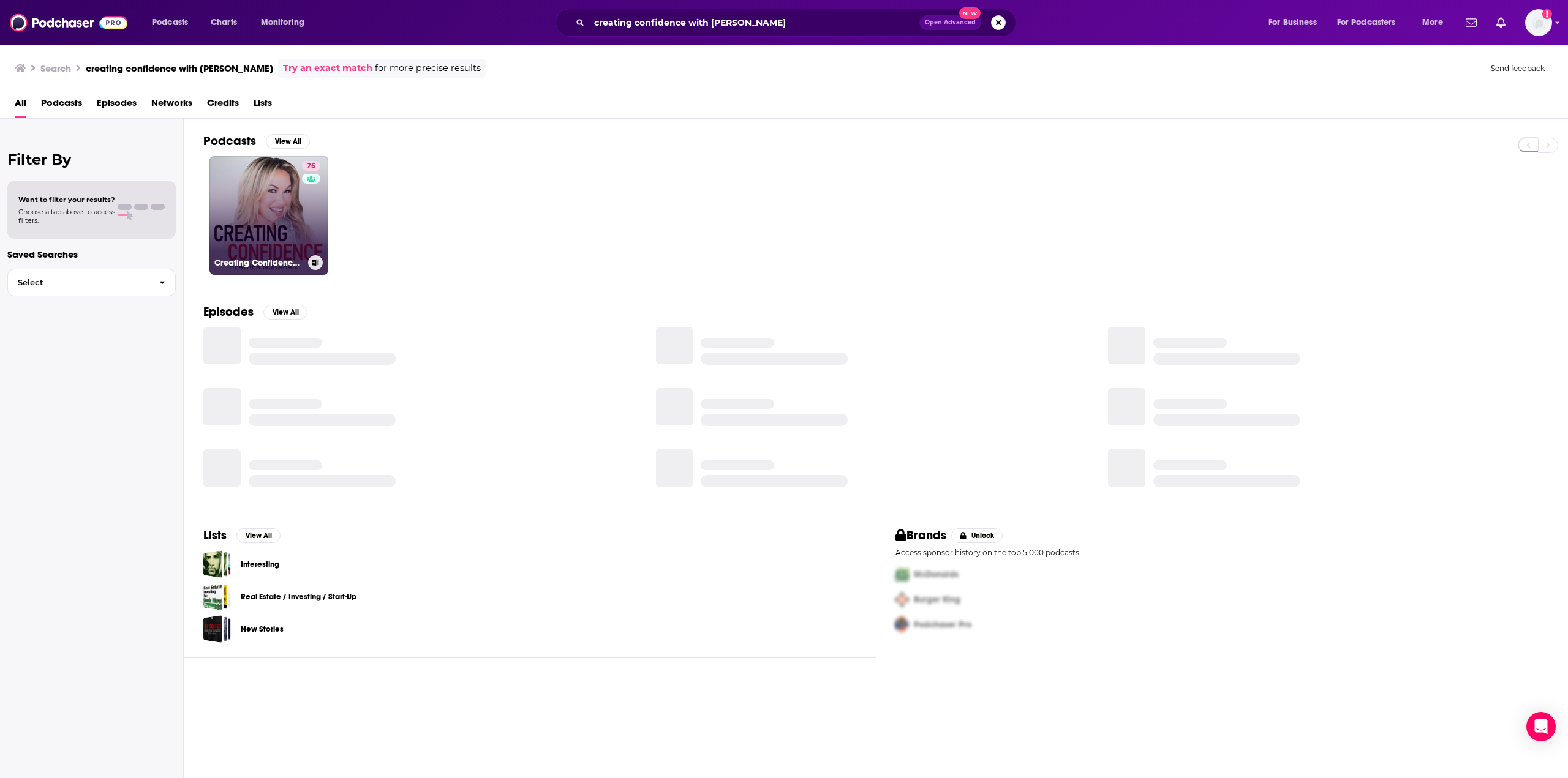
click at [244, 233] on link "75 Creating Confidence with [PERSON_NAME]" at bounding box center [269, 215] width 119 height 119
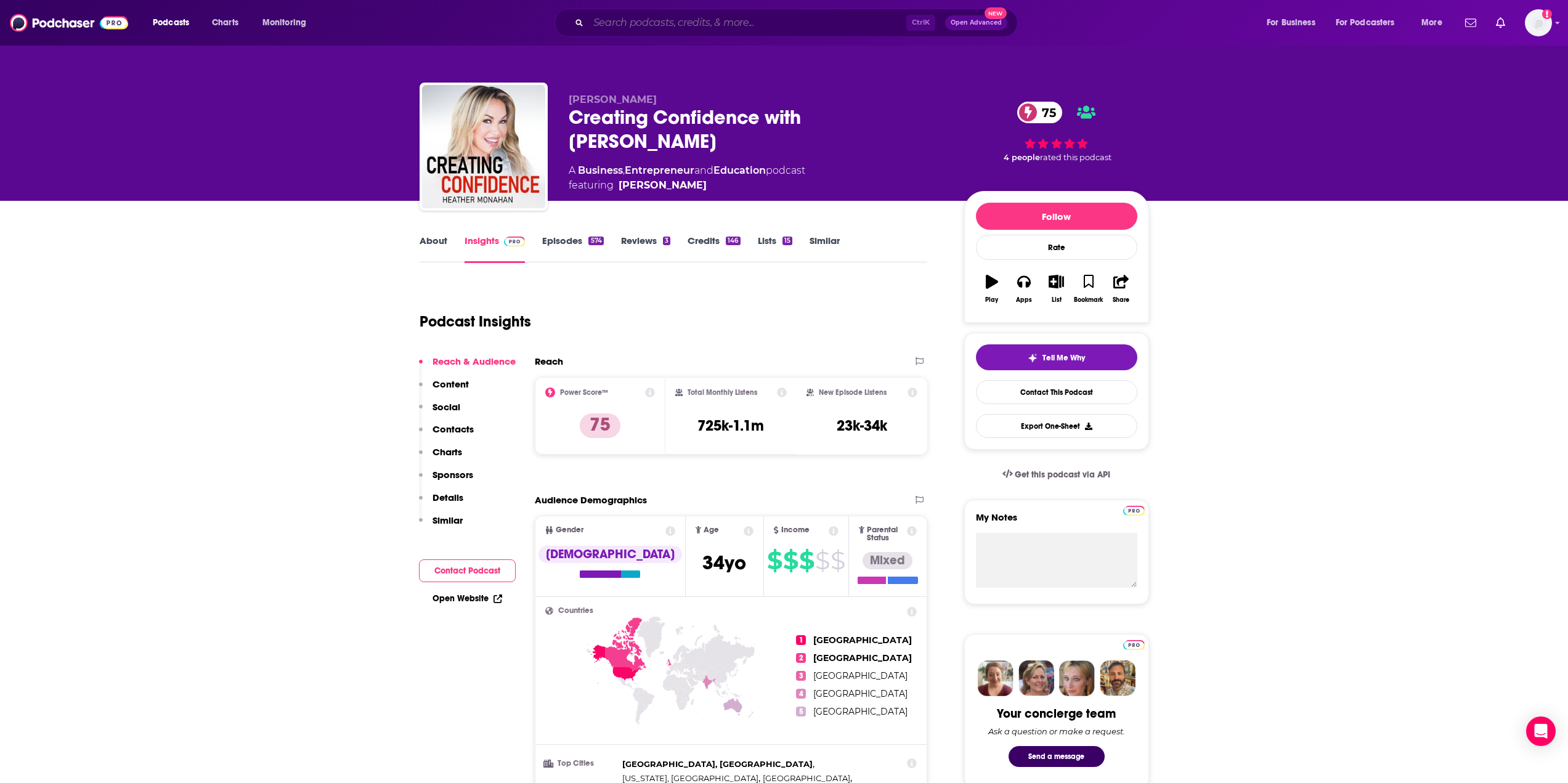
click at [639, 16] on input "Search podcasts, credits, & more..." at bounding box center [747, 22] width 318 height 20
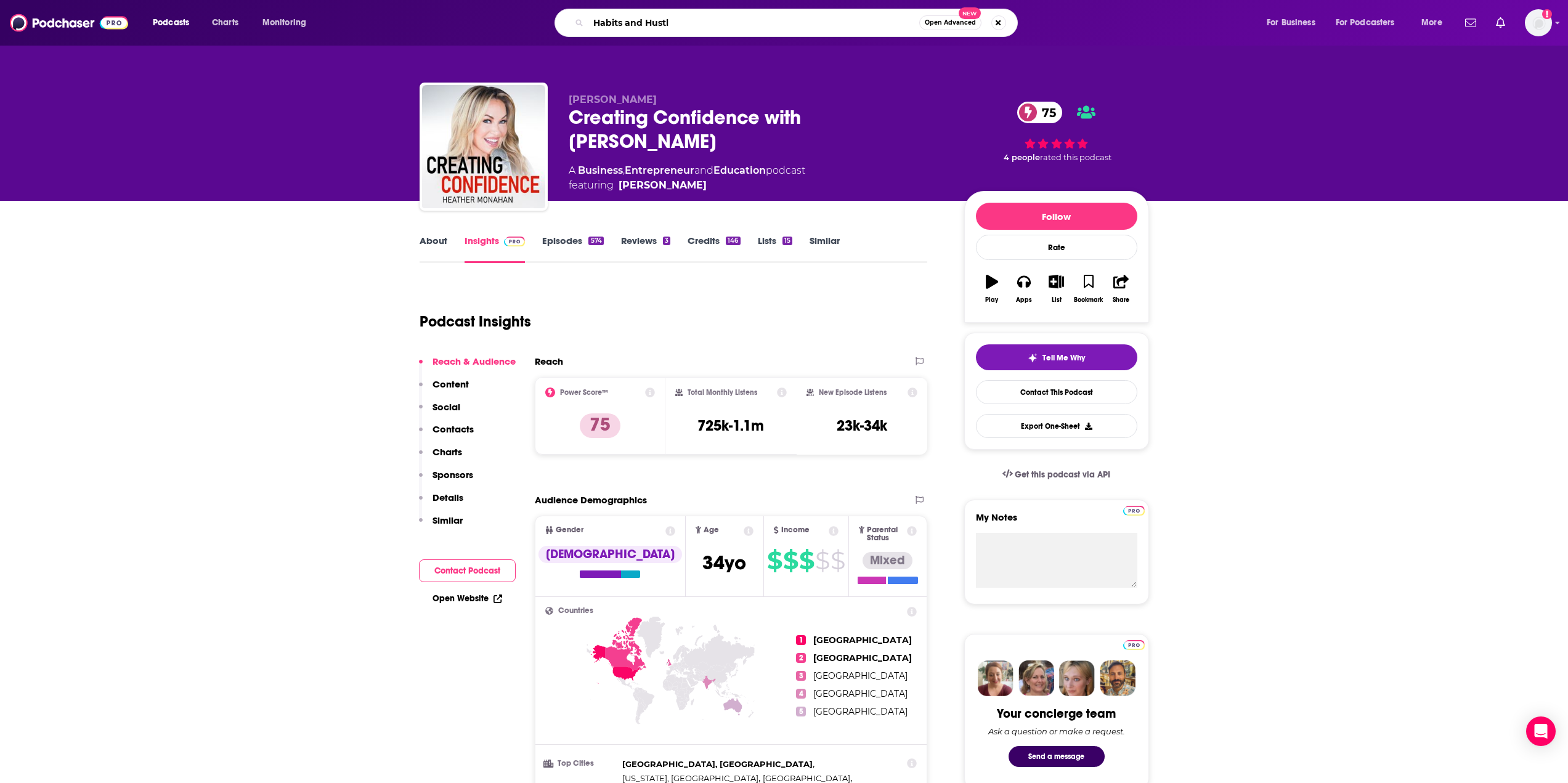
type input "Habits and Hustle"
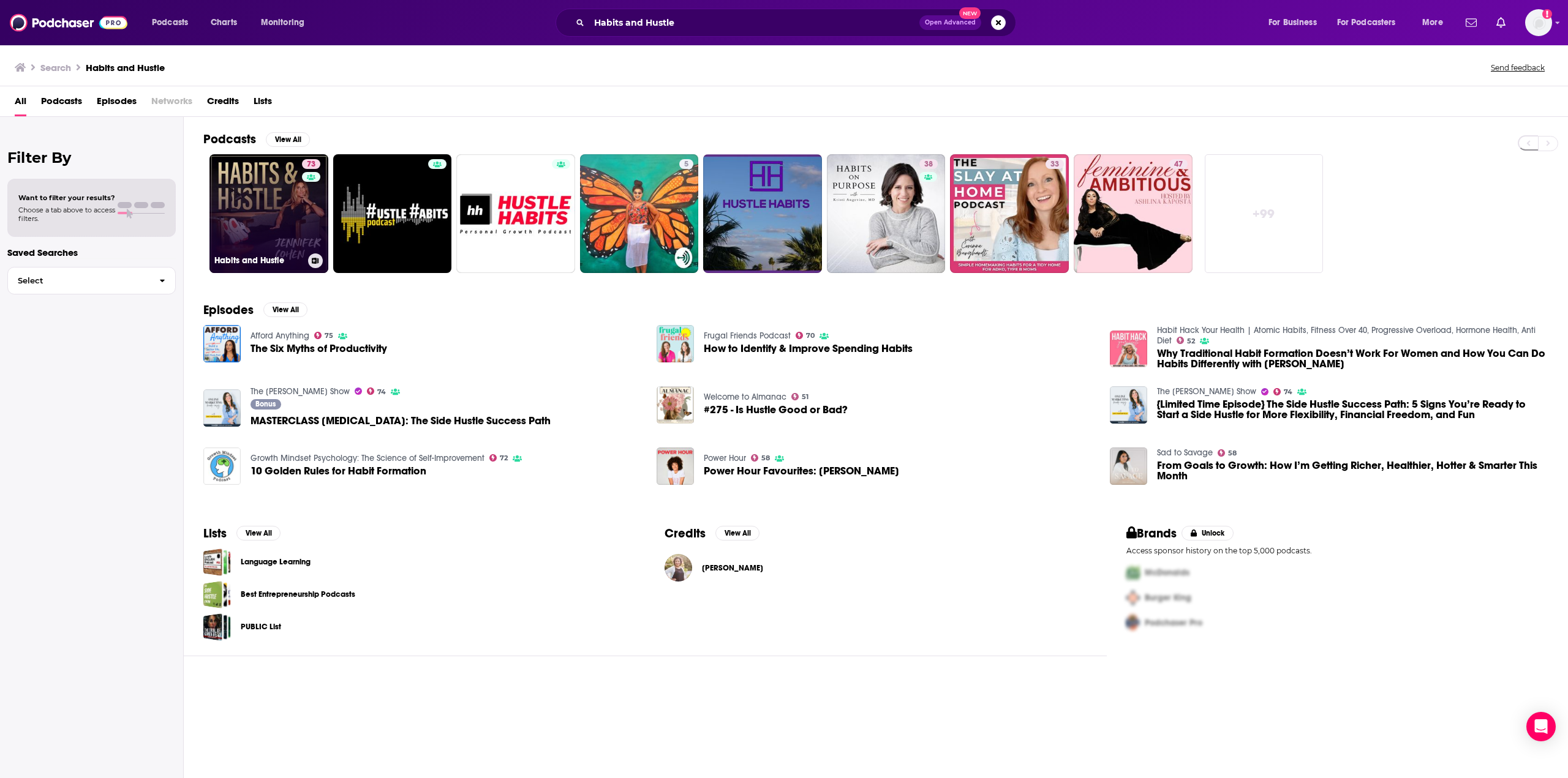
click at [260, 211] on link "73 Habits and Hustle" at bounding box center [269, 213] width 119 height 119
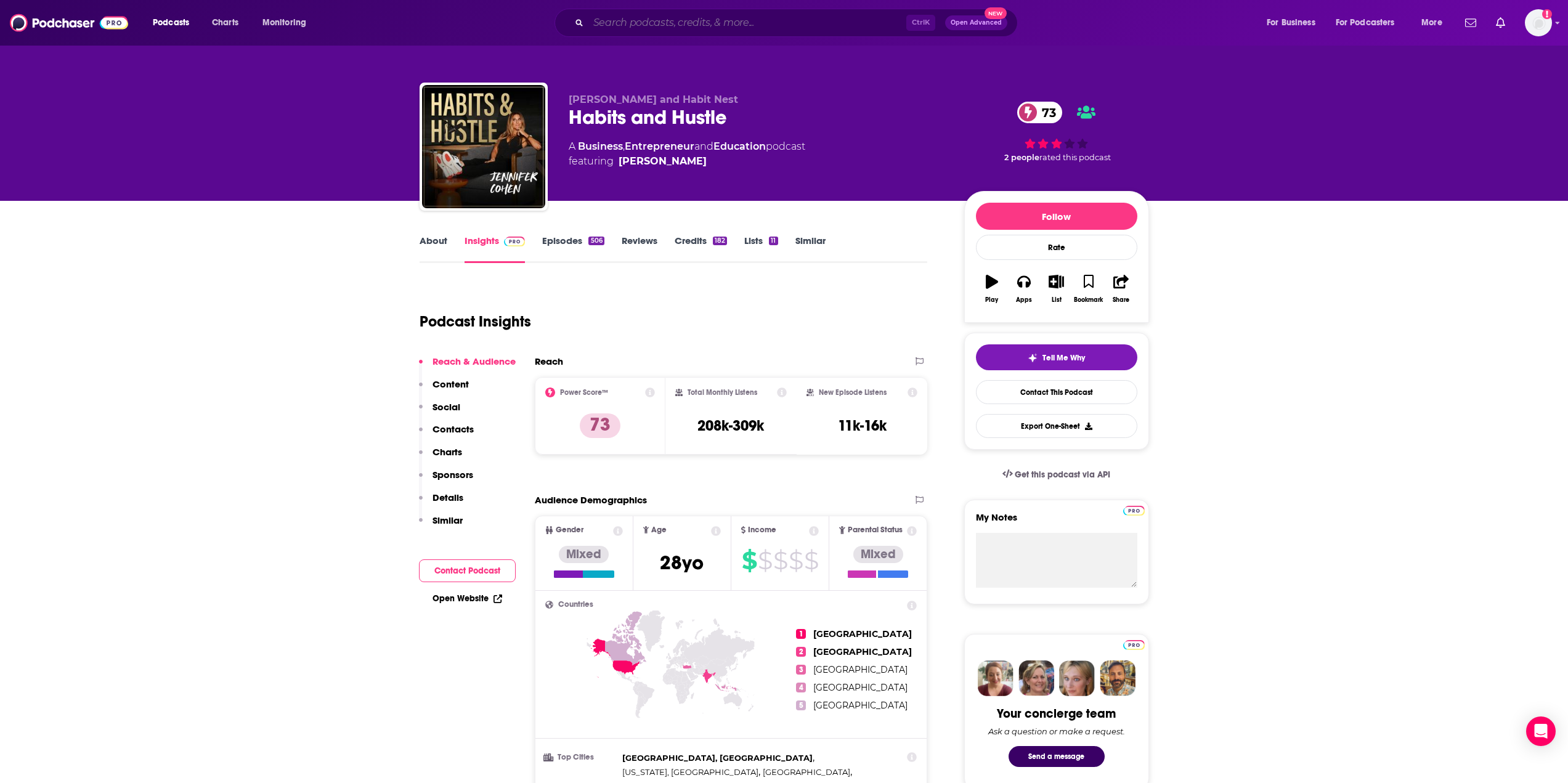
click at [627, 16] on input "Search podcasts, credits, & more..." at bounding box center [747, 22] width 318 height 20
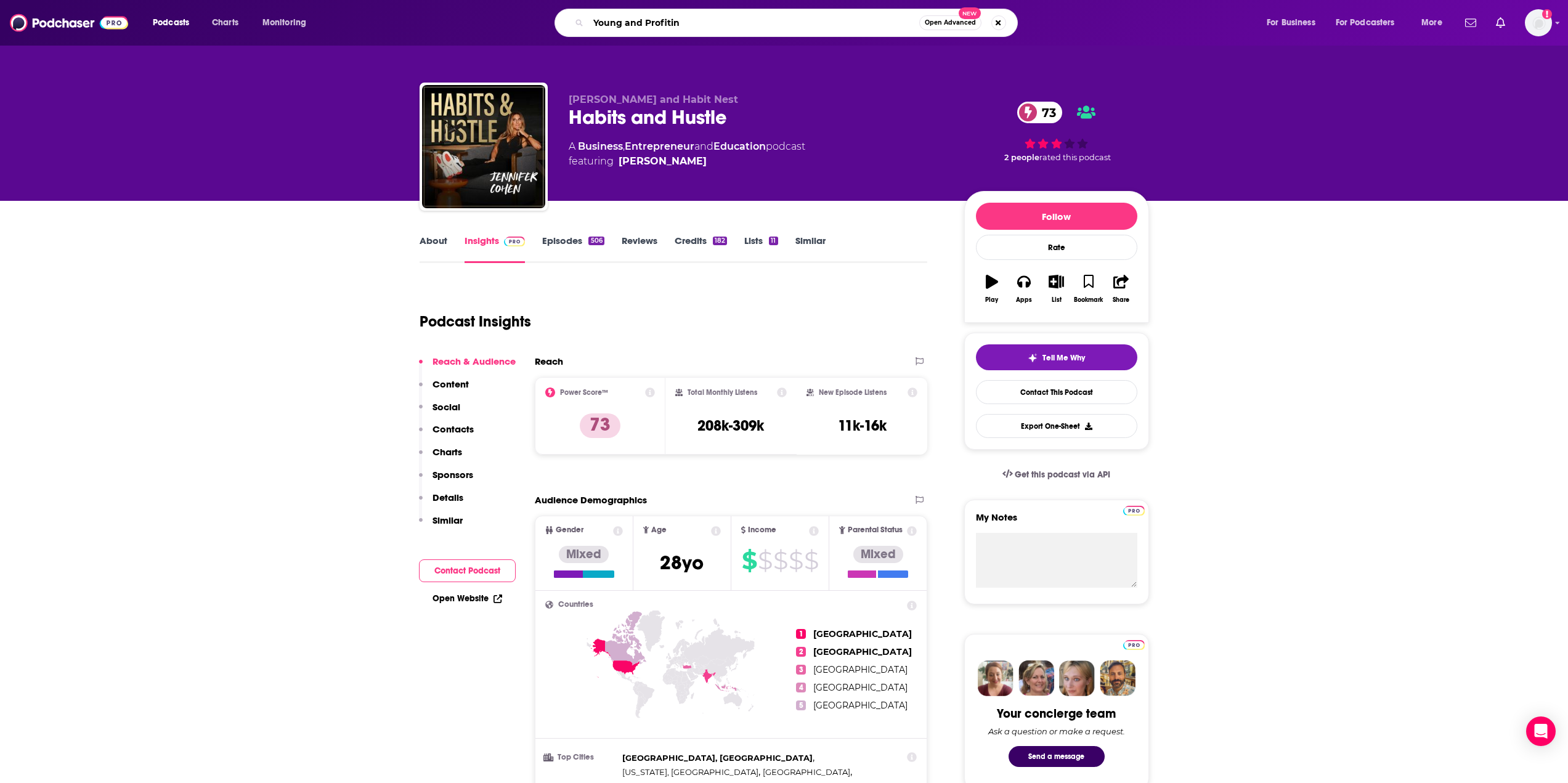
type input "Young and Profiting"
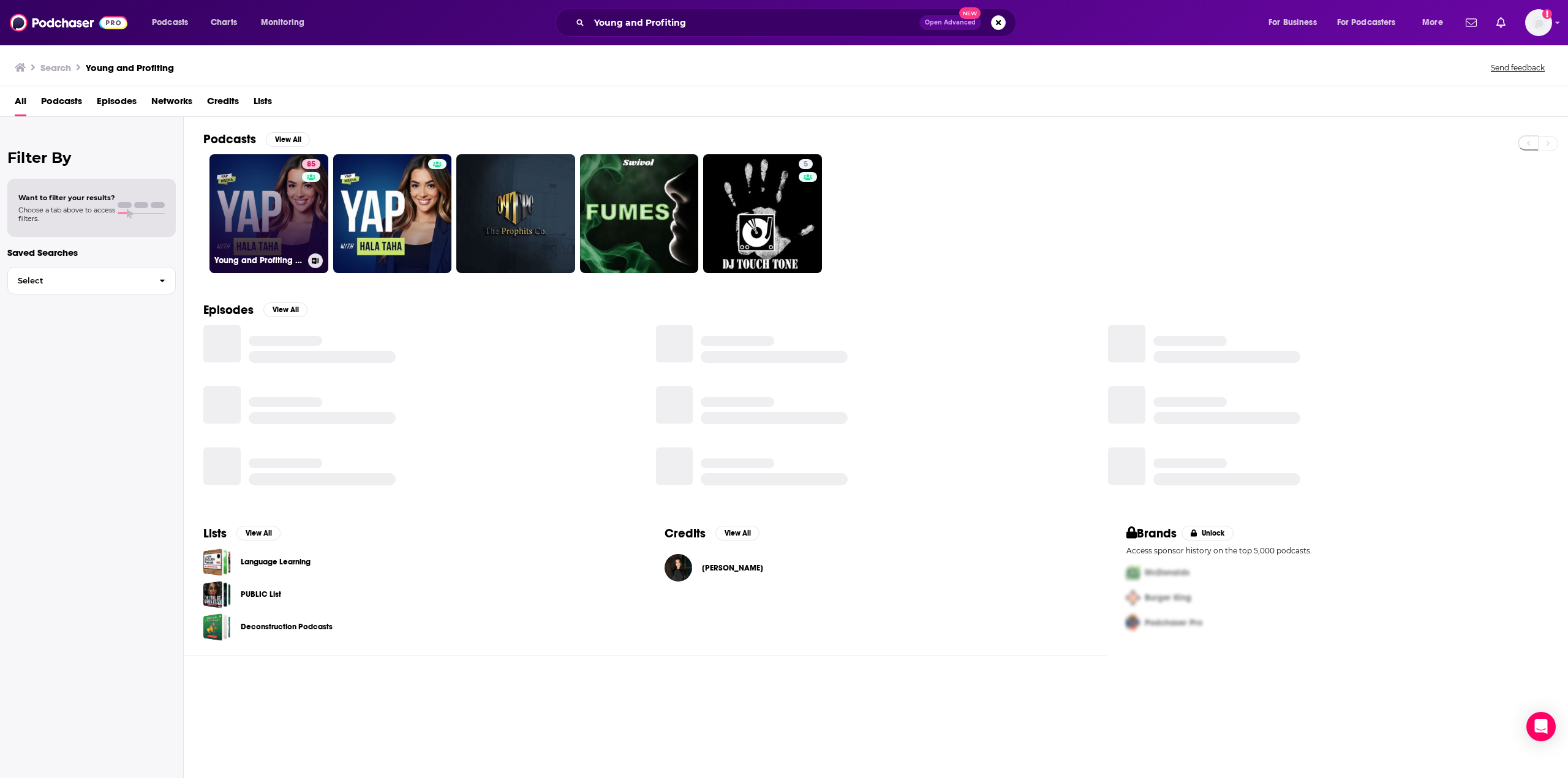
click at [241, 203] on link "85 Young and Profiting with [PERSON_NAME] (Entrepreneurship, Sales, Marketing)" at bounding box center [269, 213] width 119 height 119
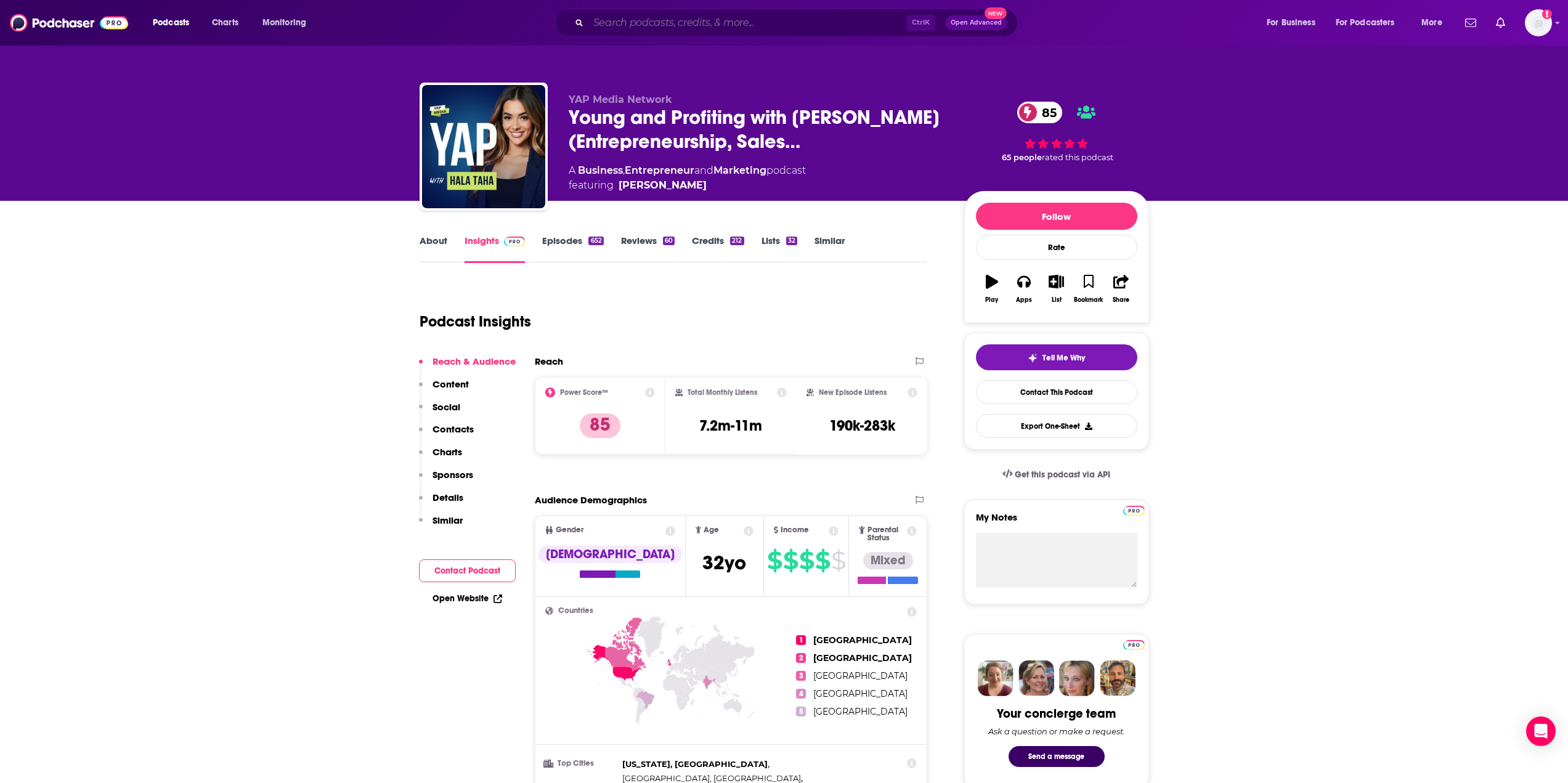
click at [695, 23] on input "Search podcasts, credits, & more..." at bounding box center [747, 22] width 318 height 20
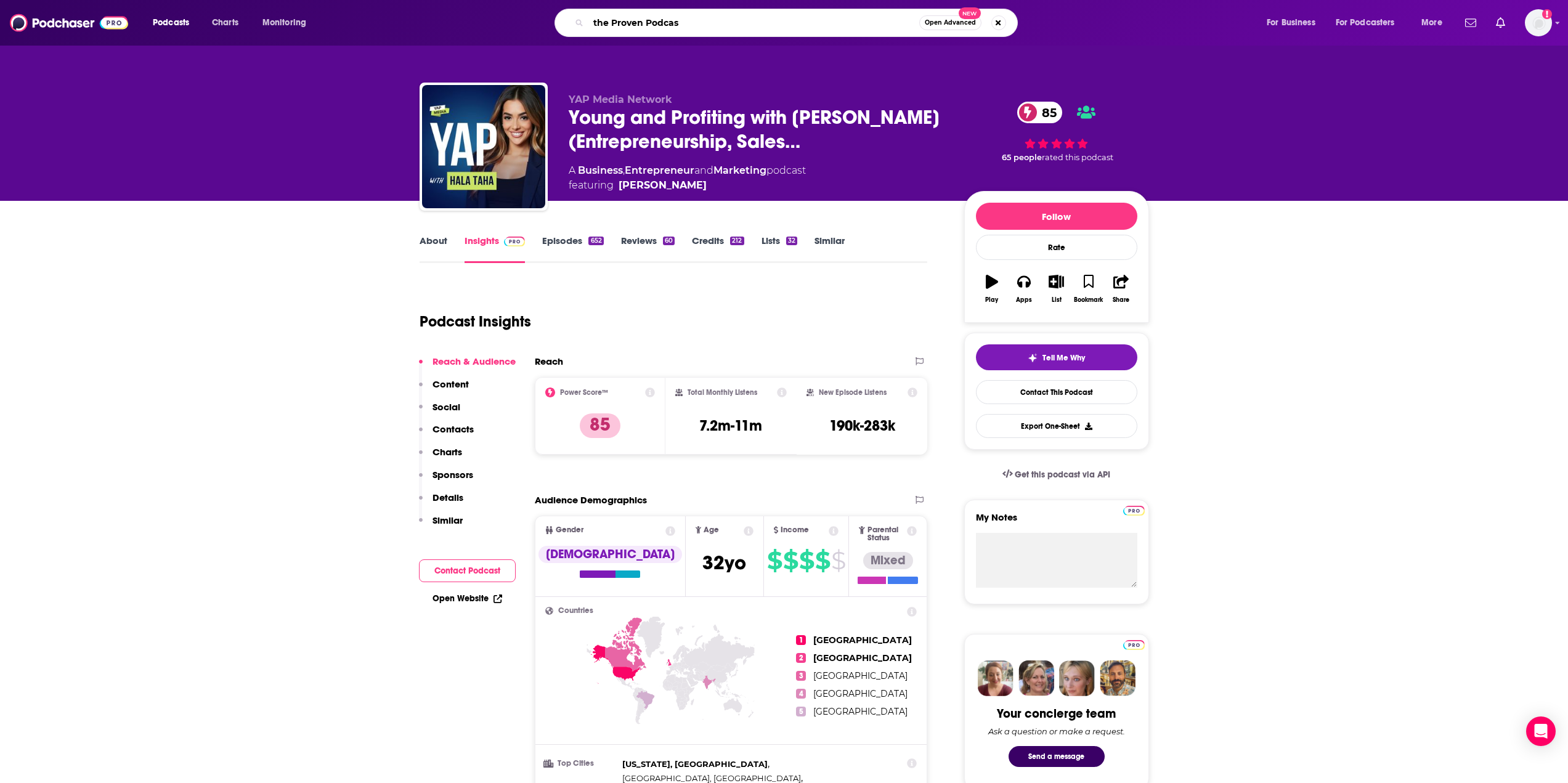
type input "the Proven Podcast"
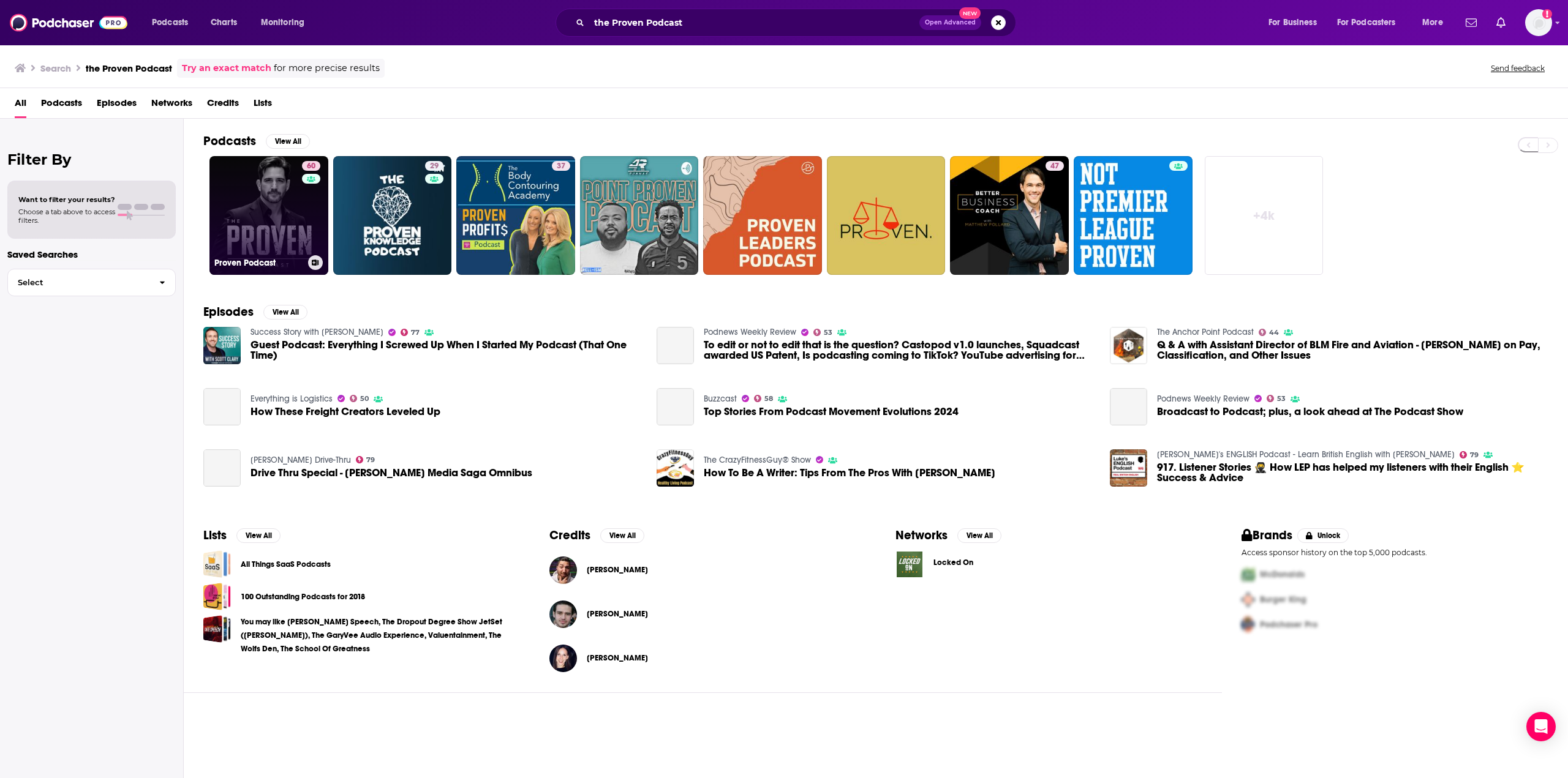
click at [277, 238] on link "60 Proven Podcast" at bounding box center [269, 215] width 119 height 119
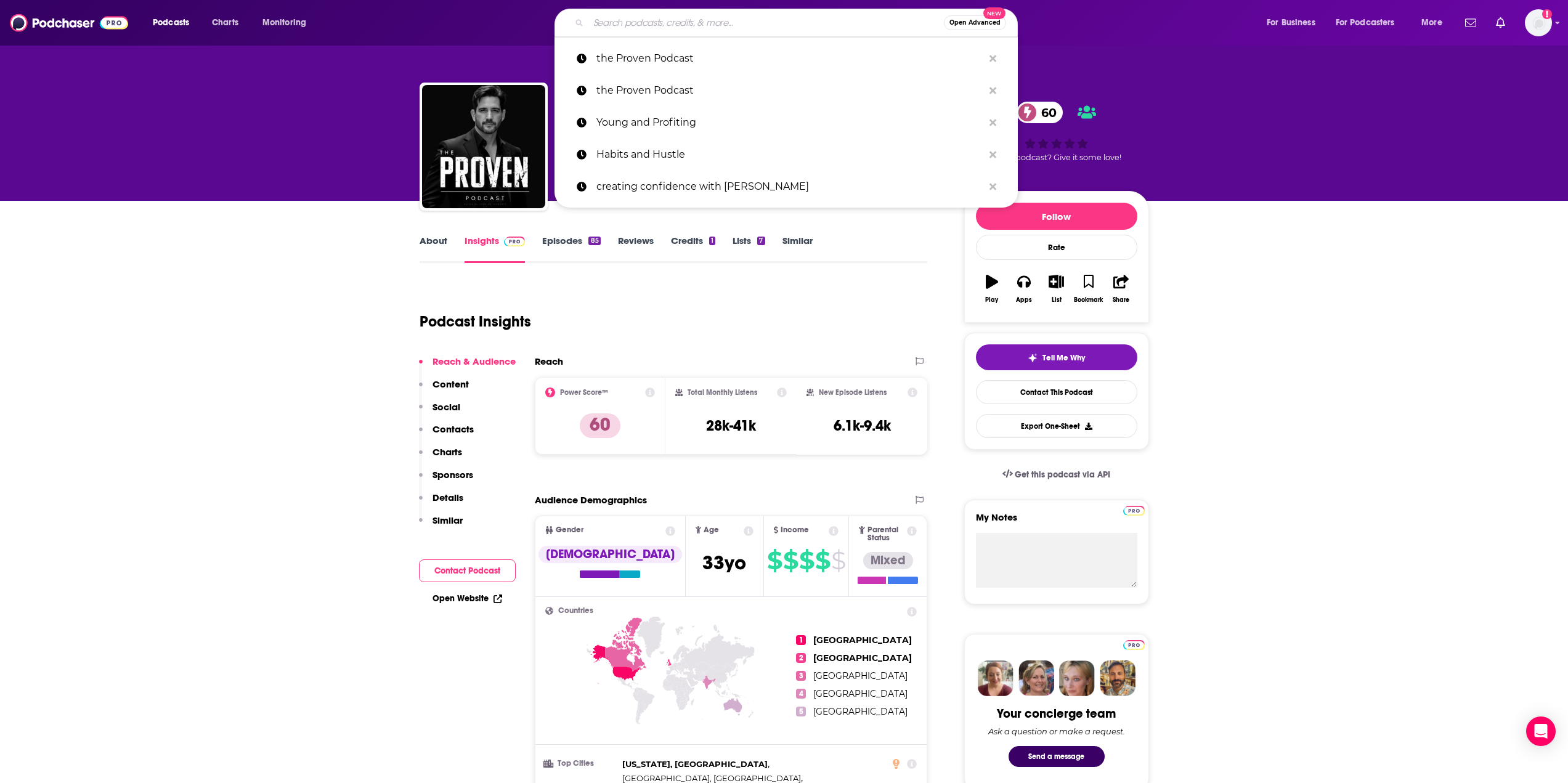
click at [641, 14] on input "Search podcasts, credits, & more..." at bounding box center [766, 22] width 356 height 20
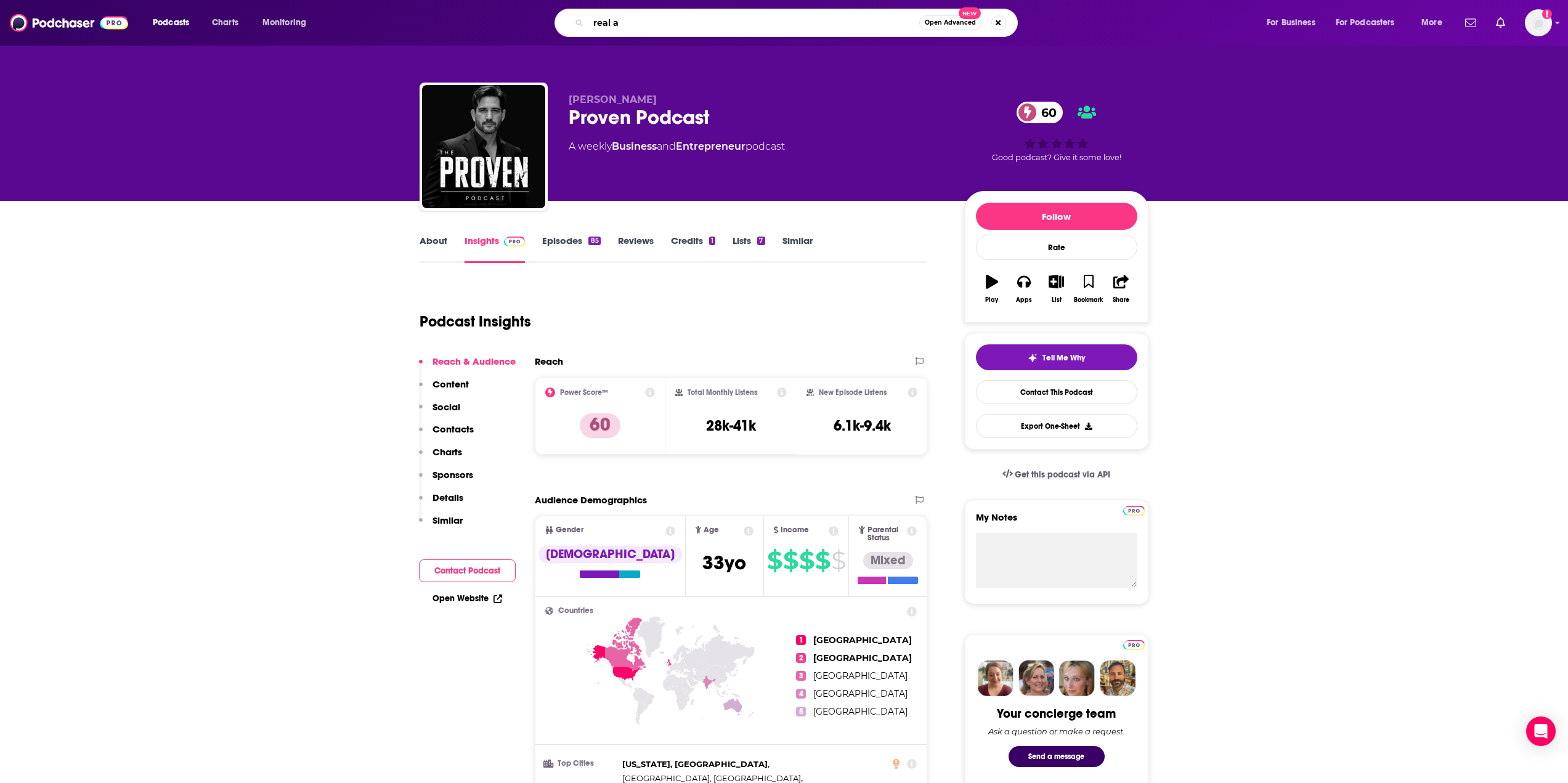
type input "real af"
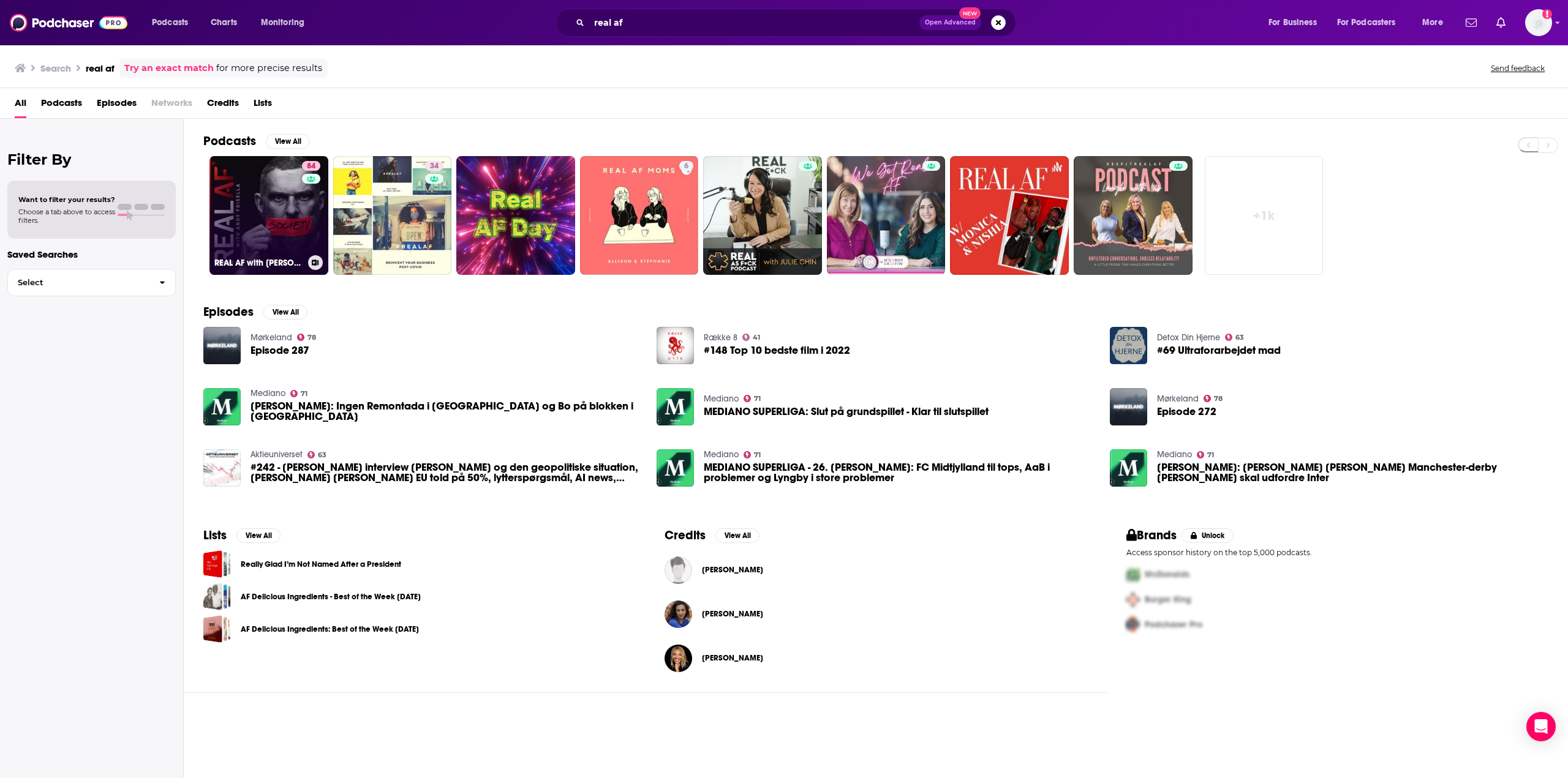
click at [220, 250] on link "84 REAL AF with [PERSON_NAME]" at bounding box center [269, 215] width 119 height 119
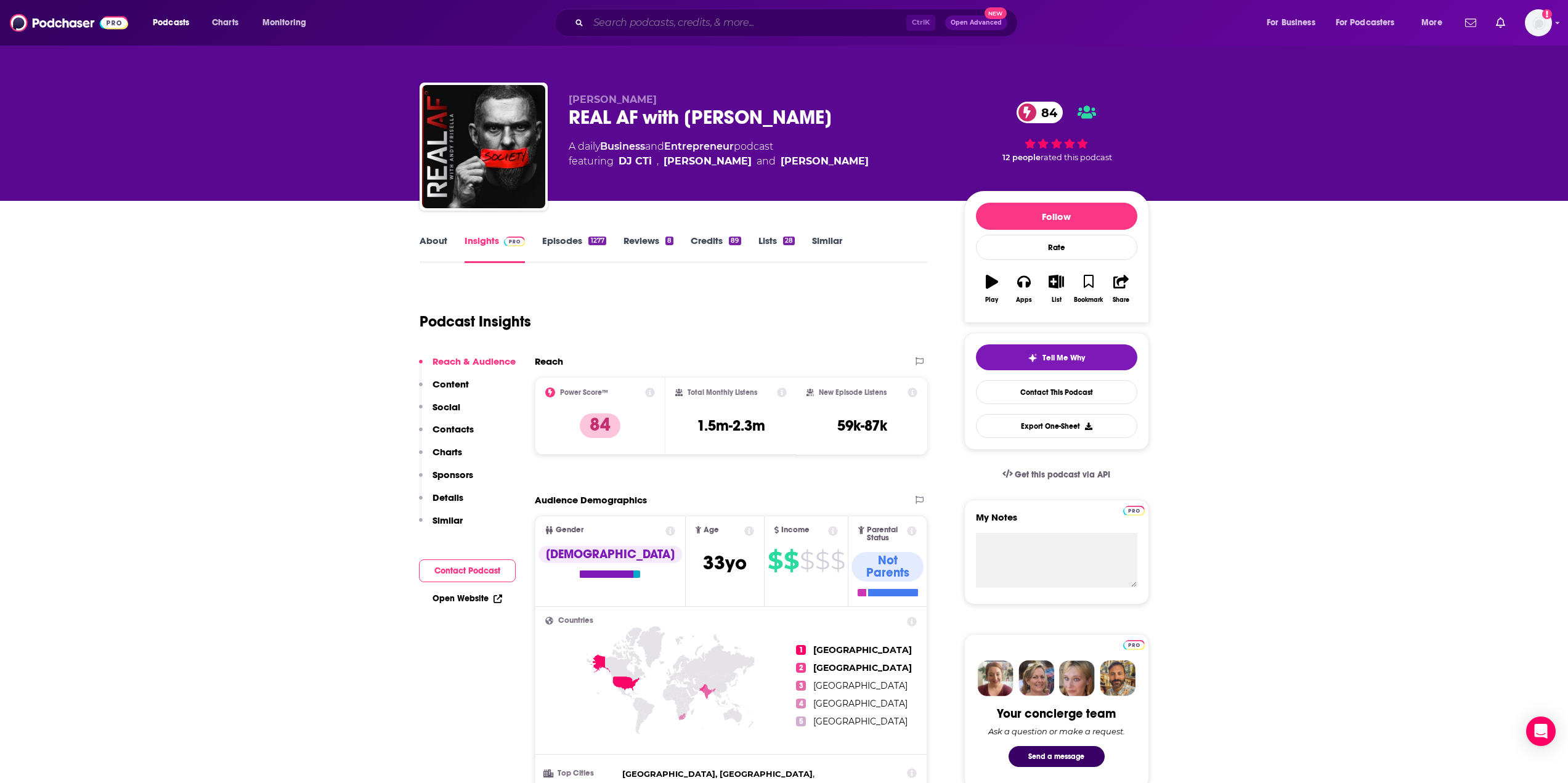
click at [650, 24] on input "Search podcasts, credits, & more..." at bounding box center [747, 22] width 318 height 20
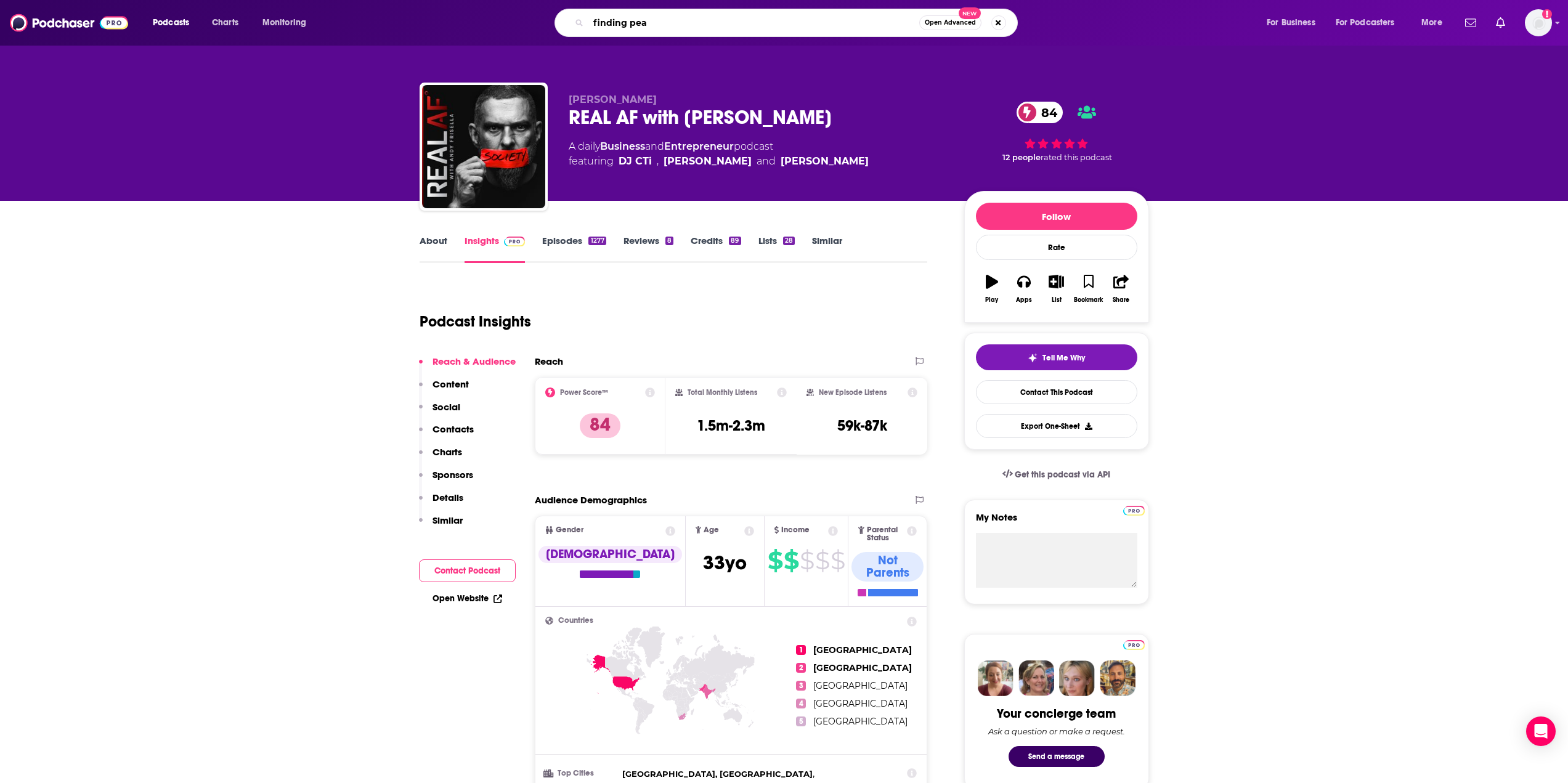
type input "finding peak"
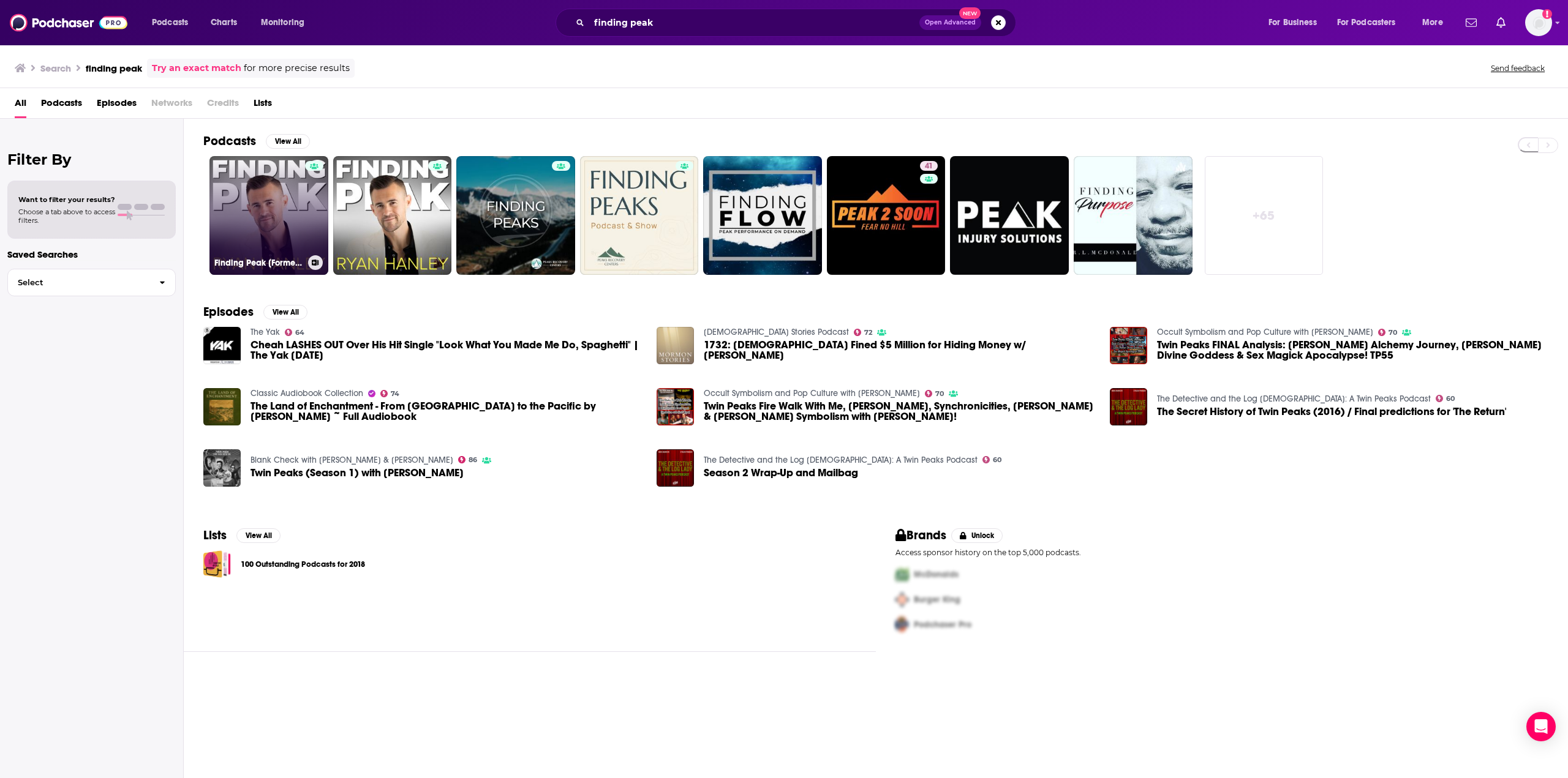
click at [266, 227] on link "Finding Peak [Formerly The Ryan Hanley Show]" at bounding box center [269, 215] width 119 height 119
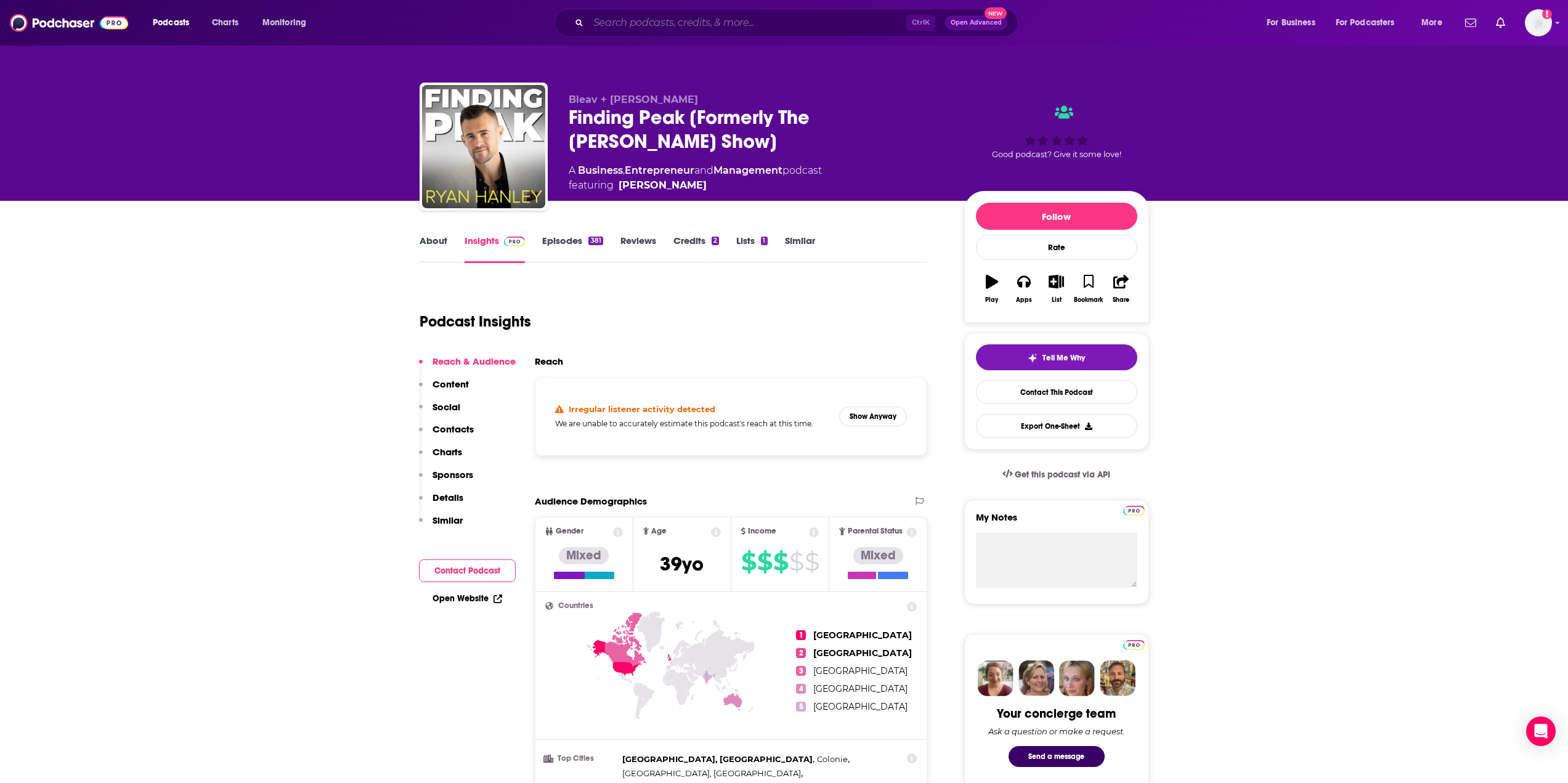
click at [645, 26] on input "Search podcasts, credits, & more..." at bounding box center [747, 22] width 318 height 20
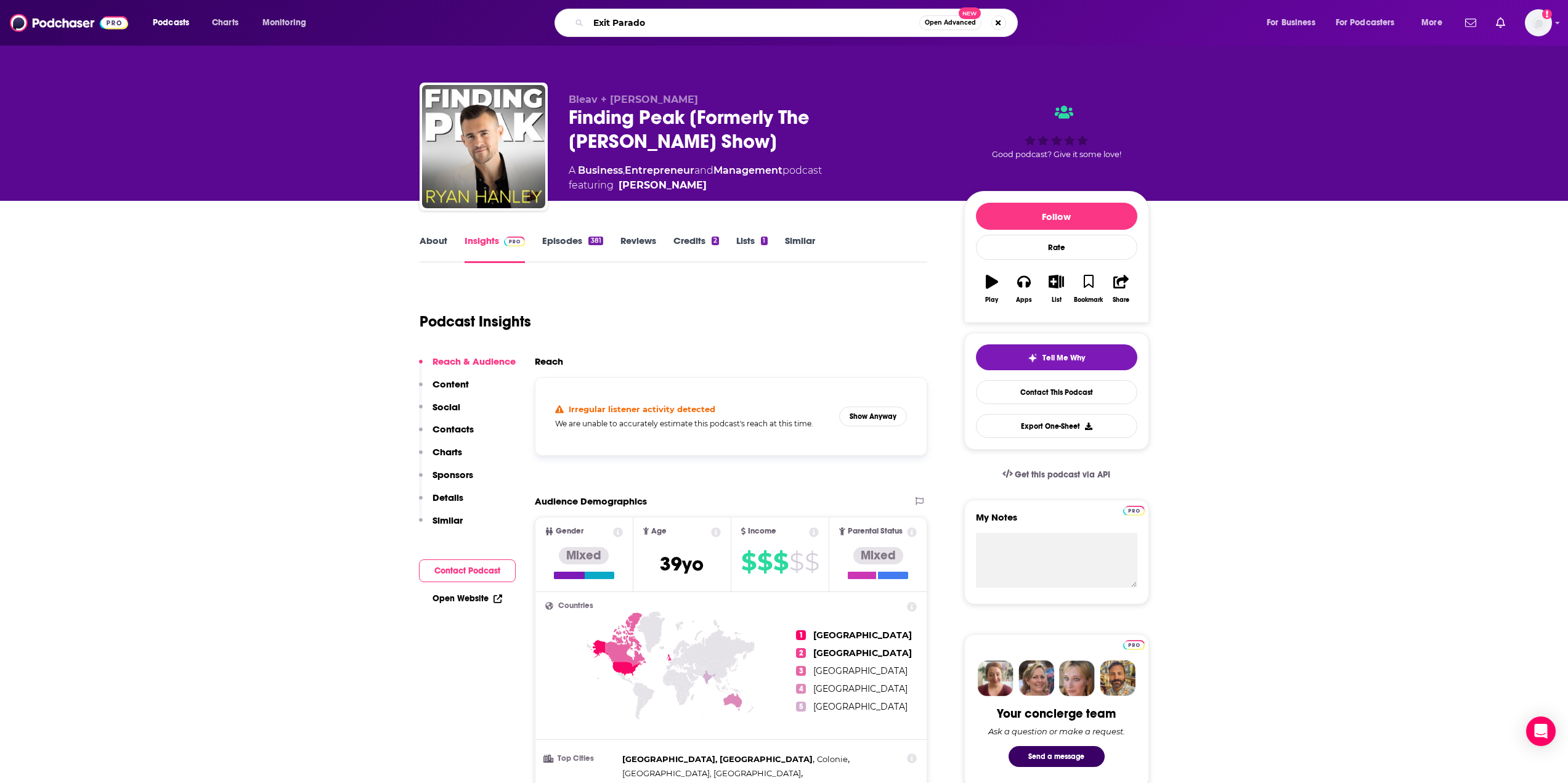
type input "Exit Paradox"
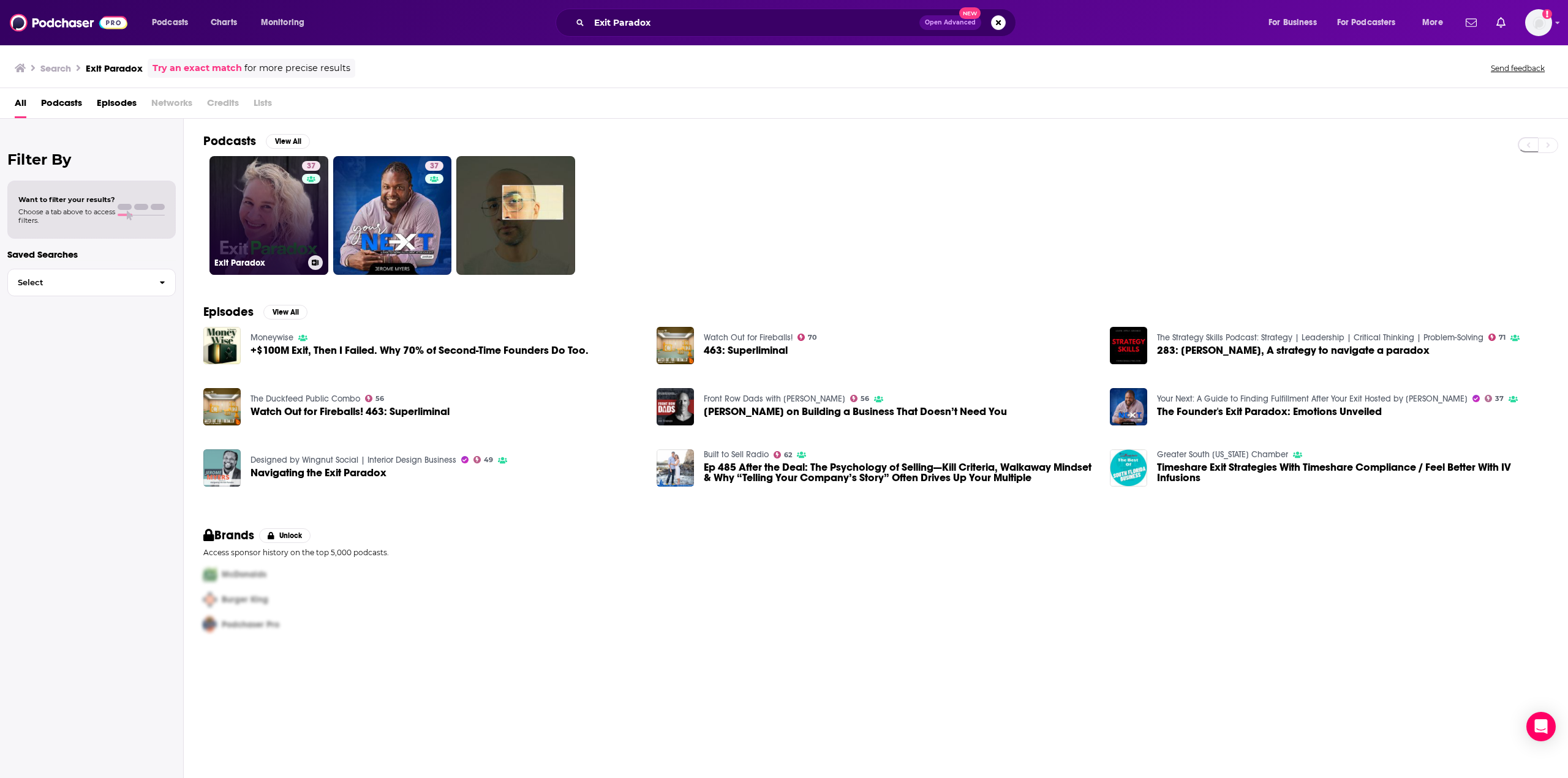
click at [272, 205] on link "37 Exit Paradox" at bounding box center [269, 215] width 119 height 119
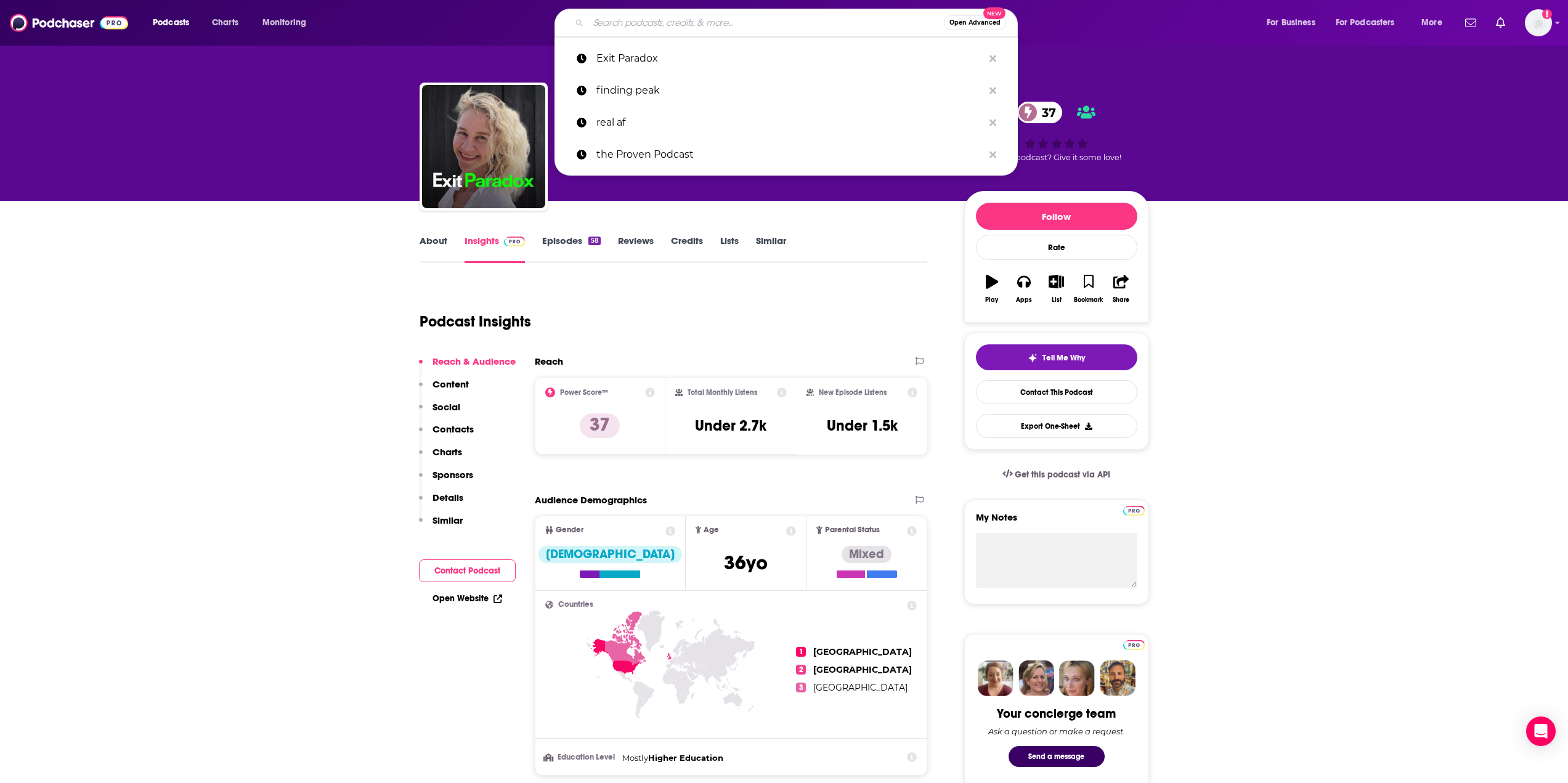
click at [653, 24] on input "Search podcasts, credits, & more..." at bounding box center [766, 22] width 356 height 20
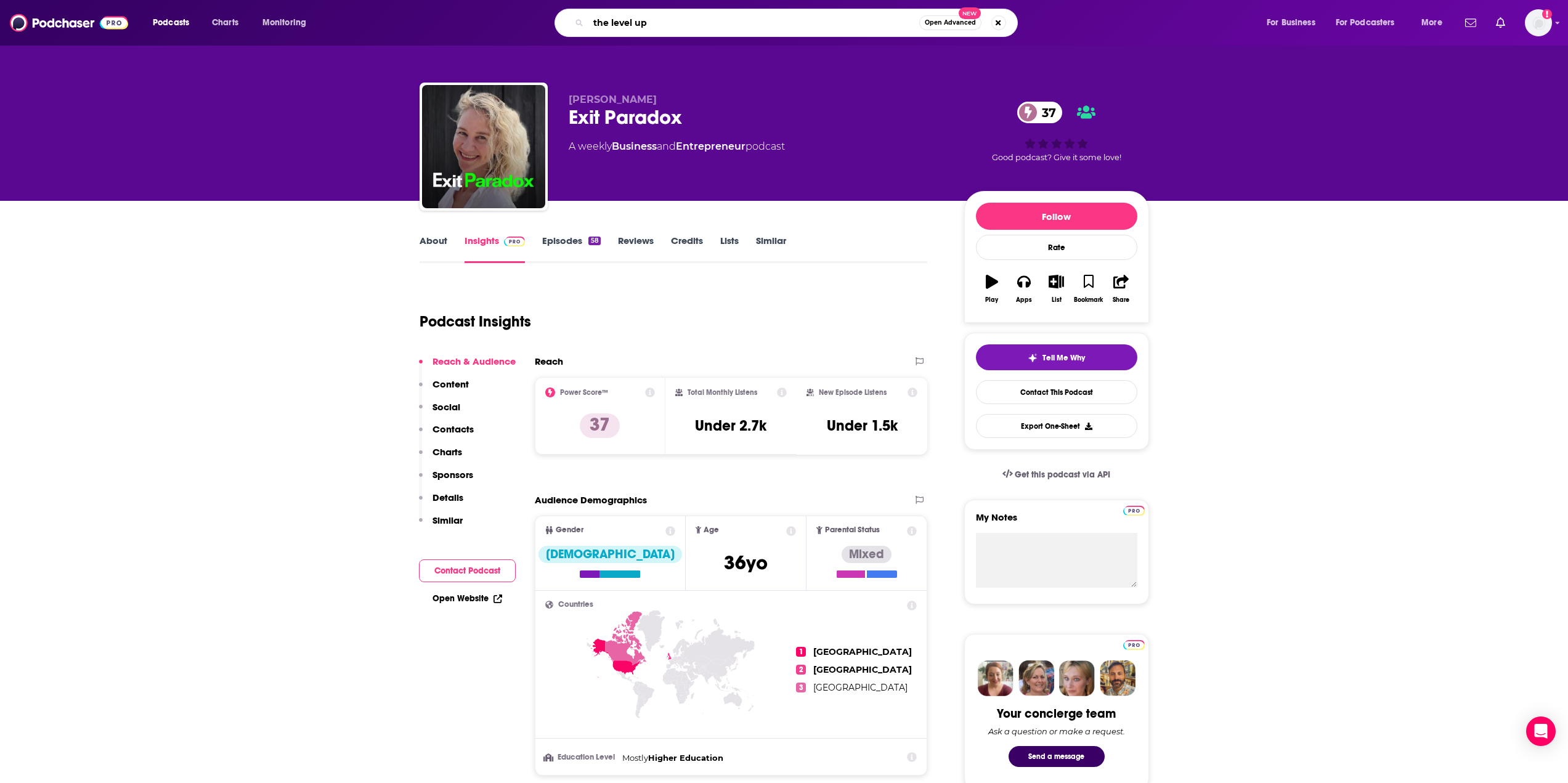
type input "the level up"
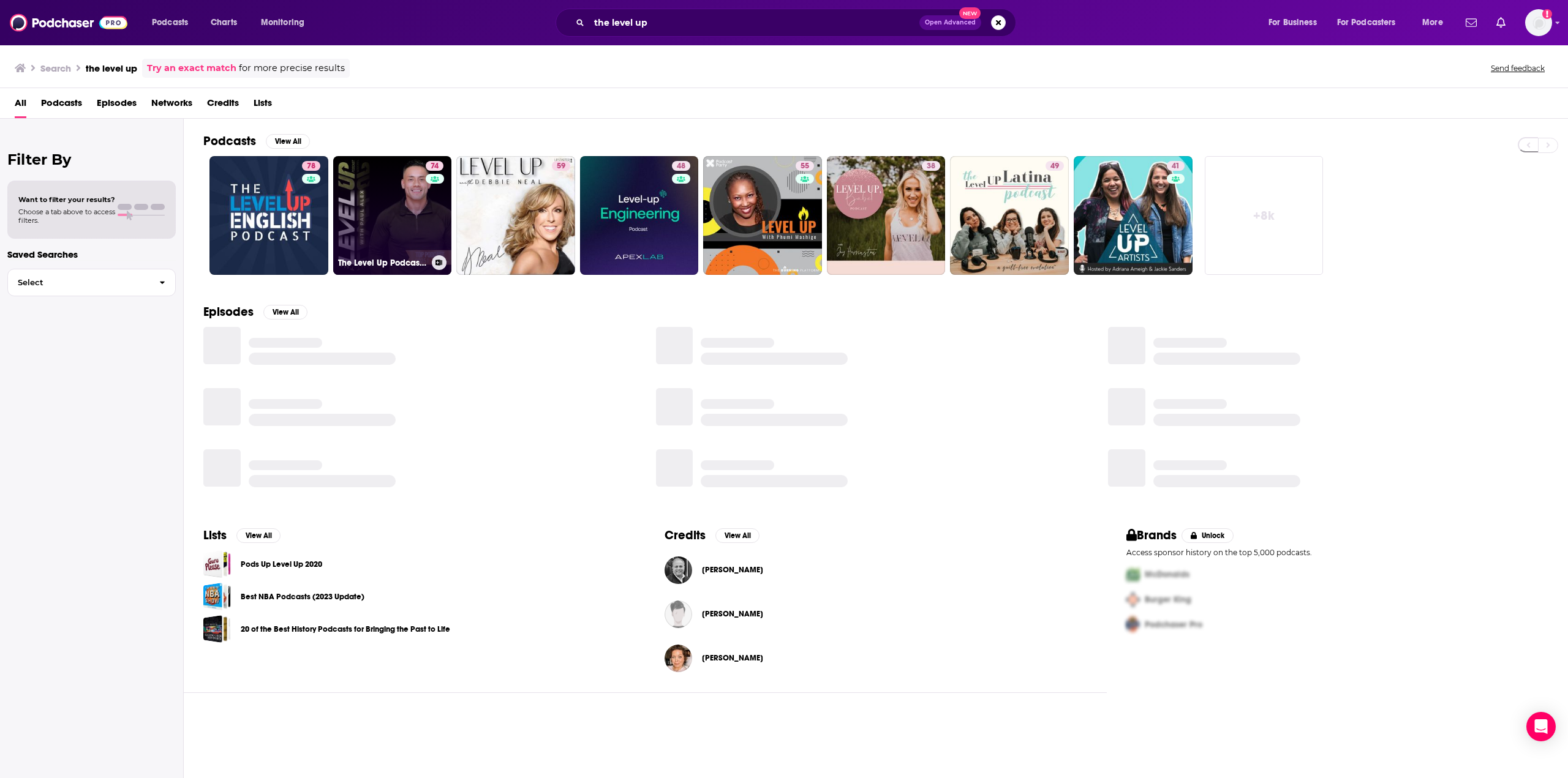
click at [388, 223] on link "74 The Level Up Podcast w/ Paul Alex" at bounding box center [392, 215] width 119 height 119
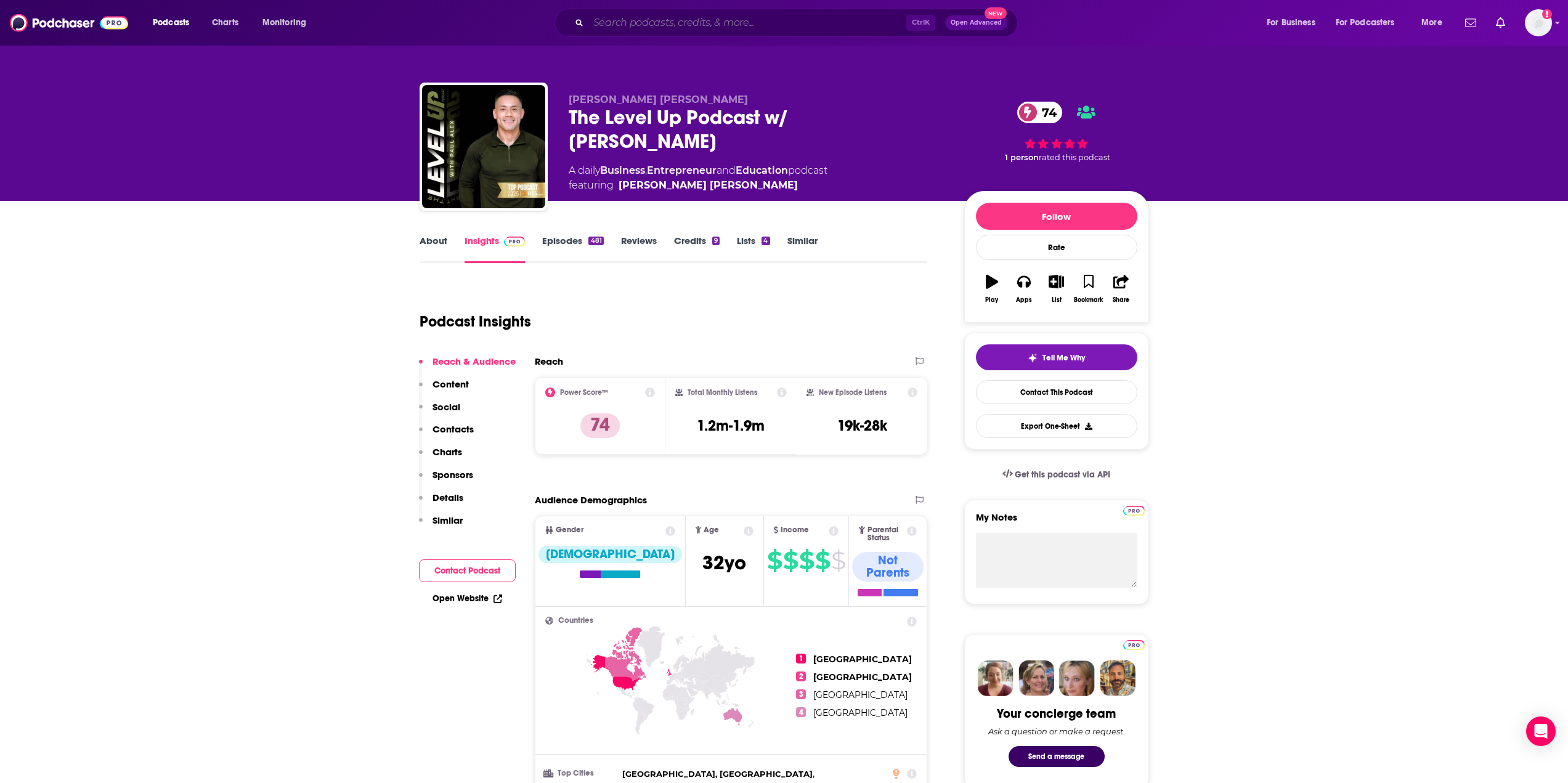
click at [651, 16] on input "Search podcasts, credits, & more..." at bounding box center [747, 22] width 318 height 20
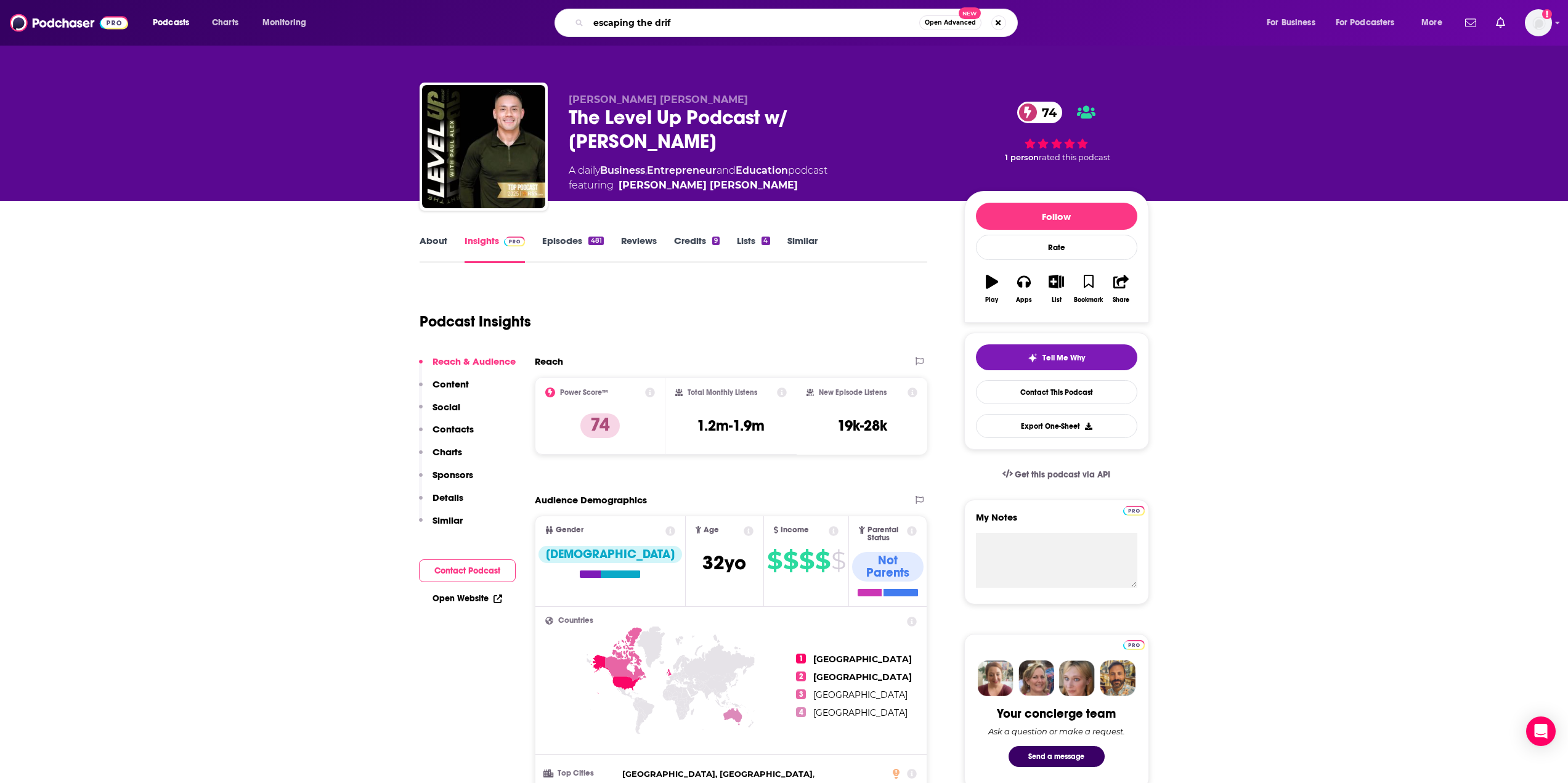
type input "escaping the drift"
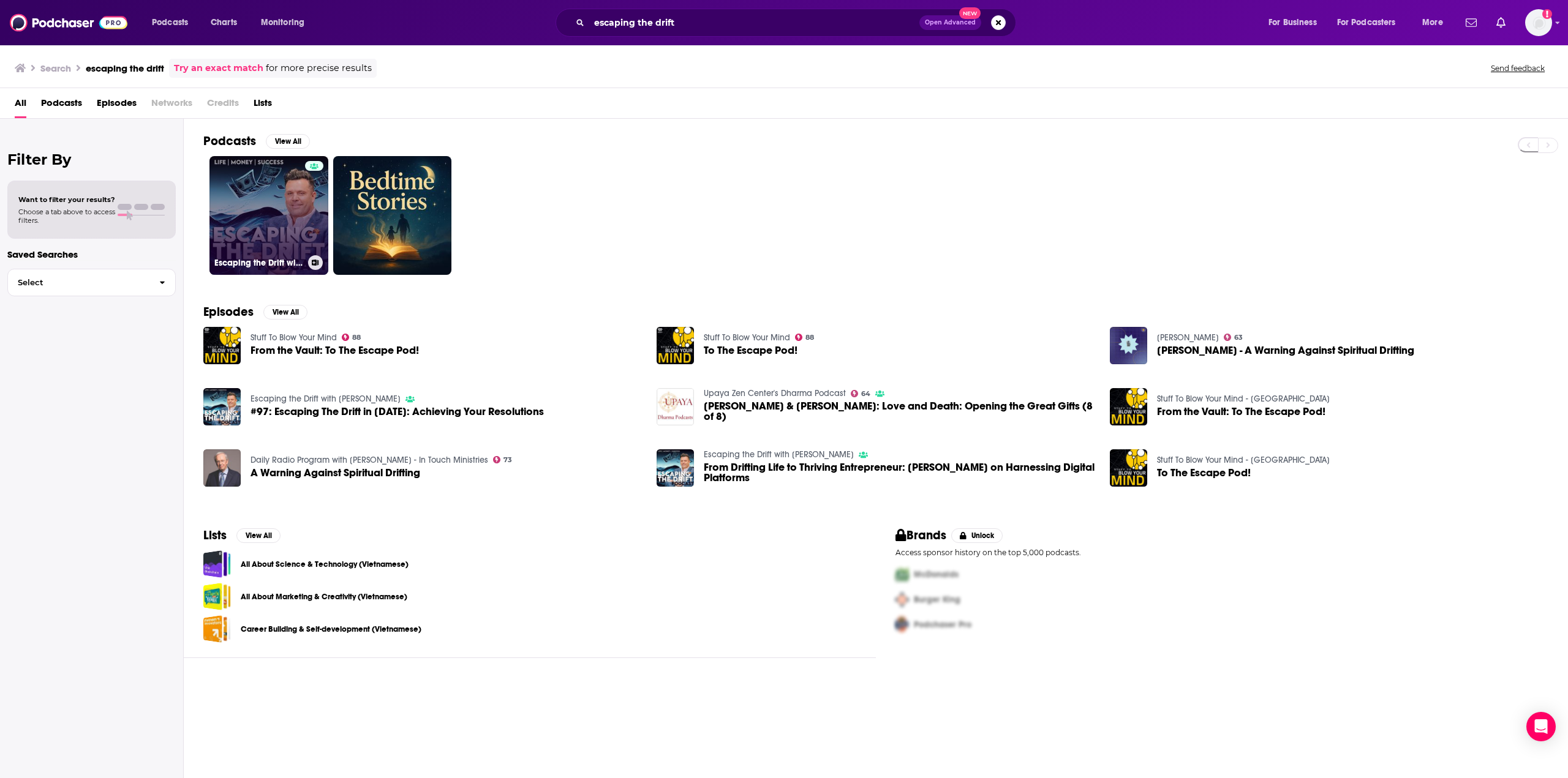
click at [275, 218] on link "Escaping the Drift with [PERSON_NAME]" at bounding box center [269, 215] width 119 height 119
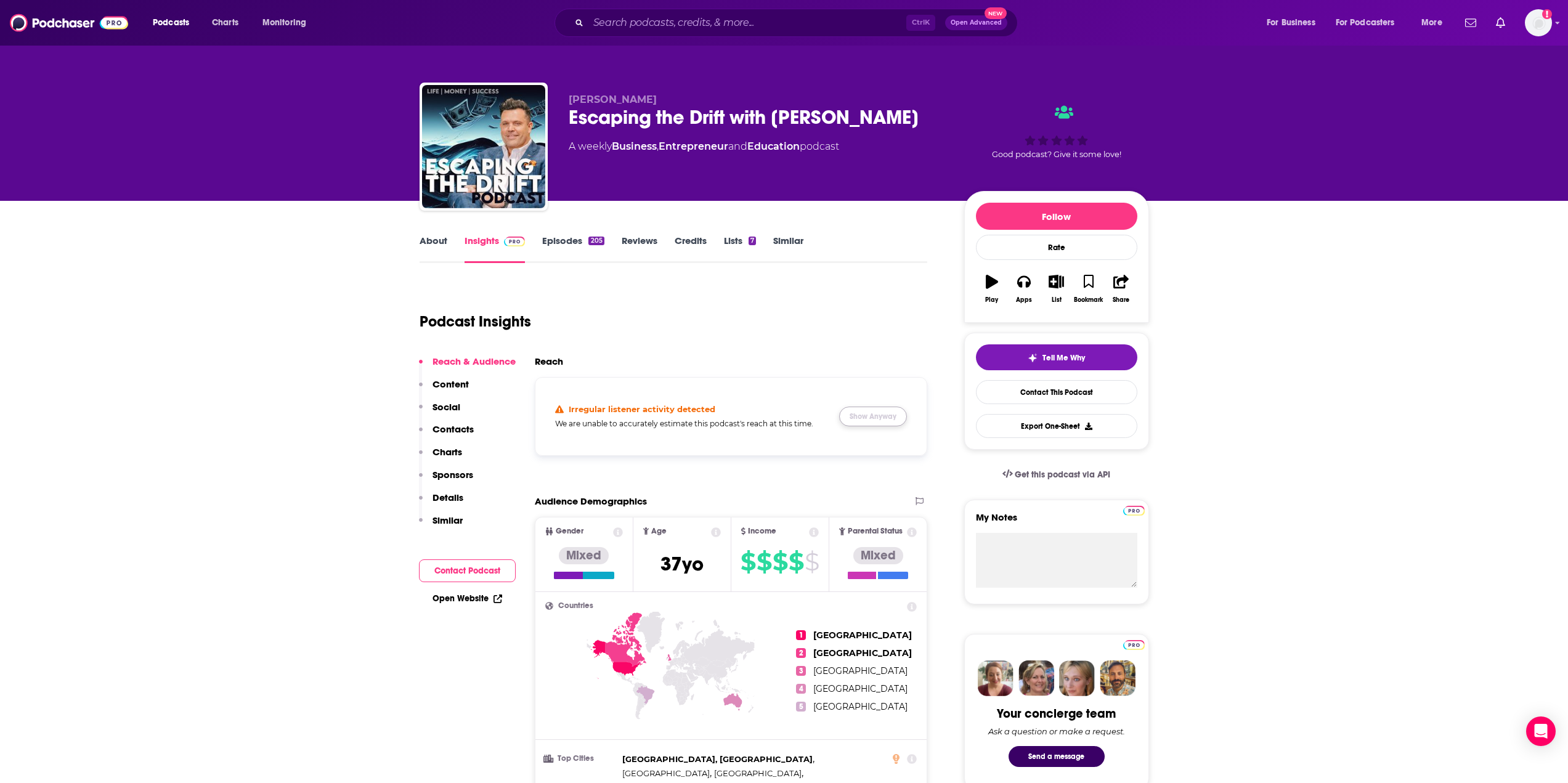
click at [867, 419] on button "Show Anyway" at bounding box center [873, 416] width 68 height 20
click at [642, 15] on input "Search podcasts, credits, & more..." at bounding box center [747, 22] width 318 height 20
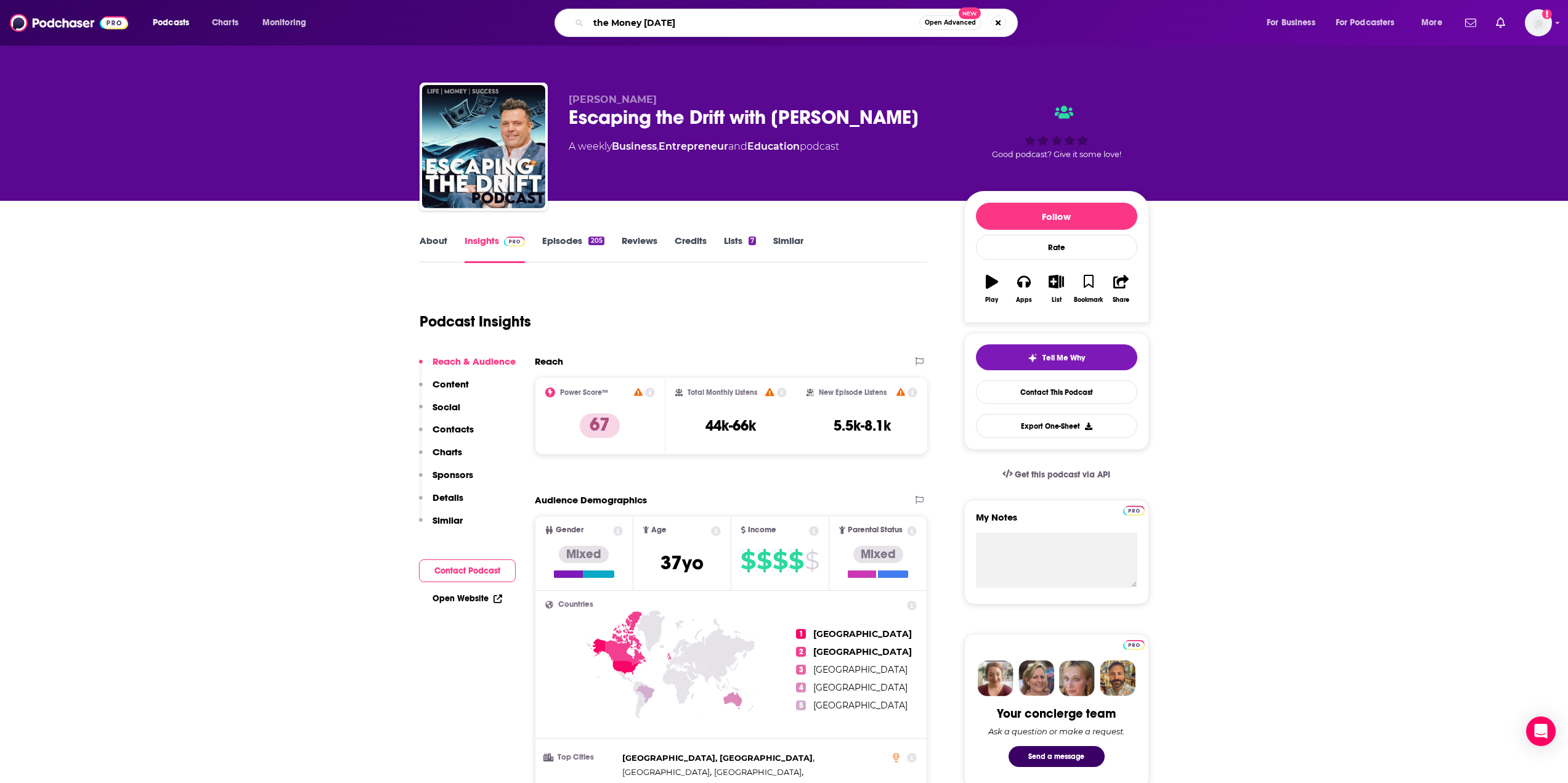
type input "the Money Mondays"
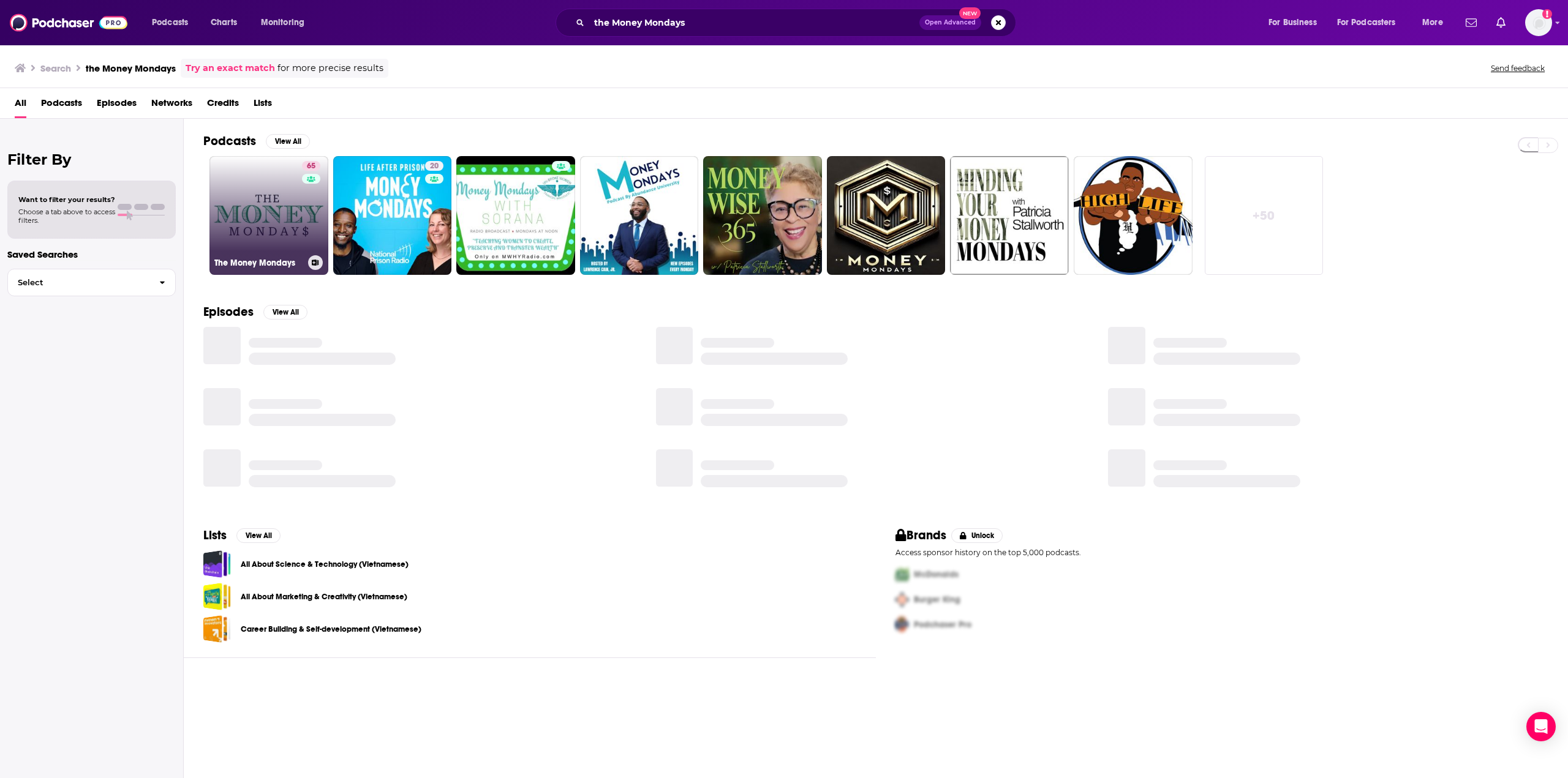
click at [263, 224] on link "65 The Money Mondays" at bounding box center [269, 215] width 119 height 119
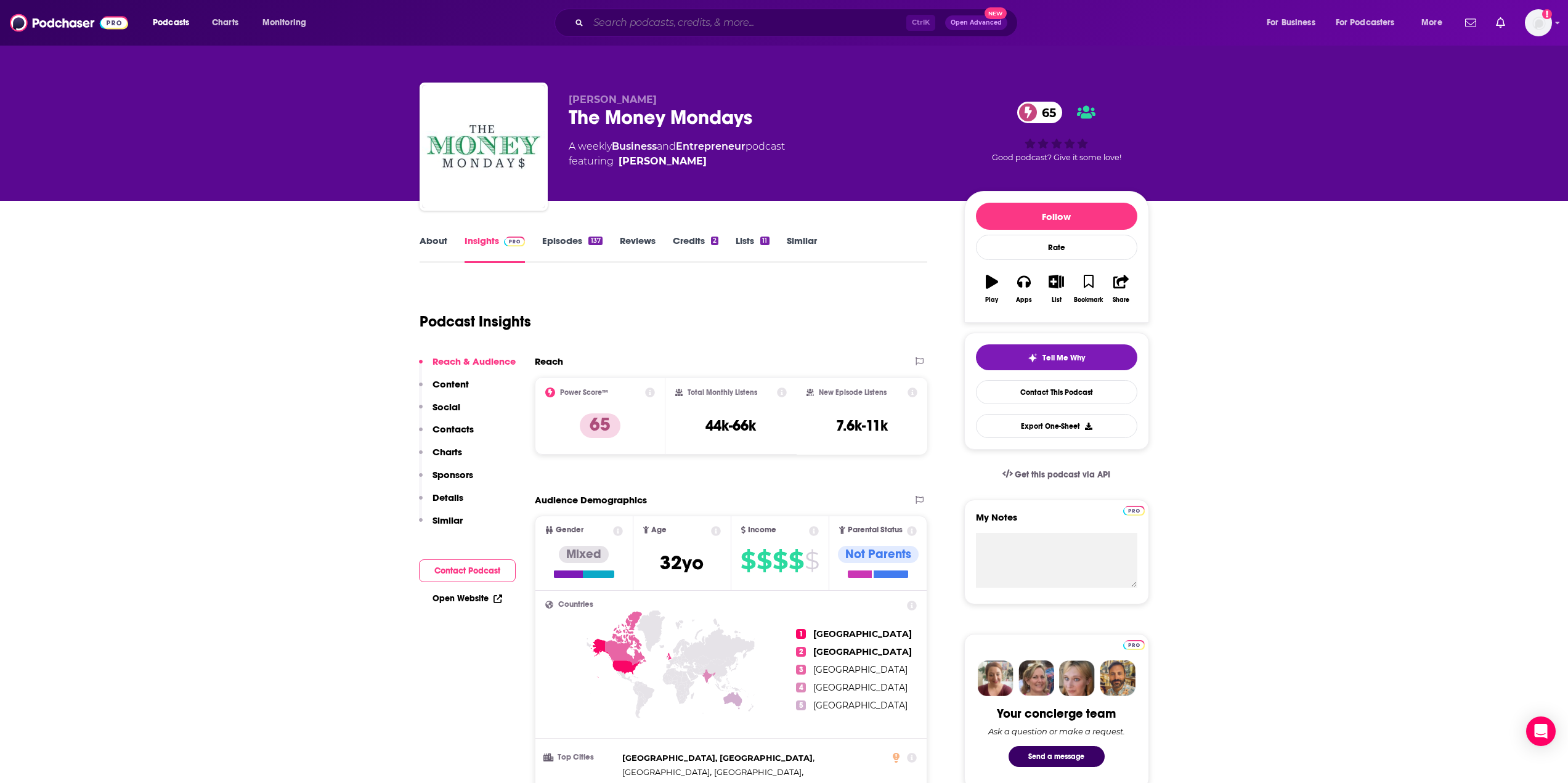
click at [647, 24] on input "Search podcasts, credits, & more..." at bounding box center [747, 22] width 318 height 20
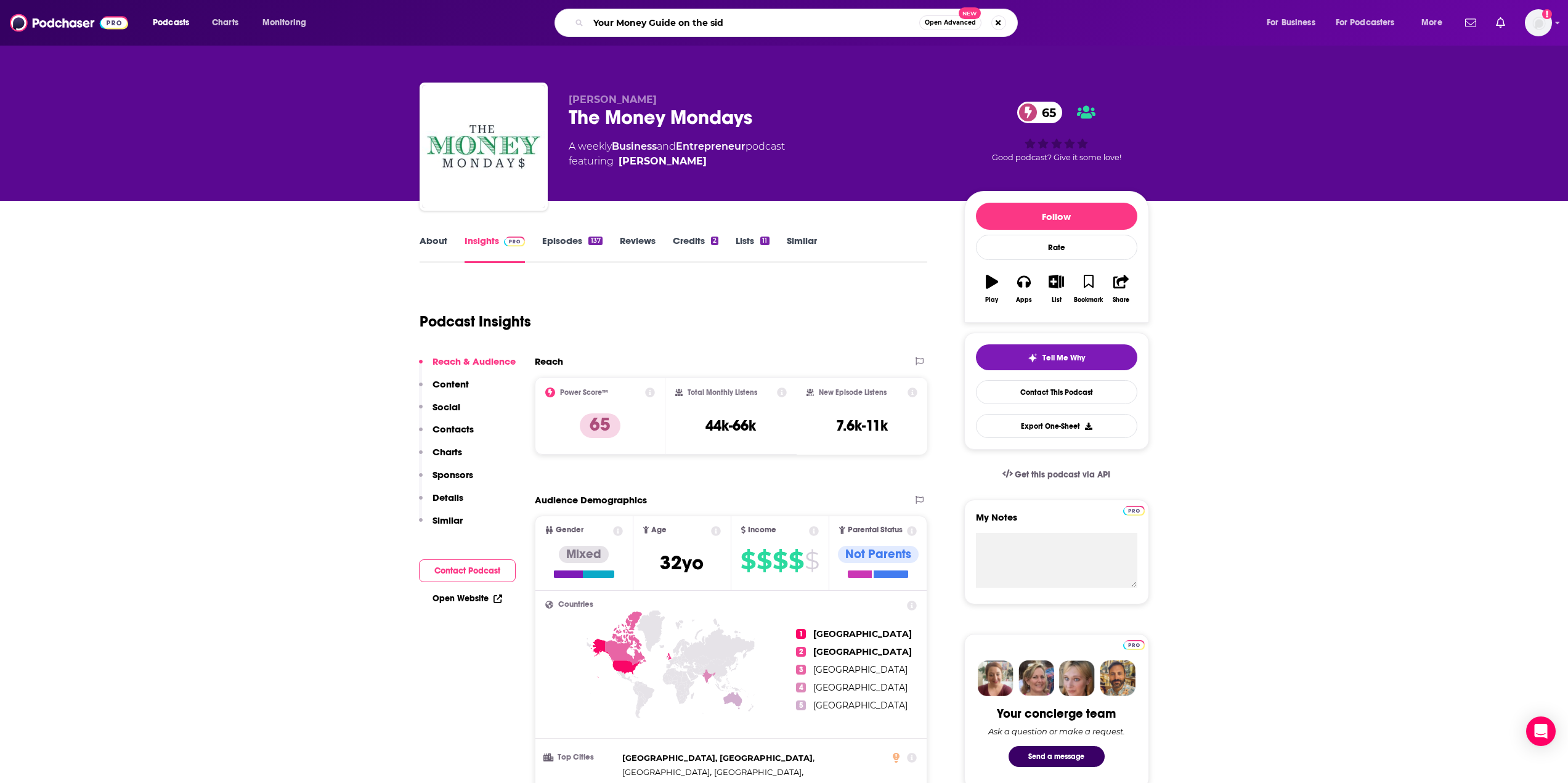
type input "Your Money Guide on the side"
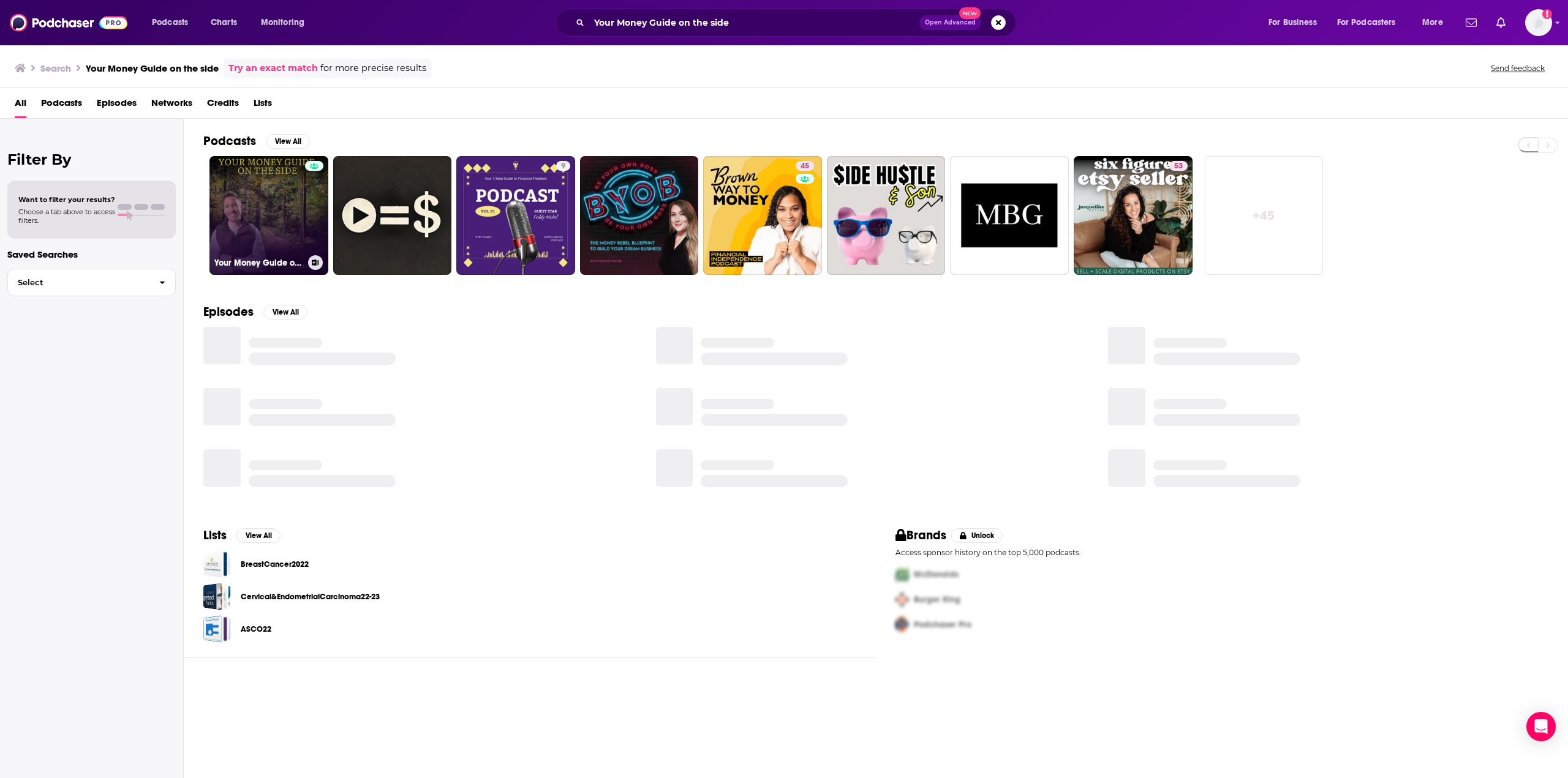
click at [262, 222] on link "Your Money Guide on the Side" at bounding box center [269, 215] width 119 height 119
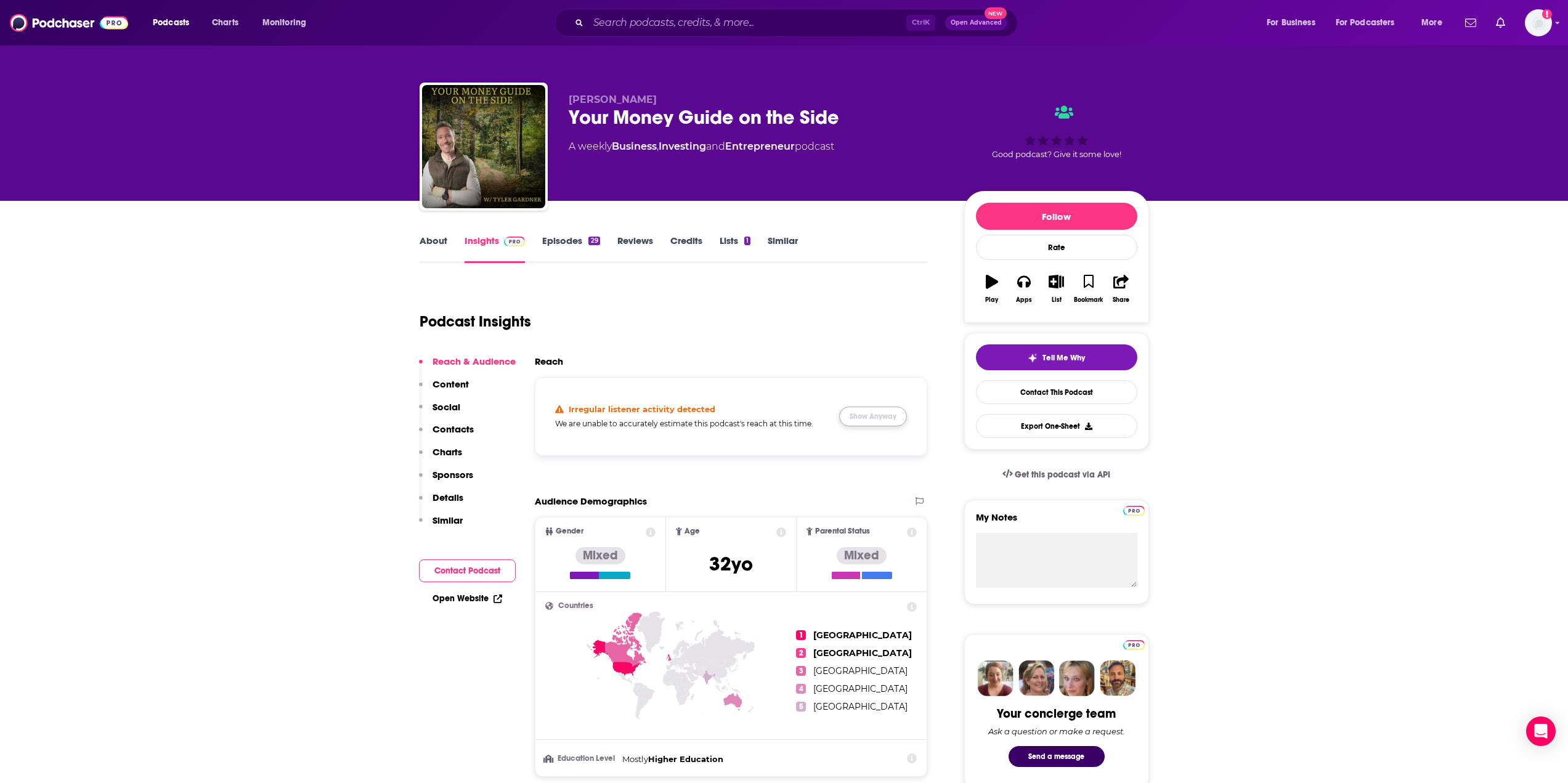
click at [861, 416] on button "Show Anyway" at bounding box center [873, 416] width 68 height 20
click at [673, 23] on input "Search podcasts, credits, & more..." at bounding box center [747, 22] width 318 height 20
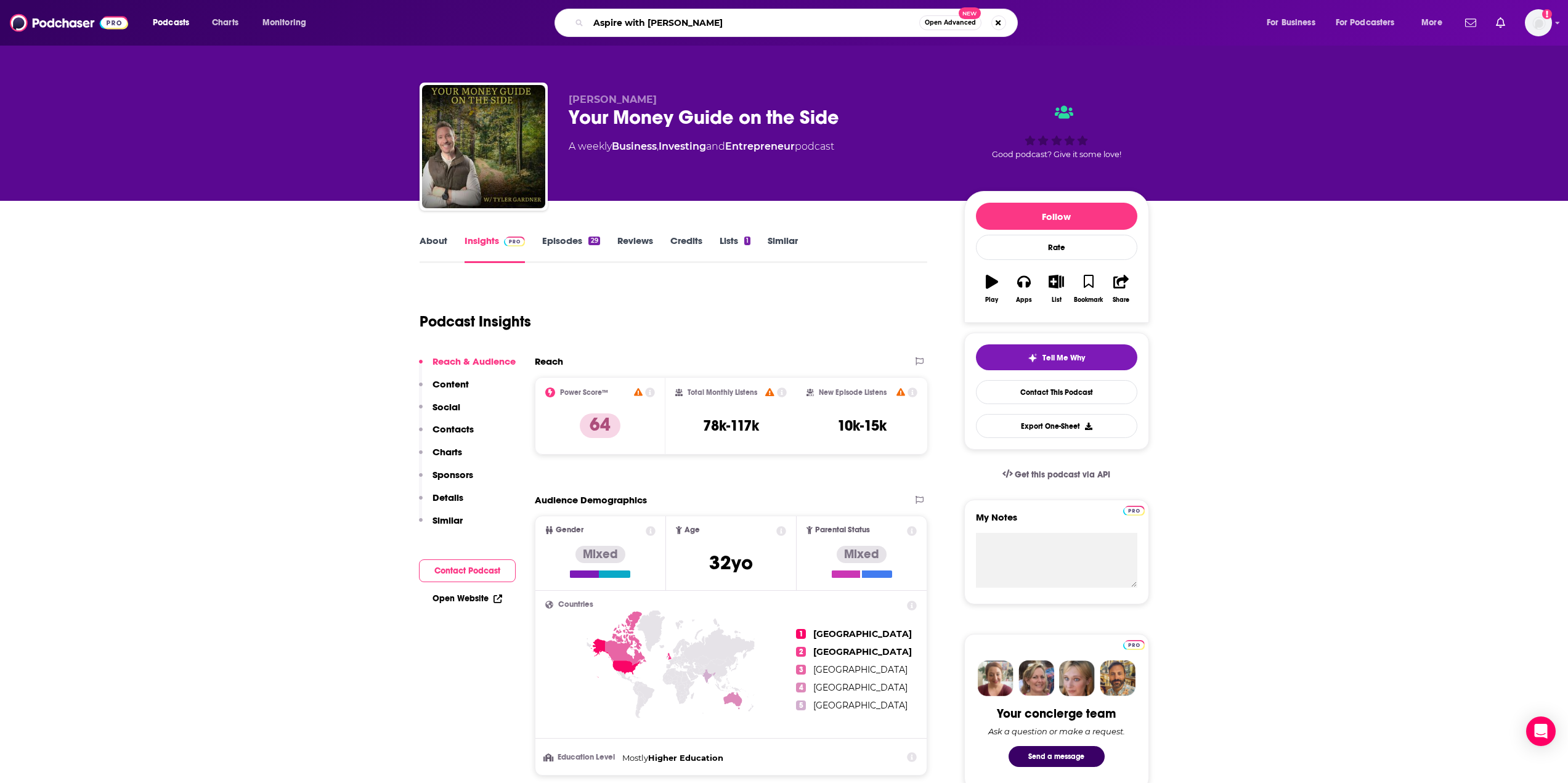
type input "Aspire with Emma Grede"
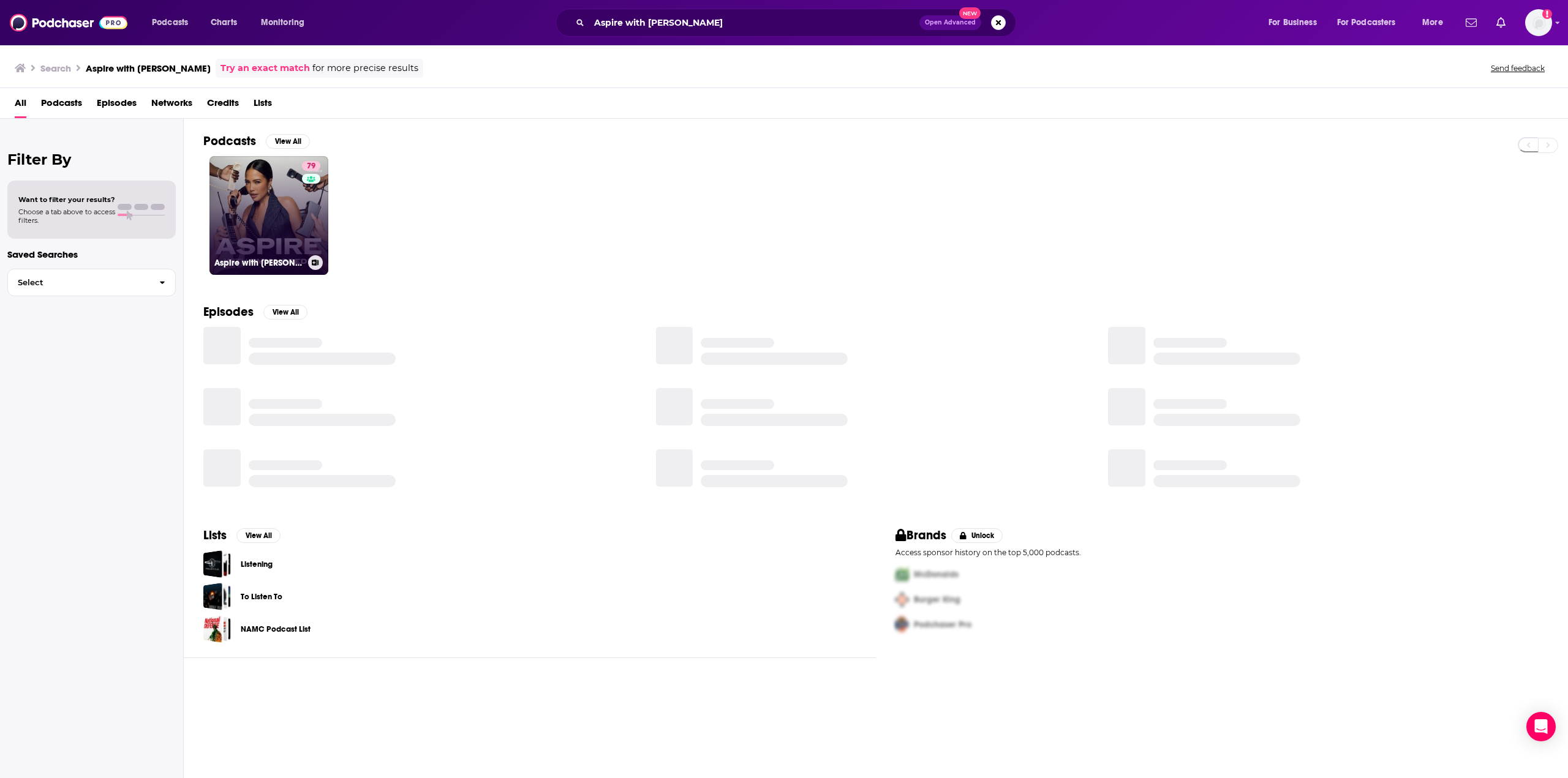
click at [283, 228] on link "79 Aspire with Emma Grede" at bounding box center [269, 215] width 119 height 119
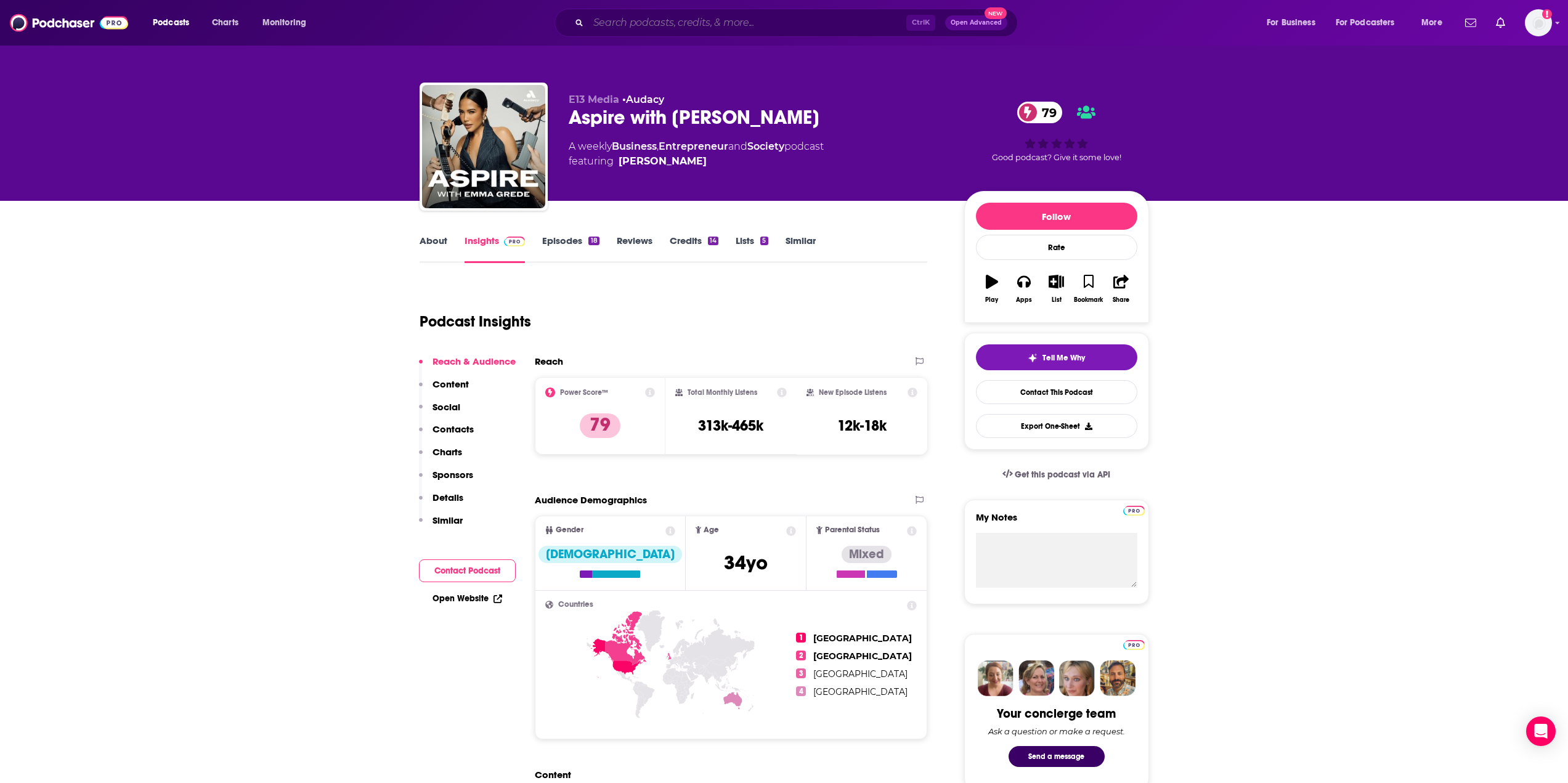
click at [645, 22] on input "Search podcasts, credits, & more..." at bounding box center [747, 22] width 318 height 20
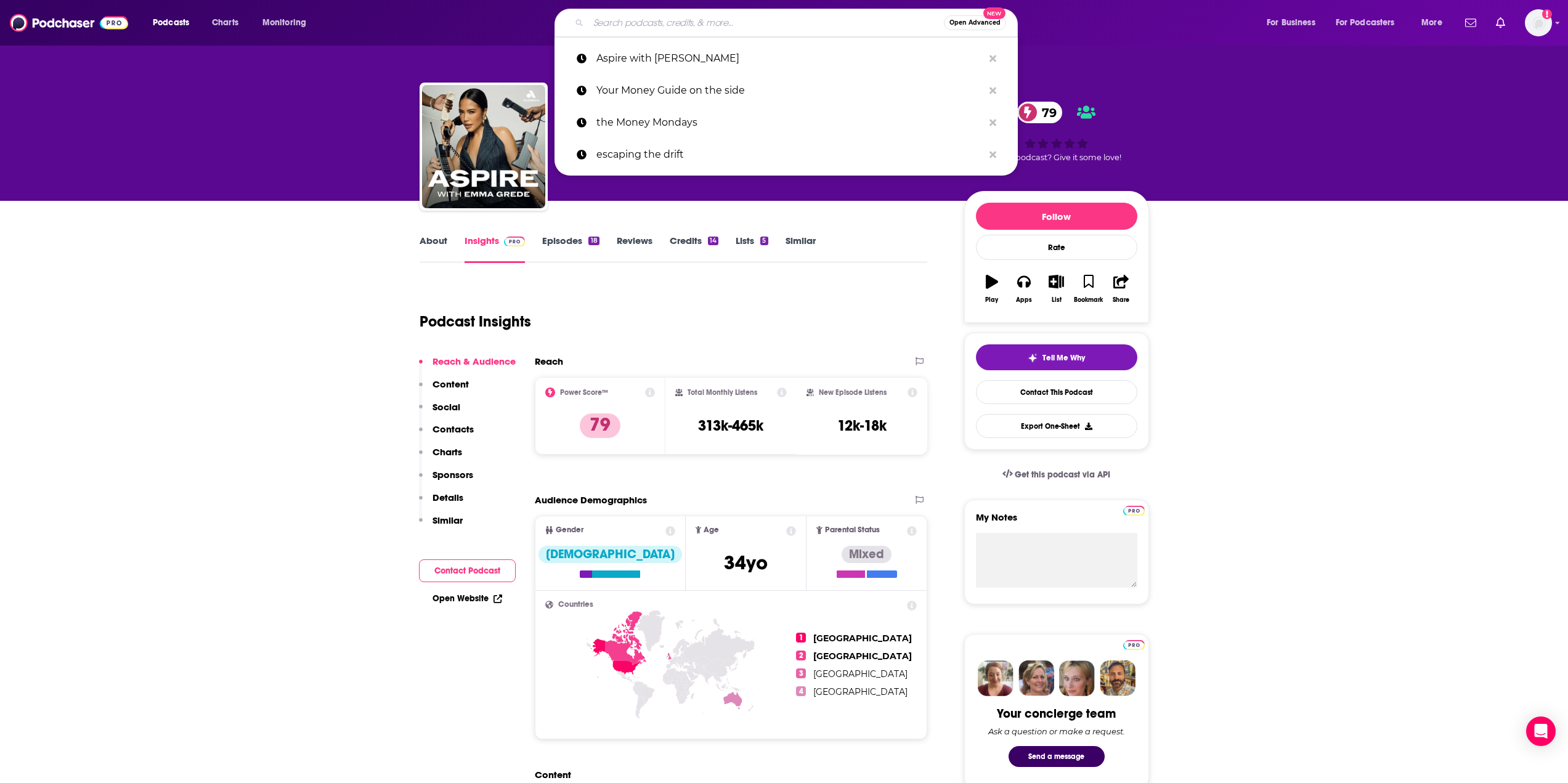
paste input "Forward One with Paul Mark Morris & Josh Spitzen"
type input "Forward One with Paul Mark Morris & Josh Spitzen"
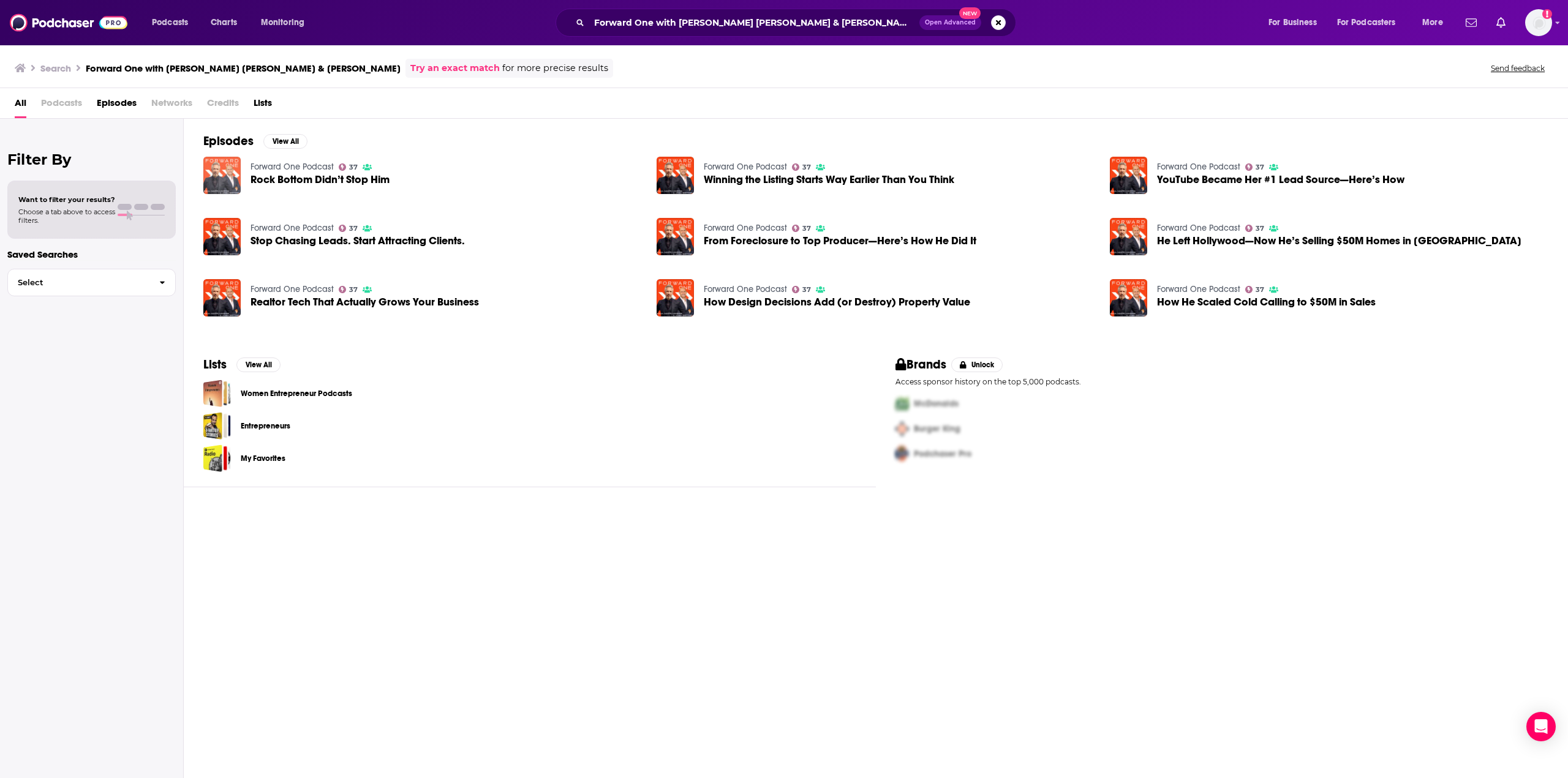
click at [223, 169] on img "Rock Bottom Didn’t Stop Him" at bounding box center [222, 175] width 38 height 38
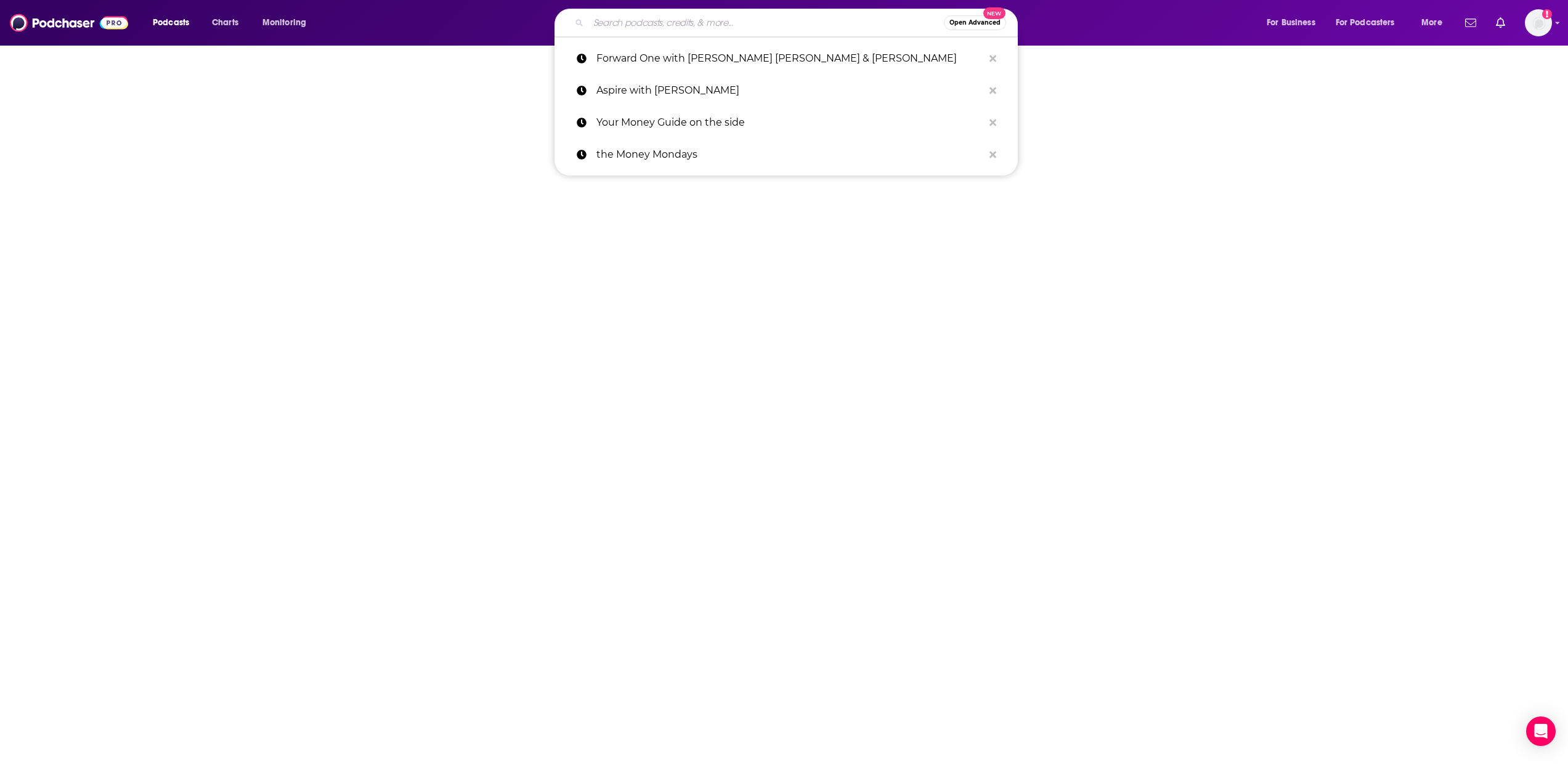
click at [698, 22] on input "Search podcasts, credits, & more..." at bounding box center [766, 22] width 356 height 20
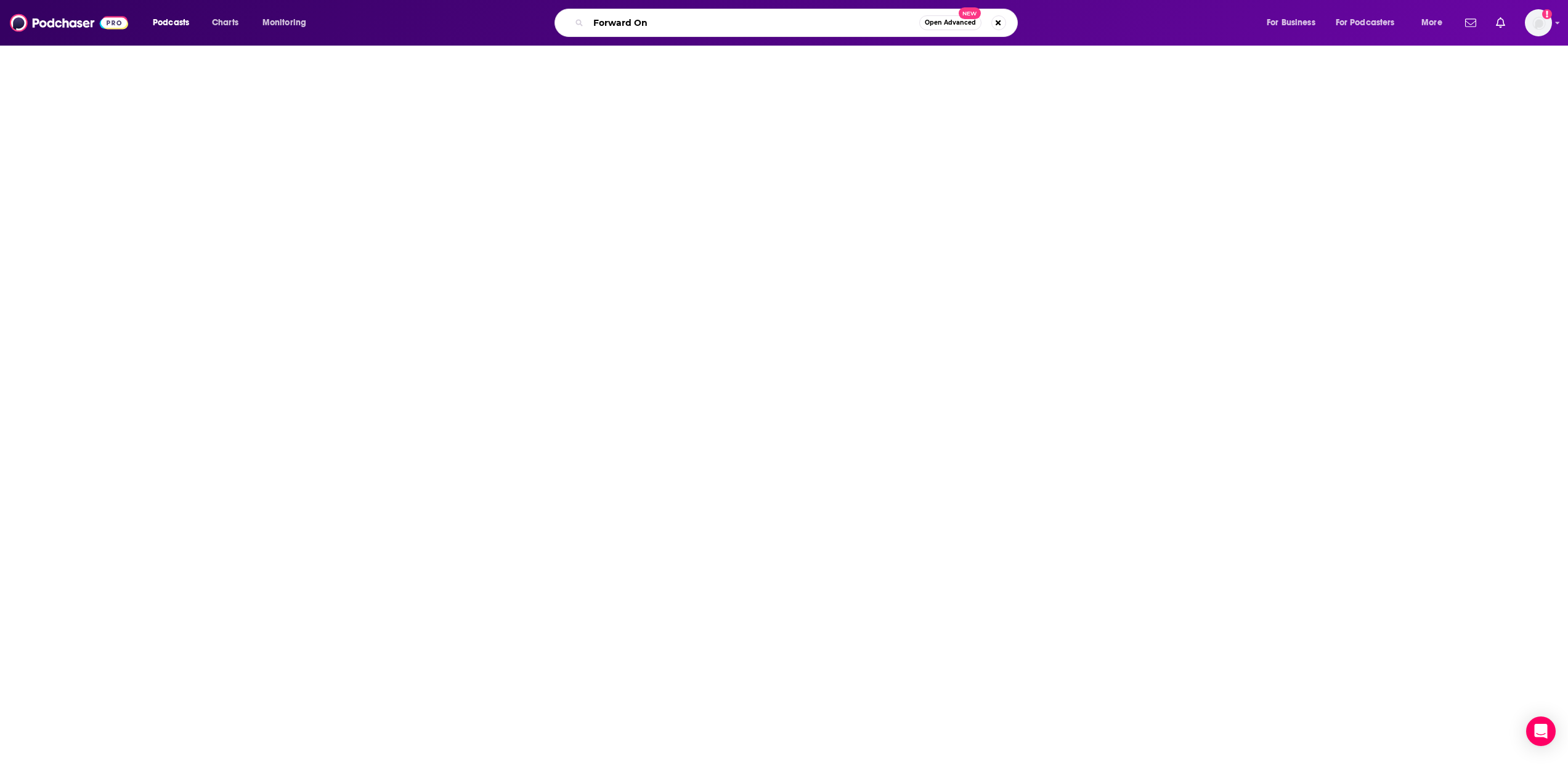
type input "Forward One"
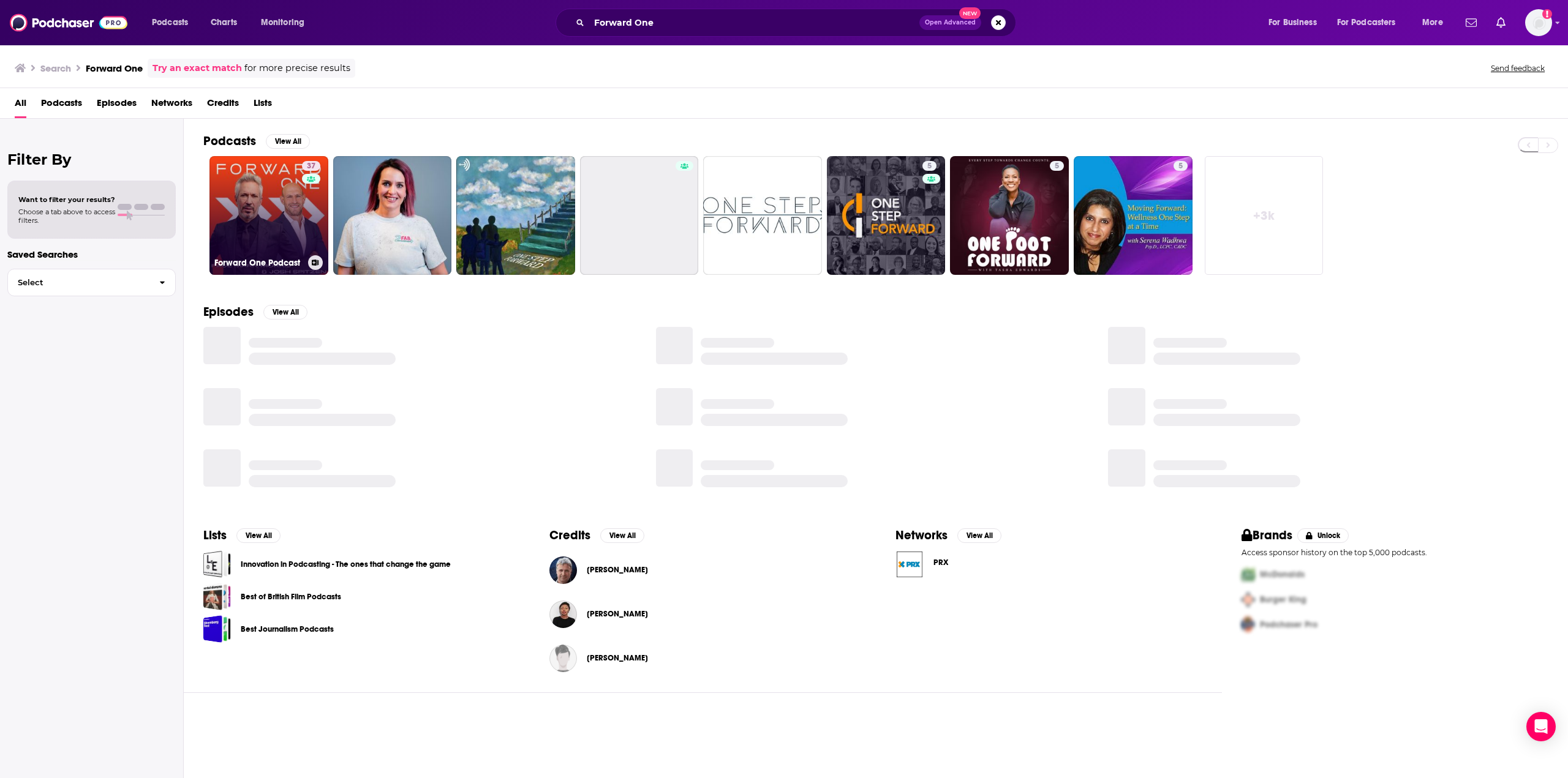
click at [268, 201] on link "37 Forward One Podcast" at bounding box center [269, 215] width 119 height 119
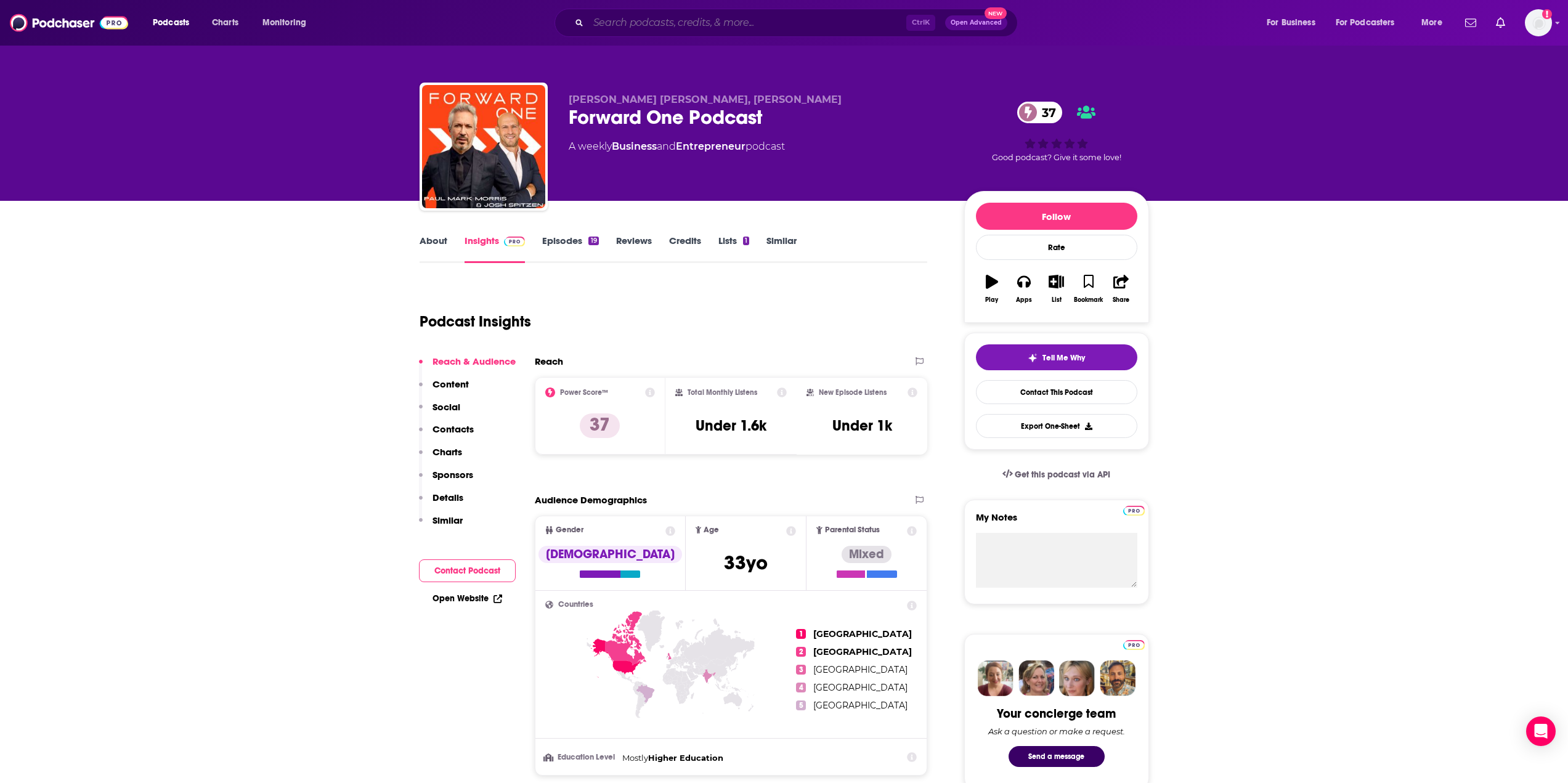
click at [719, 27] on input "Search podcasts, credits, & more..." at bounding box center [747, 22] width 318 height 20
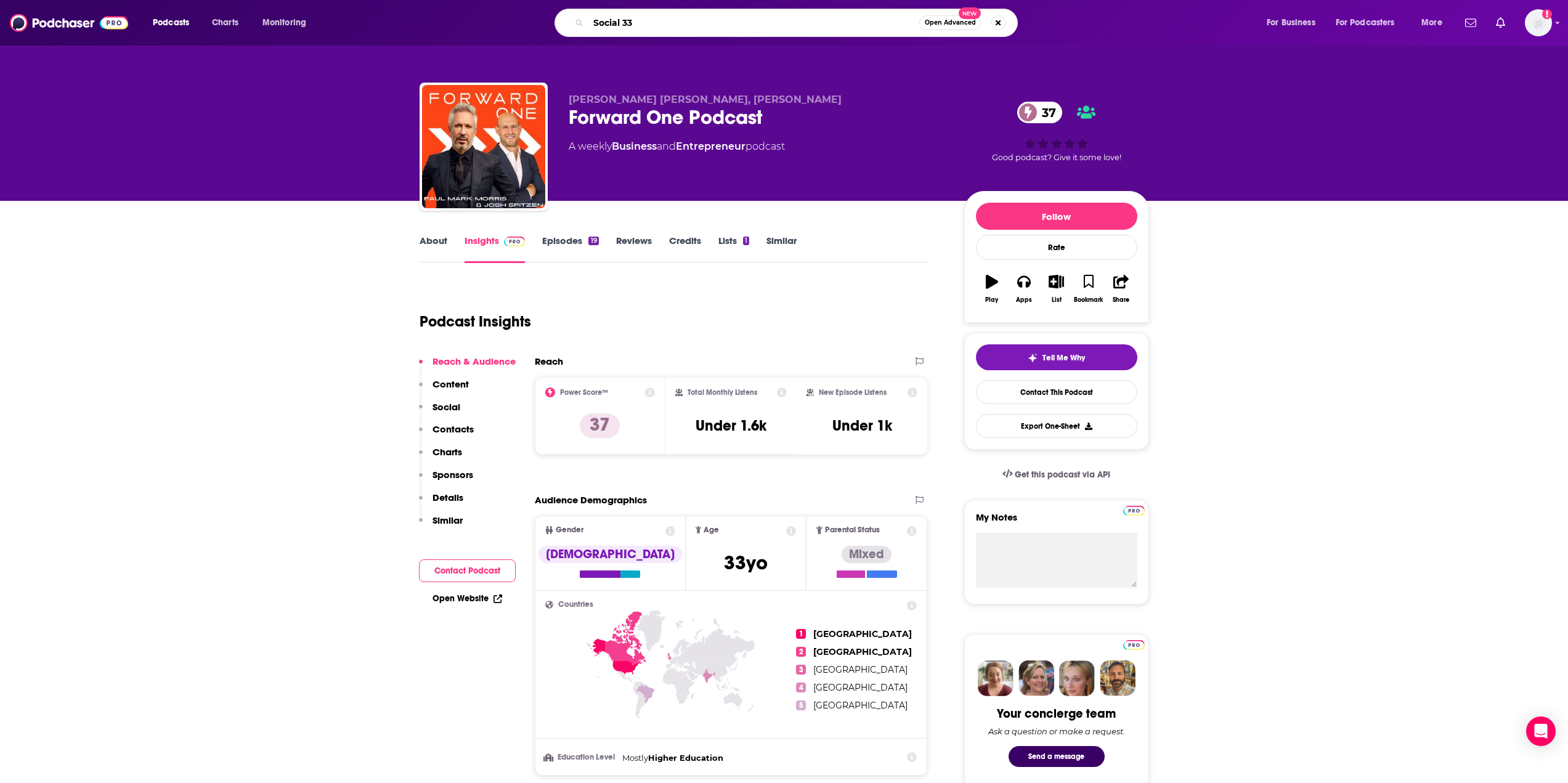
type input "Social 333"
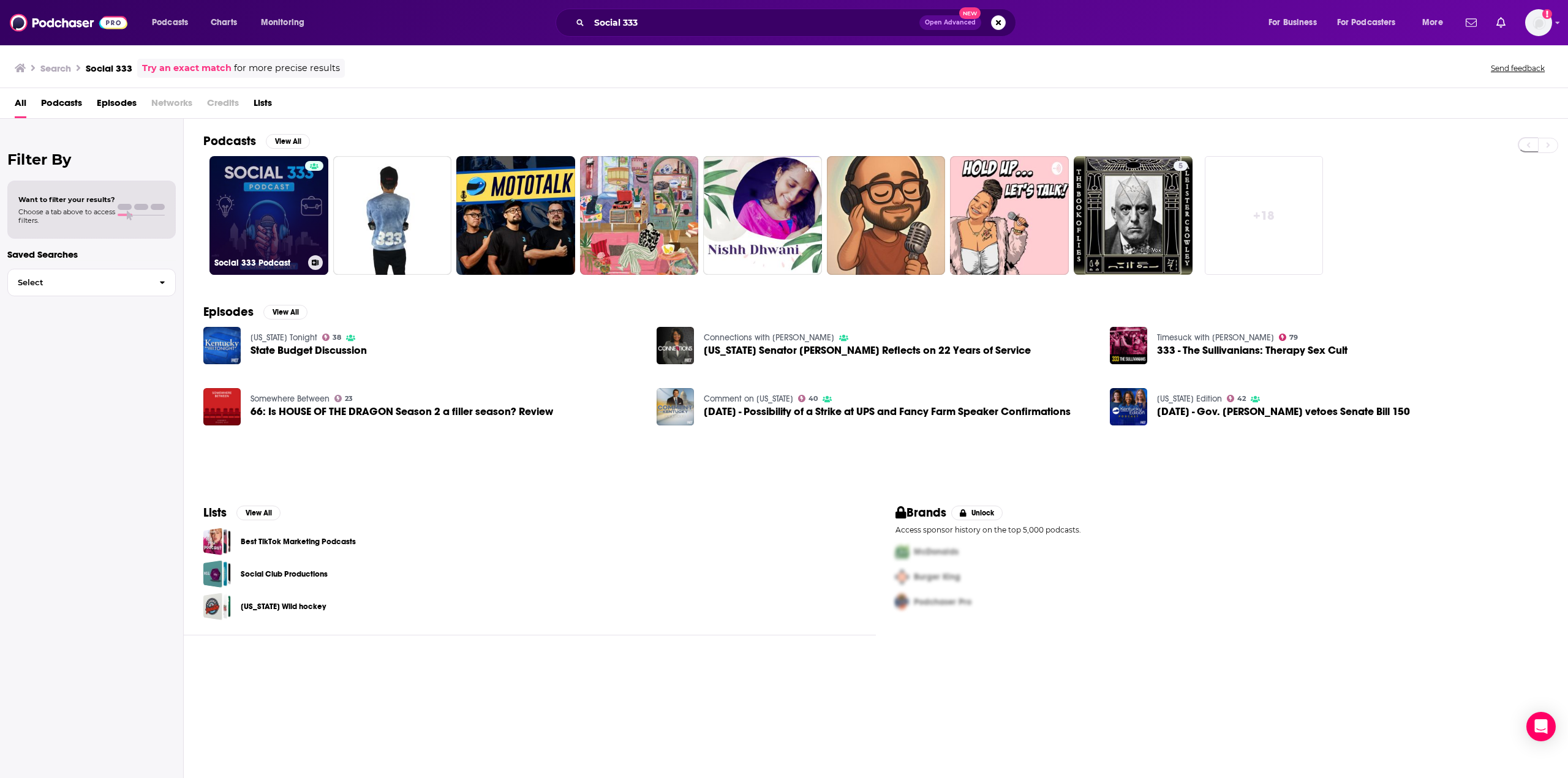
click at [269, 216] on link "Social 333 Podcast" at bounding box center [269, 215] width 119 height 119
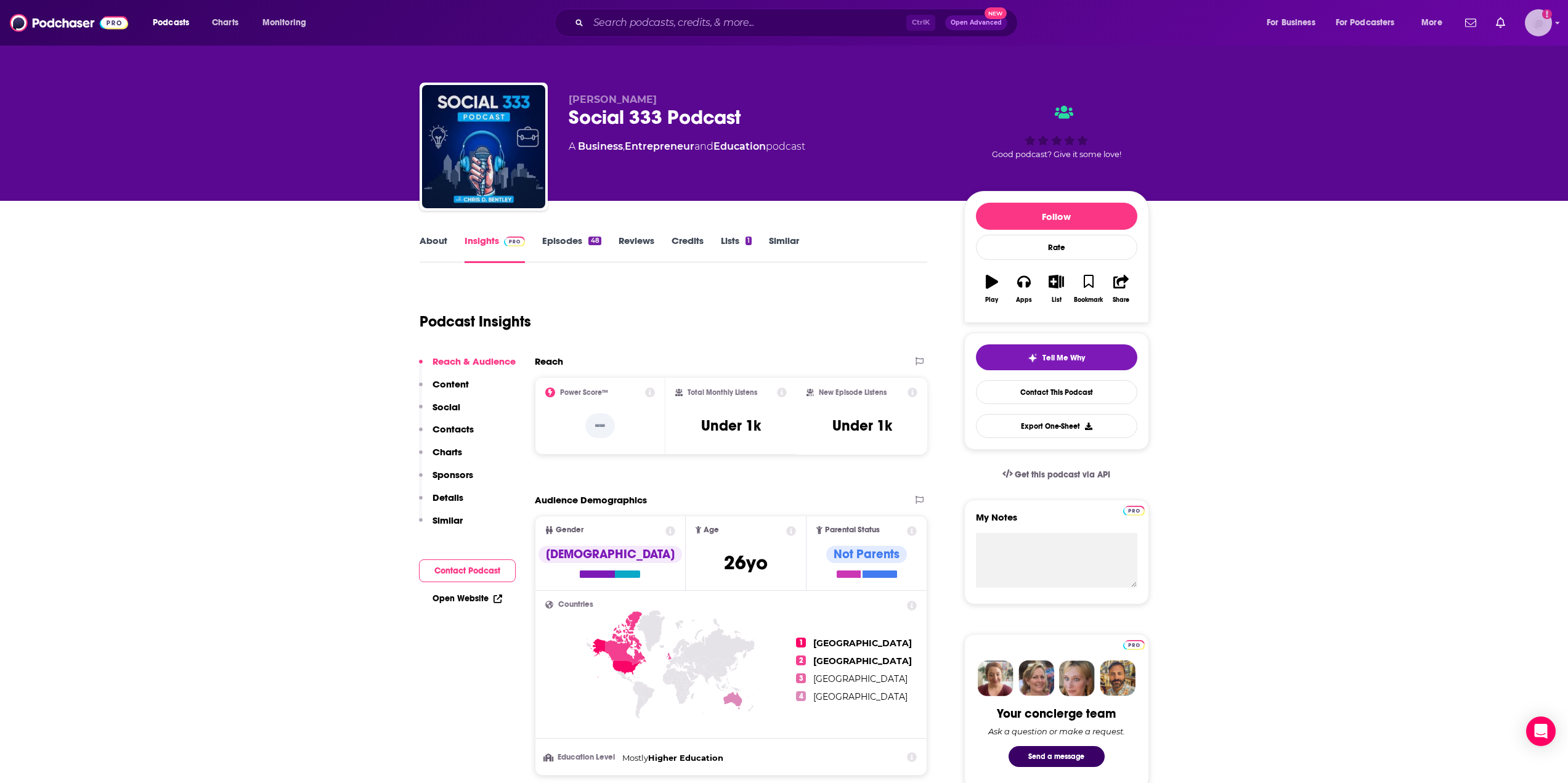
click at [1537, 24] on img "Logged in as mcastricone" at bounding box center [1538, 22] width 27 height 27
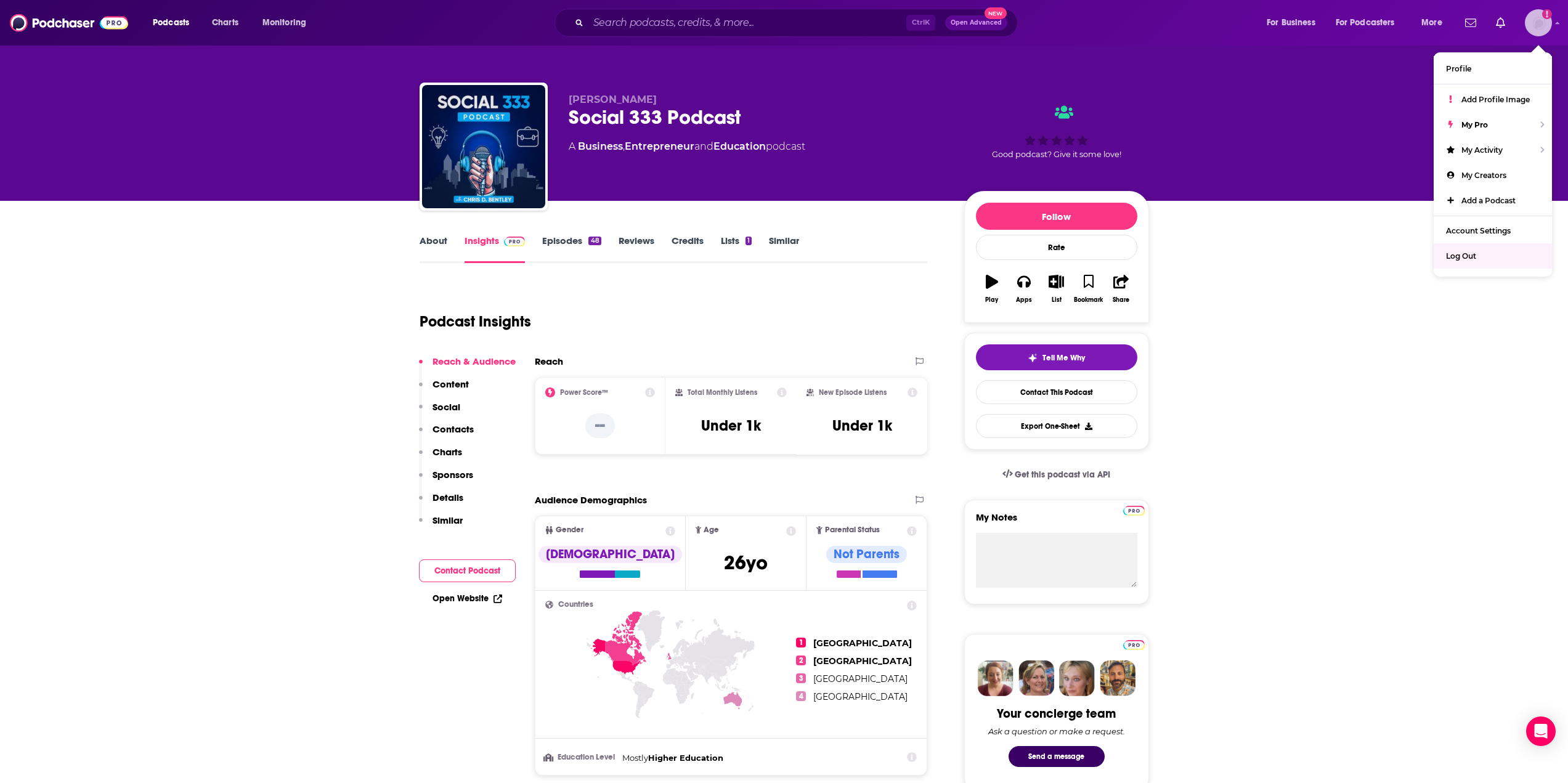
click at [1458, 259] on span "Log Out" at bounding box center [1461, 256] width 30 height 9
